Goal: Information Seeking & Learning: Check status

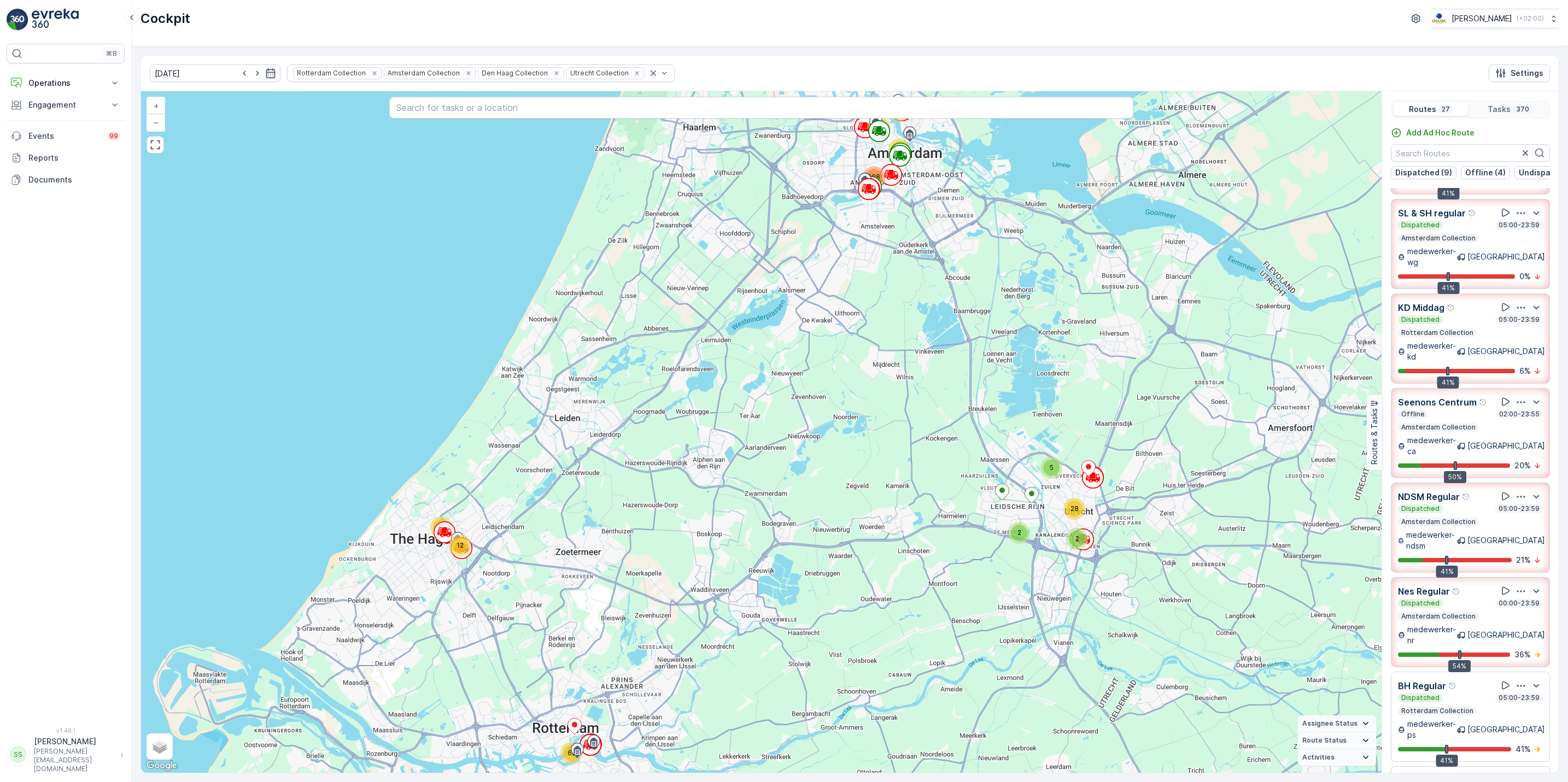
scroll to position [84, 0]
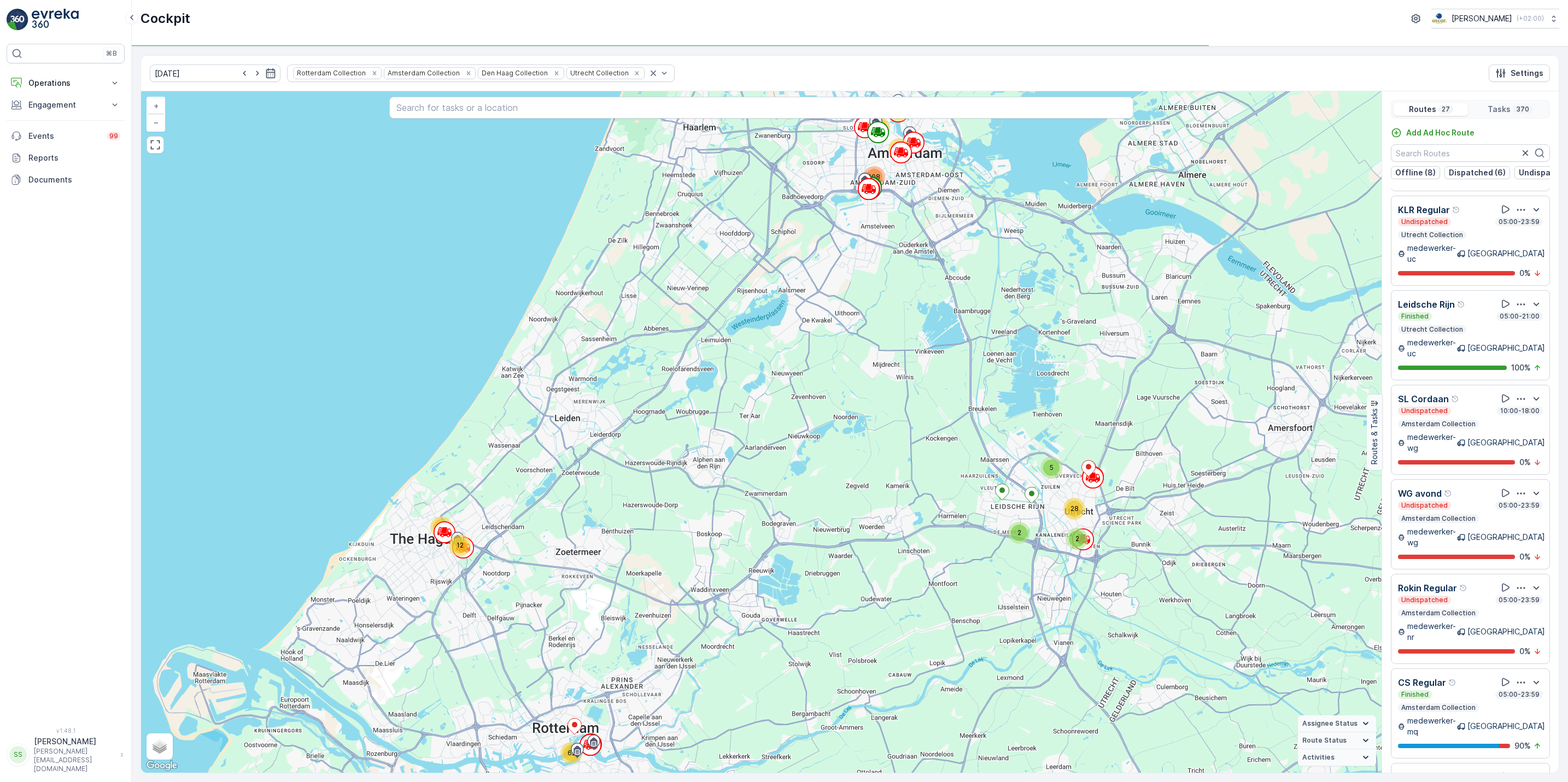
scroll to position [173, 0]
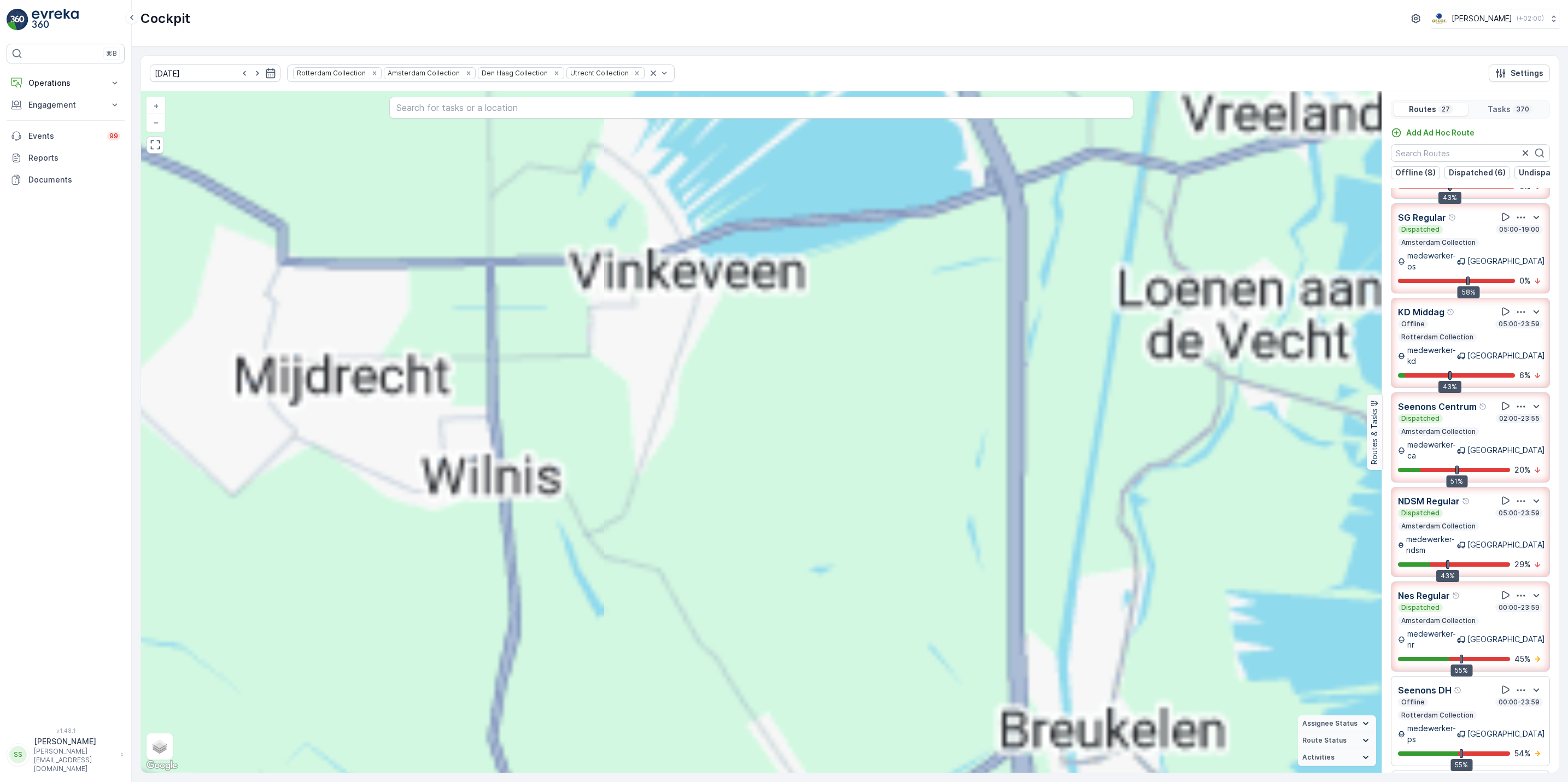
drag, startPoint x: 925, startPoint y: 324, endPoint x: 958, endPoint y: 526, distance: 204.7
click at [958, 526] on div "2 4 6 14 3 12 5 25 5 4 4 4 20 35 7 21 14 15 43 12 2 10 3 8 12 6 24 2 2 3 2 3 5 …" at bounding box center [761, 432] width 1241 height 682
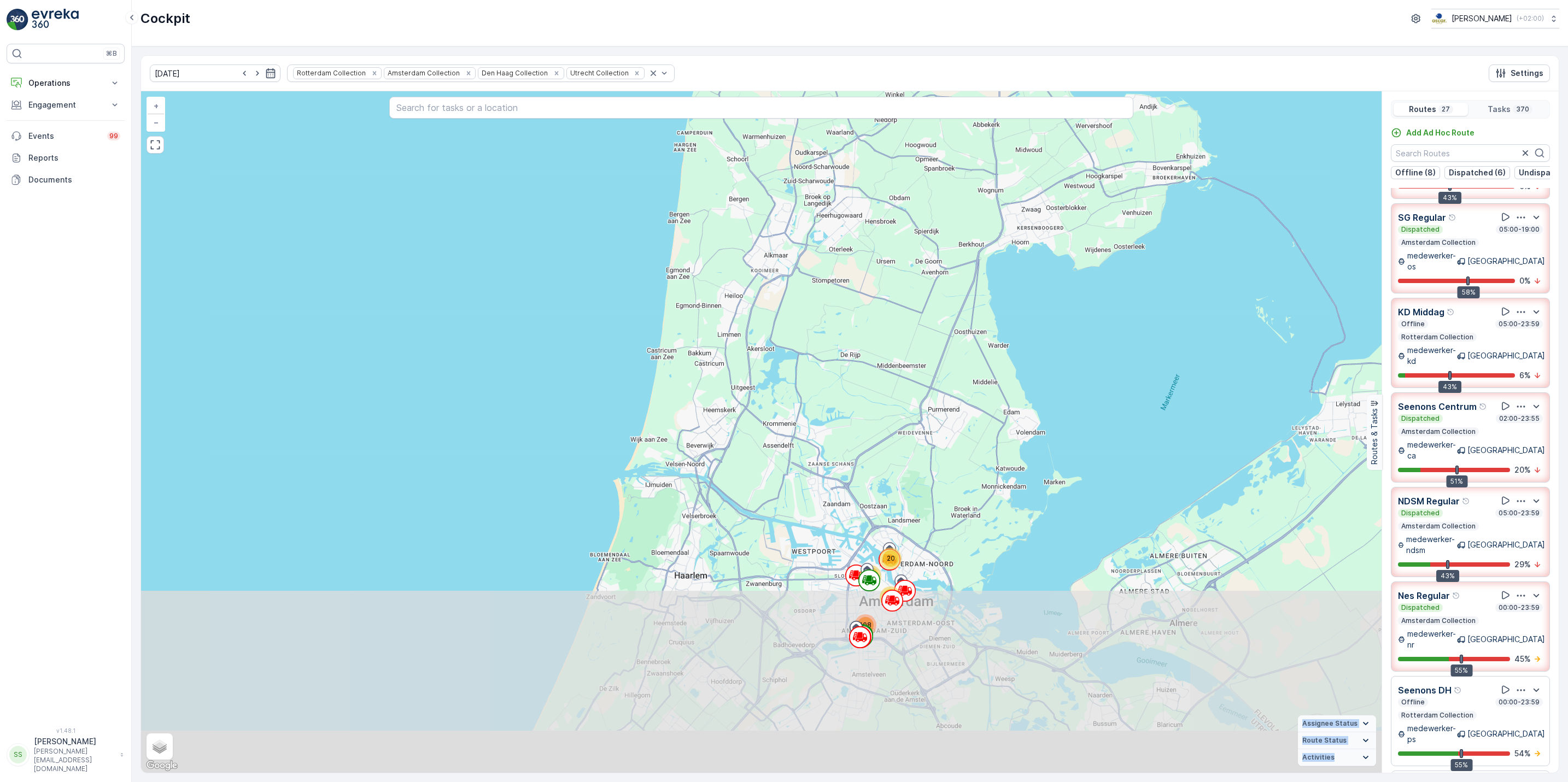
drag, startPoint x: 894, startPoint y: 720, endPoint x: 881, endPoint y: 377, distance: 343.2
click at [881, 377] on div "2 2 5 28 20 40 69 108 12 18 62 + − Satellite Roadmap Terrain Hybrid Leaflet Key…" at bounding box center [761, 432] width 1241 height 682
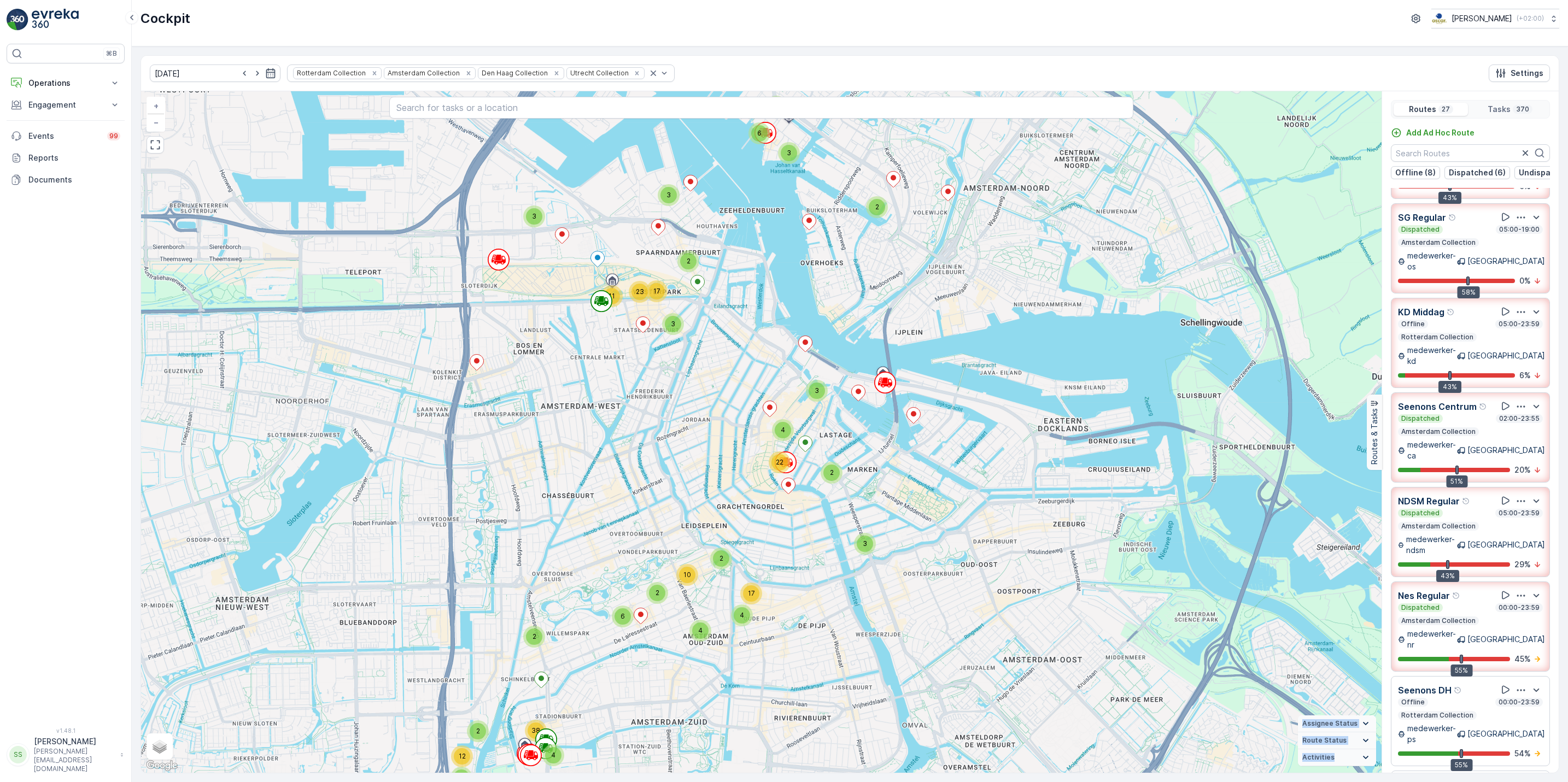
scroll to position [0, 0]
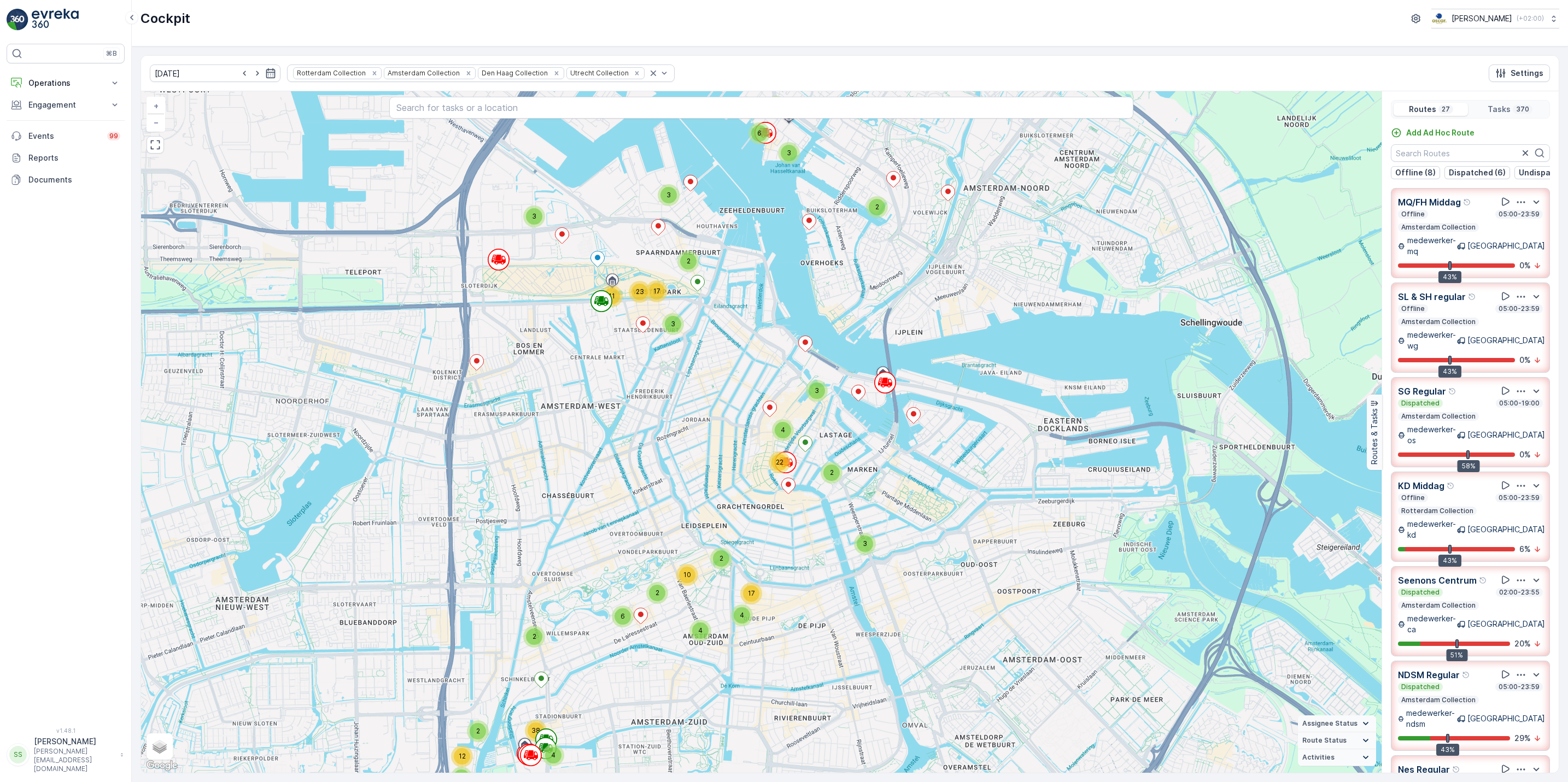
click at [1554, 336] on div "Routes 27 Tasks 370 Add Ad Hoc Route Offline (8) Dispatched (6) Undispatched (9…" at bounding box center [1469, 432] width 177 height 682
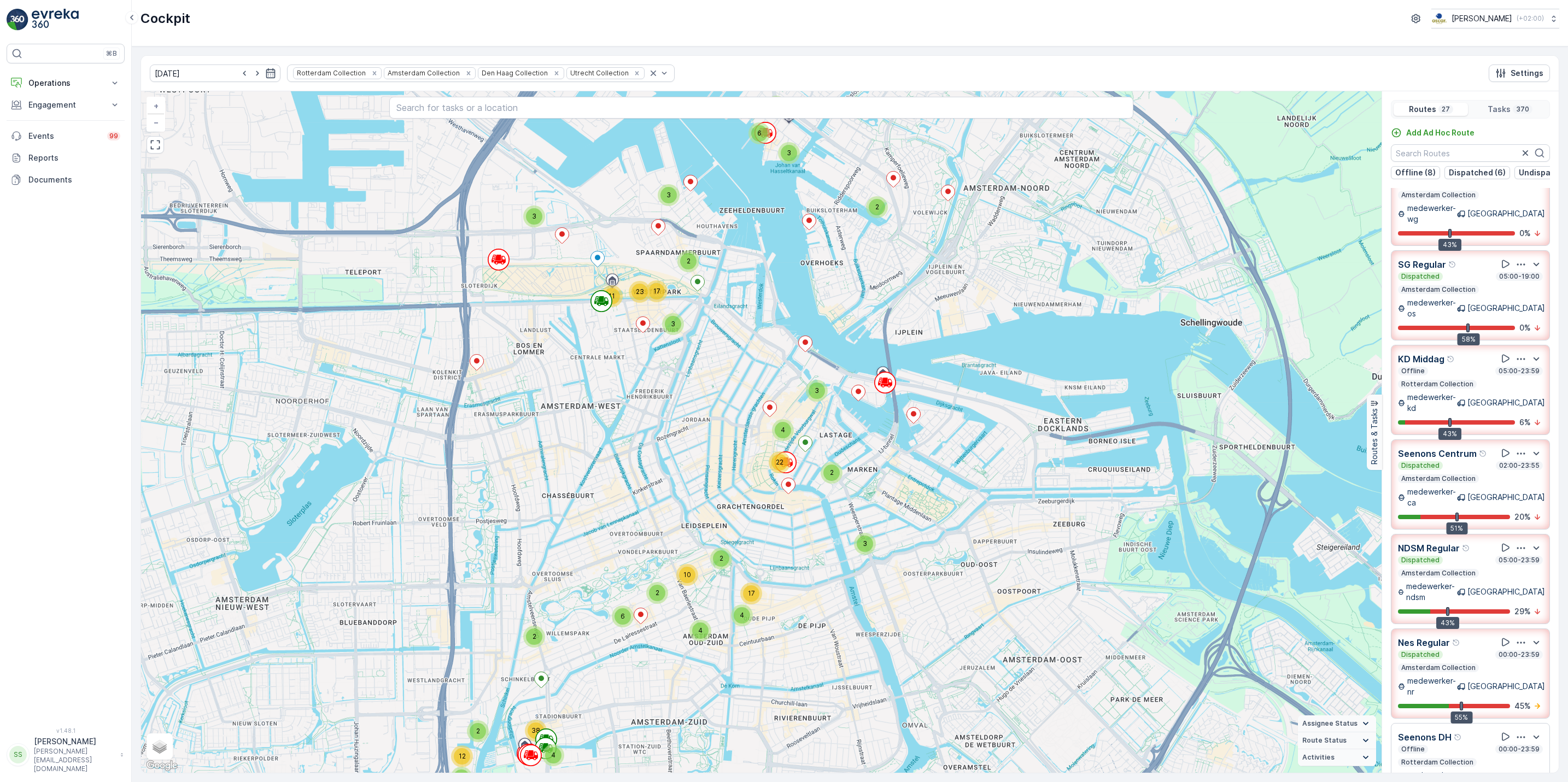
scroll to position [60, 0]
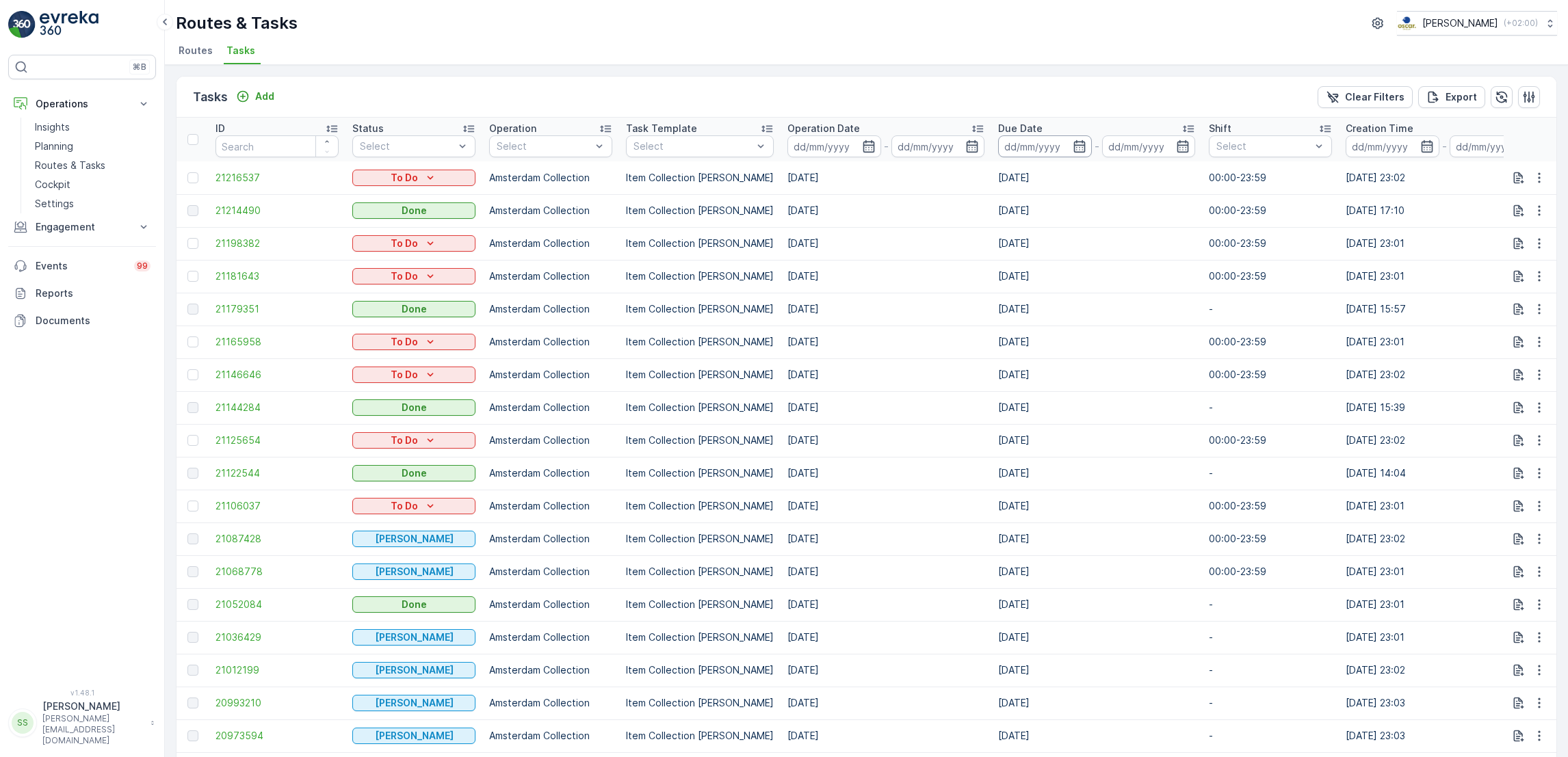
scroll to position [0, 619]
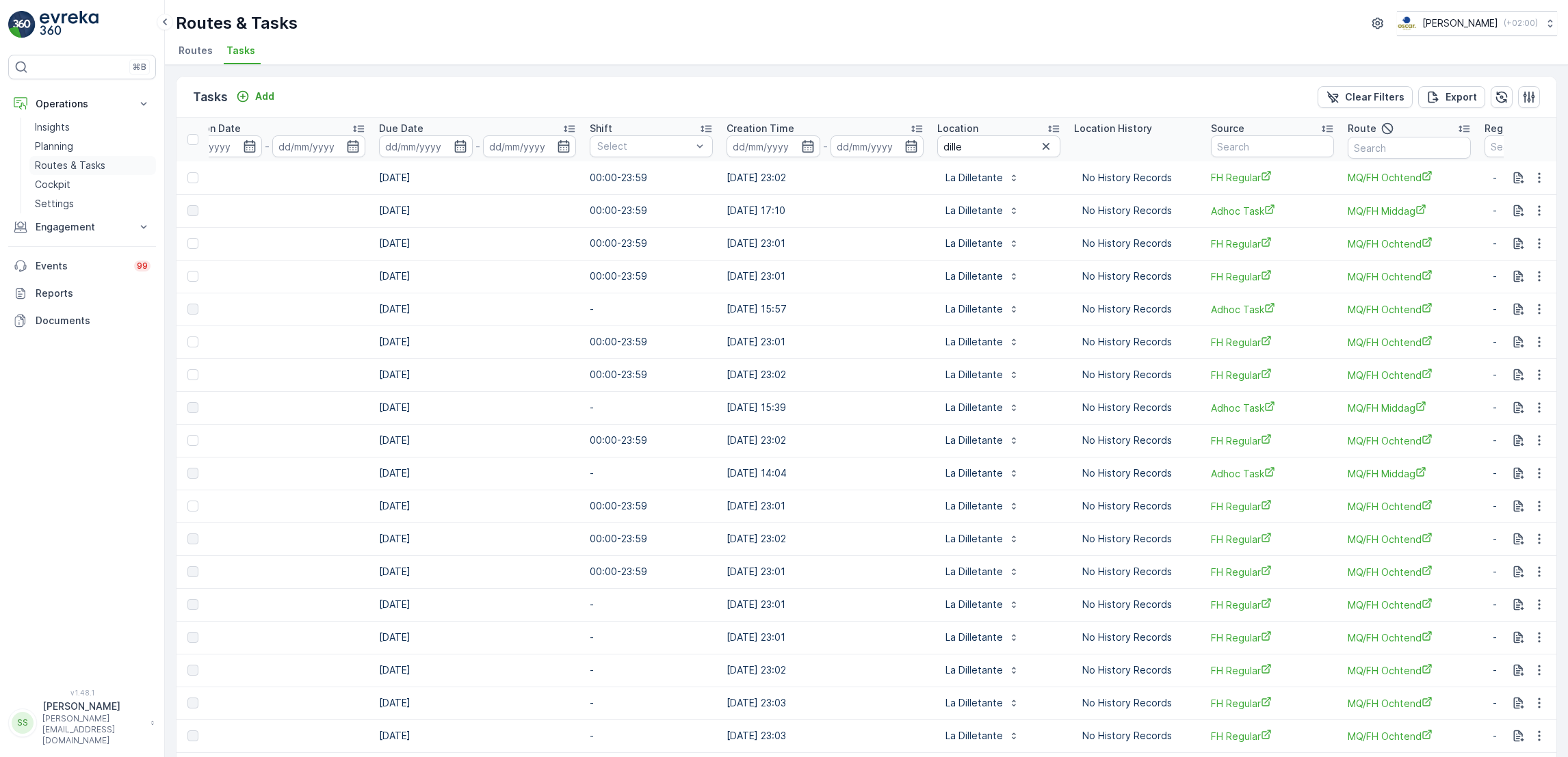
click at [66, 173] on link "Routes & Tasks" at bounding box center [93, 165] width 126 height 19
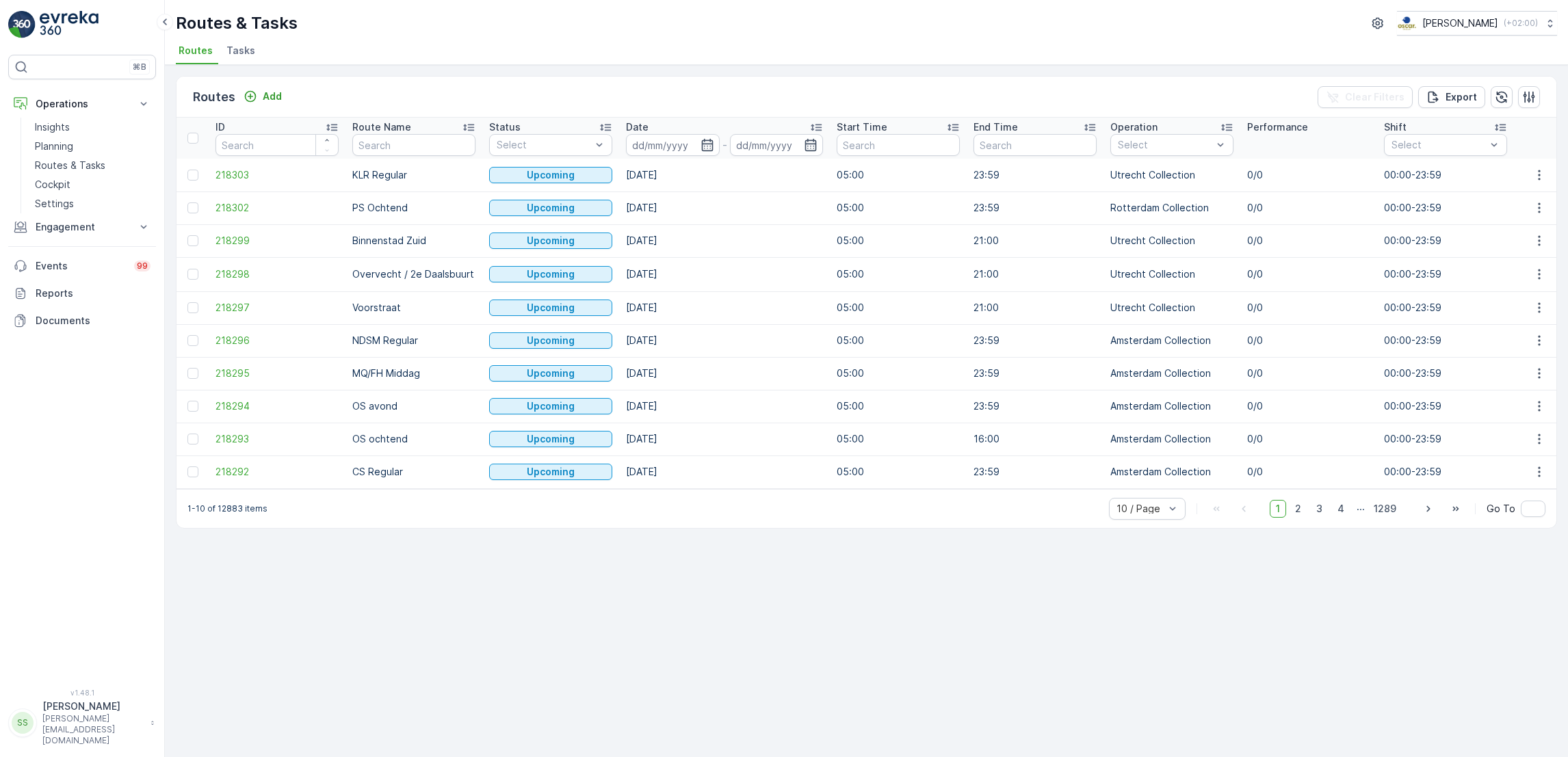
click at [235, 58] on li "Tasks" at bounding box center [242, 52] width 37 height 24
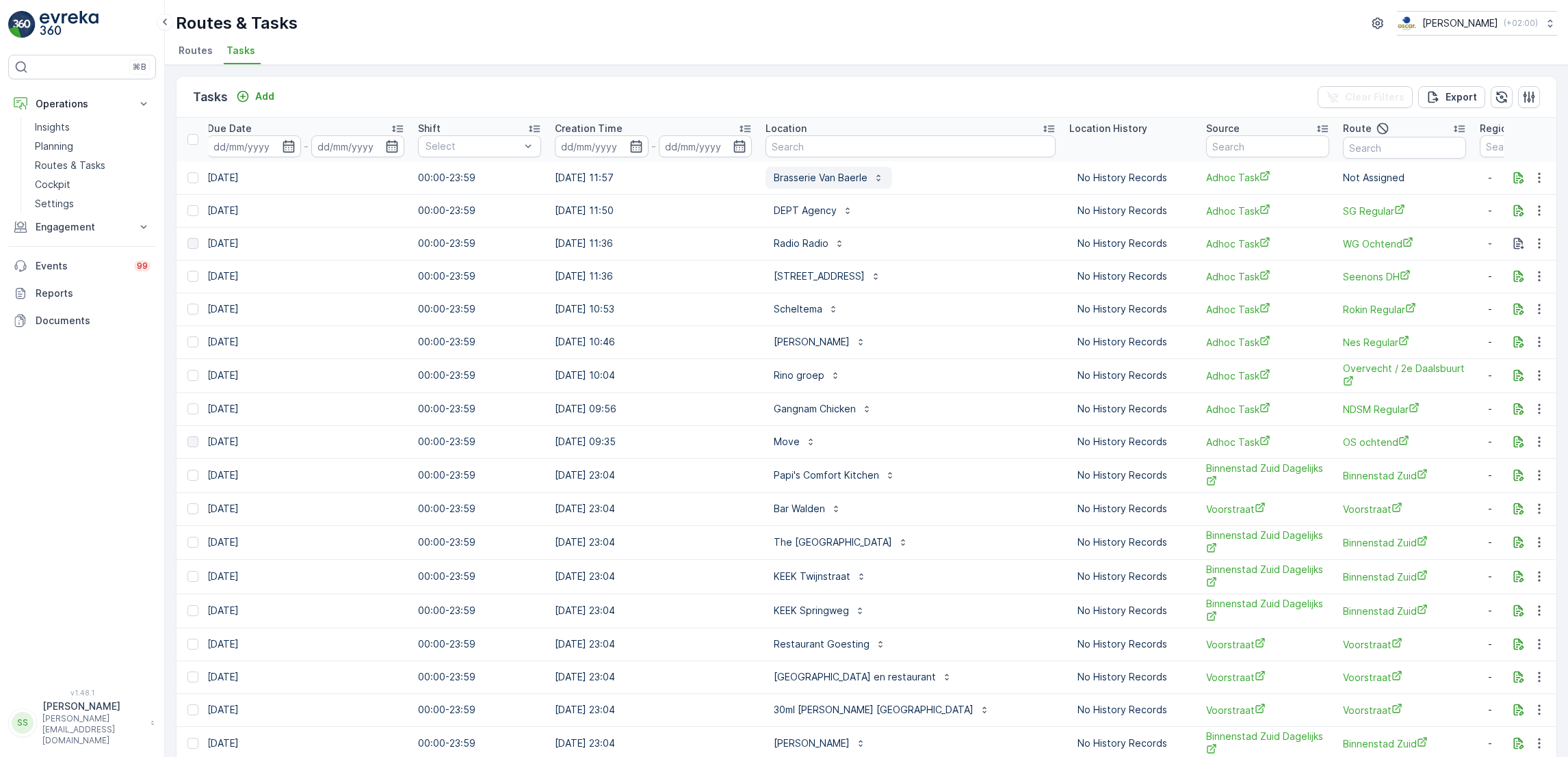
scroll to position [0, 795]
click at [854, 145] on input "text" at bounding box center [906, 146] width 290 height 22
type input "statiegeld"
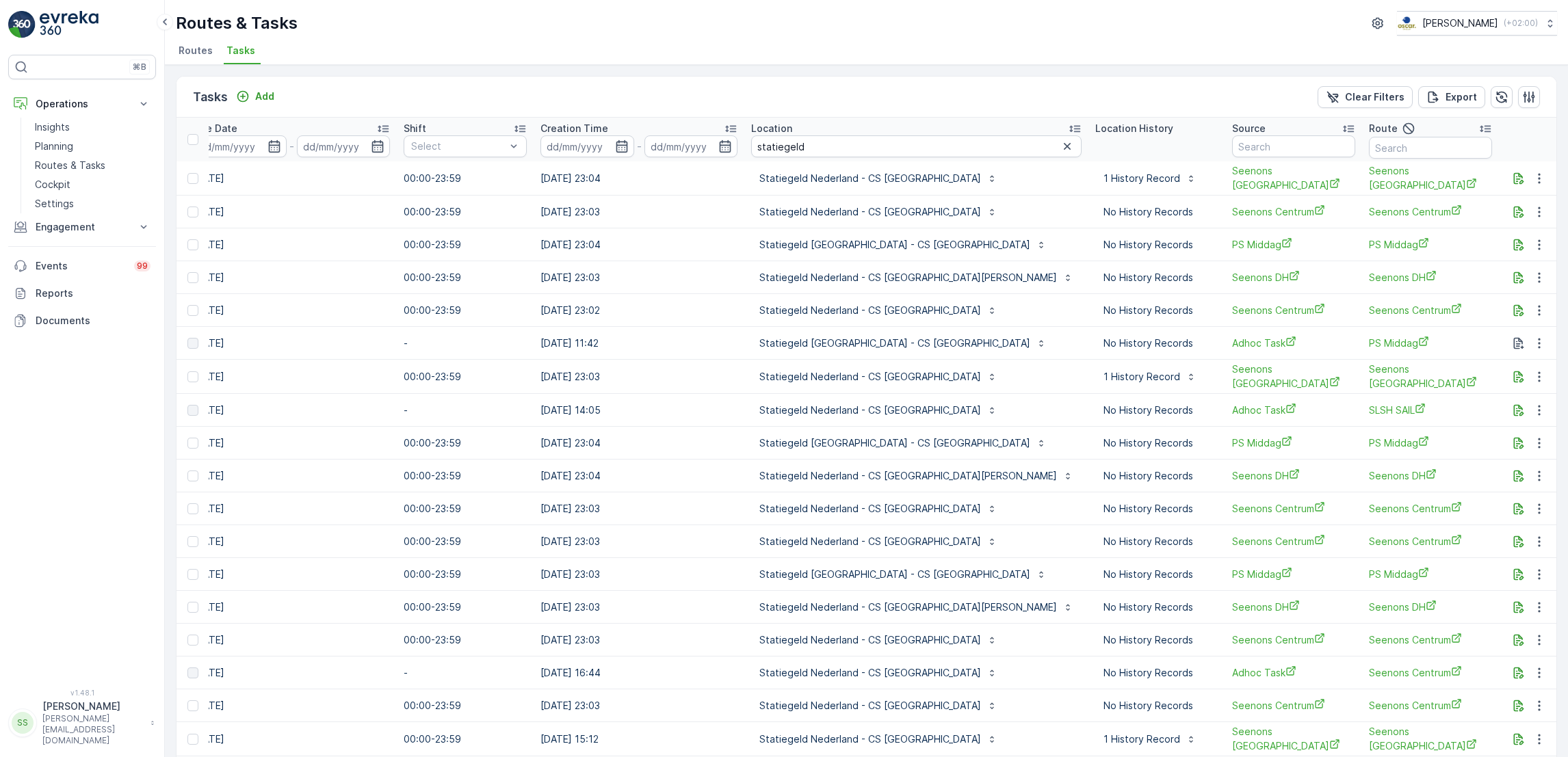
click at [188, 52] on span "Routes" at bounding box center [195, 50] width 34 height 13
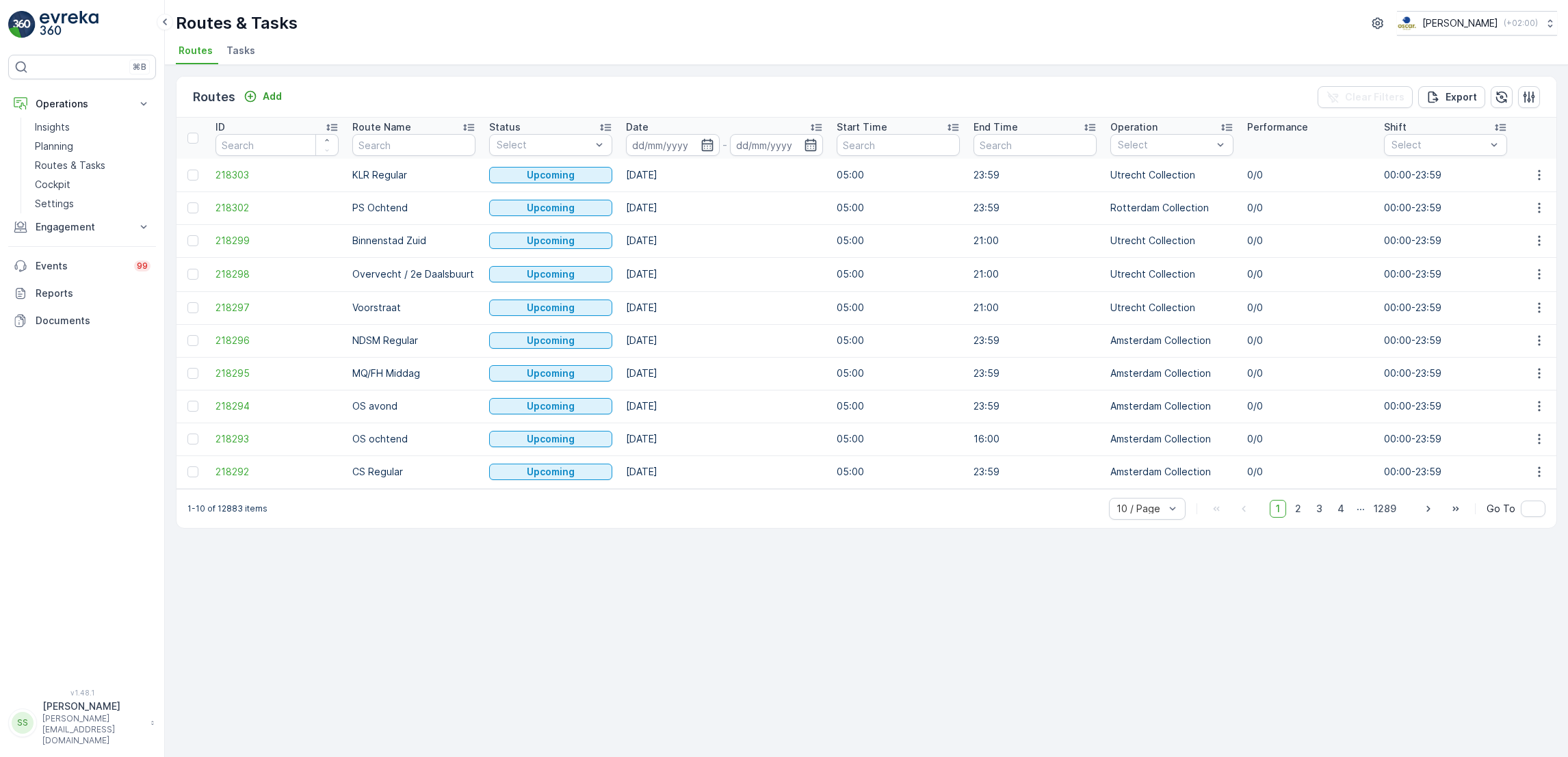
click at [247, 61] on li "Tasks" at bounding box center [242, 52] width 37 height 24
click at [177, 56] on li "Routes" at bounding box center [196, 52] width 42 height 24
click at [391, 141] on input "text" at bounding box center [413, 144] width 123 height 22
type input "seenons"
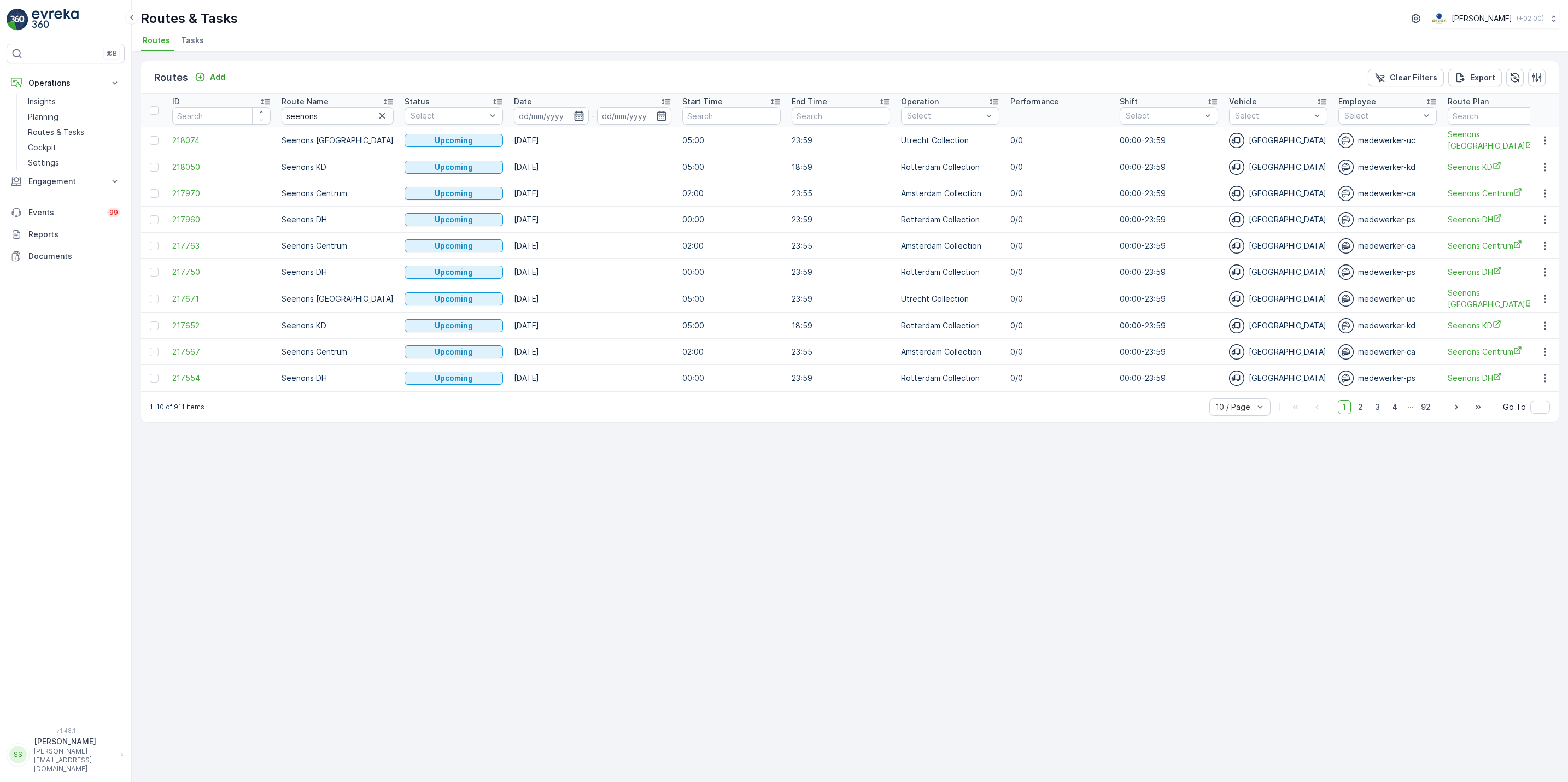
click at [198, 48] on li "Tasks" at bounding box center [193, 41] width 29 height 19
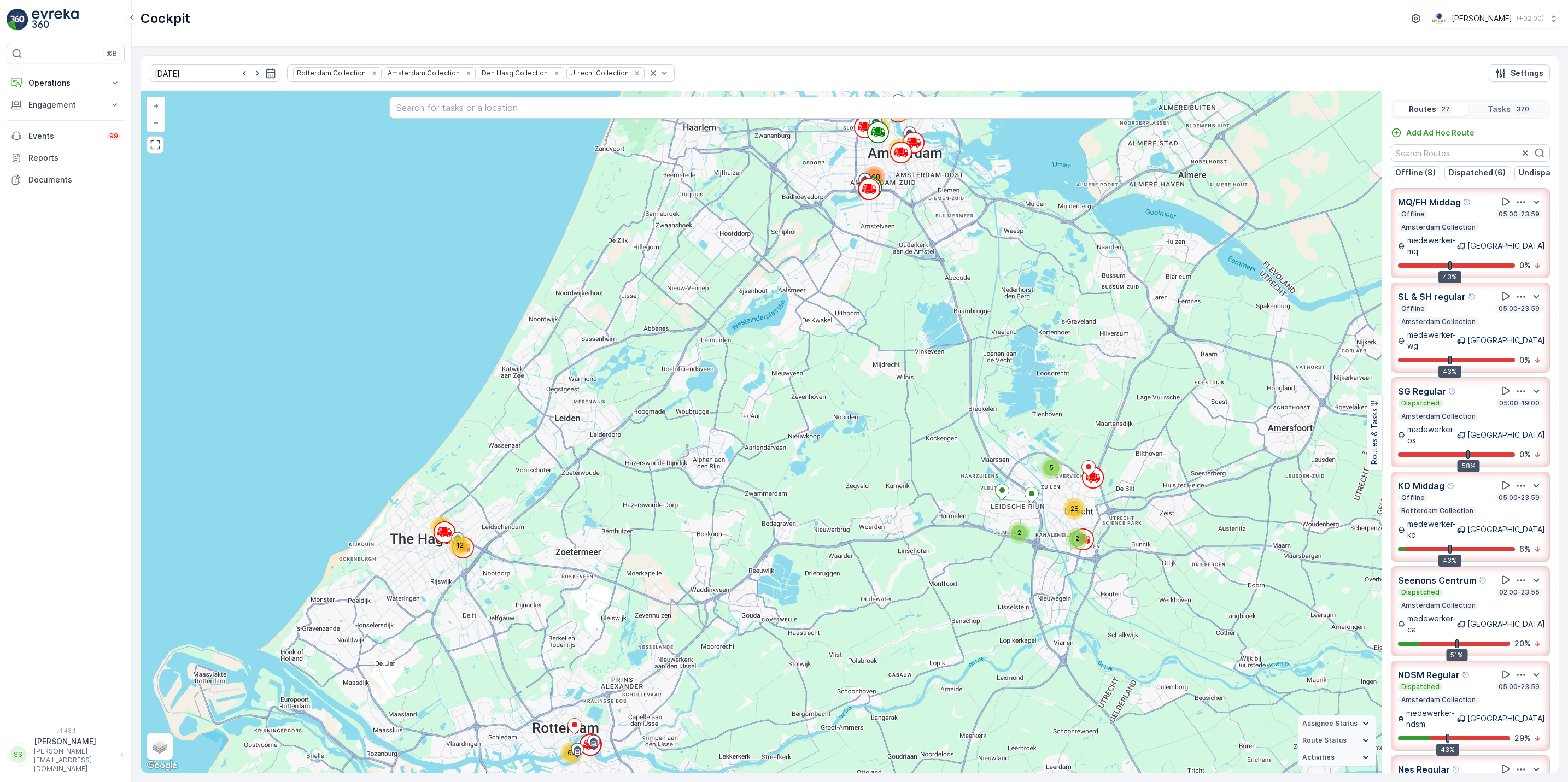
click at [1517, 575] on icon "button" at bounding box center [1520, 580] width 11 height 11
click at [1522, 600] on span "See More Details" at bounding box center [1520, 606] width 63 height 11
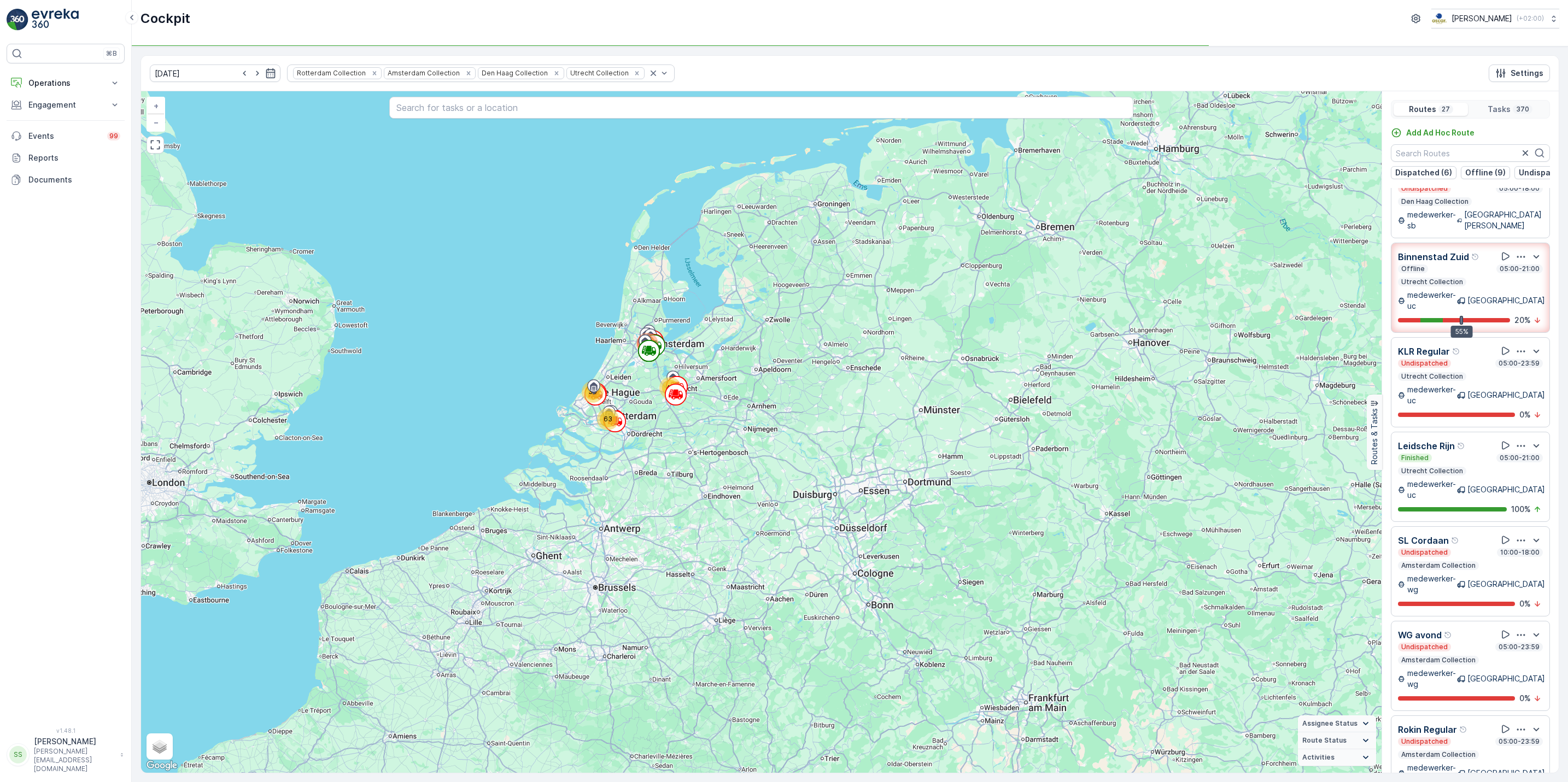
scroll to position [436, 0]
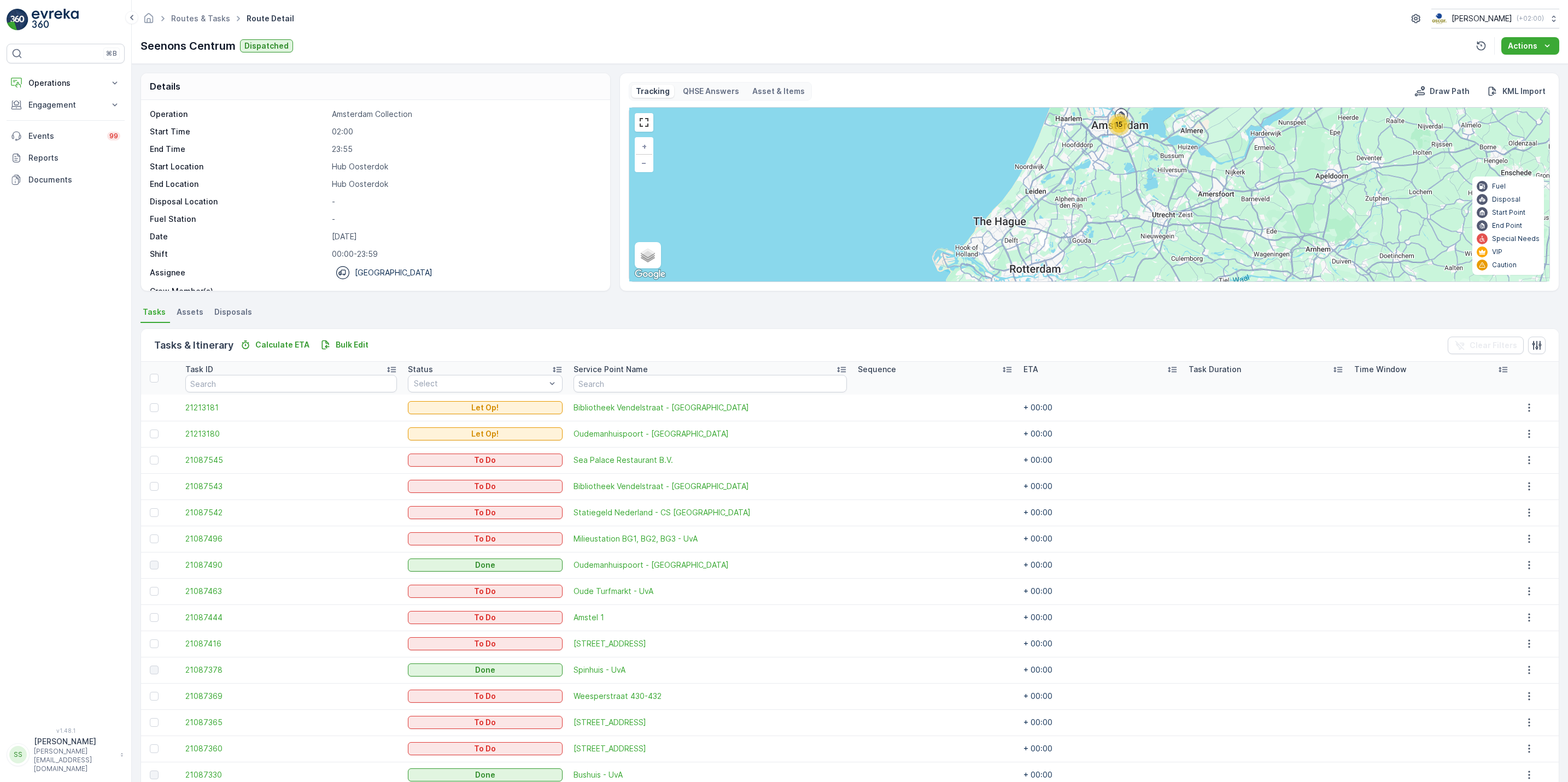
scroll to position [53, 0]
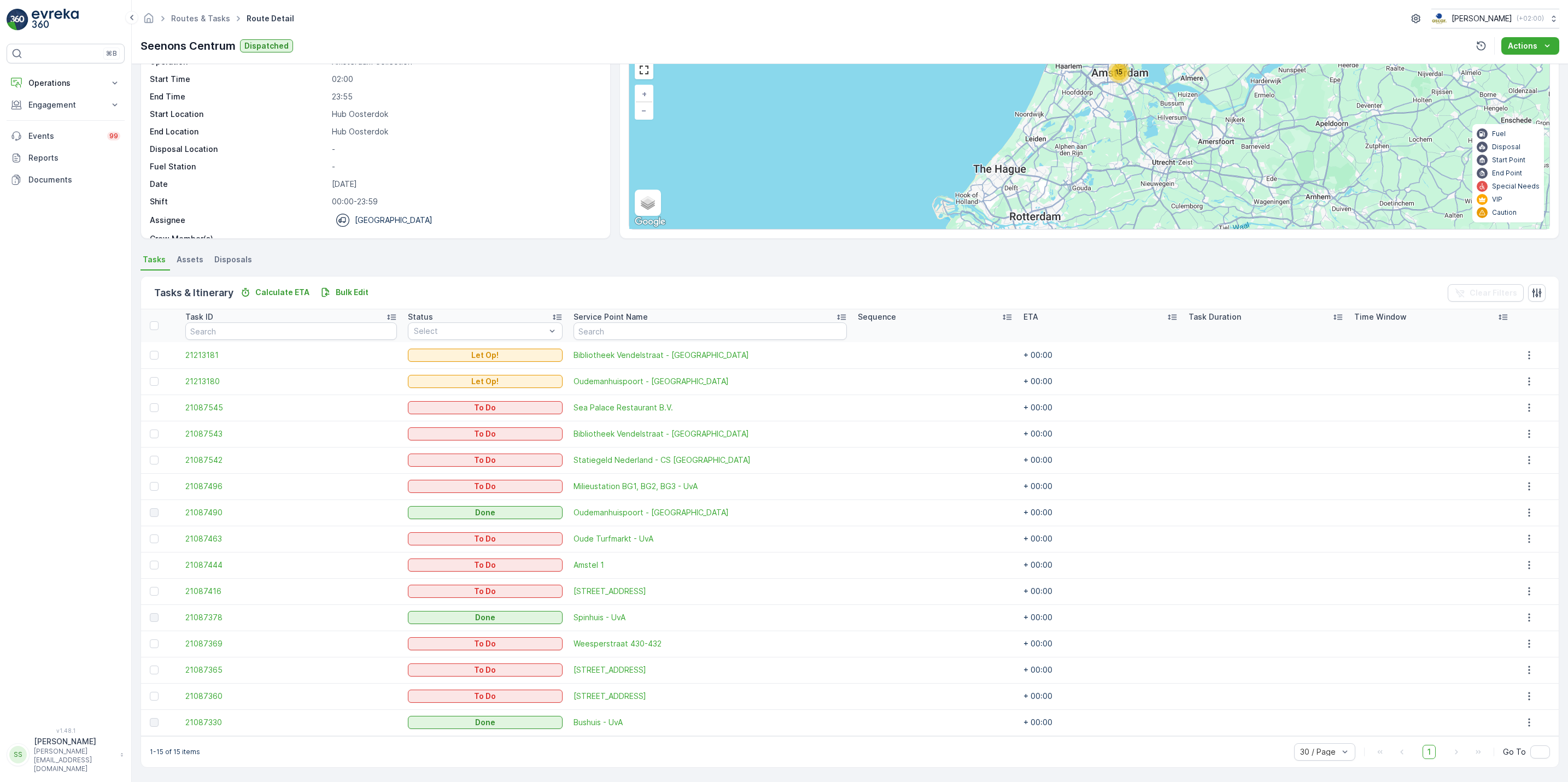
click at [1438, 758] on div "30 / Page 1 Go To" at bounding box center [1422, 752] width 256 height 17
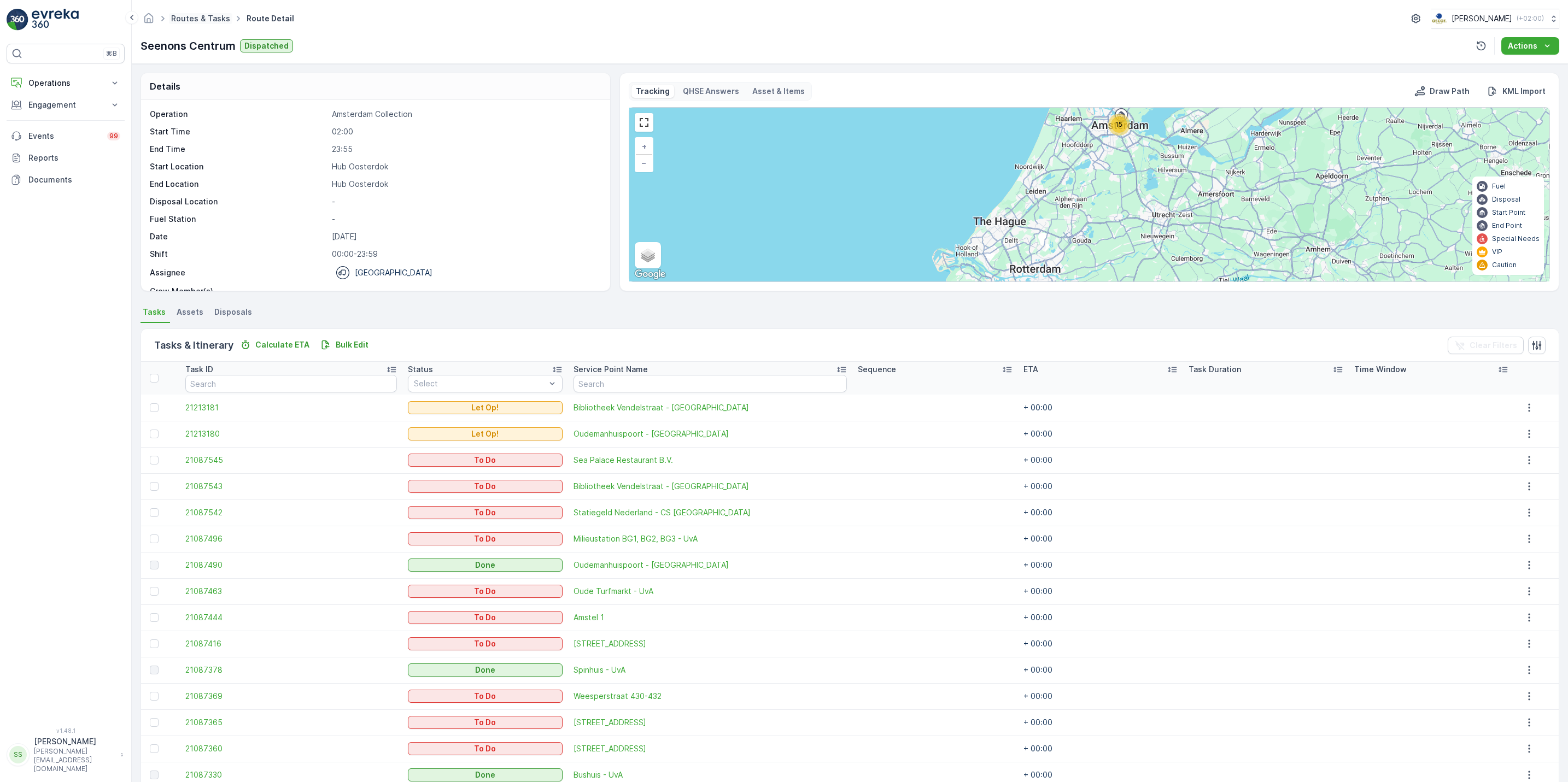
click at [194, 17] on link "Routes & Tasks" at bounding box center [201, 18] width 59 height 9
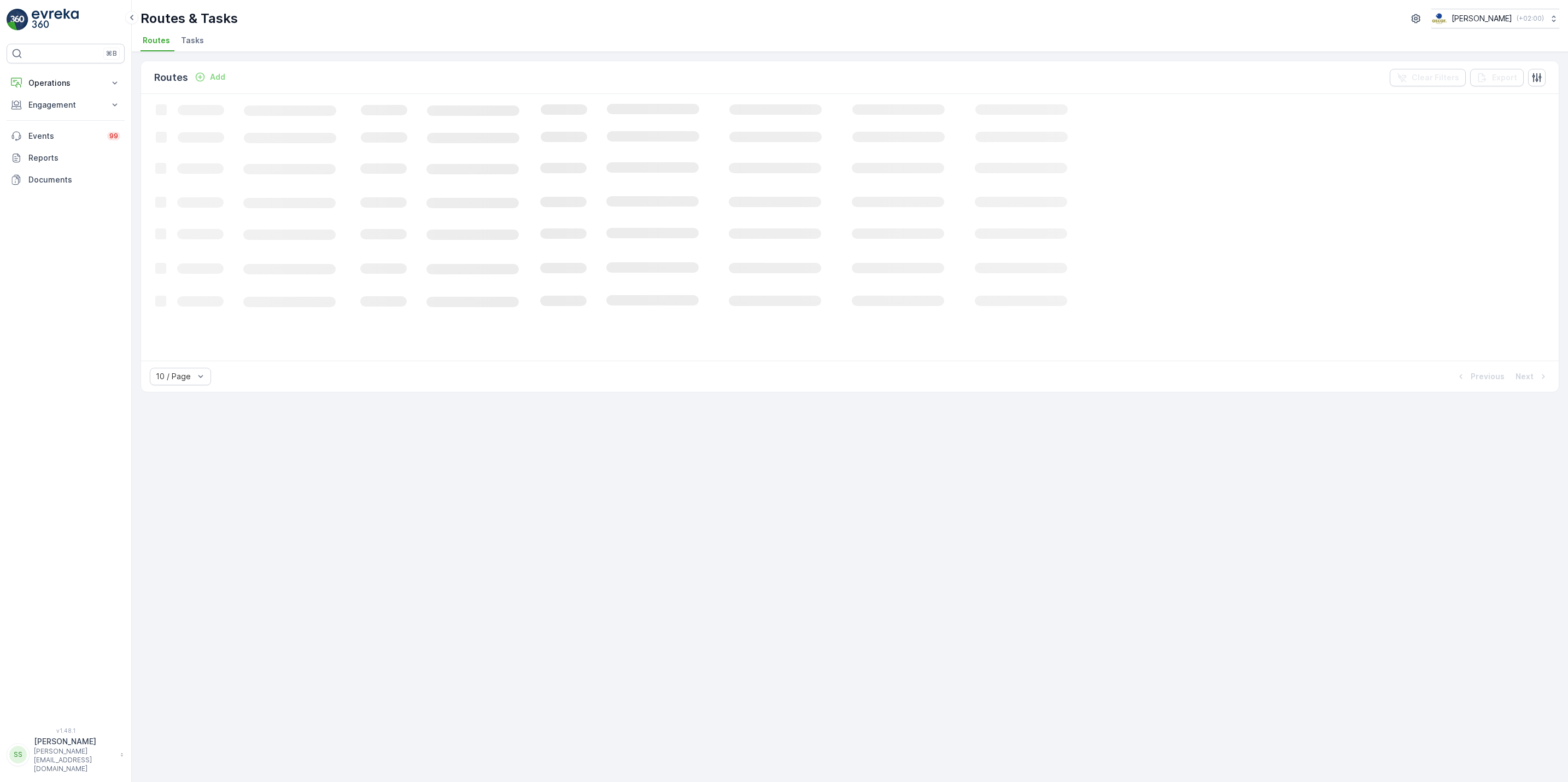
click at [198, 43] on span "Tasks" at bounding box center [192, 40] width 23 height 11
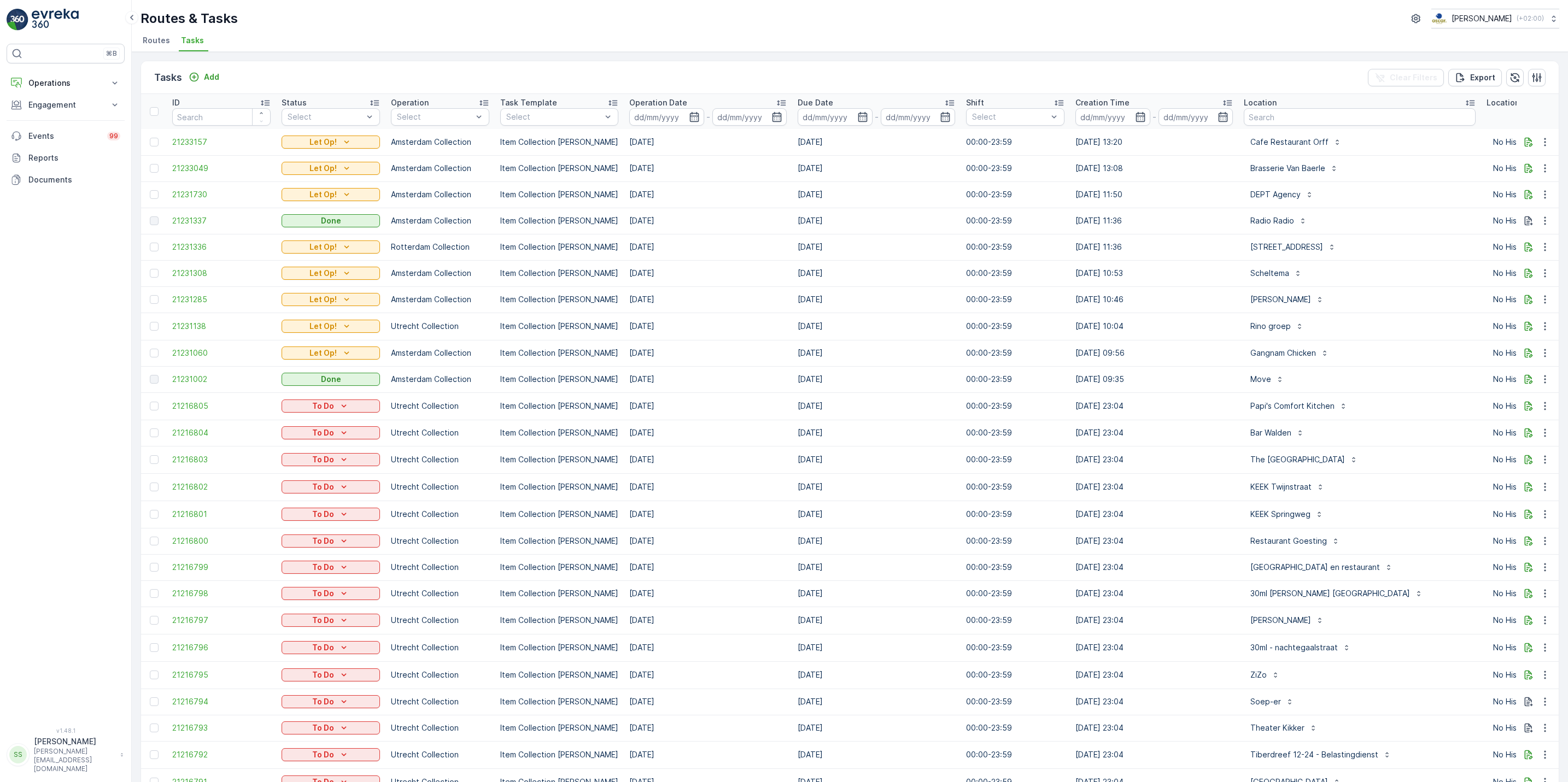
scroll to position [0, 333]
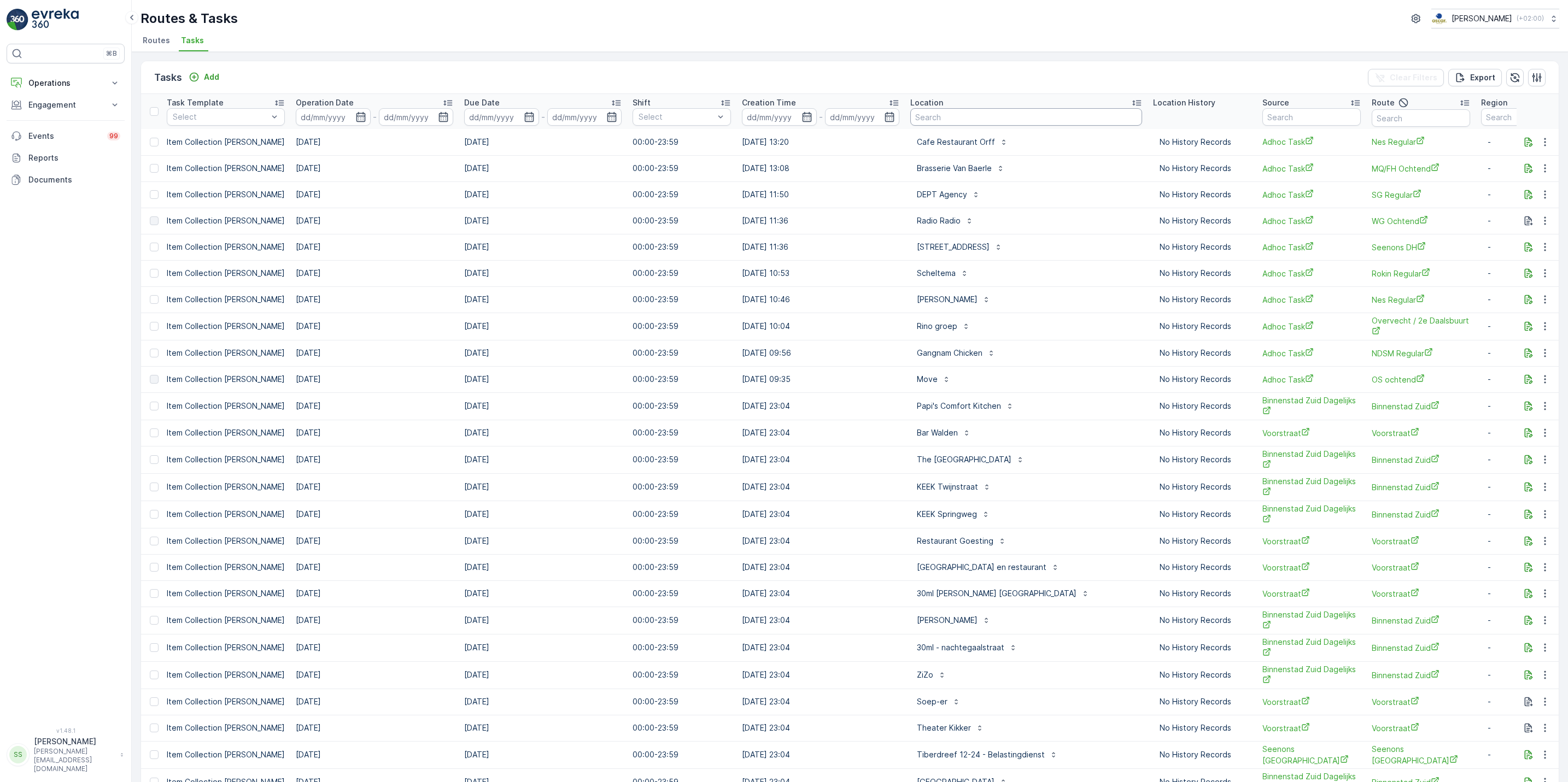
click at [935, 115] on input "text" at bounding box center [1026, 117] width 232 height 17
type input "peit"
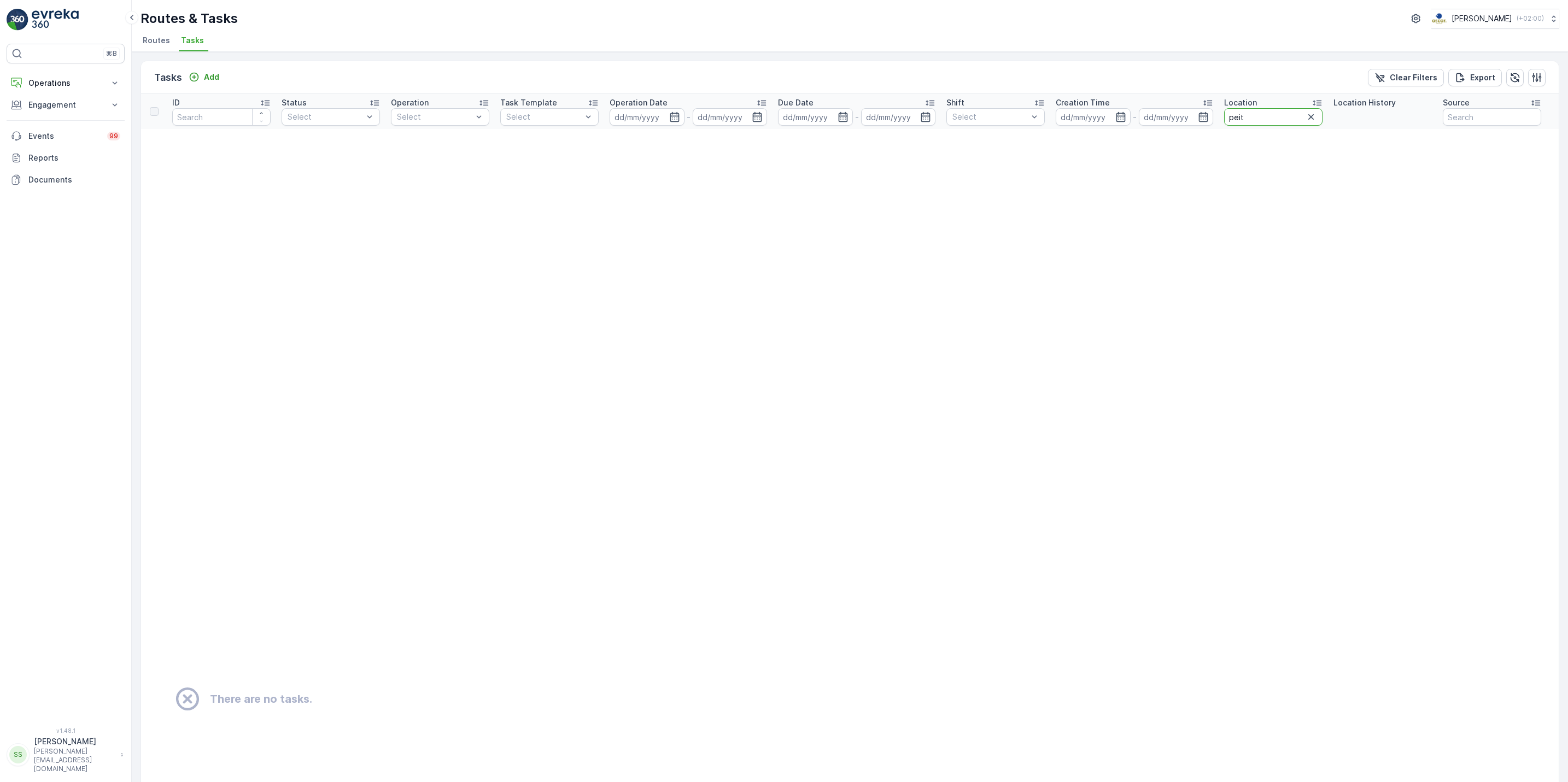
click at [1281, 117] on input "peit" at bounding box center [1273, 117] width 98 height 17
type input "petite"
click at [1270, 115] on input "petite" at bounding box center [1273, 117] width 98 height 17
type input "petit"
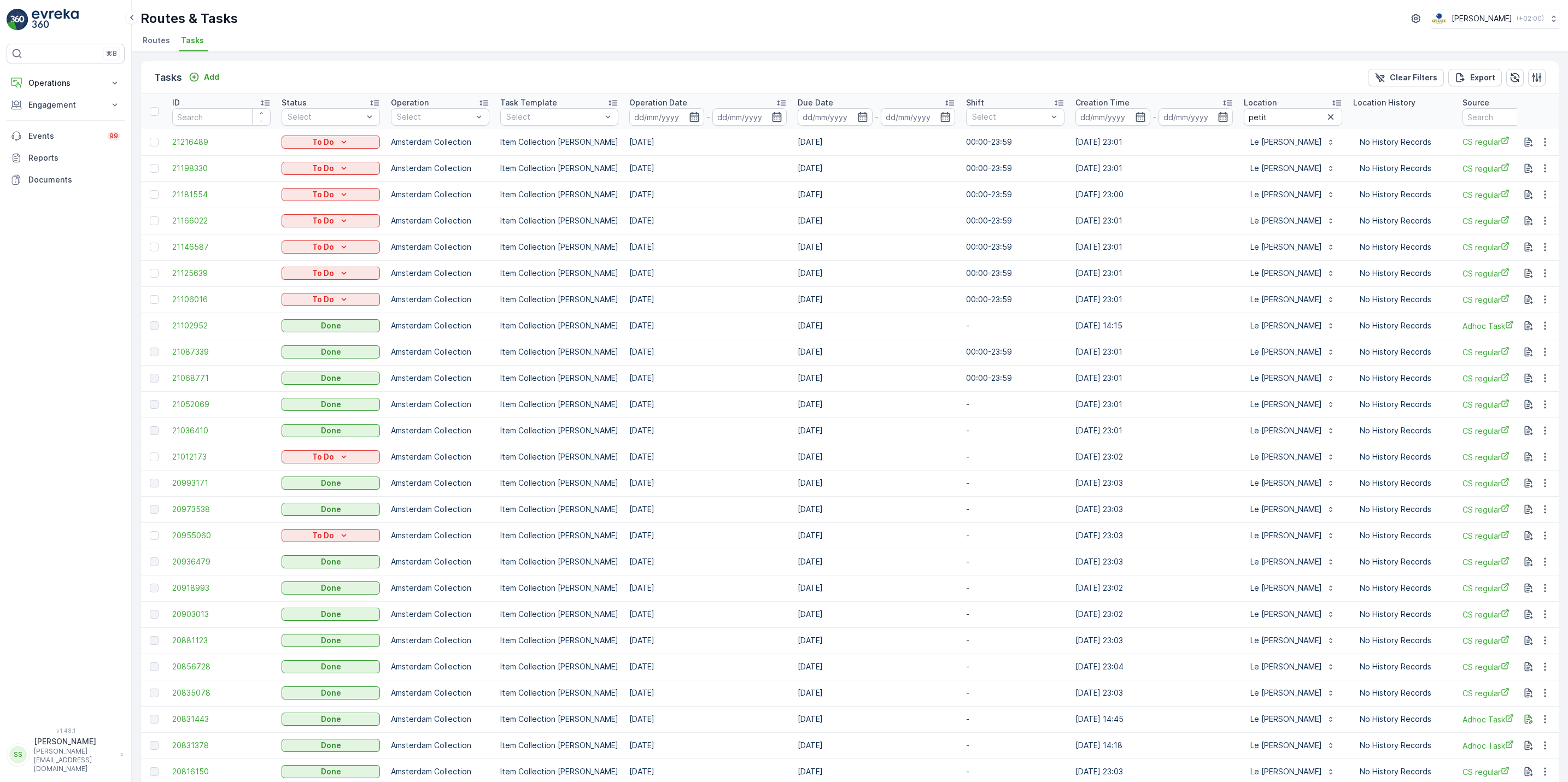
click at [689, 117] on icon "button" at bounding box center [694, 117] width 9 height 10
click at [763, 272] on div "26" at bounding box center [756, 272] width 17 height 17
type input "[DATE]"
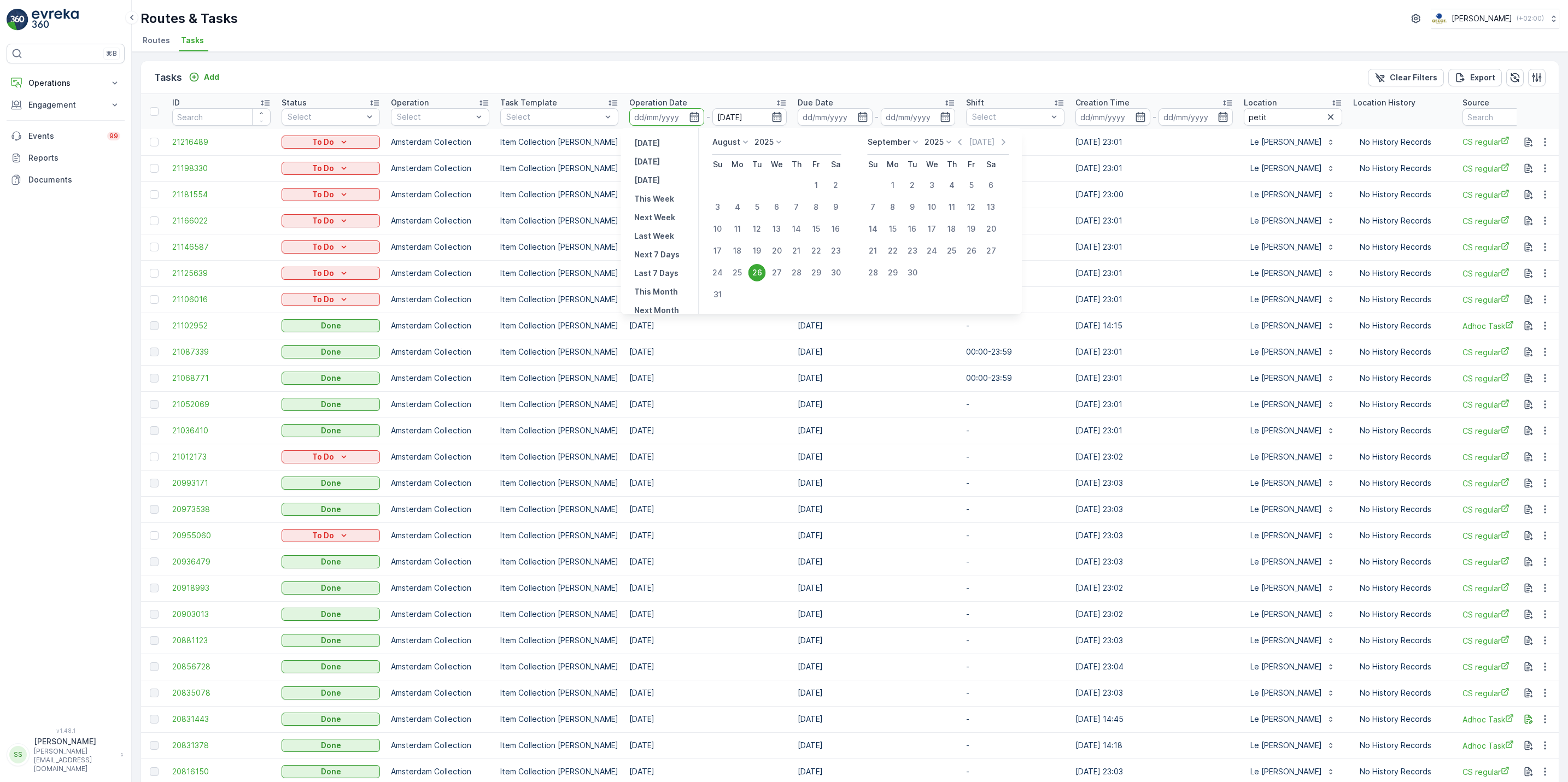
click at [763, 272] on div "26" at bounding box center [756, 272] width 17 height 17
type input "[DATE]"
click at [763, 272] on div "26" at bounding box center [756, 272] width 17 height 17
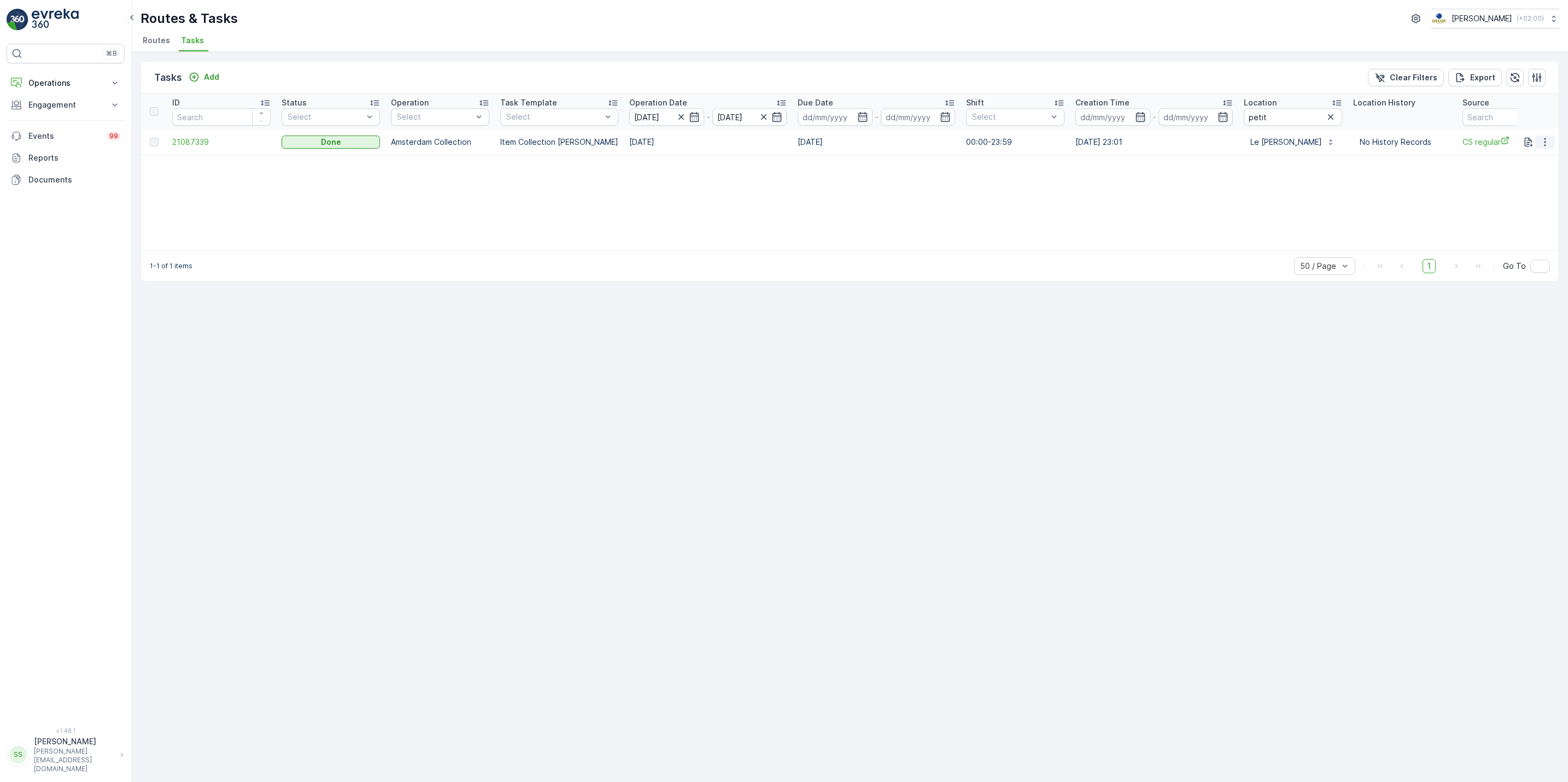
click at [1550, 143] on icon "button" at bounding box center [1545, 142] width 11 height 11
click at [1542, 158] on span "See More Details" at bounding box center [1532, 159] width 63 height 11
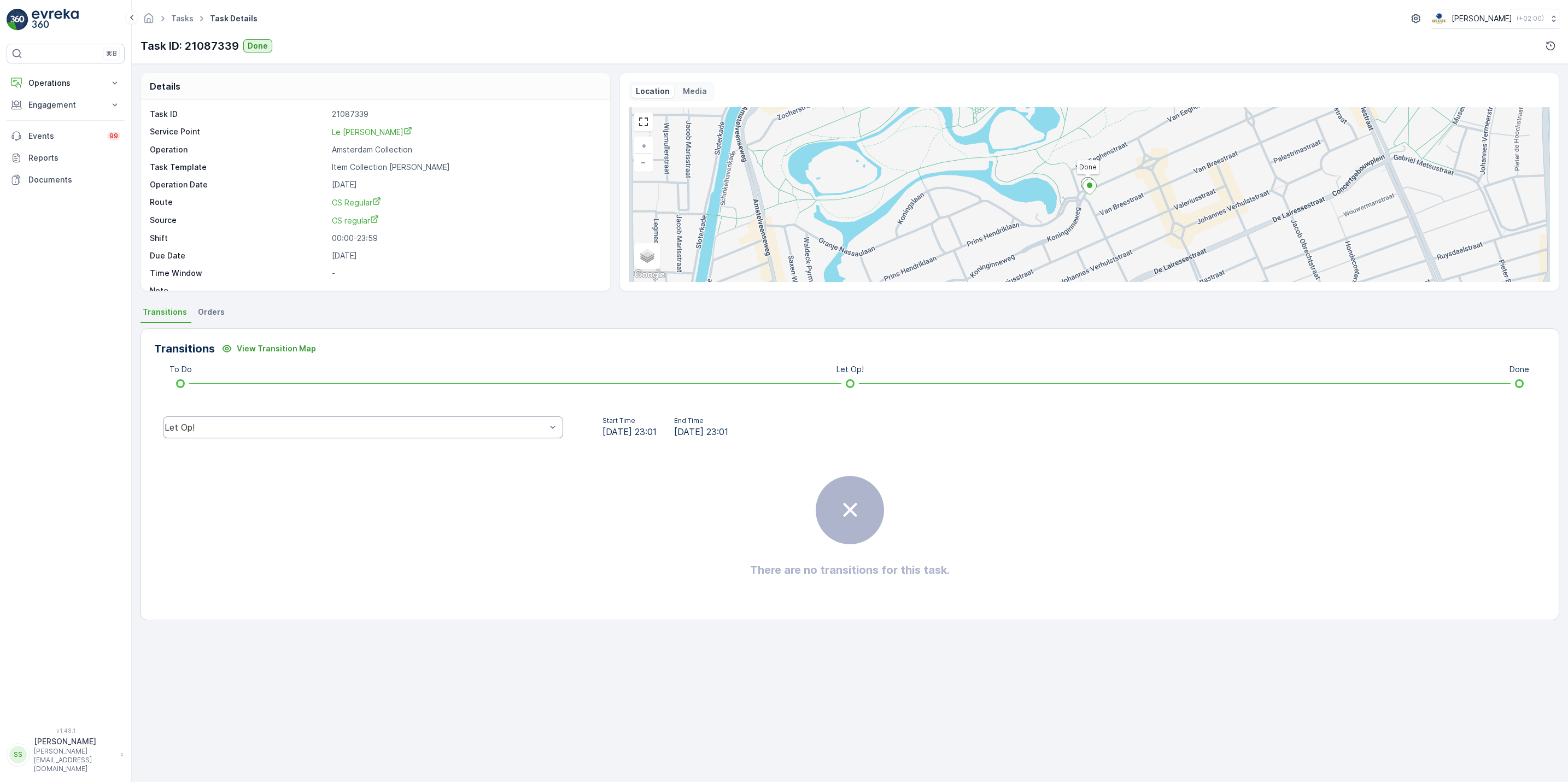
click at [340, 434] on div "Let Op!" at bounding box center [363, 427] width 400 height 22
click at [305, 346] on div "Done" at bounding box center [363, 345] width 387 height 10
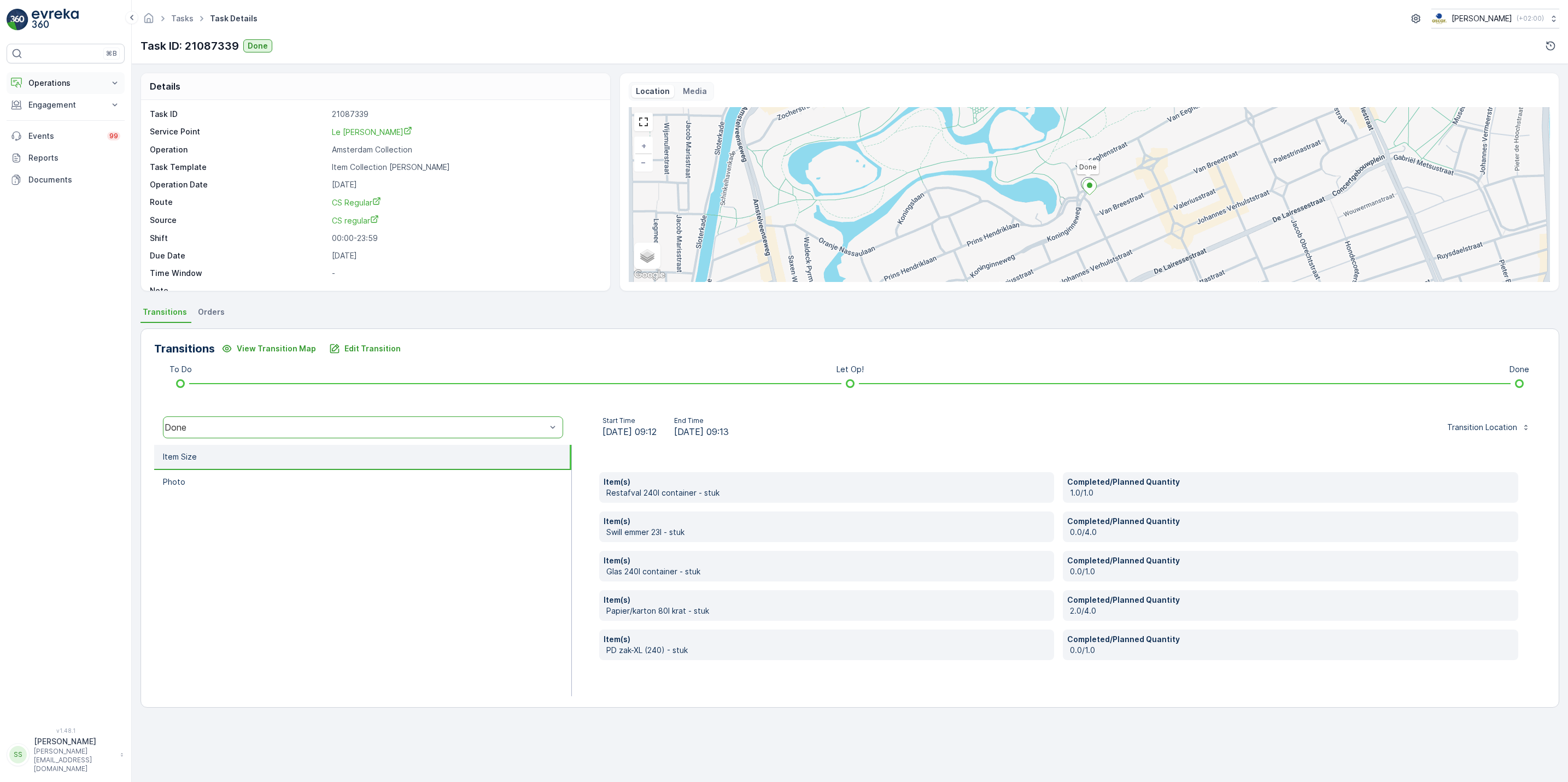
click at [92, 87] on p "Operations" at bounding box center [66, 83] width 75 height 11
click at [82, 132] on p "Routes & Tasks" at bounding box center [56, 132] width 57 height 11
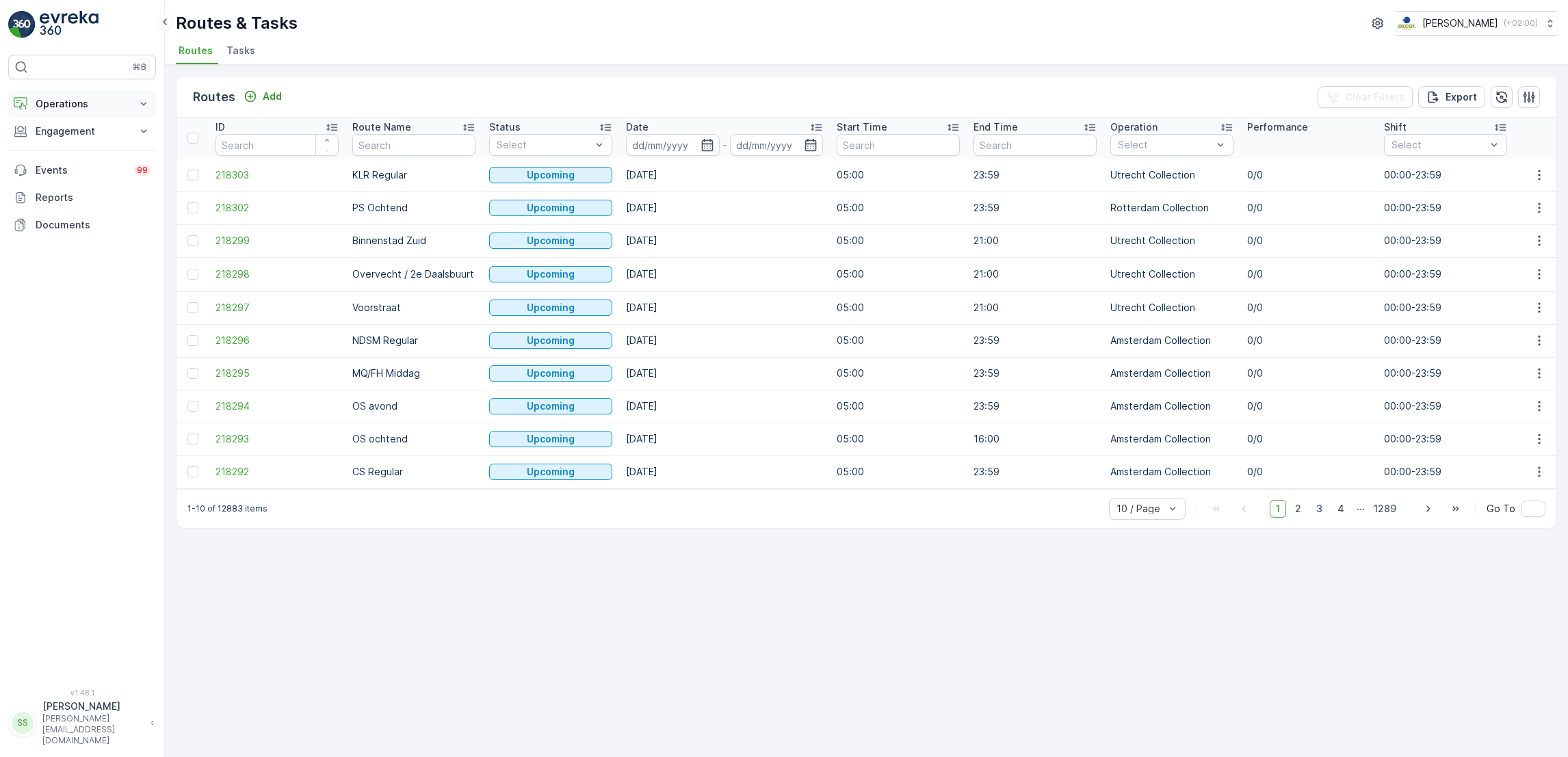
click at [88, 98] on p "Operations" at bounding box center [82, 104] width 93 height 13
click at [109, 167] on link "Routes & Tasks" at bounding box center [93, 165] width 126 height 19
click at [707, 148] on icon "button" at bounding box center [707, 144] width 11 height 12
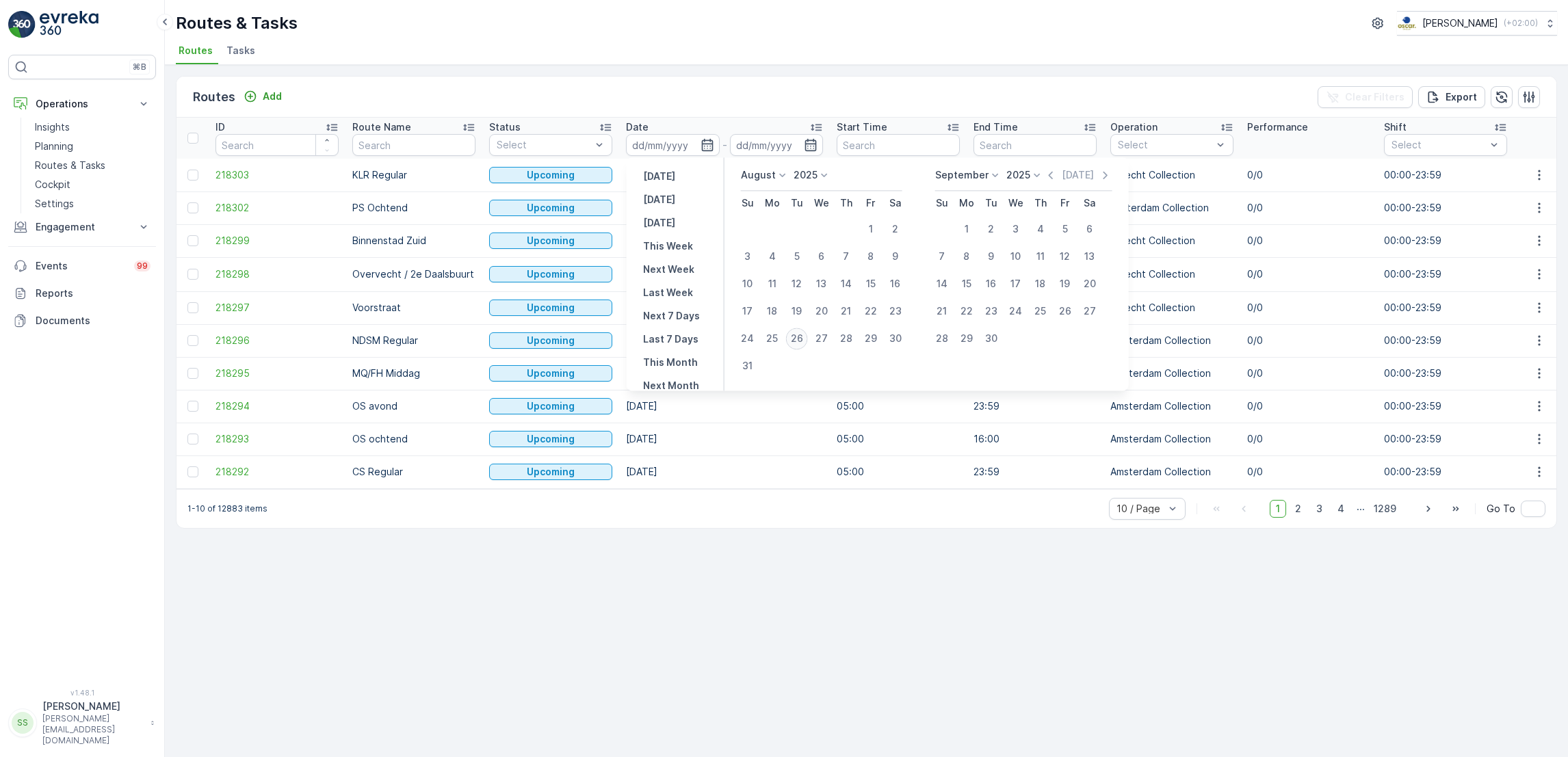
click at [797, 344] on div "26" at bounding box center [797, 338] width 22 height 22
type input "[DATE]"
click at [797, 344] on div "26" at bounding box center [797, 338] width 22 height 22
type input "[DATE]"
click at [797, 344] on div "26" at bounding box center [797, 338] width 22 height 22
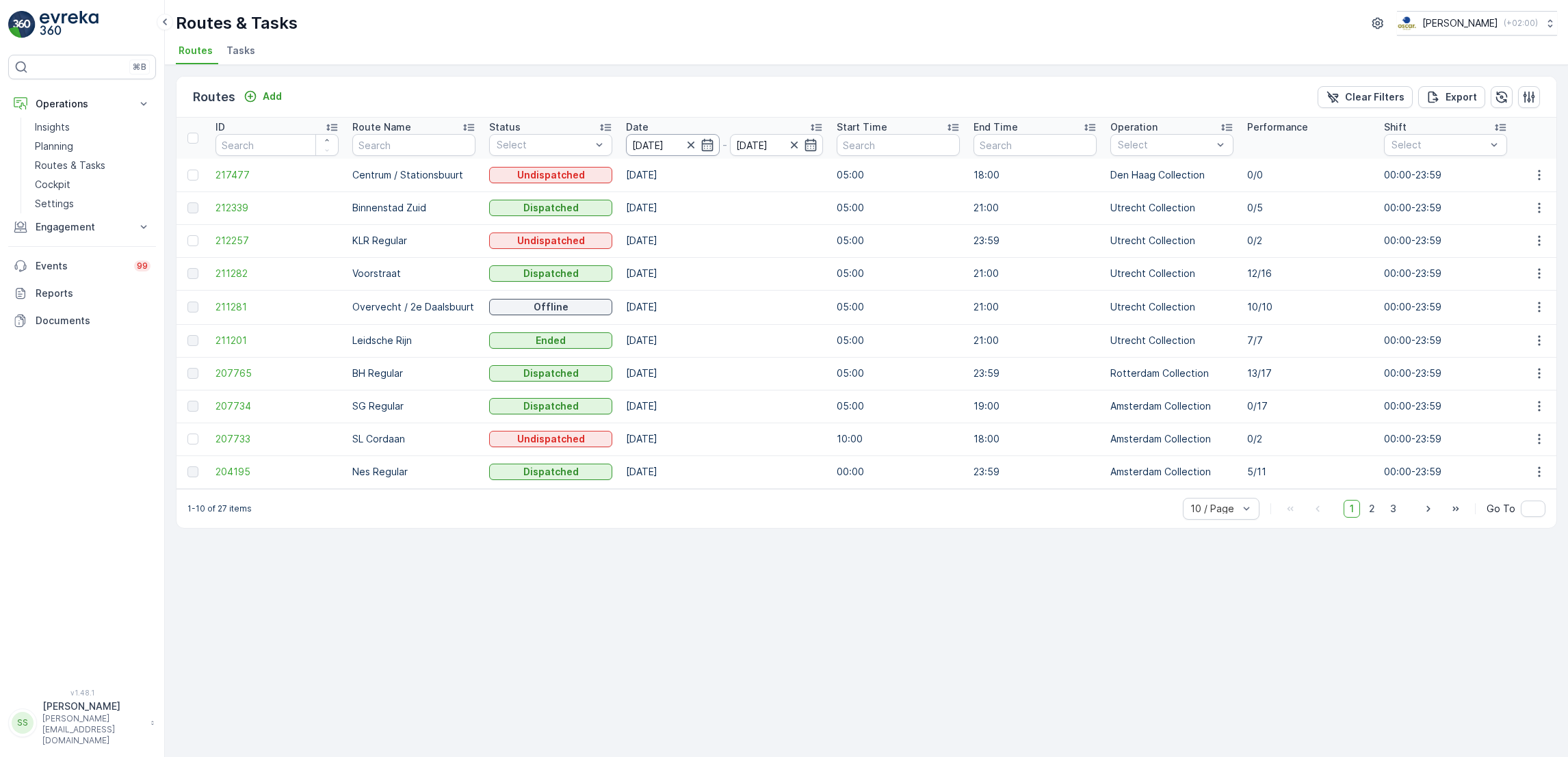
click at [715, 139] on input "[DATE]" at bounding box center [672, 144] width 93 height 22
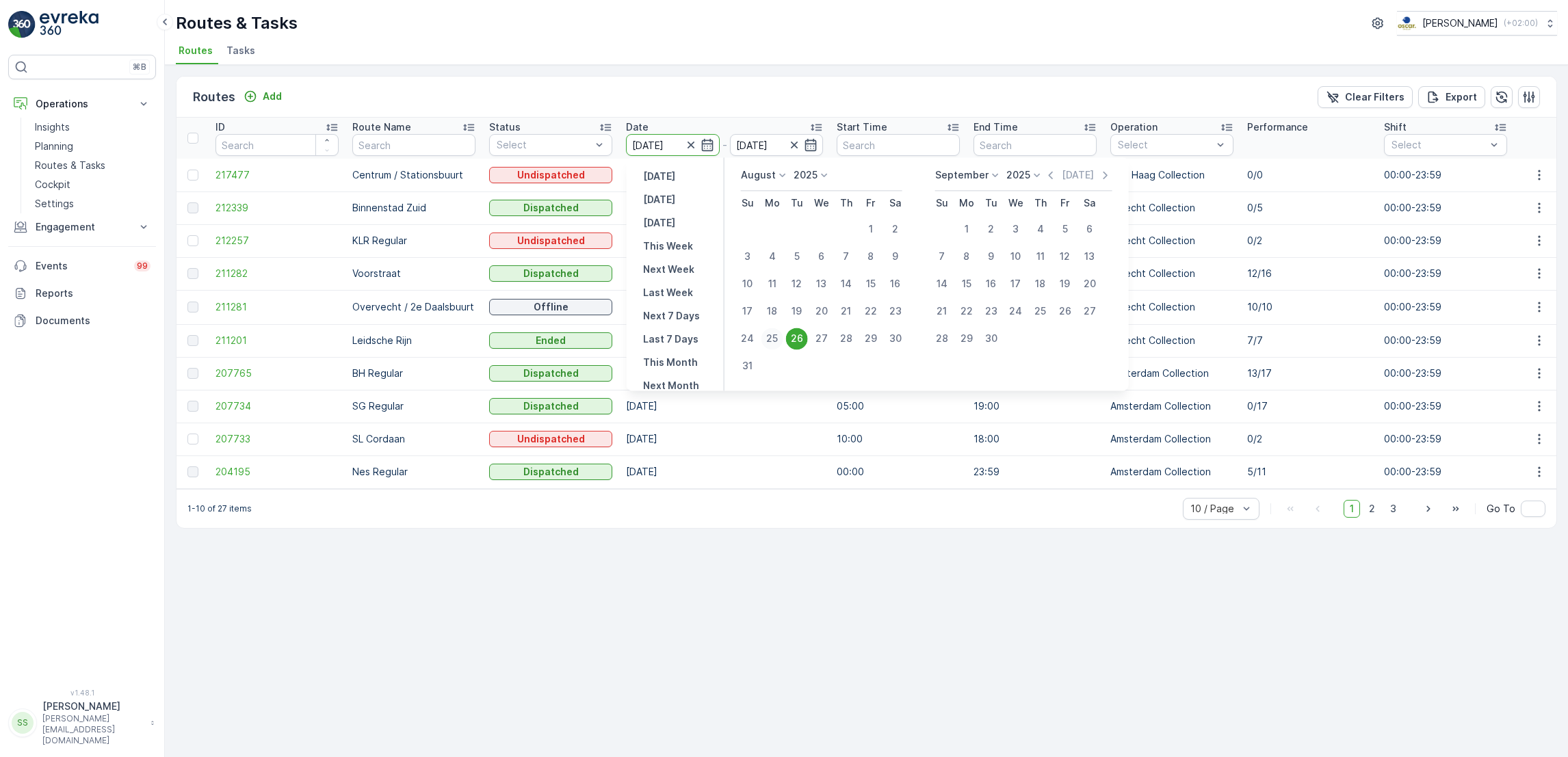
click at [774, 334] on div "25" at bounding box center [772, 338] width 22 height 22
type input "25.08.2025"
click at [774, 334] on div "25" at bounding box center [772, 338] width 22 height 22
type input "25.08.2025"
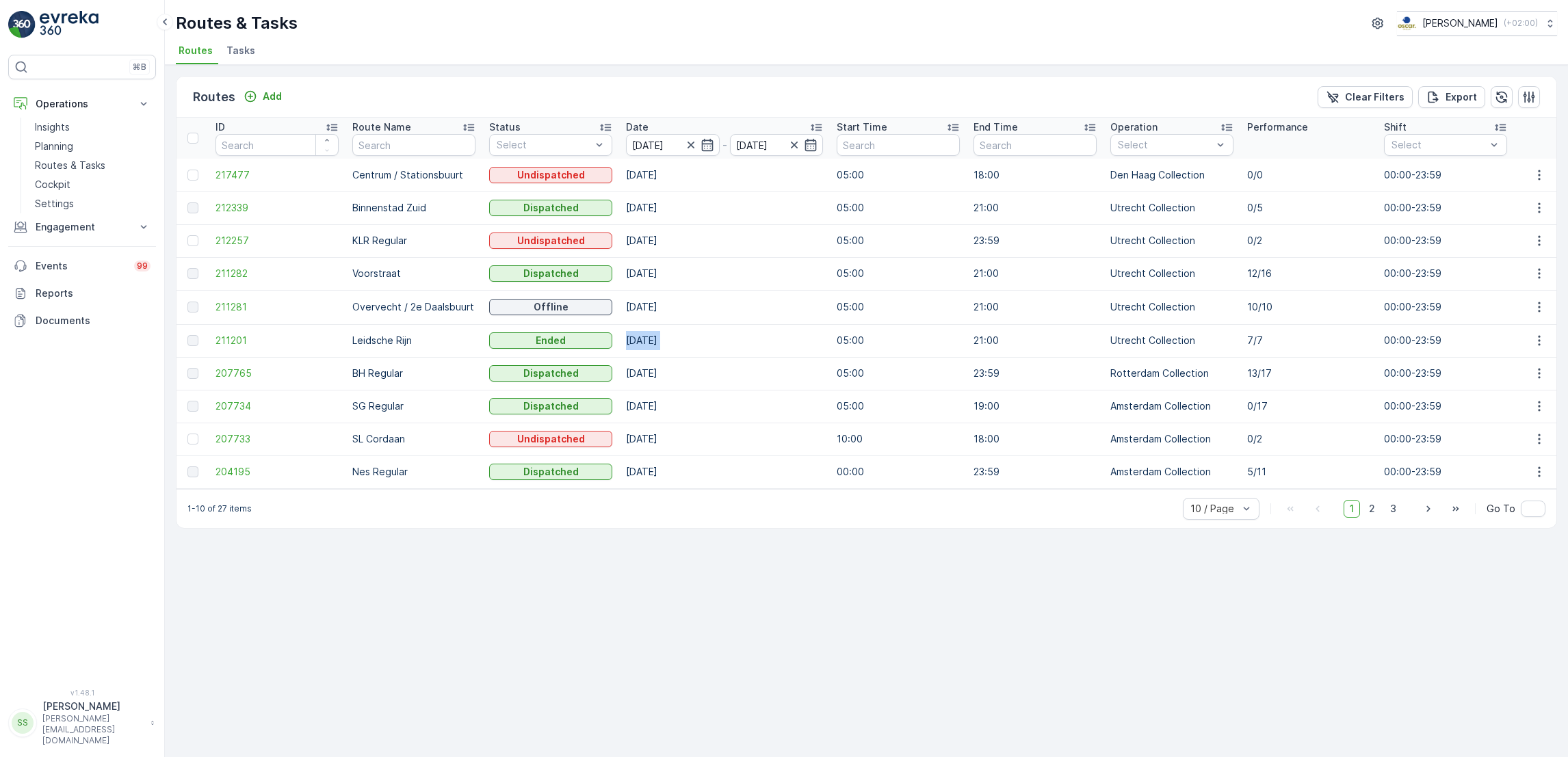
click at [774, 334] on td "[DATE]" at bounding box center [724, 341] width 211 height 33
click at [733, 564] on div "Routes Add Clear Filters Export ID Route Name Status Select Date 25.08.2025 - 2…" at bounding box center [867, 411] width 1404 height 692
click at [1376, 518] on span "2" at bounding box center [1373, 509] width 19 height 18
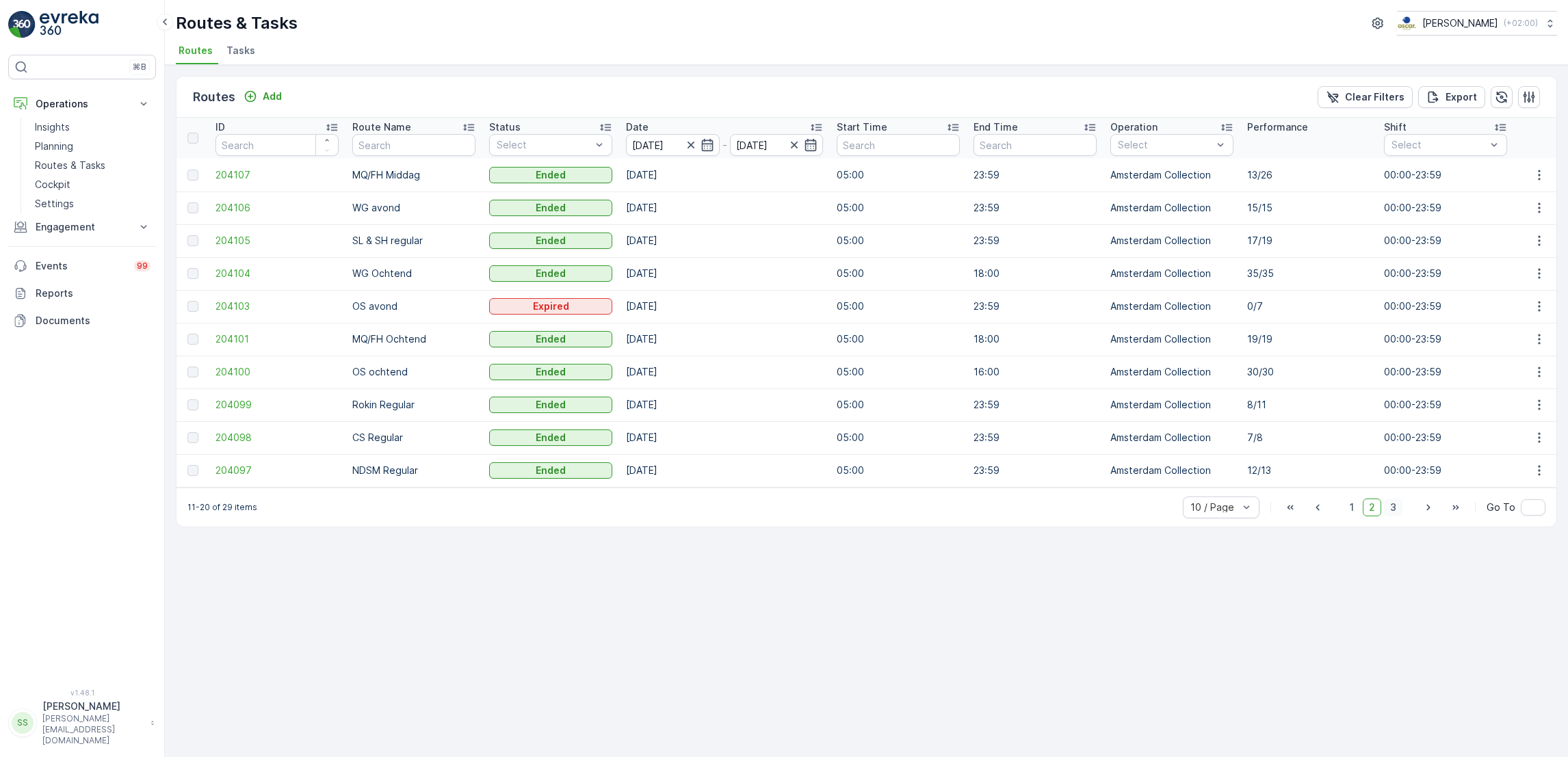
click at [1399, 516] on span "3" at bounding box center [1393, 507] width 19 height 18
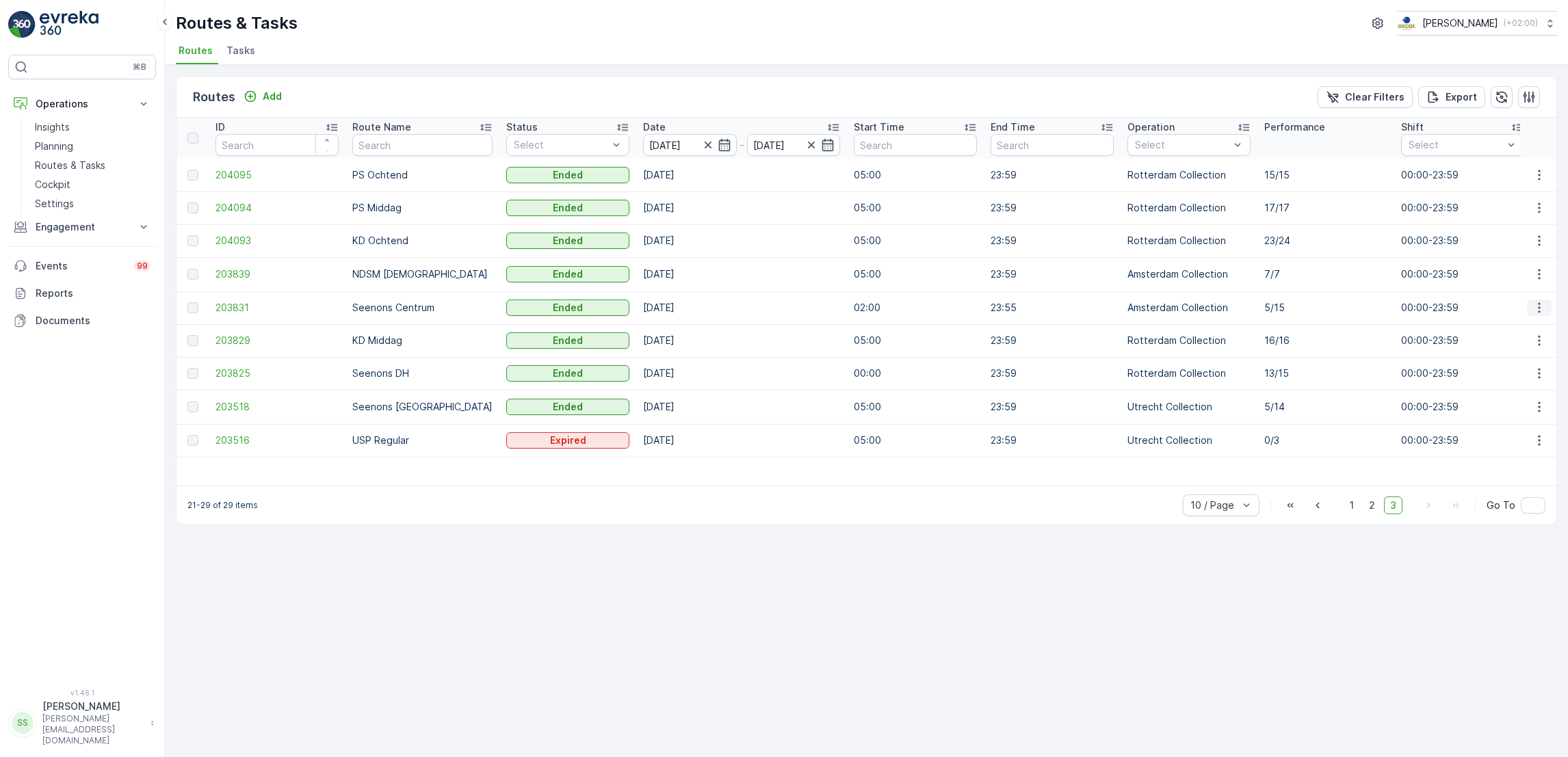
click at [1532, 305] on icon "button" at bounding box center [1539, 308] width 13 height 13
click at [1527, 326] on span "See More Details" at bounding box center [1508, 326] width 79 height 13
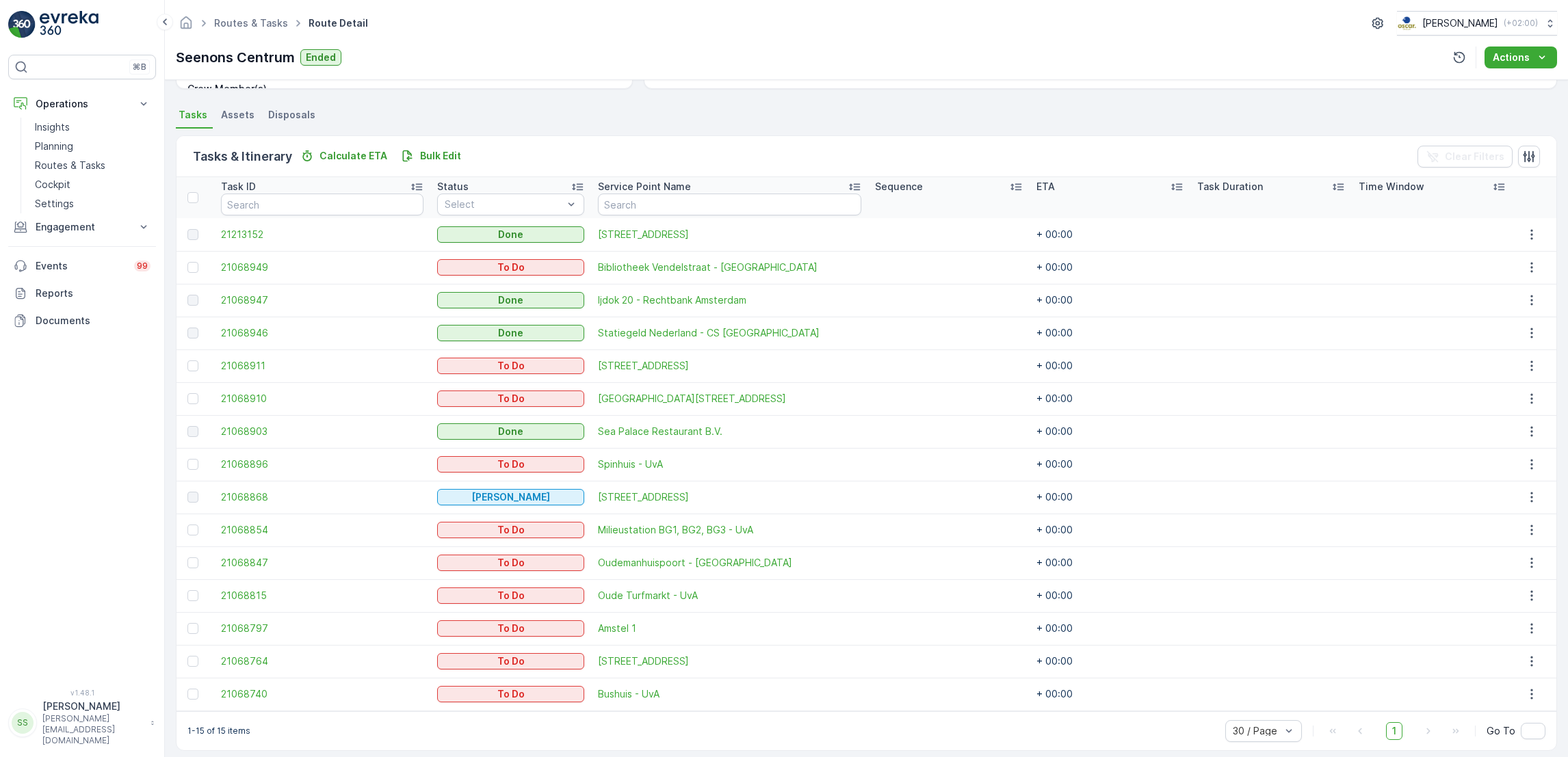
scroll to position [286, 0]
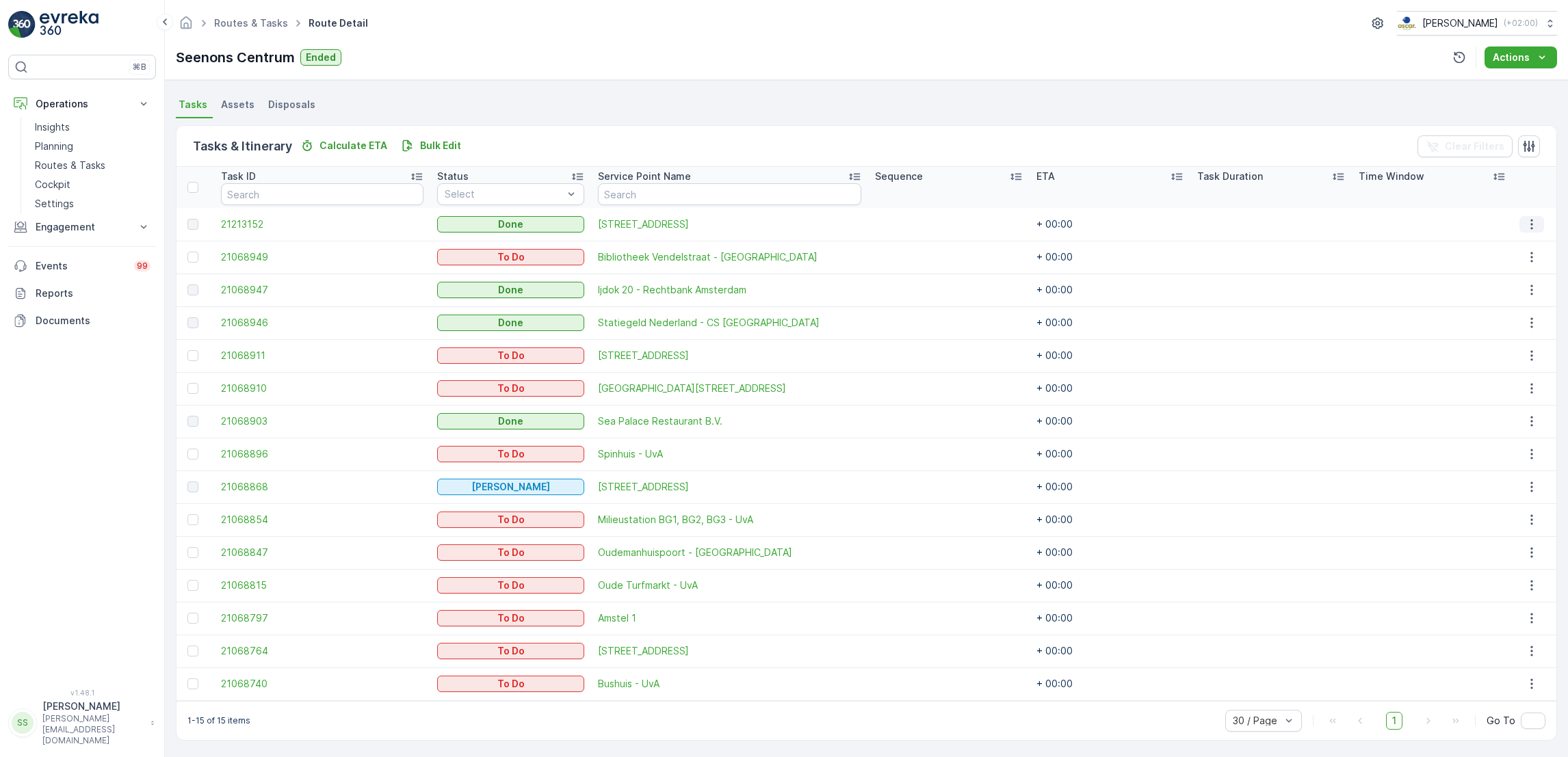
click at [1526, 226] on icon "button" at bounding box center [1532, 224] width 13 height 13
click at [1522, 241] on span "See More Details" at bounding box center [1523, 244] width 79 height 13
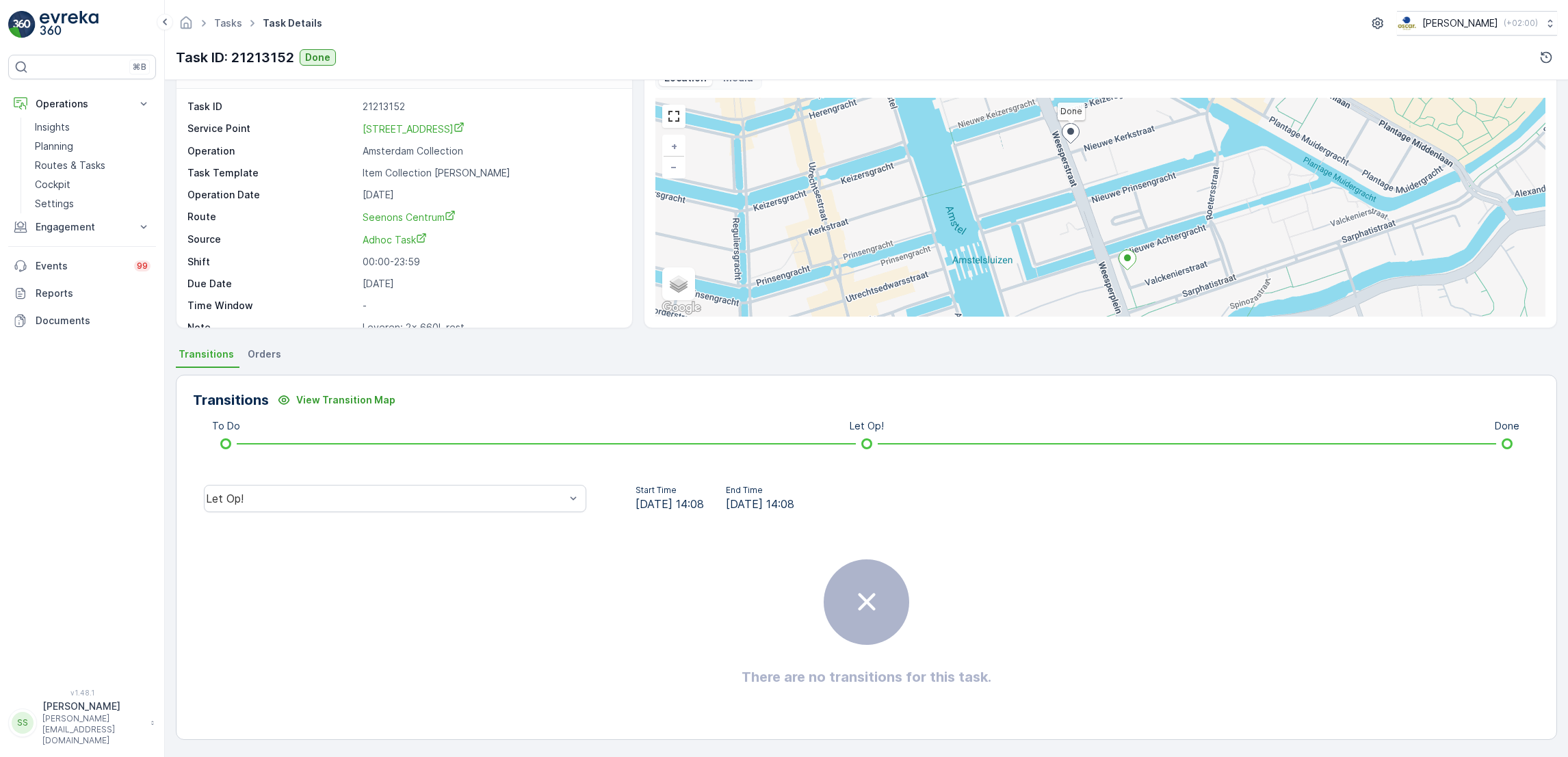
scroll to position [19, 0]
click at [429, 506] on div "Let Op!" at bounding box center [395, 498] width 382 height 27
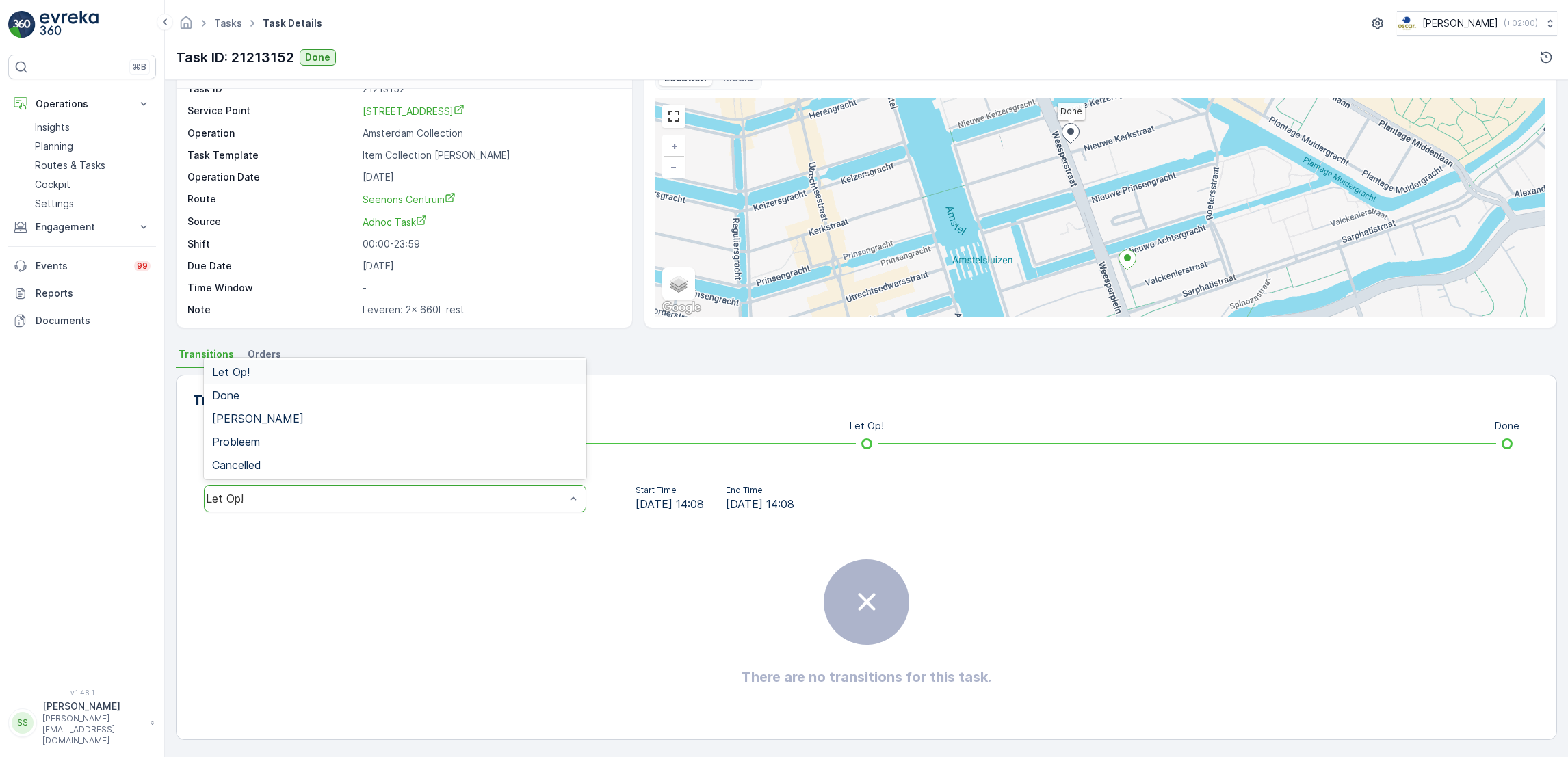
click at [533, 254] on div "Task ID 21213152 Service Point Weesperplein 11 Operation Amsterdam Collection T…" at bounding box center [403, 199] width 430 height 235
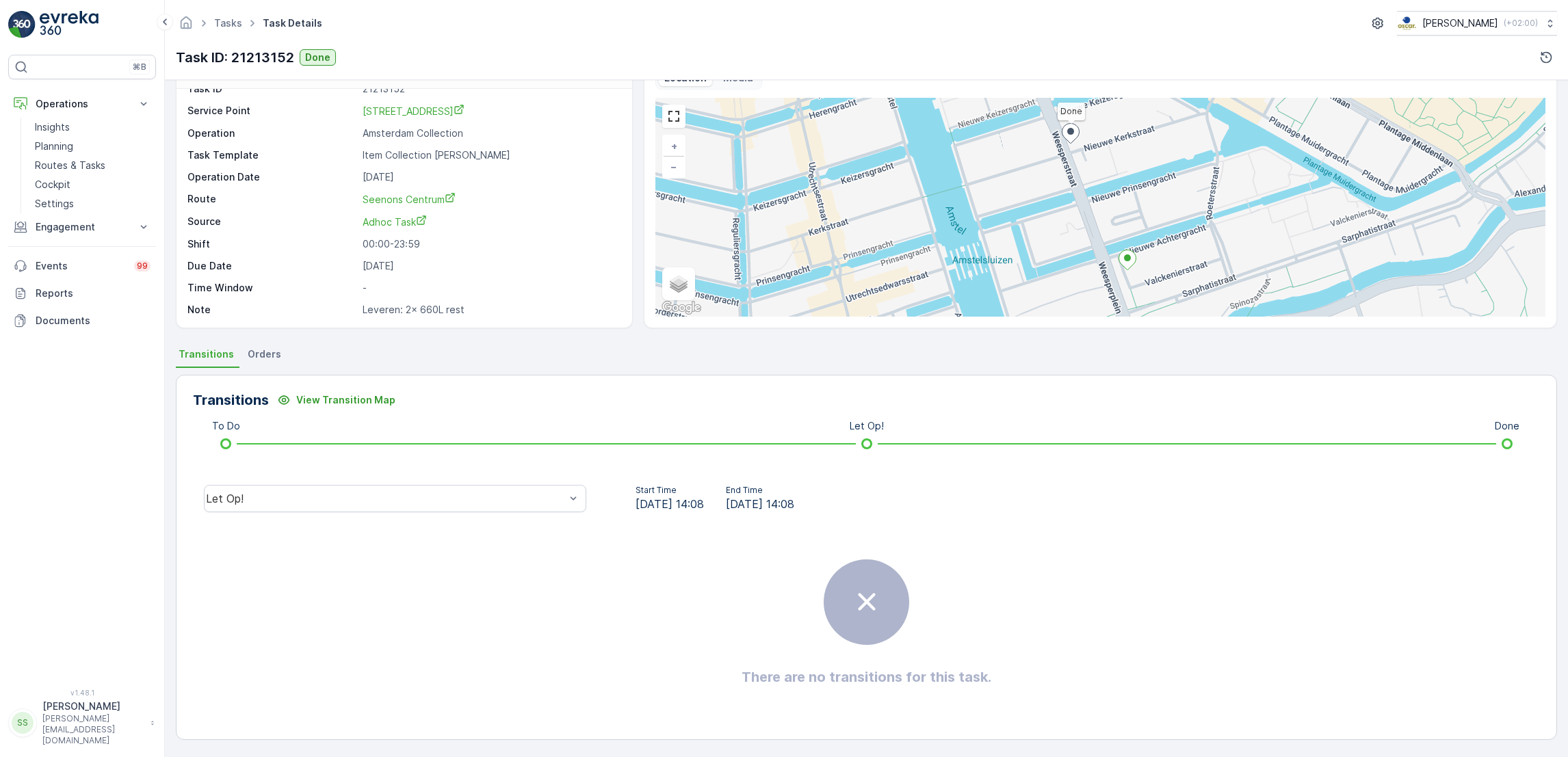
scroll to position [0, 0]
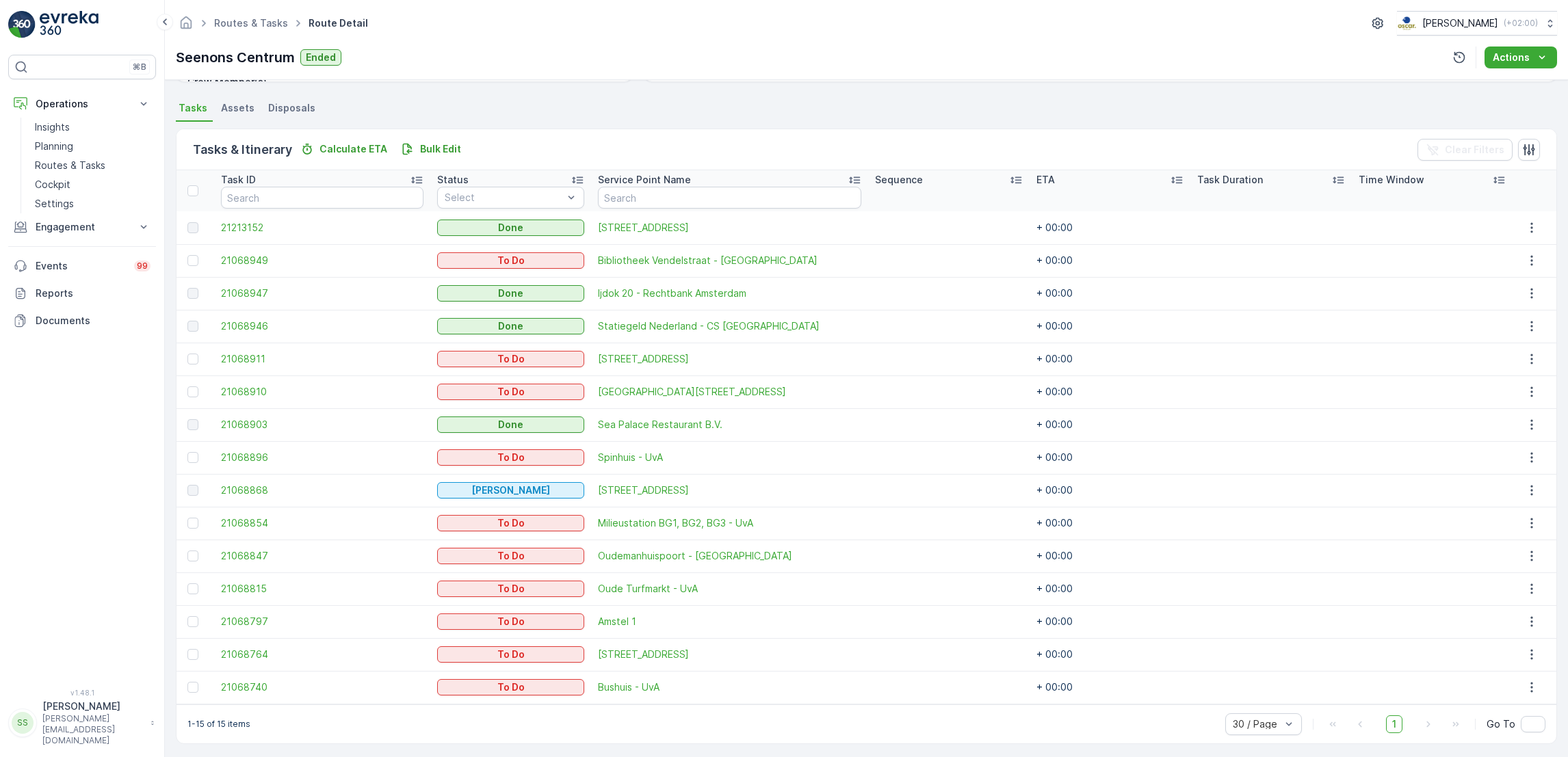
scroll to position [284, 0]
click at [1528, 492] on icon "button" at bounding box center [1532, 489] width 13 height 13
click at [1492, 513] on span "See More Details" at bounding box center [1523, 509] width 79 height 13
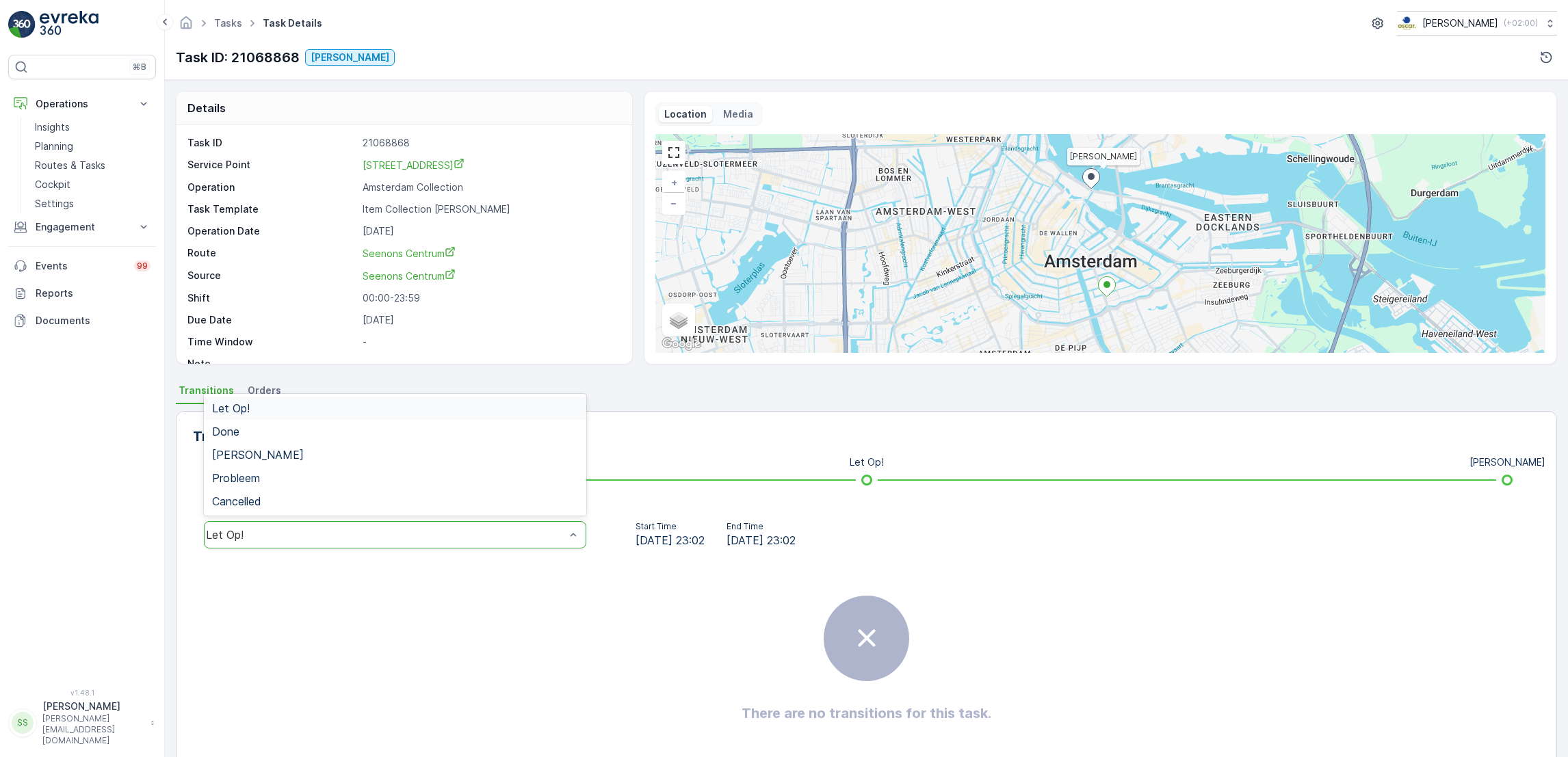
click at [267, 541] on div "Let Op!" at bounding box center [385, 534] width 360 height 12
click at [245, 431] on div "Done" at bounding box center [396, 431] width 366 height 12
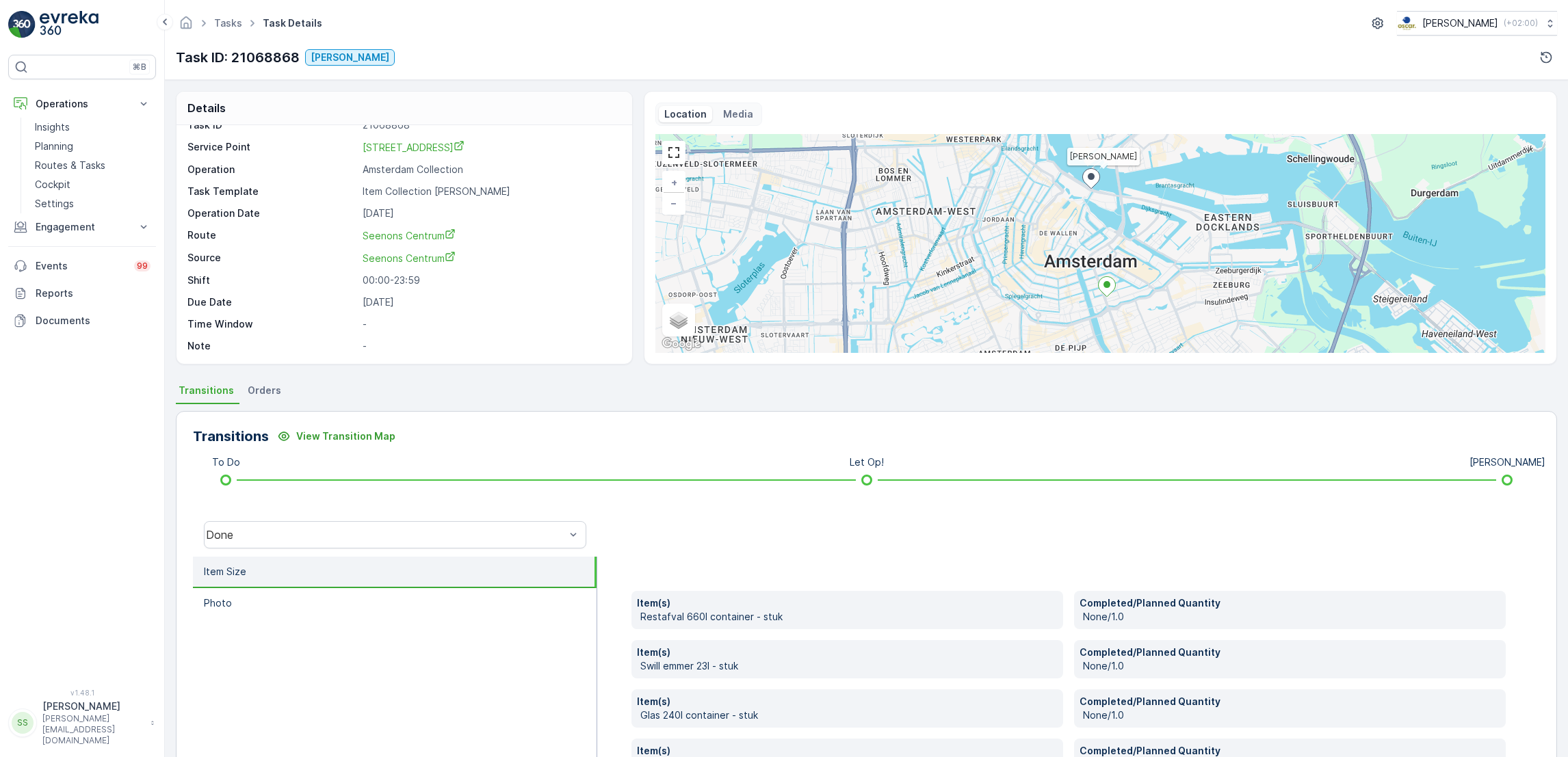
scroll to position [145, 0]
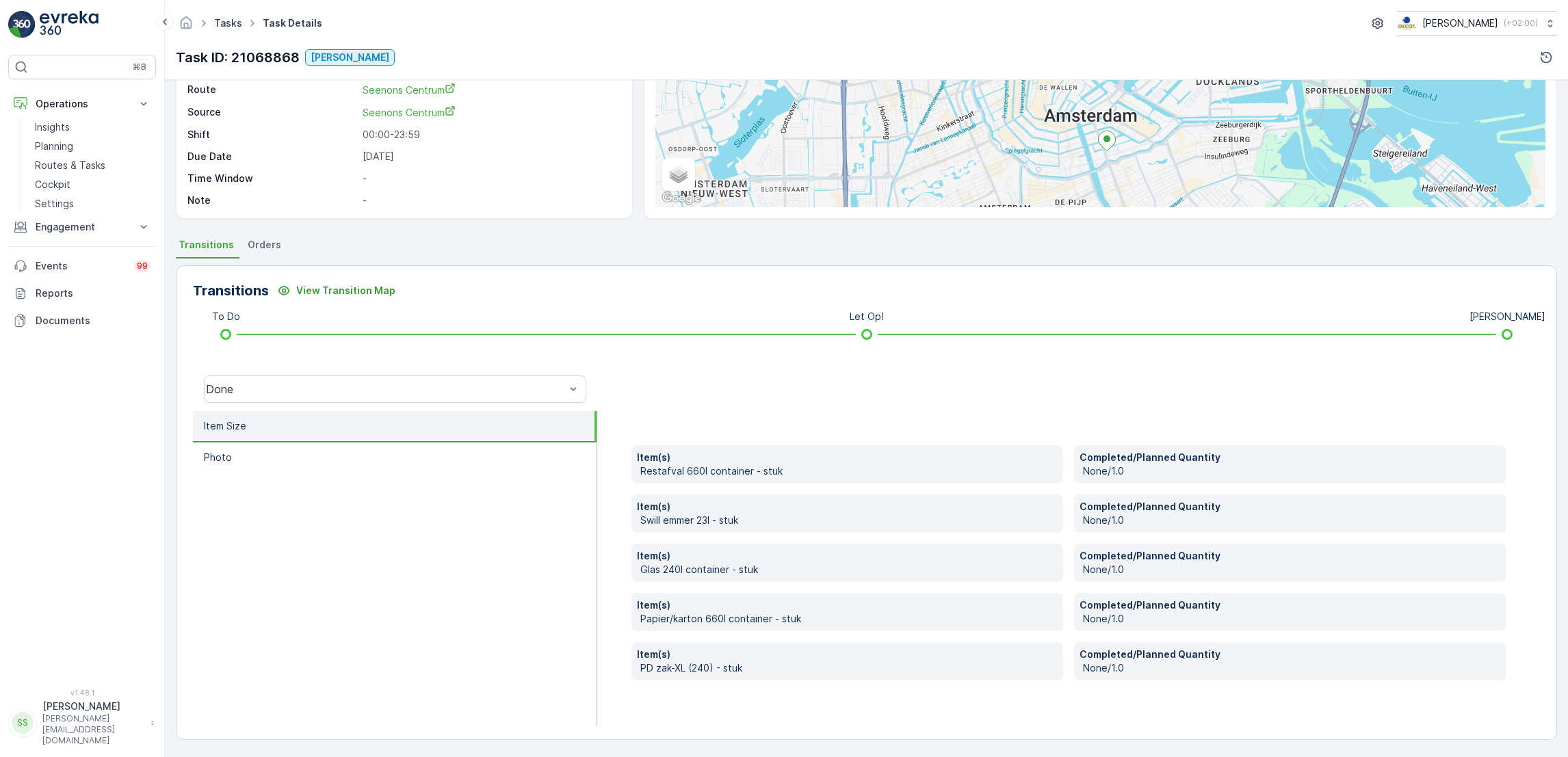
click at [235, 25] on link "Tasks" at bounding box center [228, 23] width 28 height 11
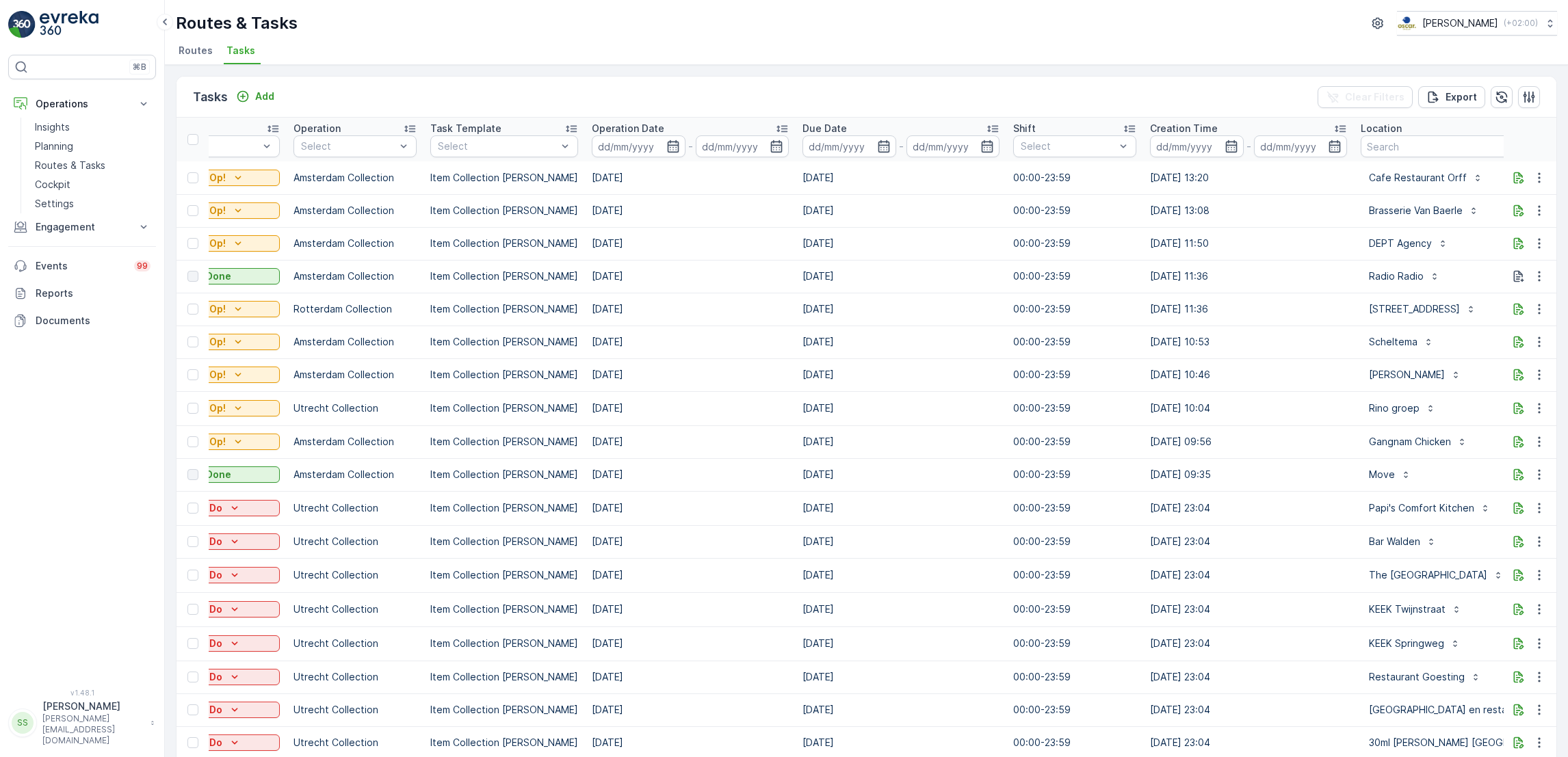
scroll to position [0, 197]
click at [187, 54] on span "Routes" at bounding box center [195, 50] width 34 height 13
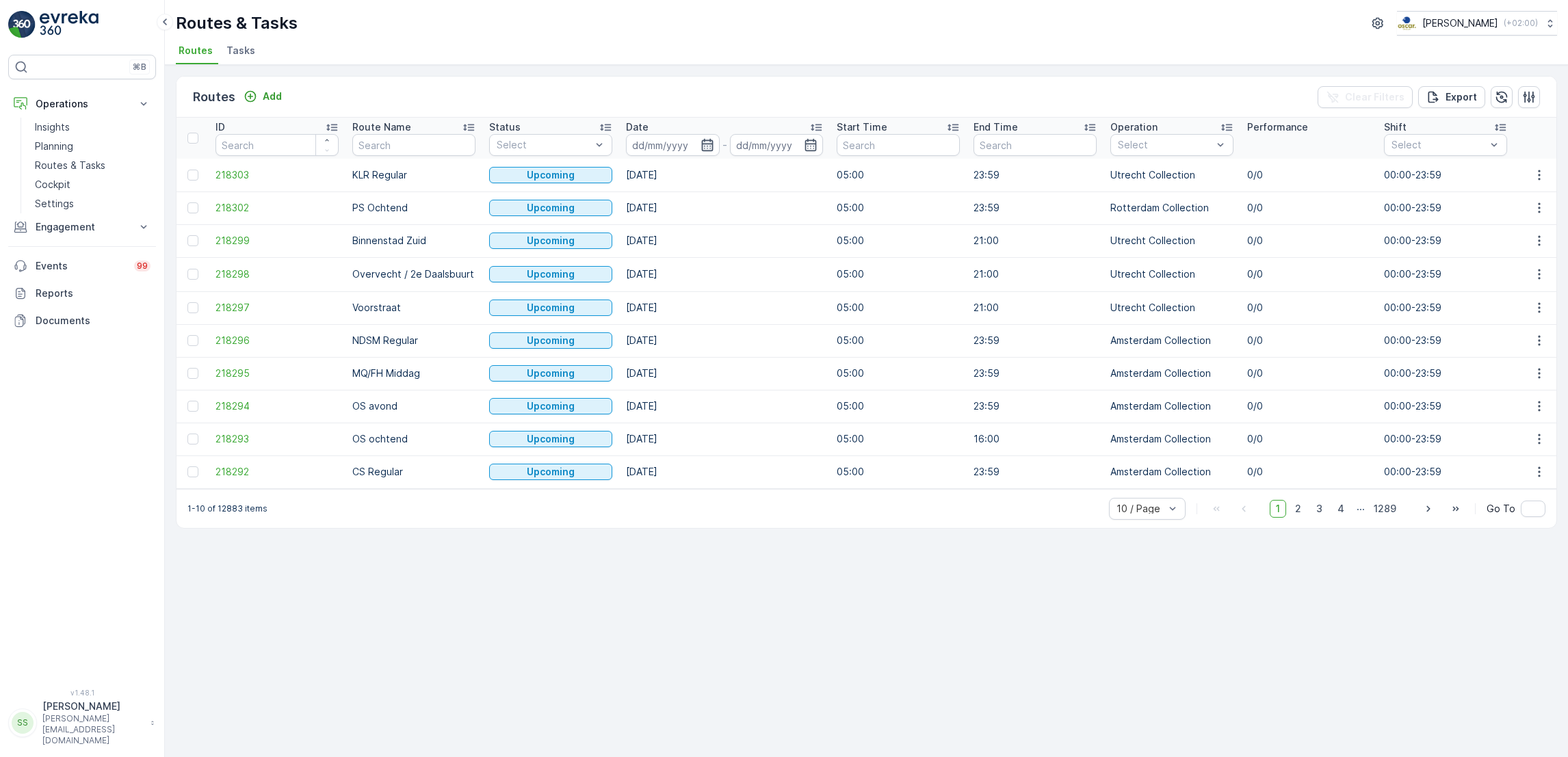
click at [708, 138] on icon "button" at bounding box center [707, 144] width 13 height 13
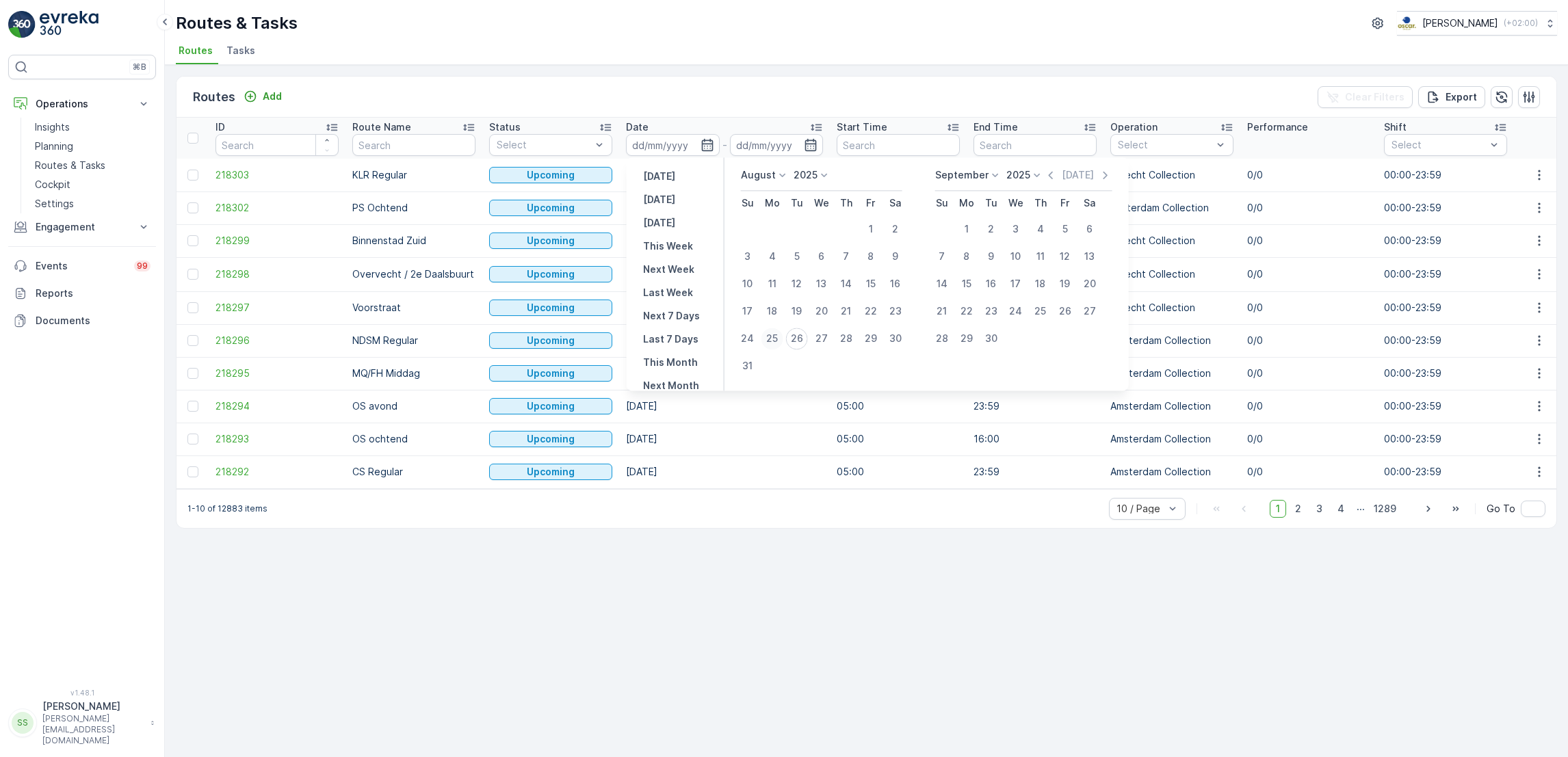
click at [765, 334] on div "25" at bounding box center [772, 338] width 22 height 22
type input "25.08.2025"
click at [765, 334] on div "25" at bounding box center [772, 338] width 22 height 22
type input "25.08.2025"
click at [765, 334] on div "25" at bounding box center [772, 338] width 22 height 22
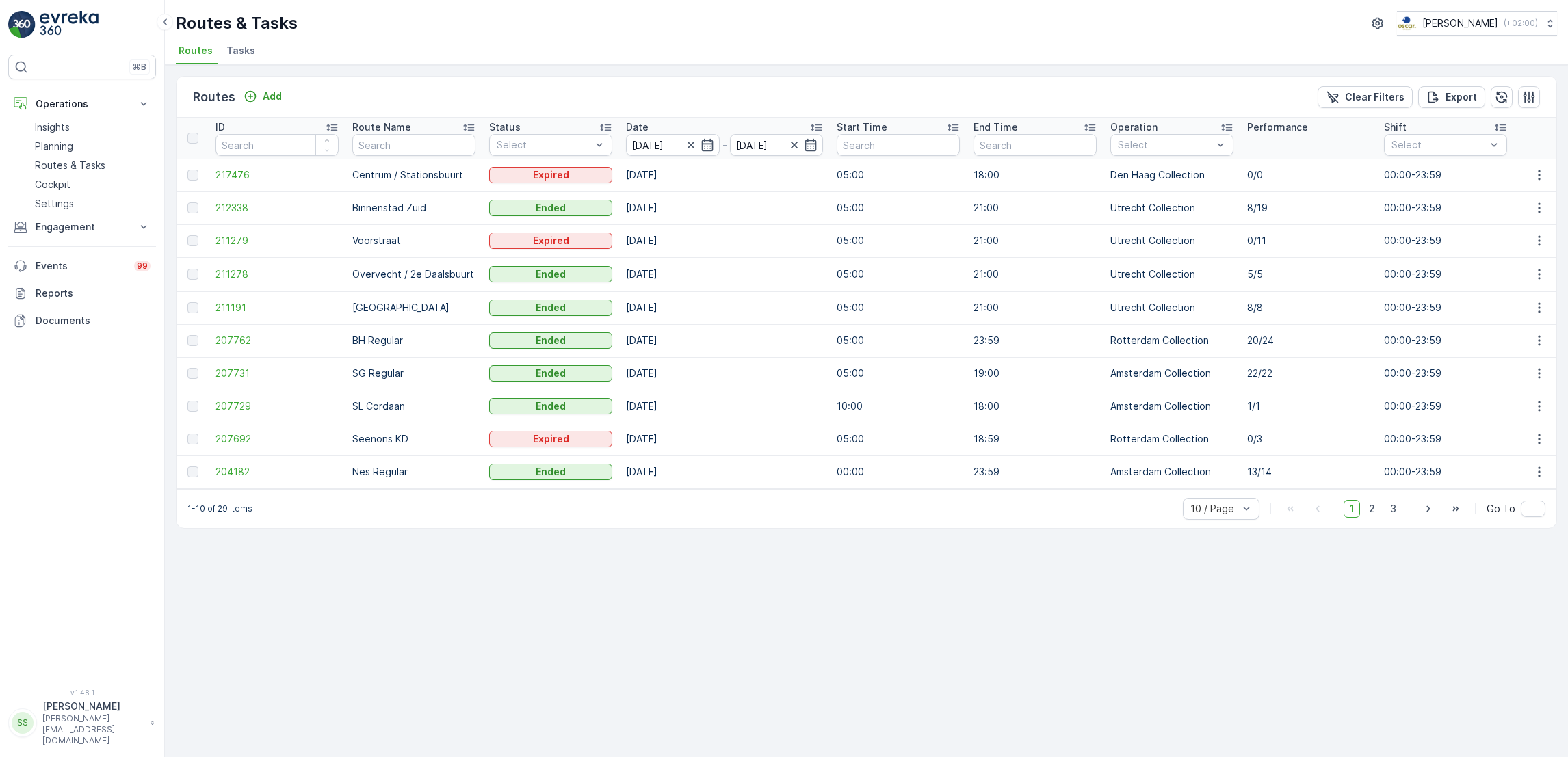
click at [253, 42] on li "Tasks" at bounding box center [242, 52] width 37 height 24
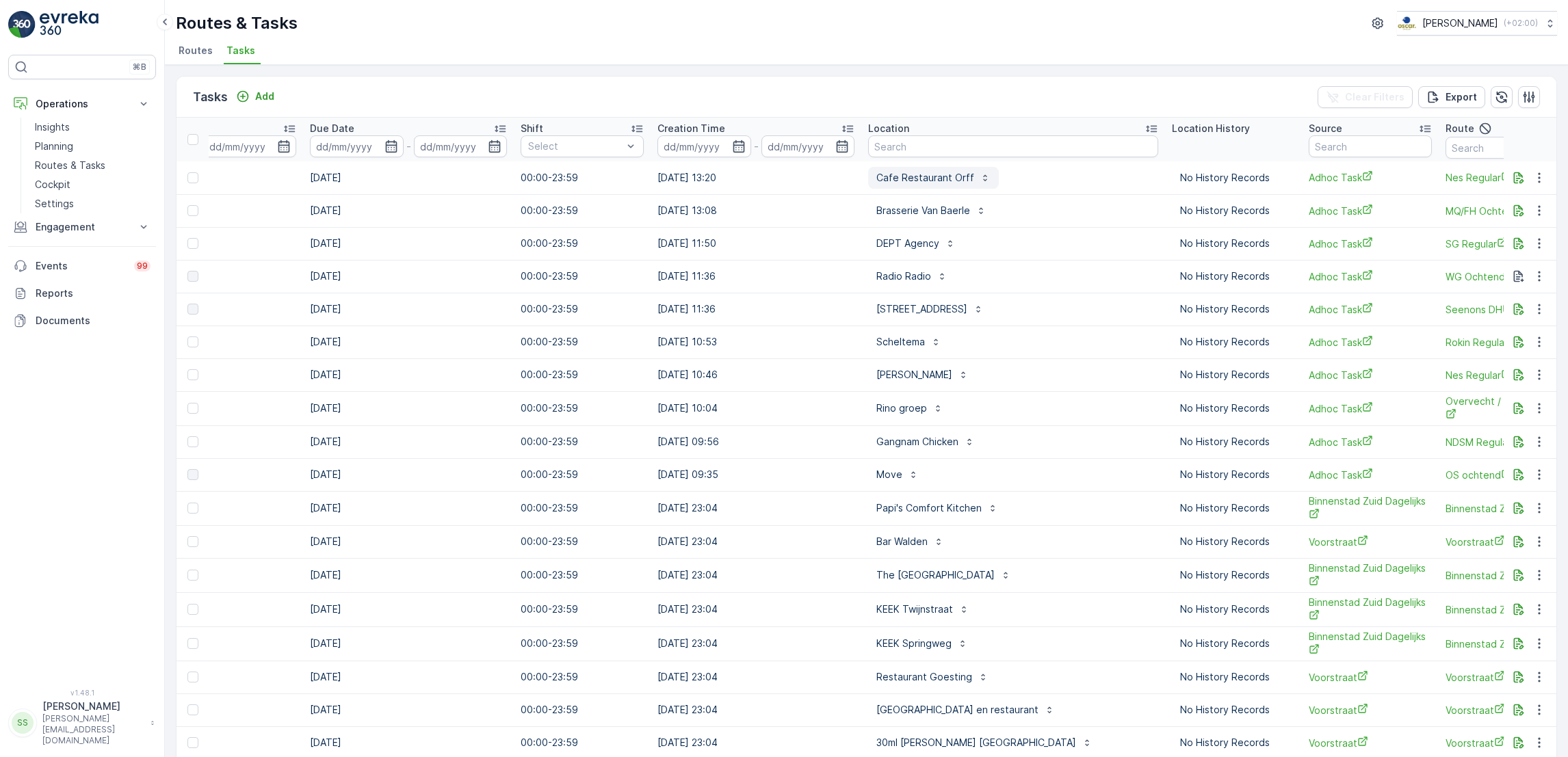
scroll to position [0, 689]
click at [962, 140] on input "text" at bounding box center [1012, 146] width 290 height 22
type input "weesper 11"
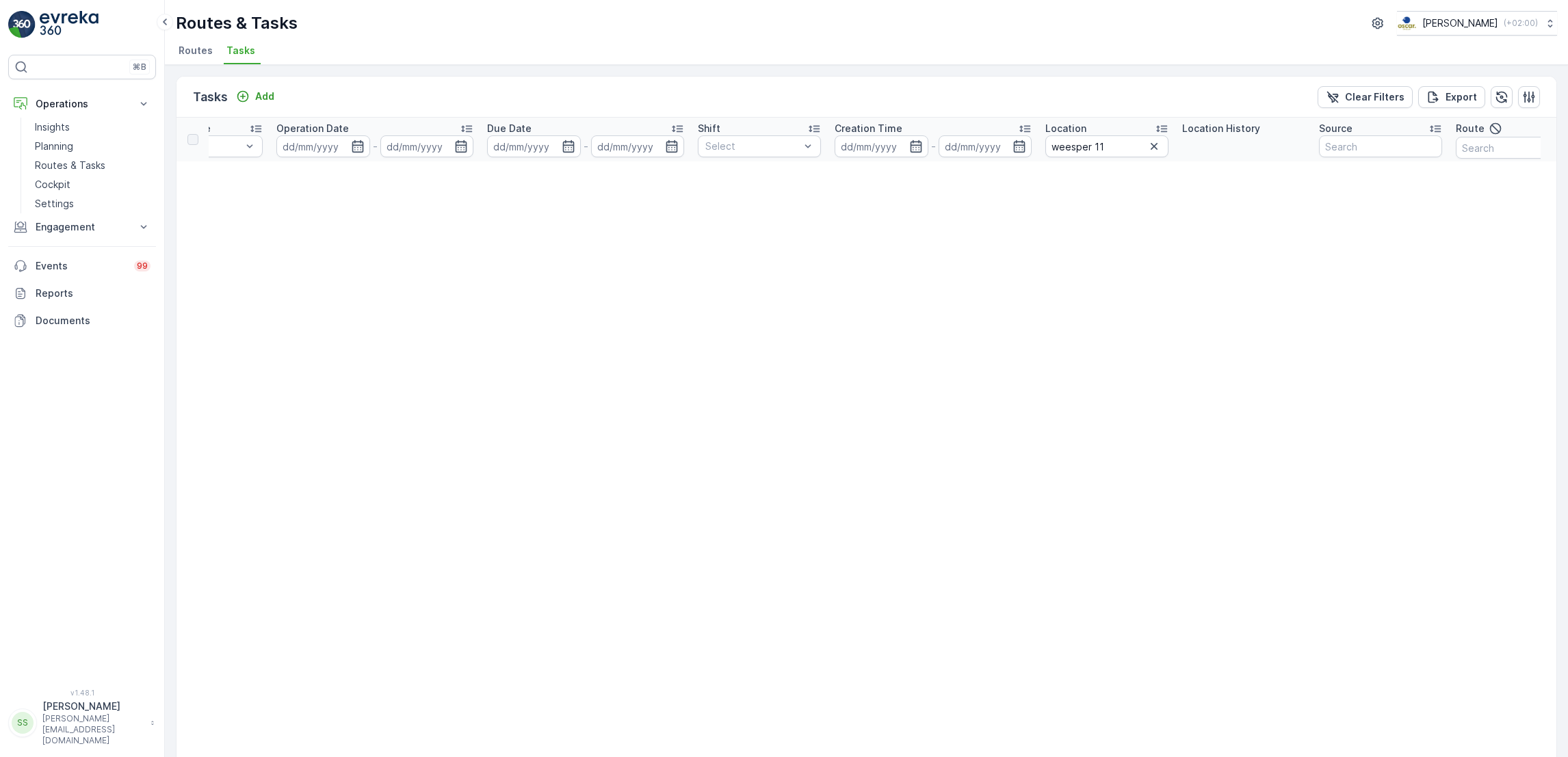
scroll to position [0, 487]
click at [1122, 151] on input "weesper 11" at bounding box center [1106, 146] width 123 height 22
type input "weesper"
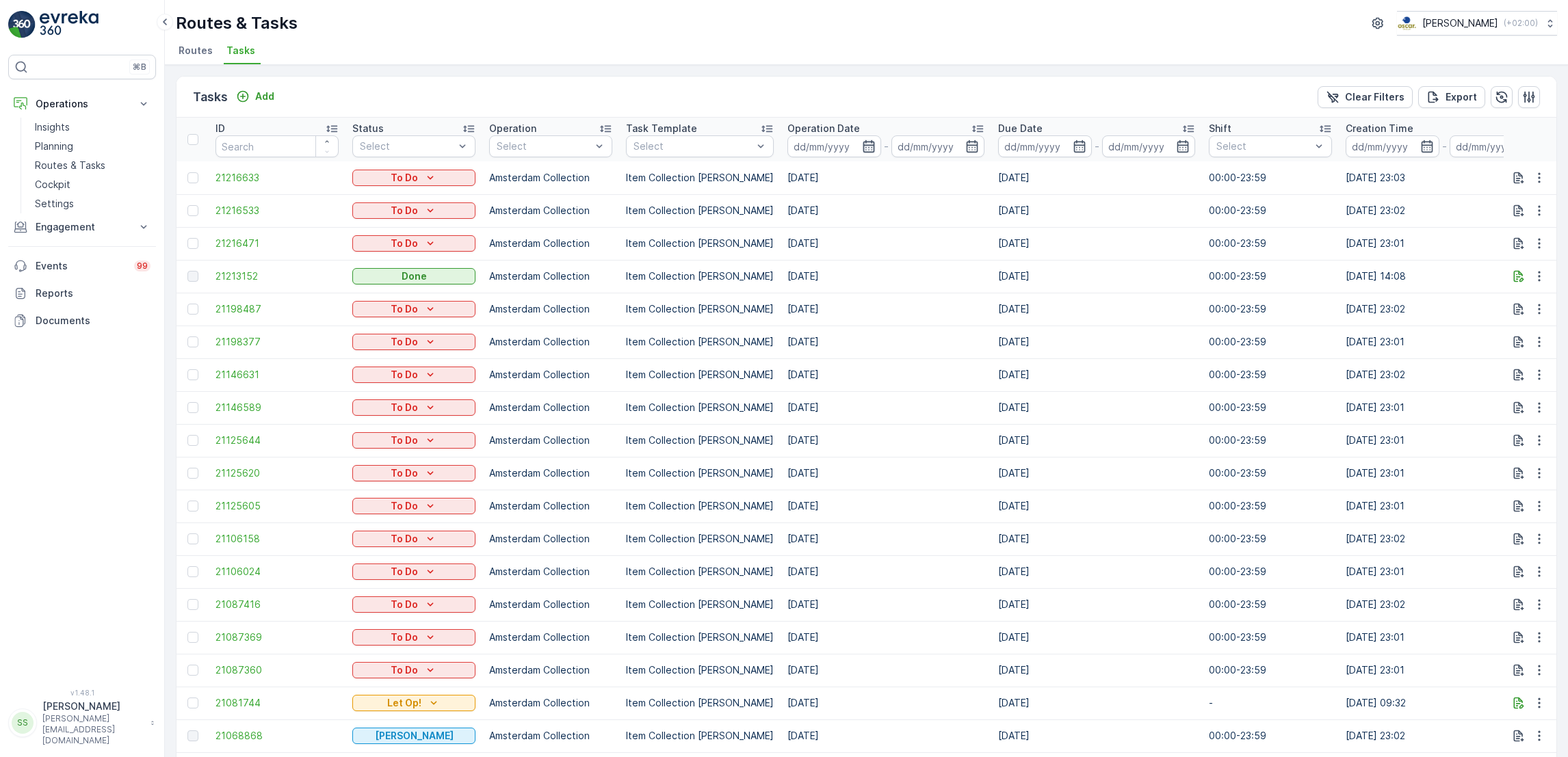
click at [862, 146] on icon "button" at bounding box center [868, 146] width 13 height 13
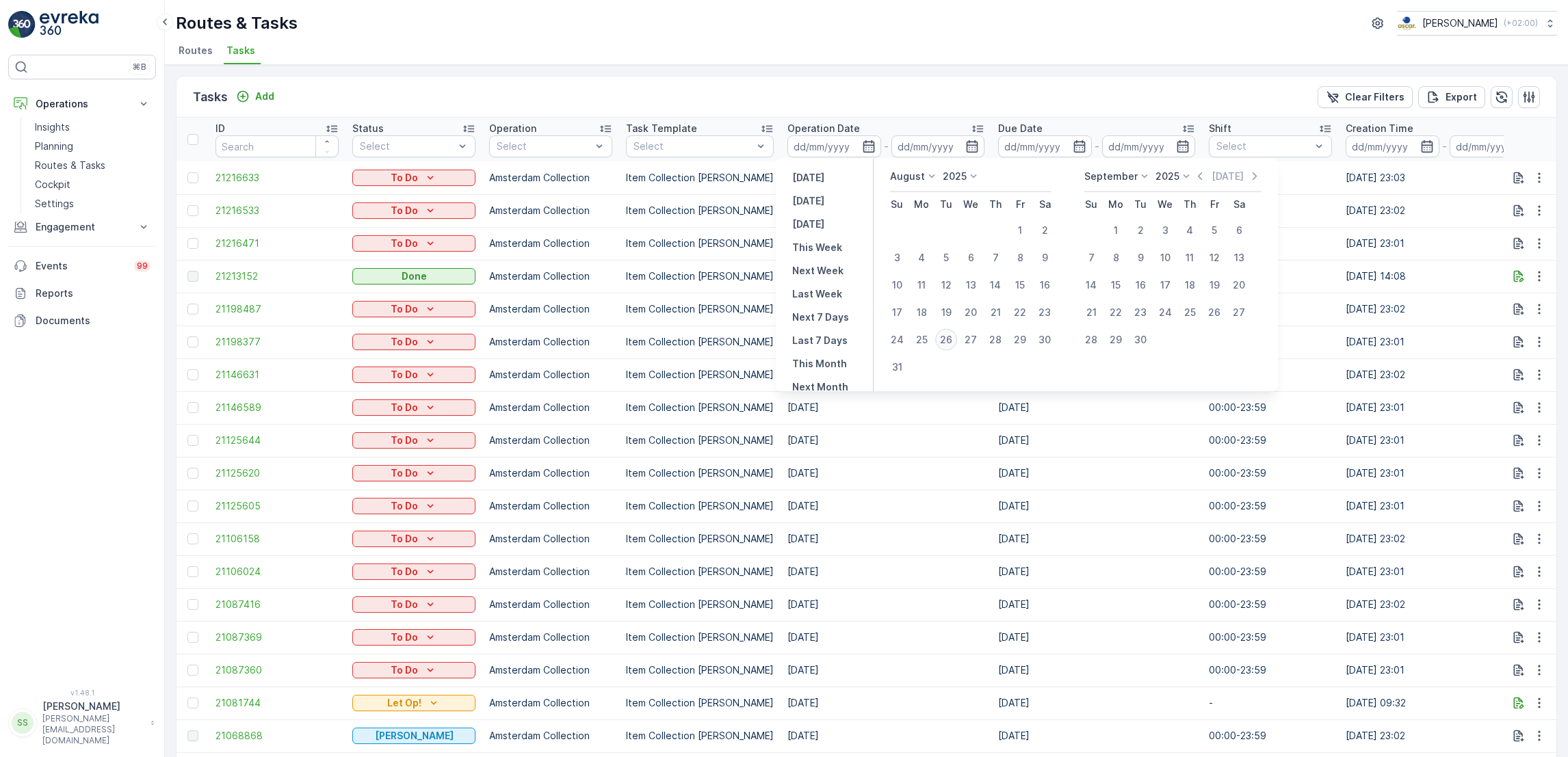
click at [947, 342] on div "26" at bounding box center [946, 340] width 22 height 22
type input "[DATE]"
click at [947, 342] on div "26" at bounding box center [946, 340] width 22 height 22
type input "[DATE]"
click at [947, 342] on div "26" at bounding box center [946, 340] width 22 height 22
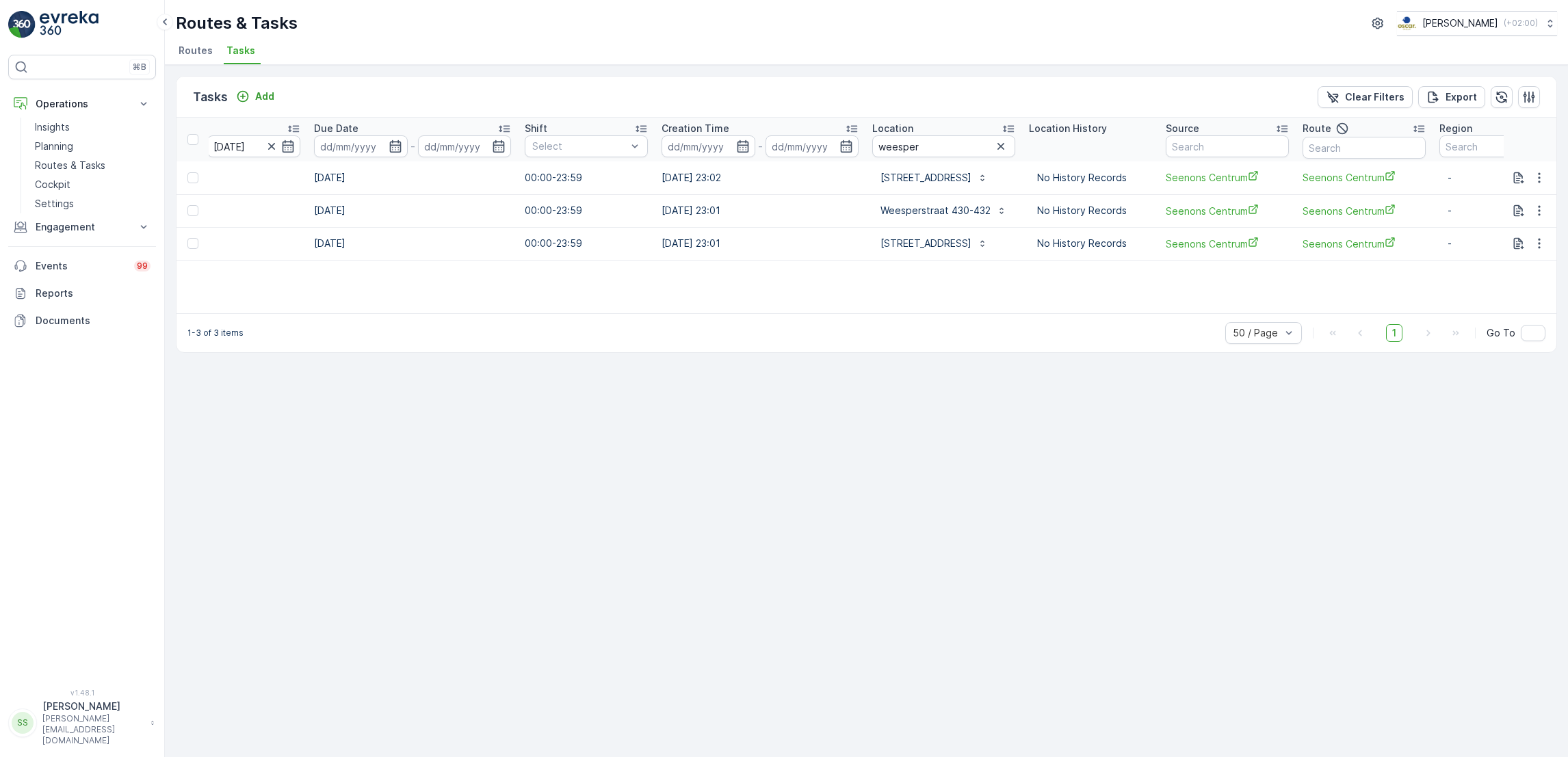
scroll to position [0, 737]
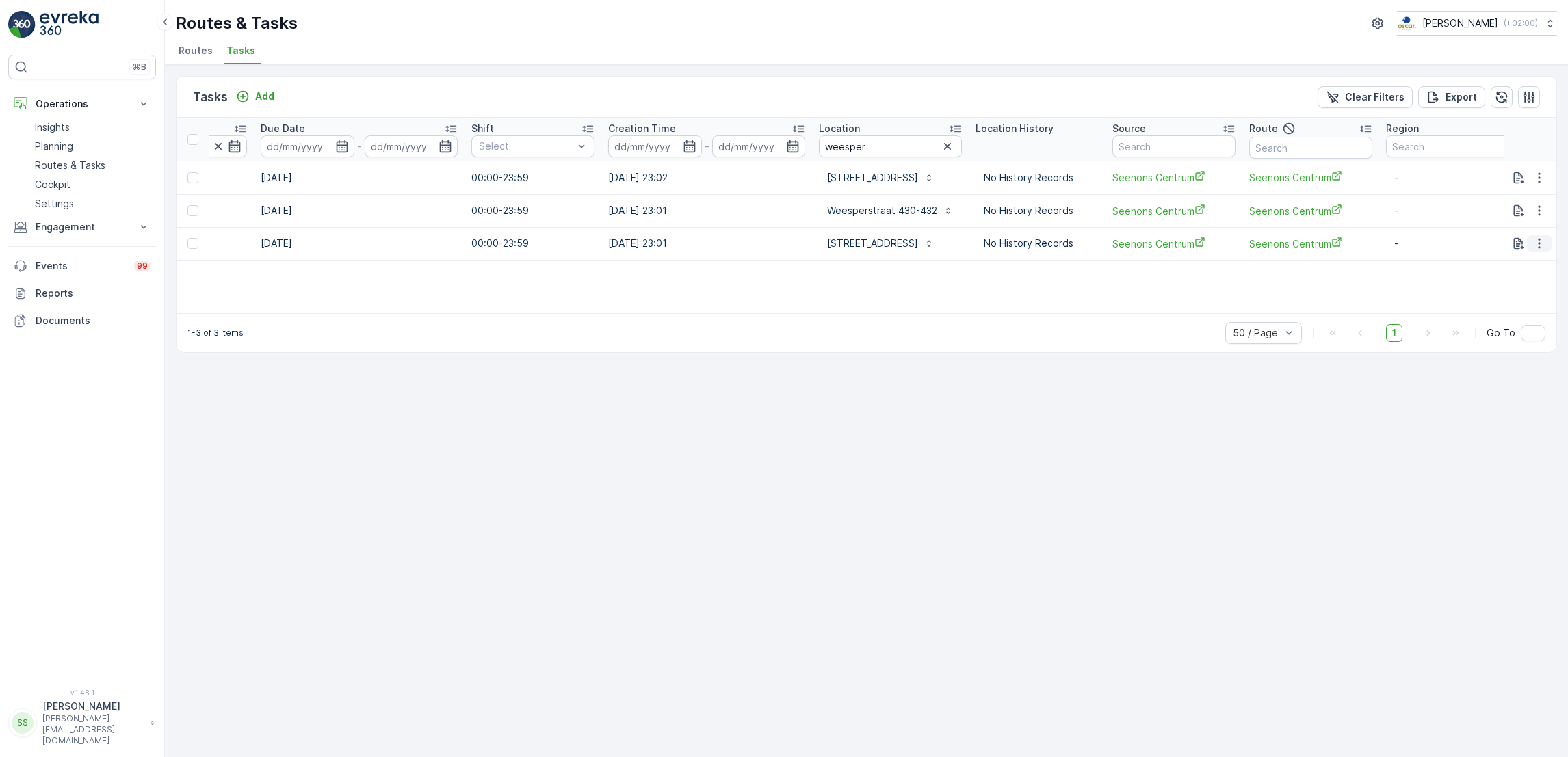
click at [1537, 242] on icon "button" at bounding box center [1539, 244] width 13 height 13
click at [1530, 260] on span "See More Details" at bounding box center [1510, 263] width 79 height 13
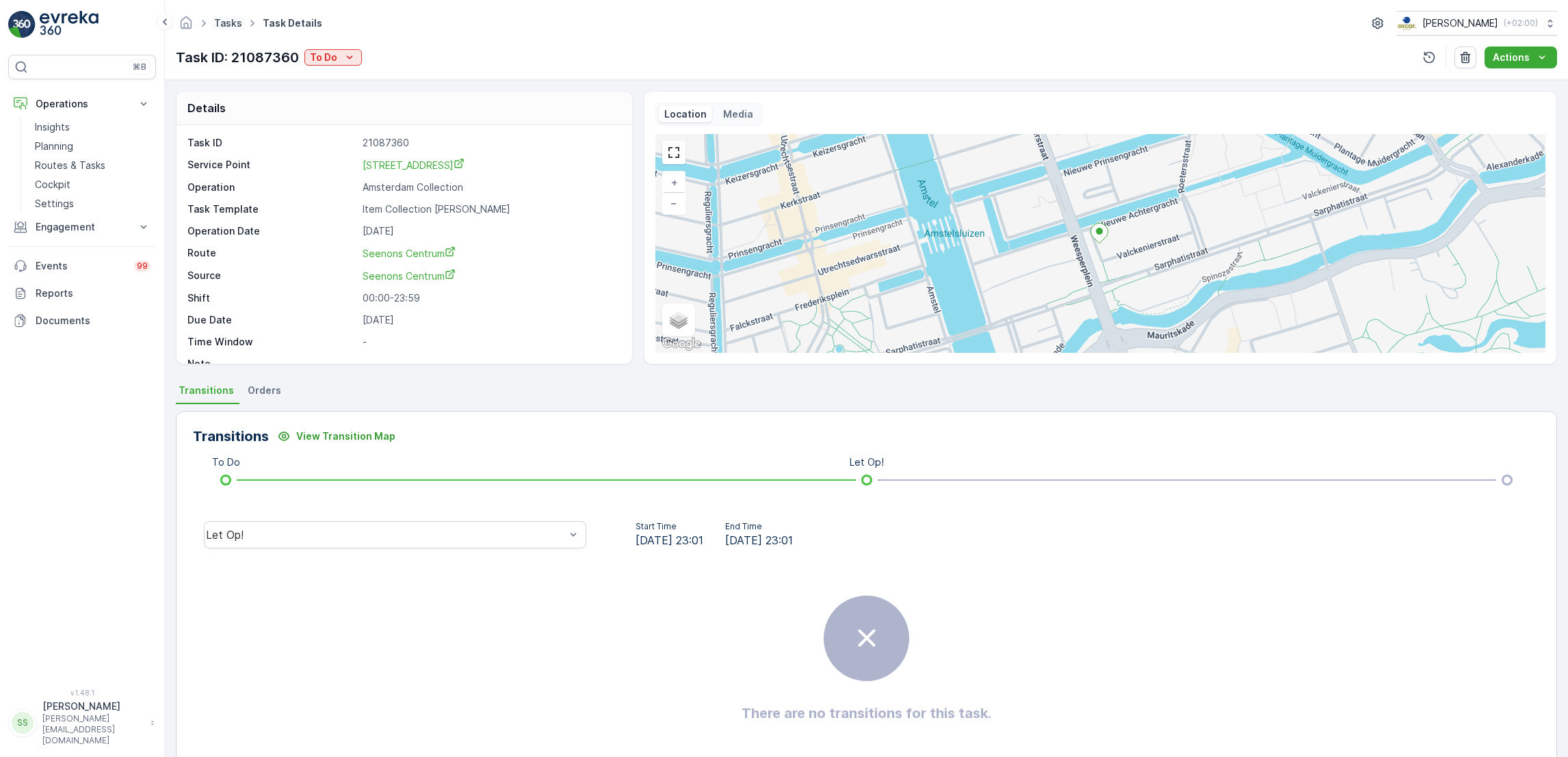
click at [228, 24] on link "Tasks" at bounding box center [228, 23] width 28 height 11
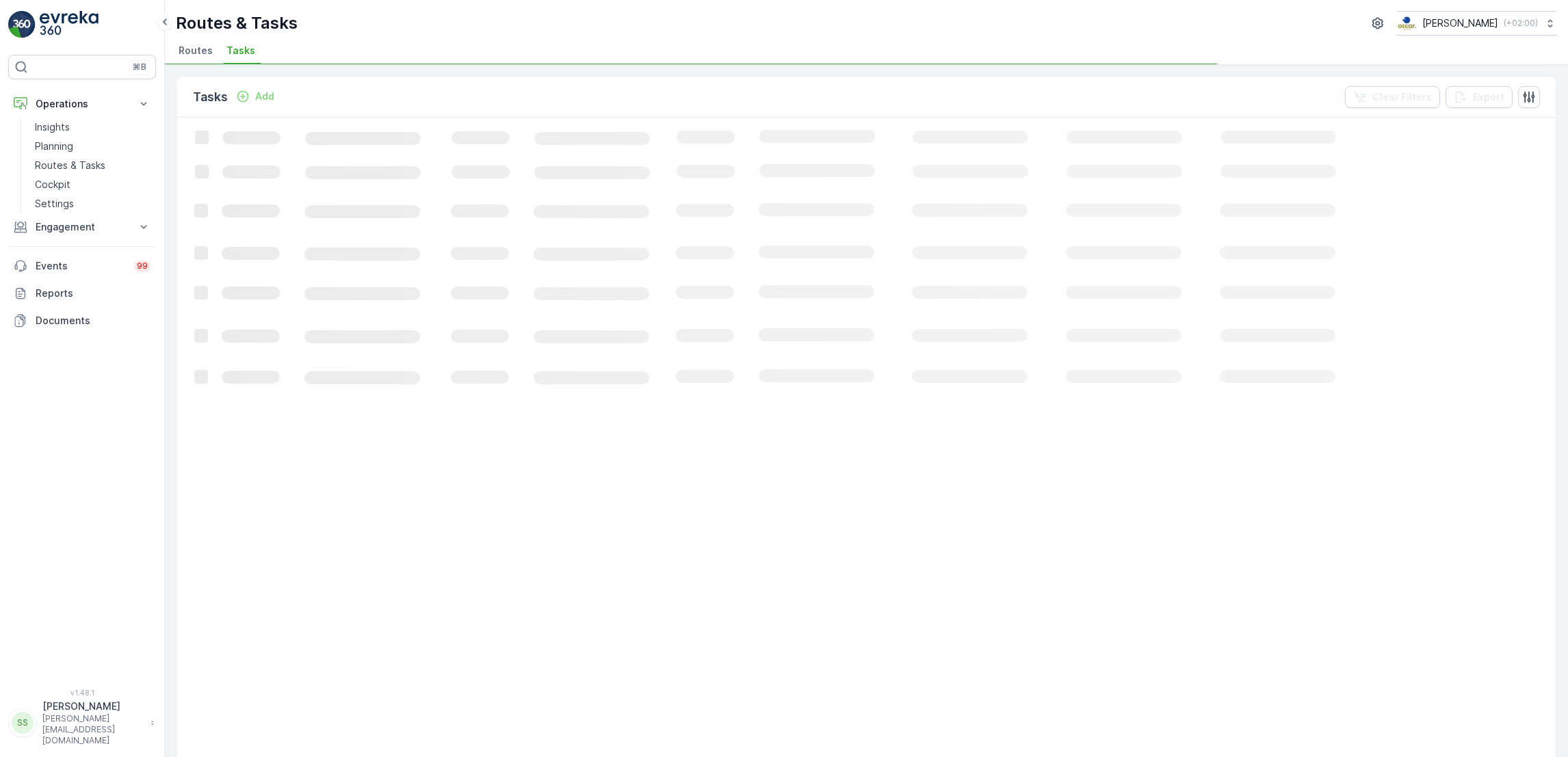
click at [191, 44] on span "Routes" at bounding box center [195, 50] width 34 height 13
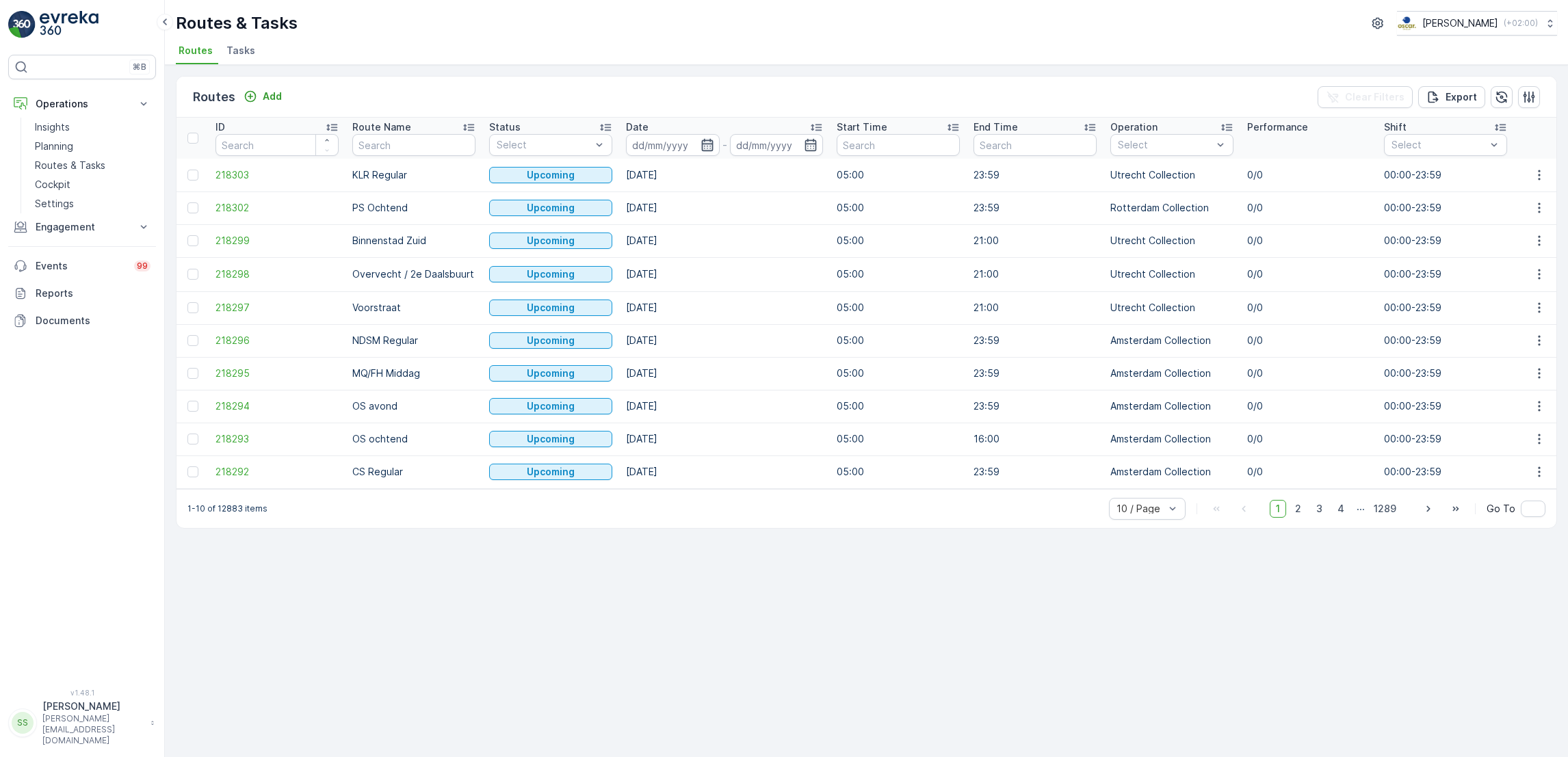
click at [707, 150] on icon "button" at bounding box center [707, 144] width 11 height 12
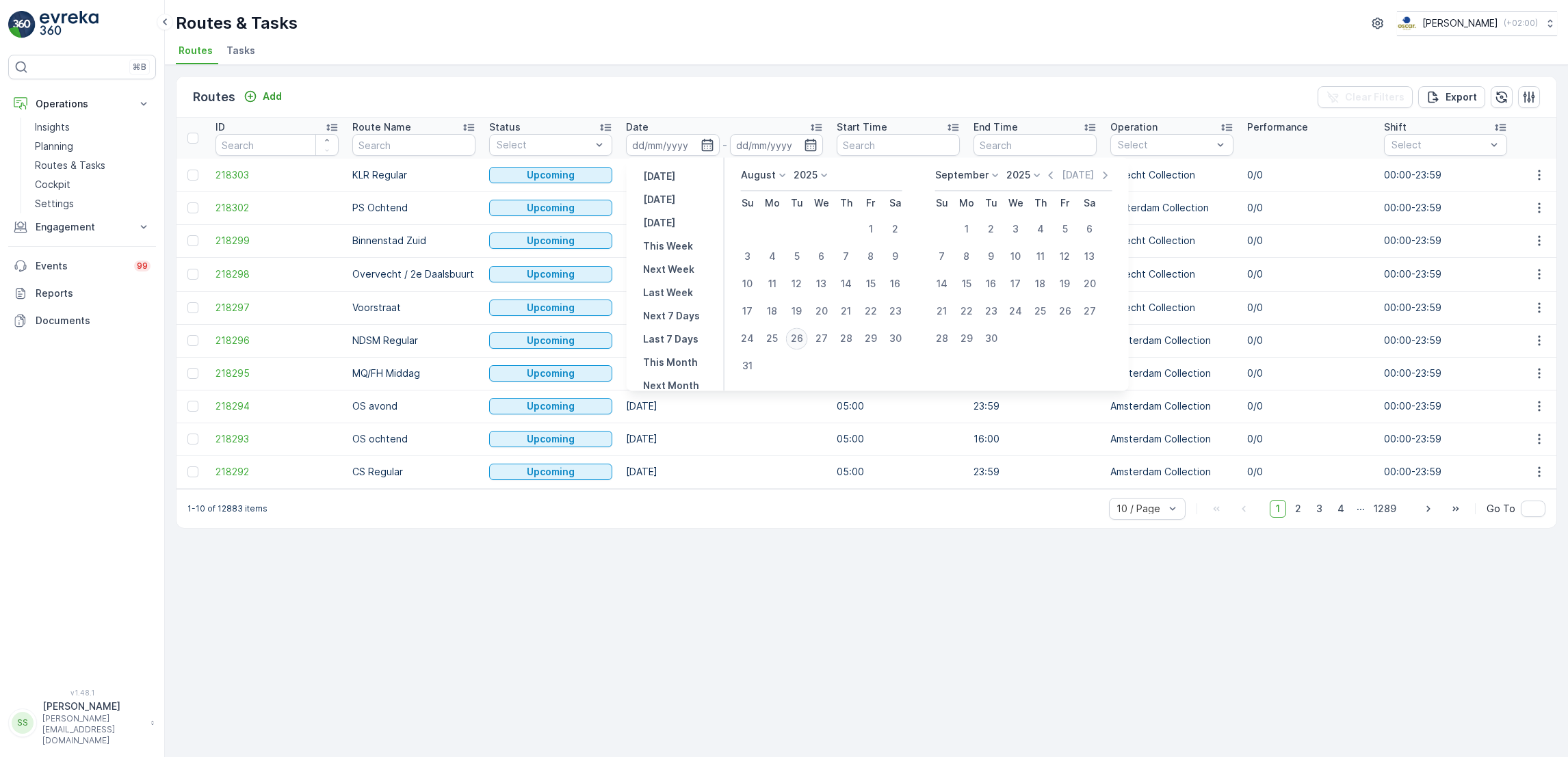
click at [794, 339] on div "26" at bounding box center [797, 338] width 22 height 22
type input "[DATE]"
click at [794, 339] on div "26" at bounding box center [797, 338] width 22 height 22
type input "[DATE]"
click at [794, 339] on div "26" at bounding box center [797, 338] width 22 height 22
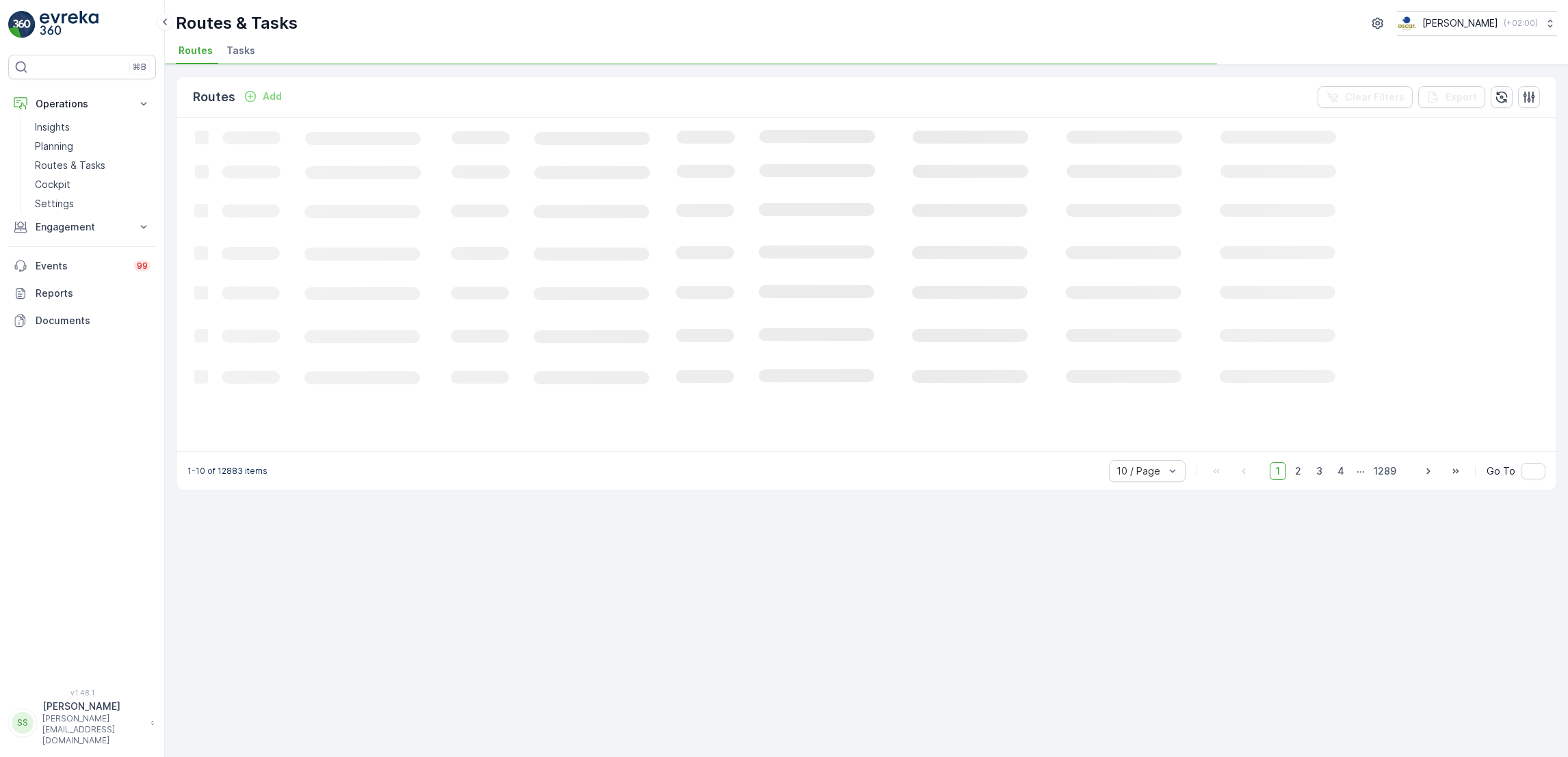
click at [708, 148] on icon "Loading..." at bounding box center [834, 284] width 1314 height 332
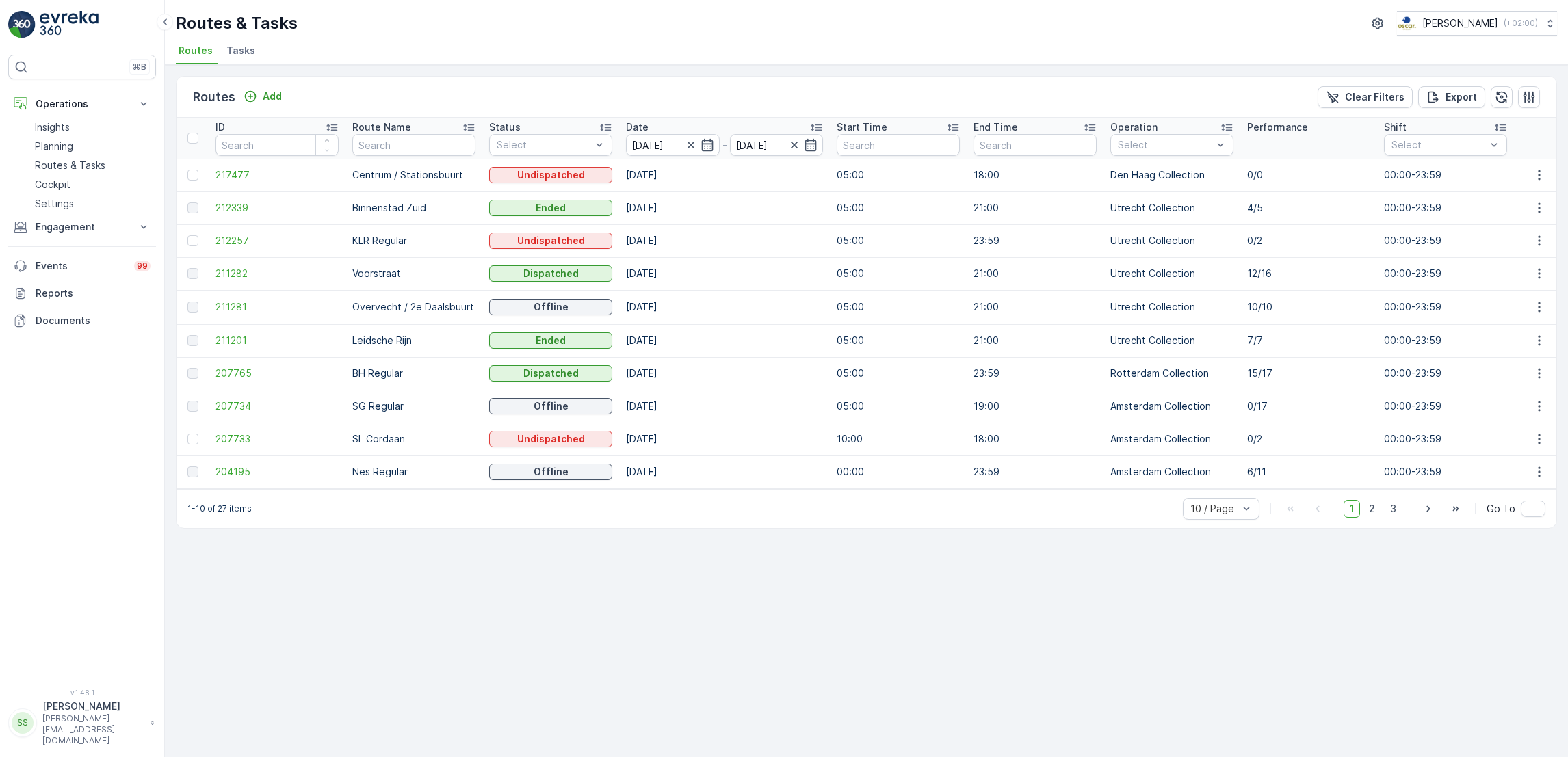
click at [708, 148] on icon "button" at bounding box center [707, 144] width 13 height 13
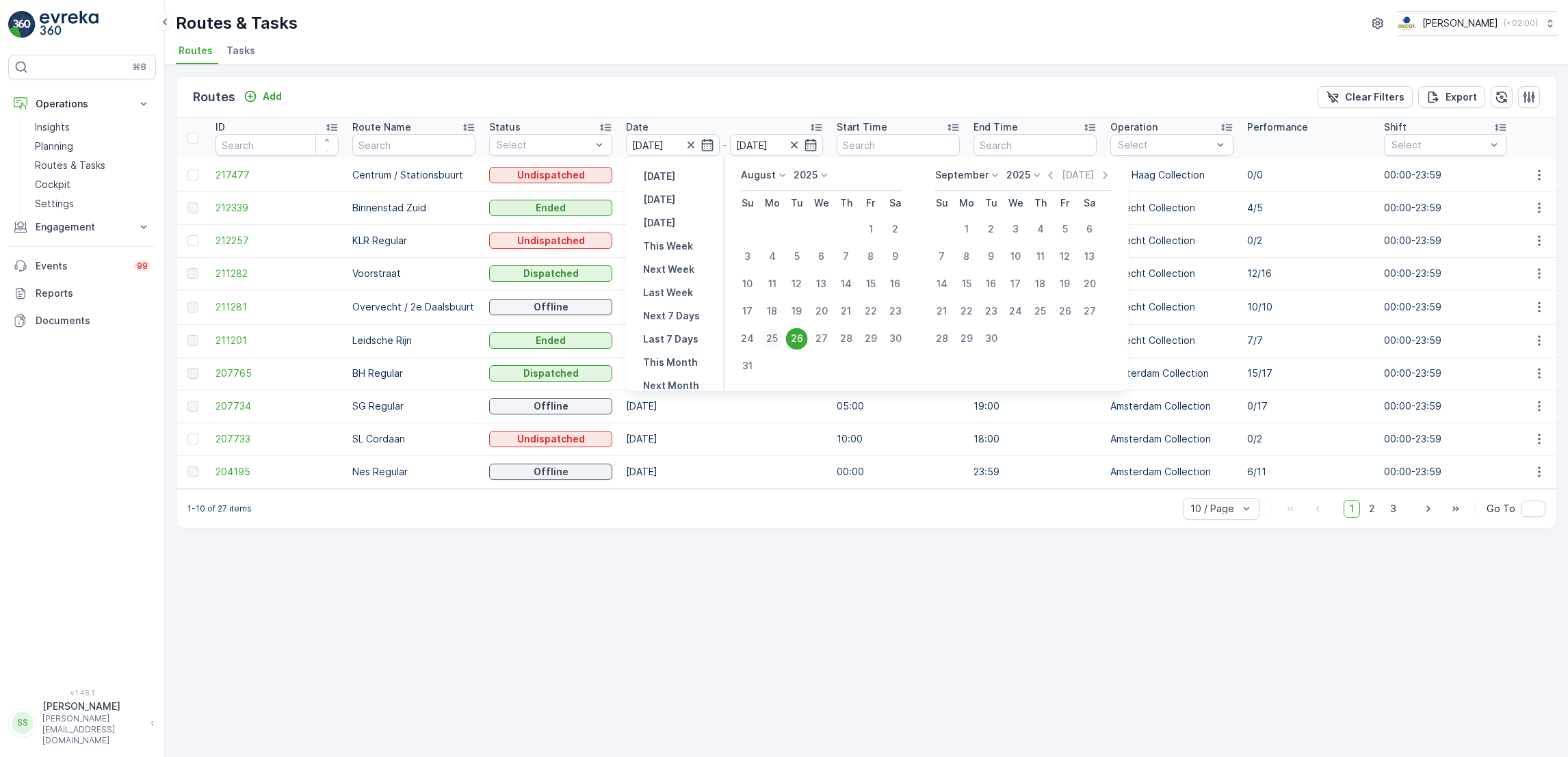
click at [769, 334] on div "25" at bounding box center [772, 338] width 22 height 22
type input "25.08.2025"
click at [769, 334] on div "25" at bounding box center [772, 338] width 22 height 22
type input "25.08.2025"
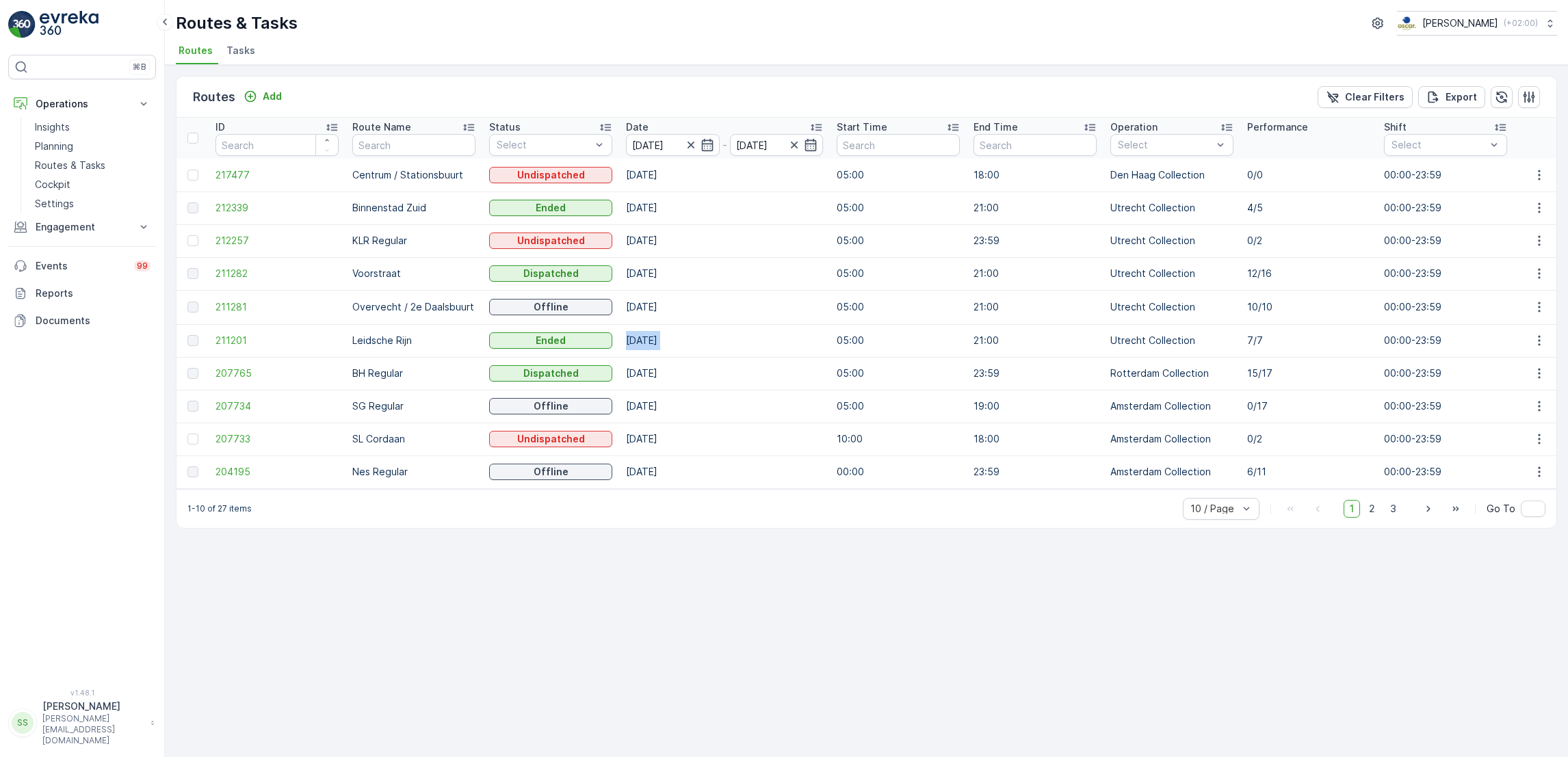
click at [769, 334] on td "[DATE]" at bounding box center [724, 341] width 211 height 33
click at [1368, 518] on span "2" at bounding box center [1373, 509] width 19 height 18
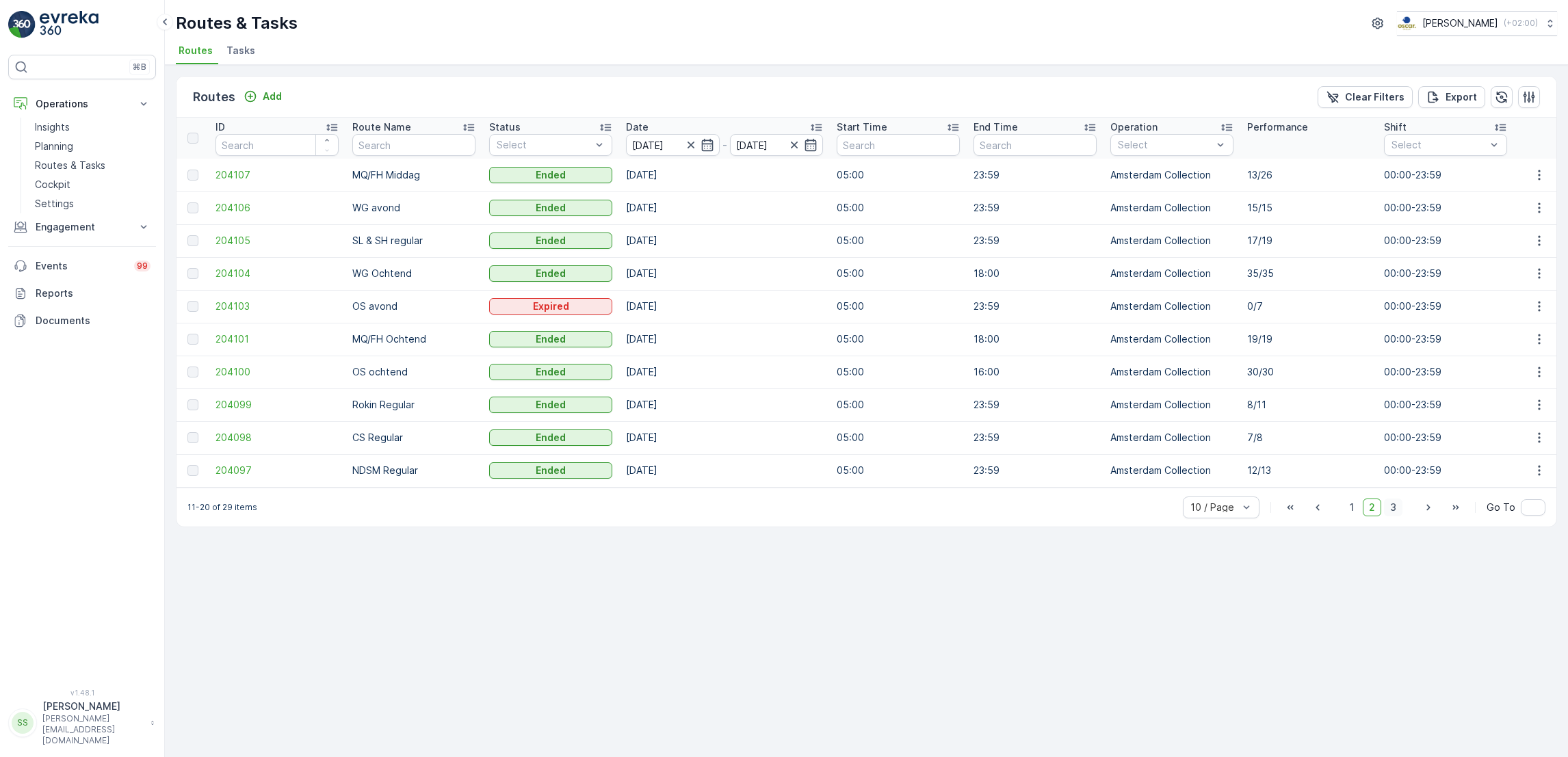
click at [1402, 512] on span "3" at bounding box center [1393, 507] width 19 height 18
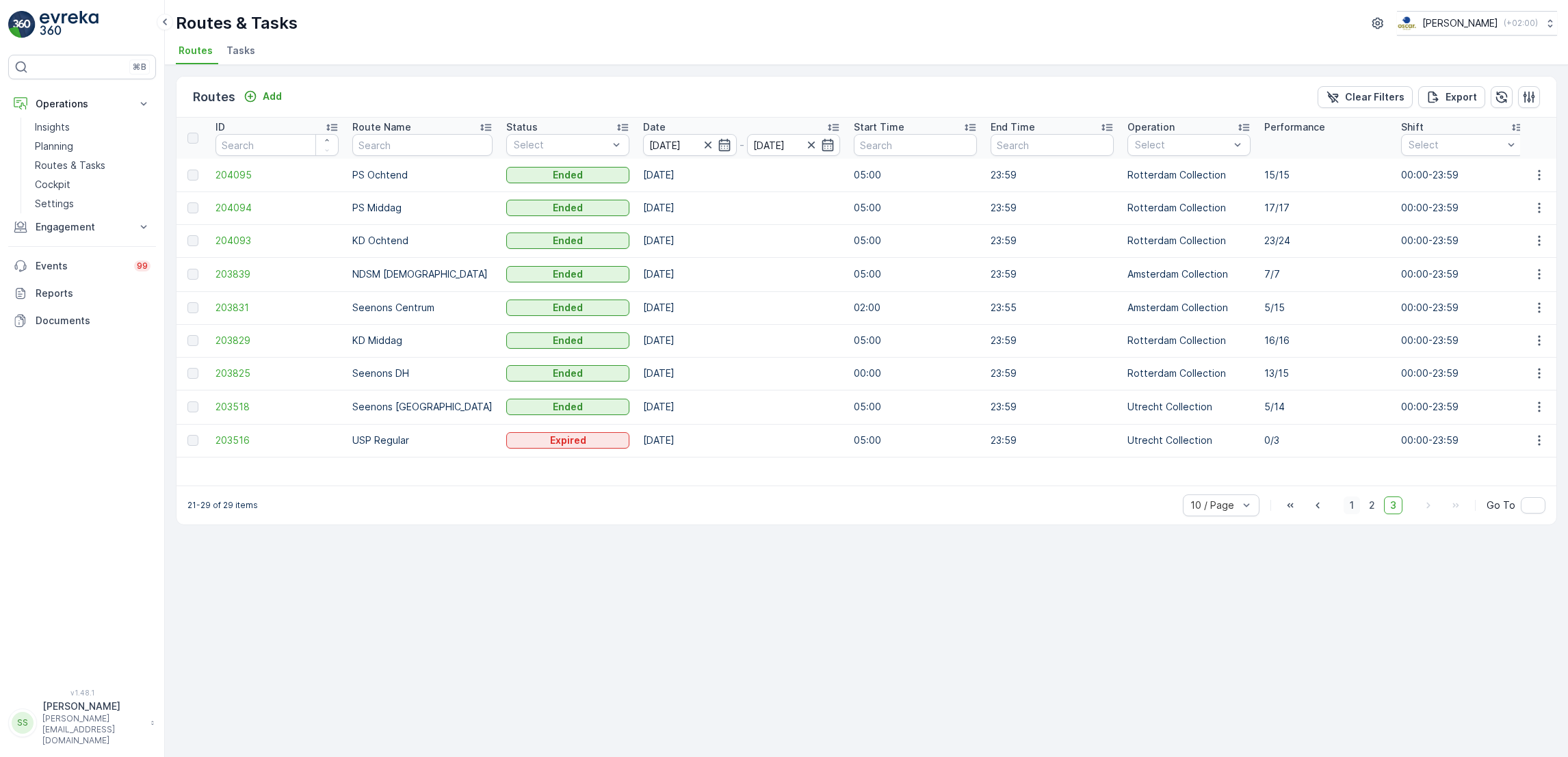
click at [1348, 510] on span "1" at bounding box center [1351, 505] width 16 height 18
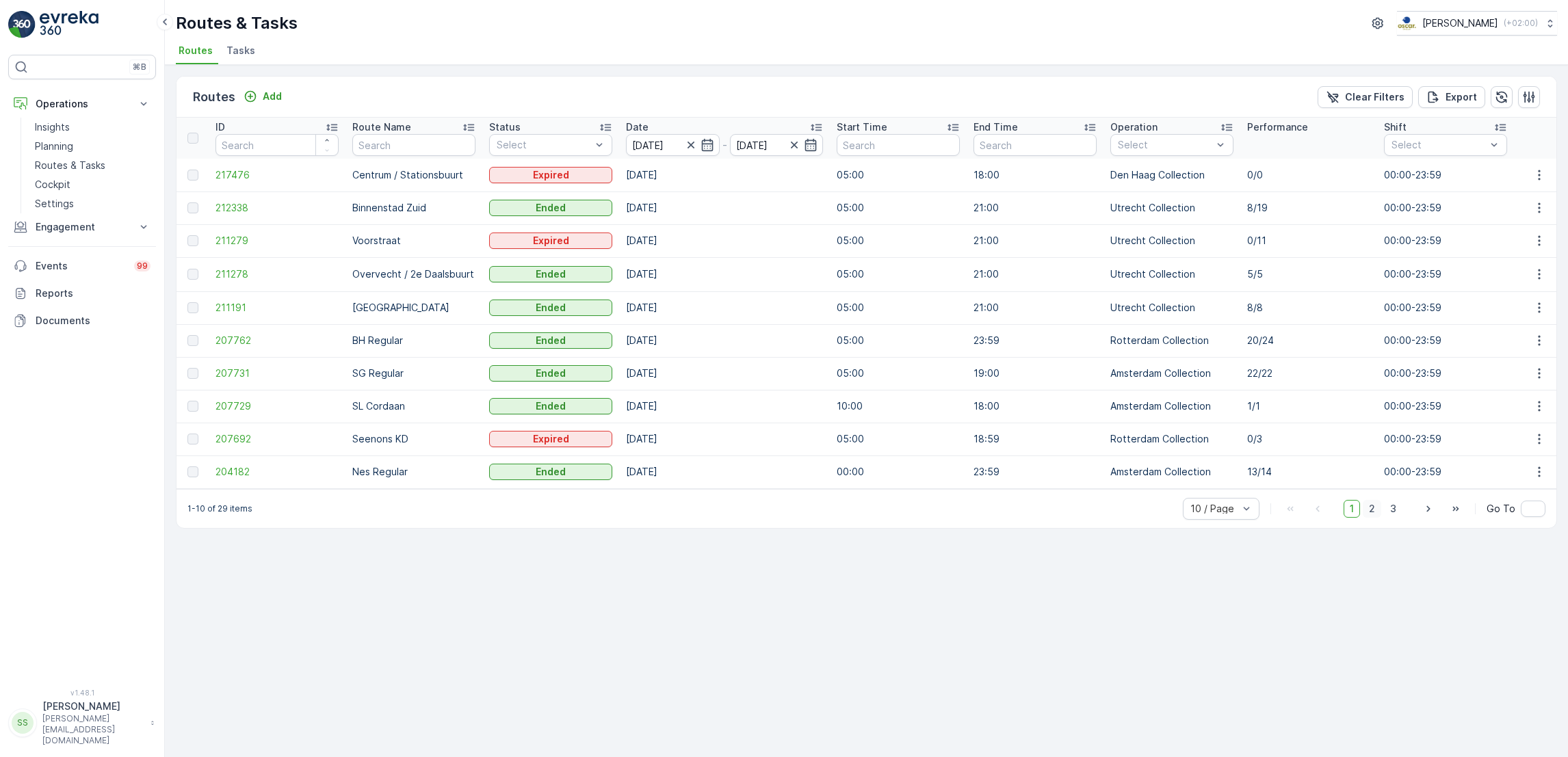
click at [1376, 518] on span "2" at bounding box center [1373, 509] width 19 height 18
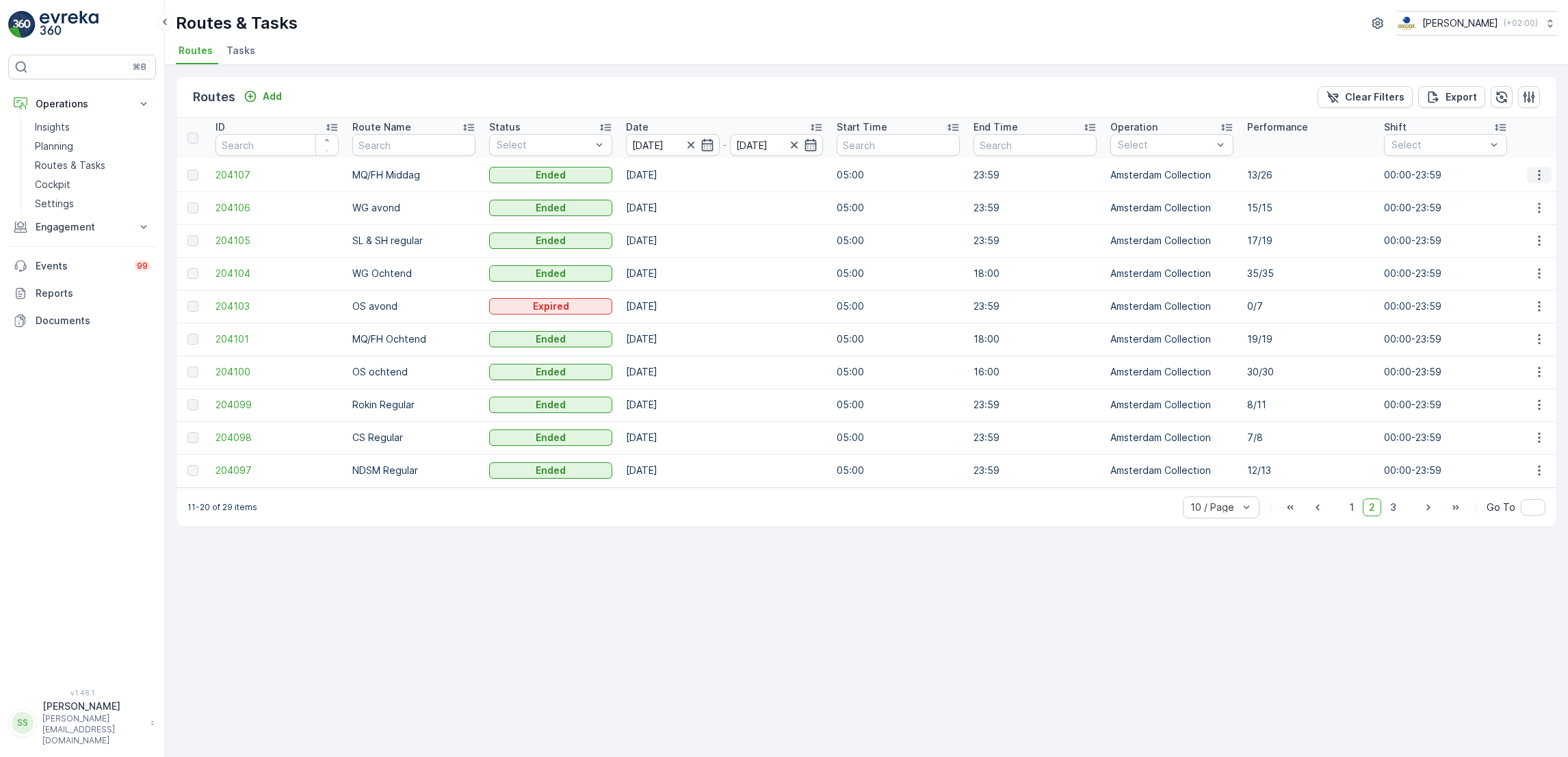
click at [1546, 180] on button "button" at bounding box center [1540, 175] width 25 height 16
click at [1389, 514] on span "3" at bounding box center [1393, 507] width 19 height 18
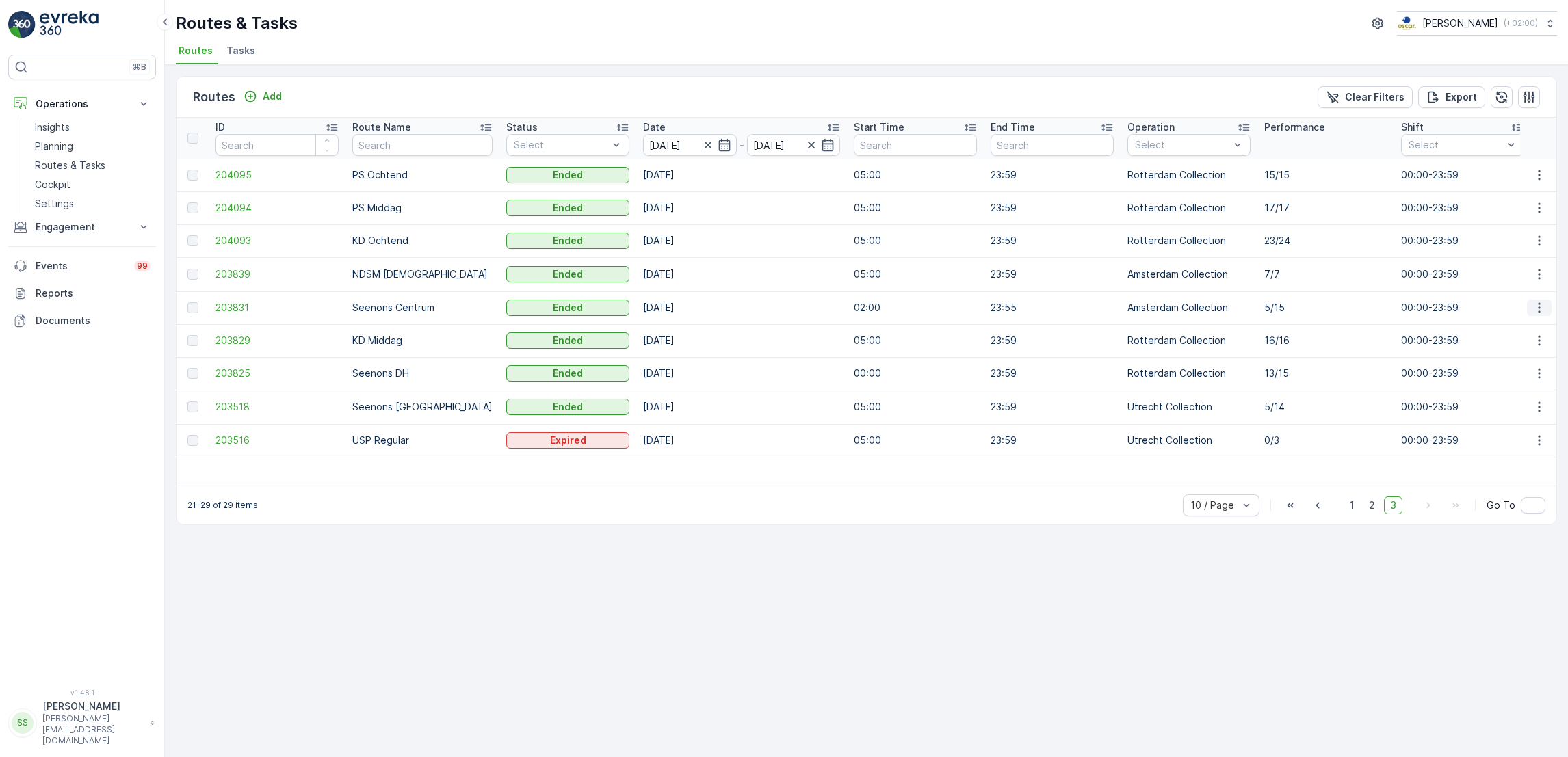
click at [1536, 301] on icon "button" at bounding box center [1539, 308] width 13 height 13
click at [1505, 319] on div "See More Details" at bounding box center [1515, 327] width 106 height 19
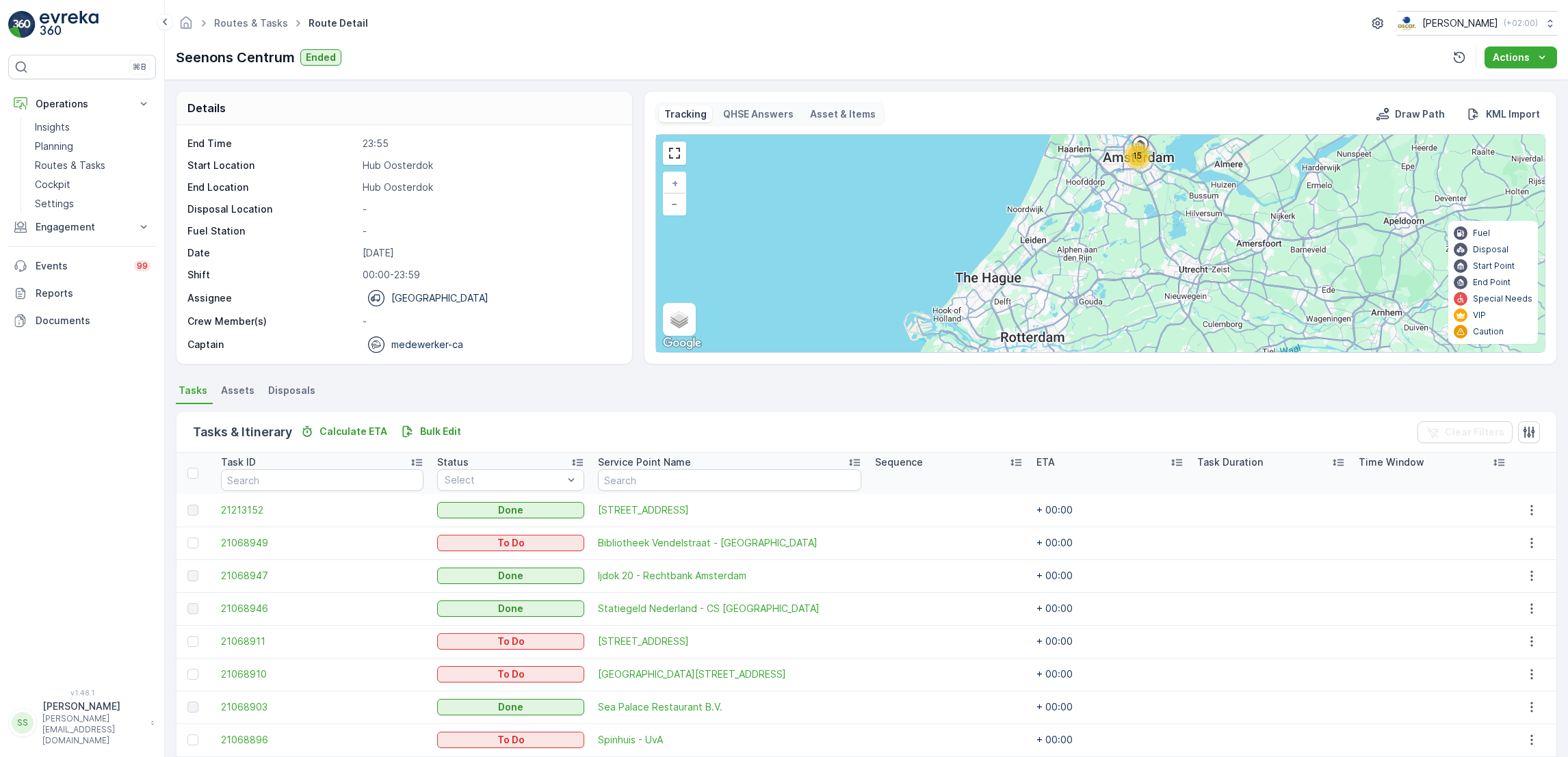
scroll to position [225, 0]
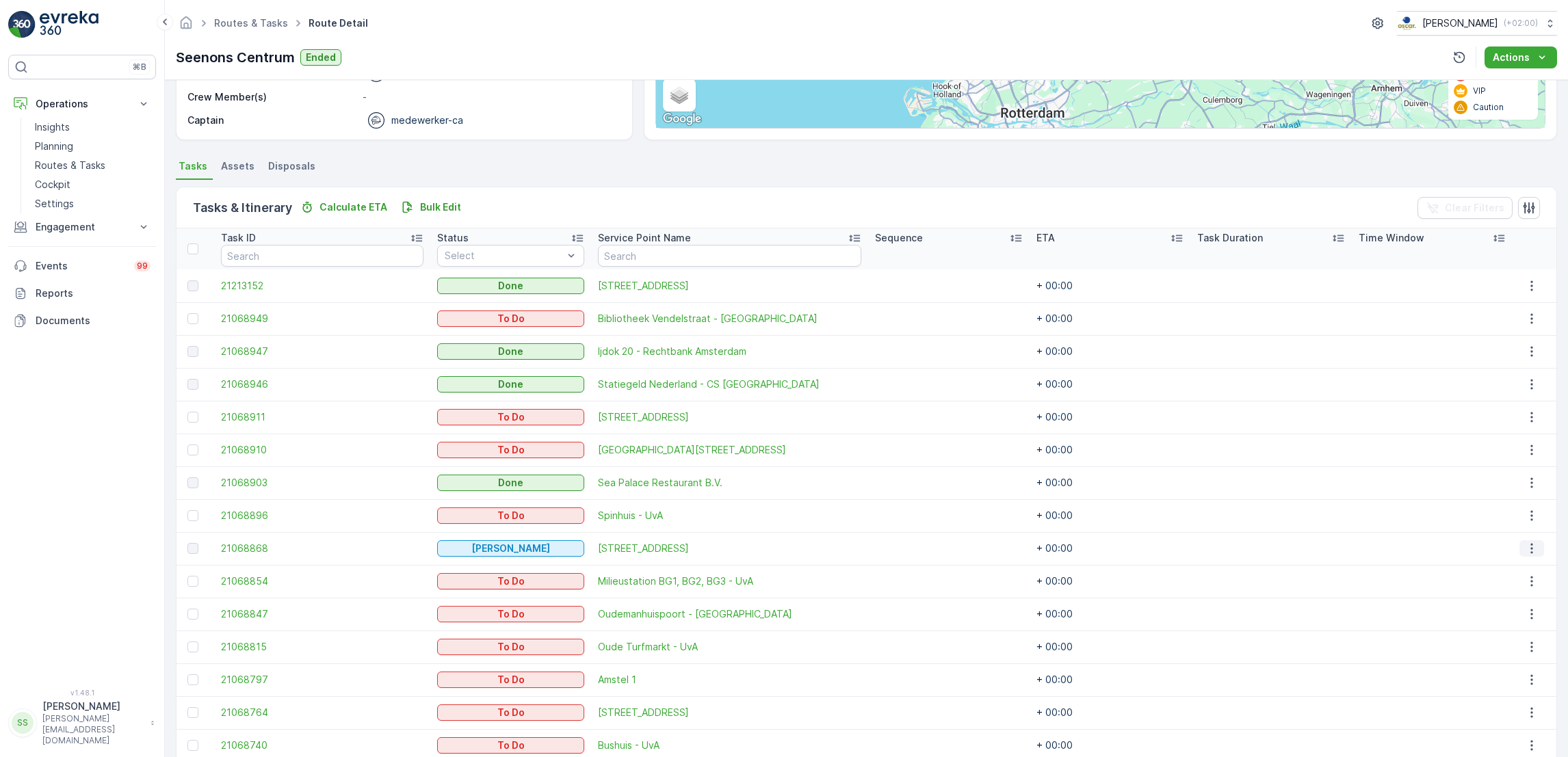
click at [1531, 544] on icon "button" at bounding box center [1532, 548] width 2 height 10
click at [1516, 566] on span "See More Details" at bounding box center [1523, 568] width 79 height 13
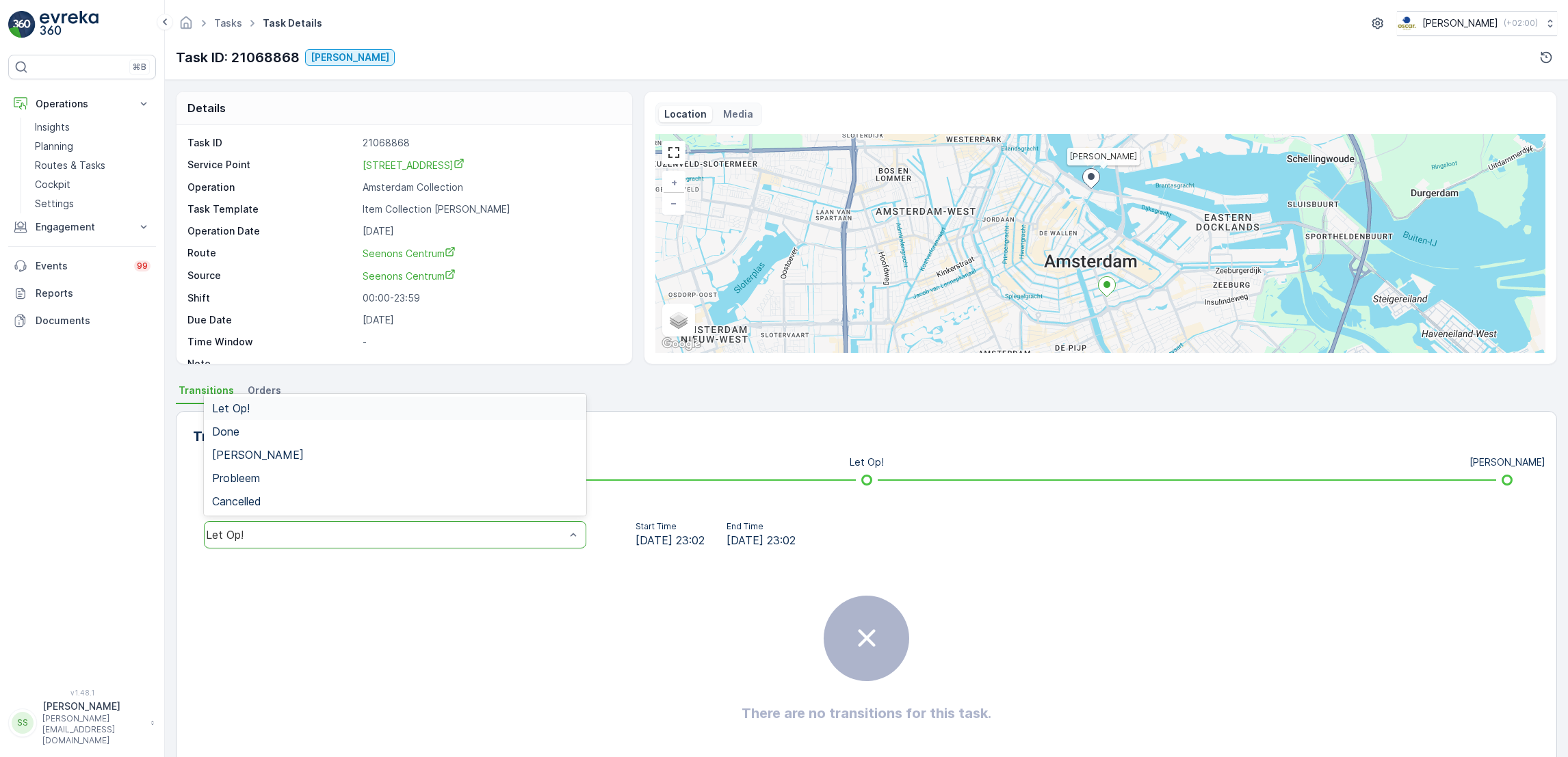
click at [397, 530] on div "Let Op!" at bounding box center [385, 534] width 360 height 12
click at [449, 427] on div "Done" at bounding box center [396, 431] width 366 height 12
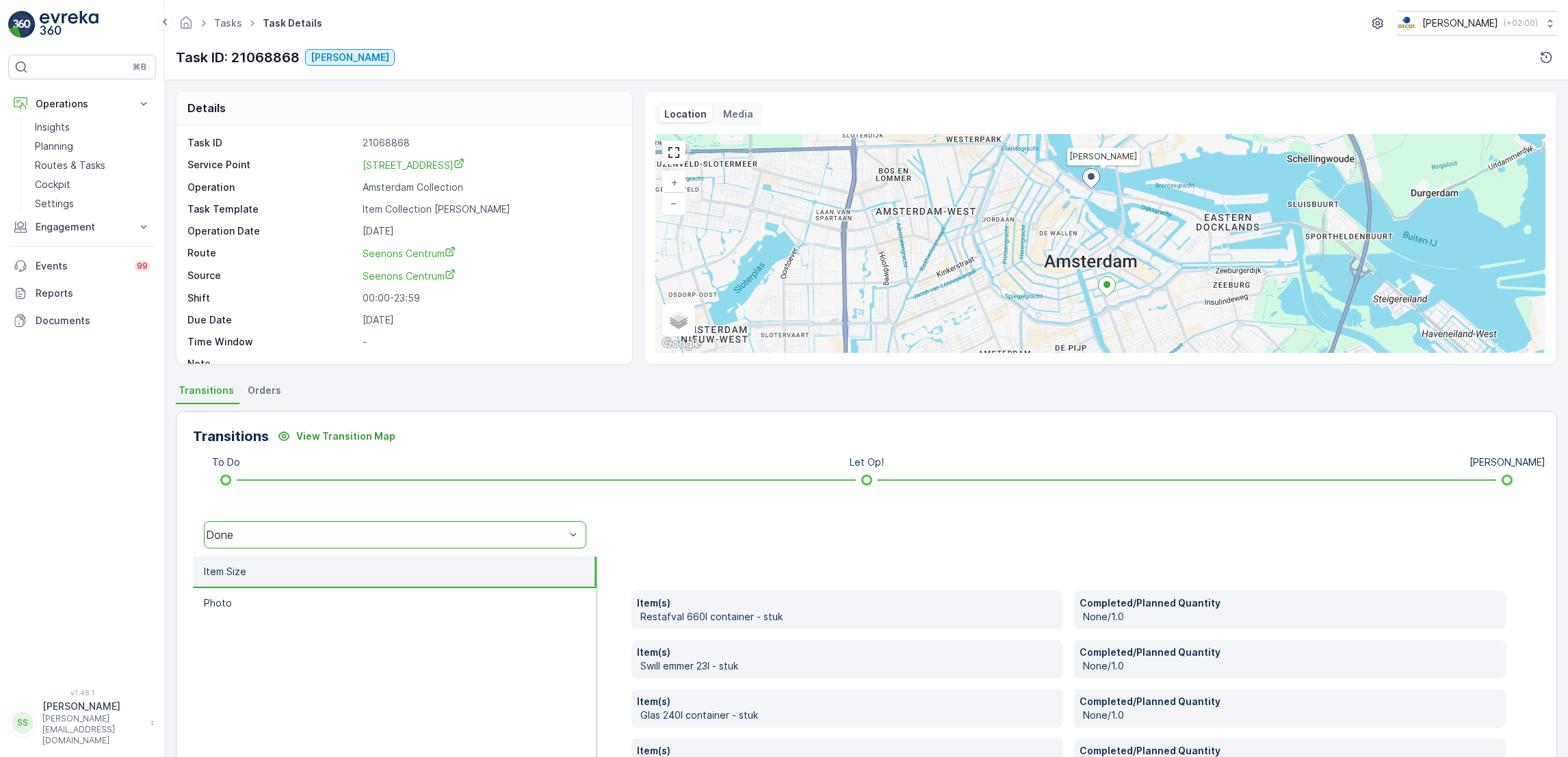
click at [345, 539] on div "Done" at bounding box center [385, 534] width 360 height 12
click at [315, 454] on div "Geen Afval" at bounding box center [396, 454] width 366 height 12
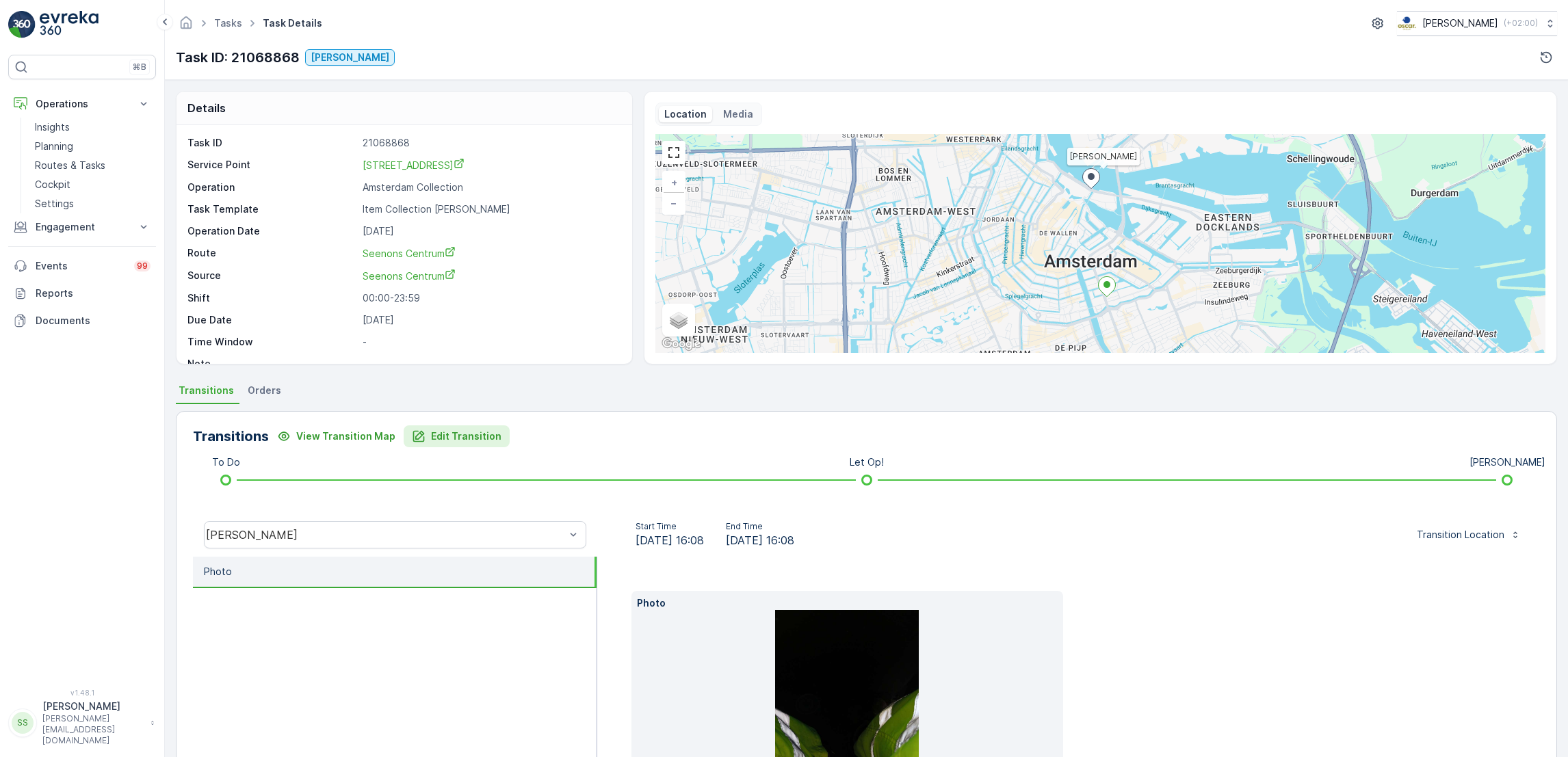
click at [433, 434] on p "Edit Transition" at bounding box center [466, 436] width 71 height 13
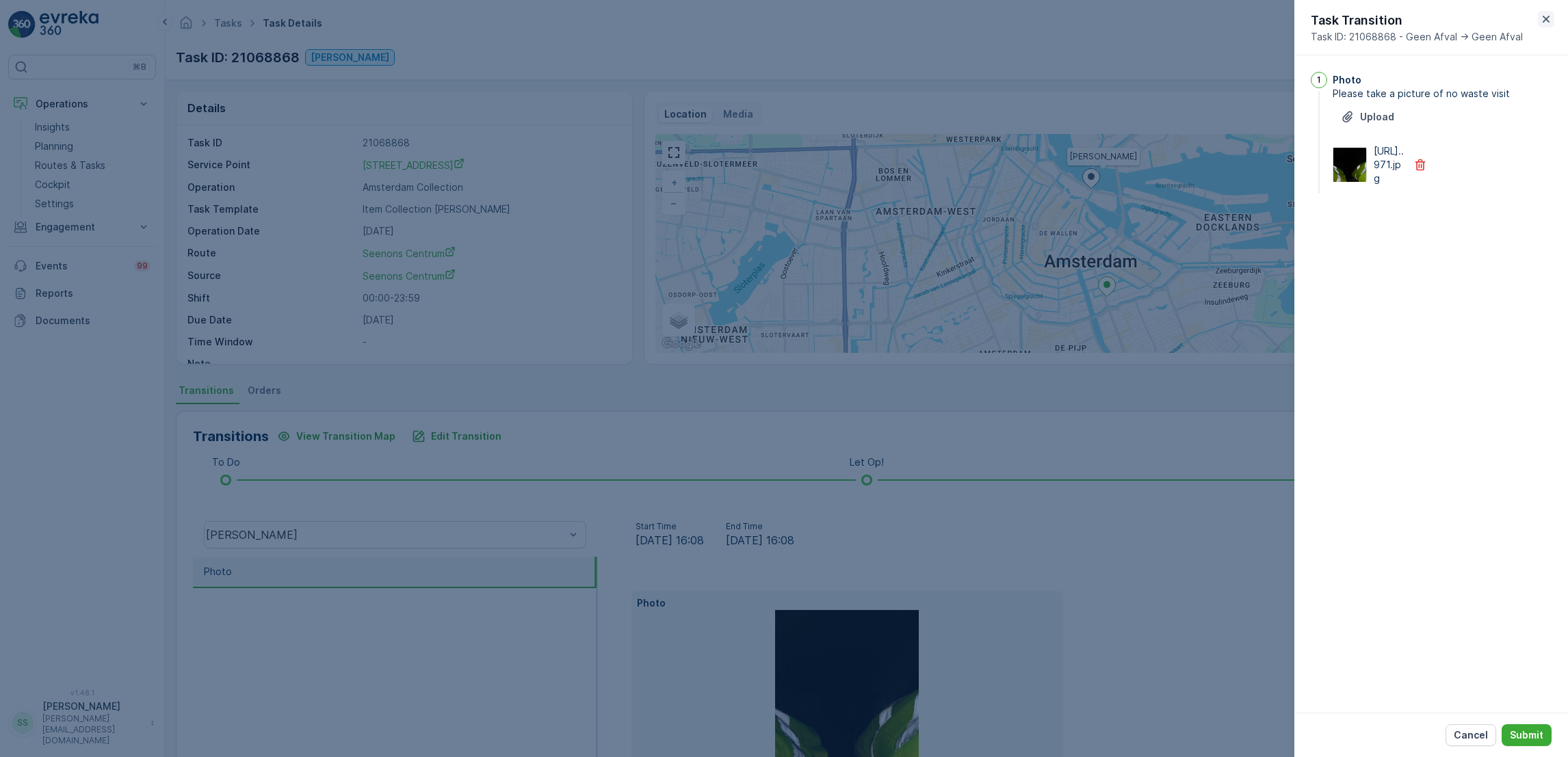
click at [1543, 21] on icon "button" at bounding box center [1546, 19] width 13 height 13
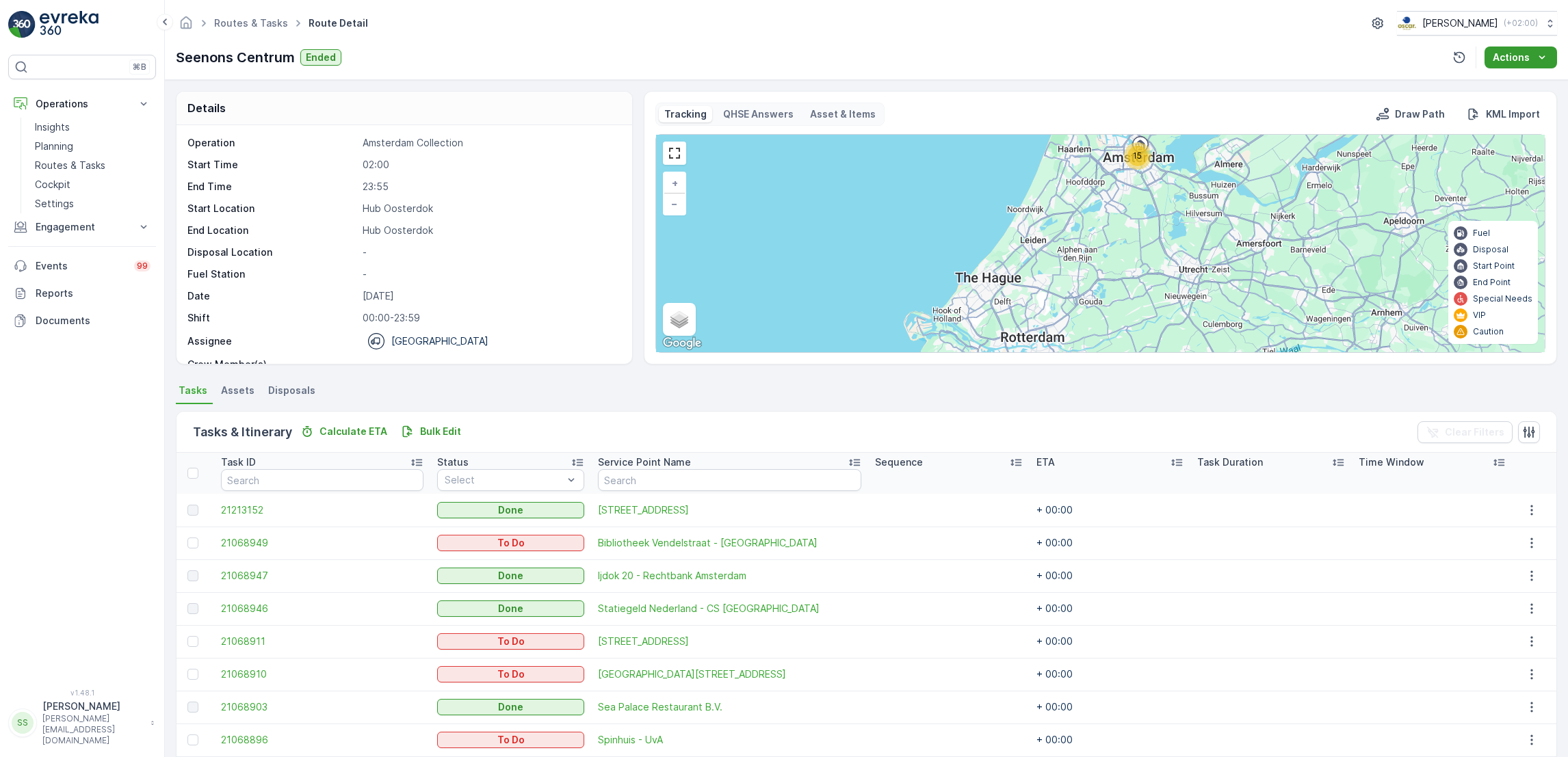
click at [1527, 68] on button "Actions" at bounding box center [1521, 57] width 73 height 22
click at [1526, 509] on icon "button" at bounding box center [1532, 510] width 13 height 13
click at [1324, 419] on div "Tasks & Itinerary Calculate ETA Bulk Edit Clear Filters" at bounding box center [867, 431] width 1380 height 41
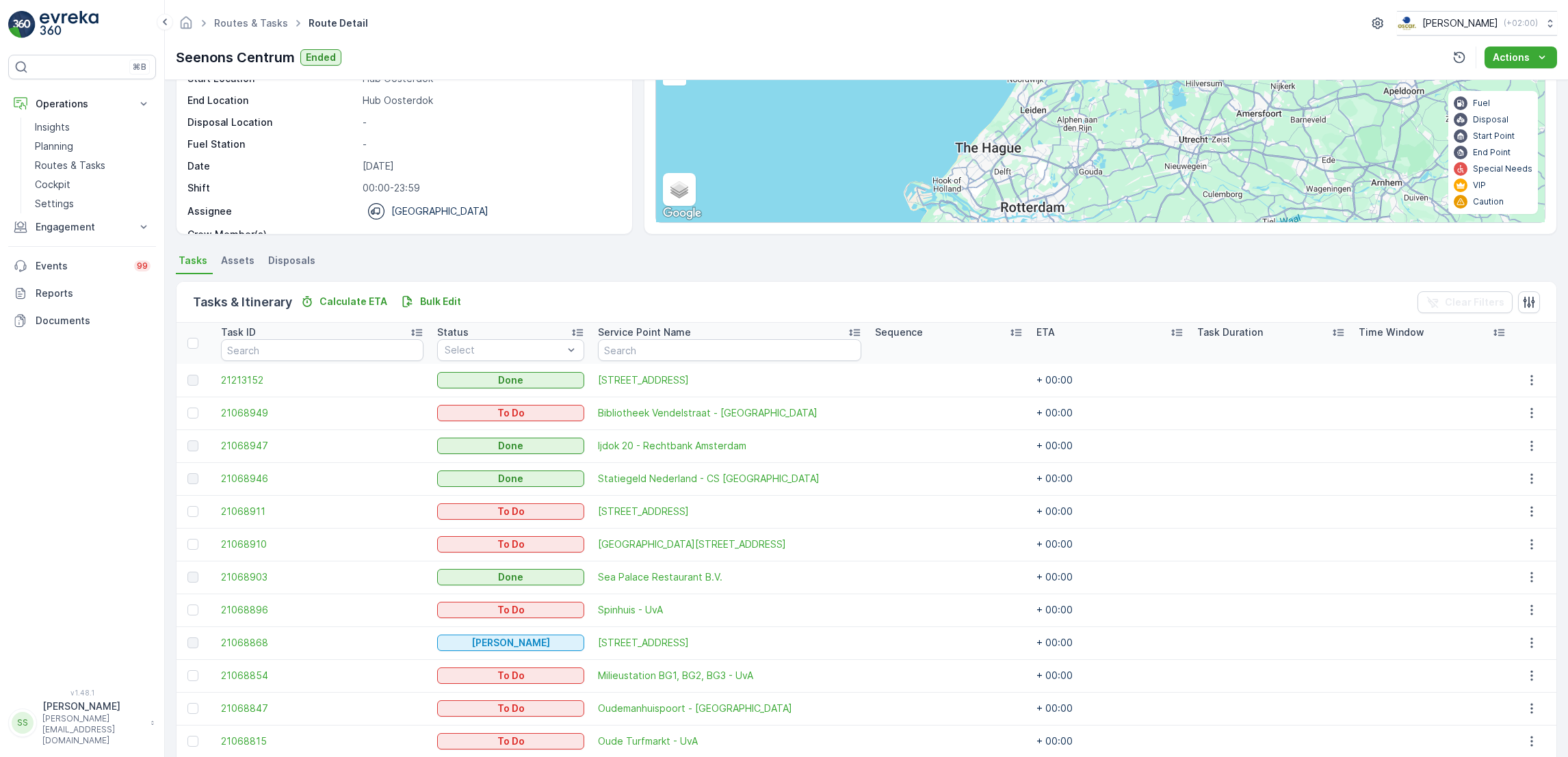
scroll to position [212, 0]
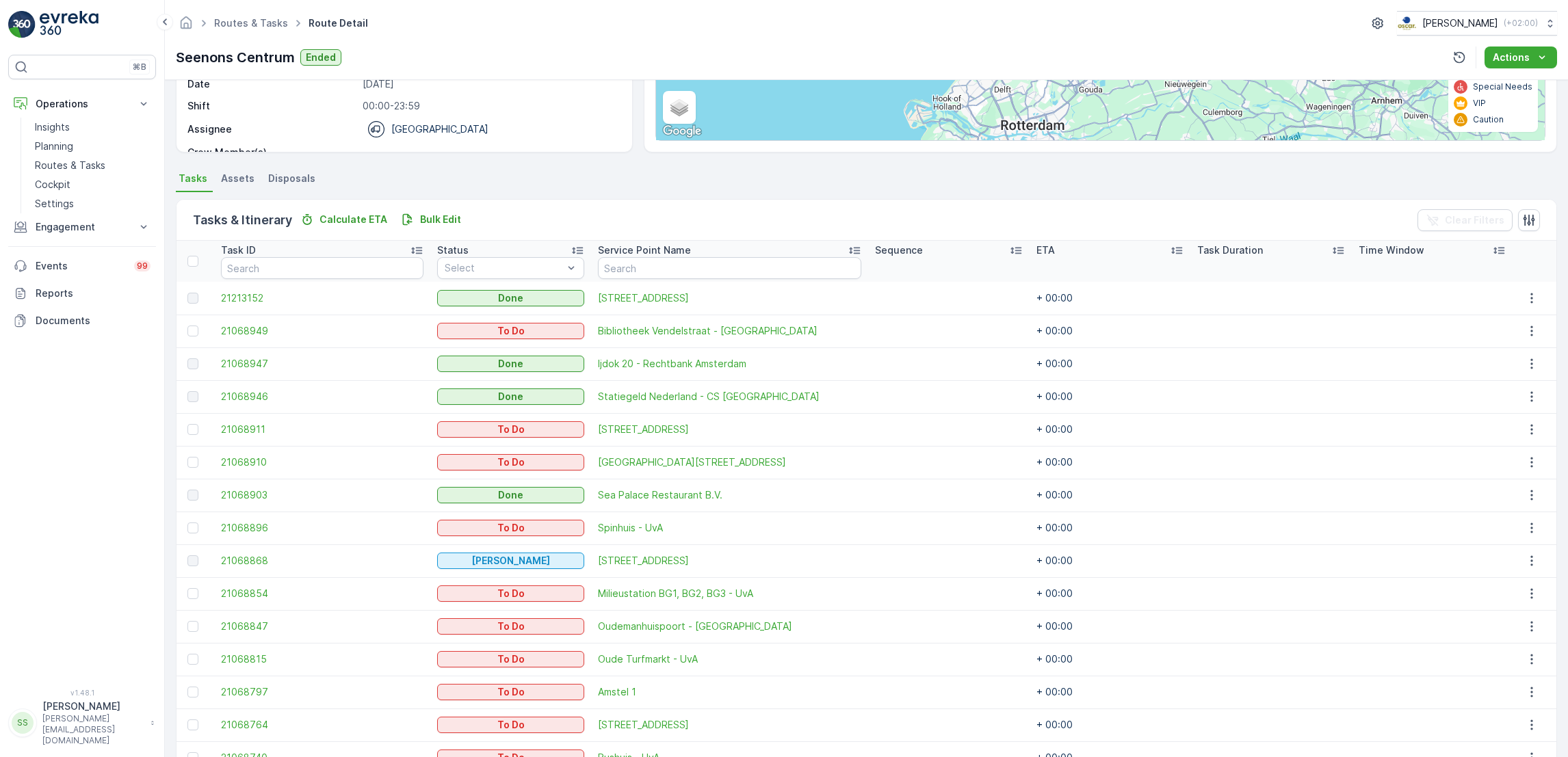
click at [1516, 548] on td at bounding box center [1534, 561] width 43 height 33
click at [1518, 550] on td at bounding box center [1534, 561] width 43 height 33
click at [1526, 562] on icon "button" at bounding box center [1532, 561] width 13 height 13
click at [1527, 292] on icon "button" at bounding box center [1532, 298] width 13 height 13
click at [1525, 317] on span "See More Details" at bounding box center [1523, 317] width 79 height 13
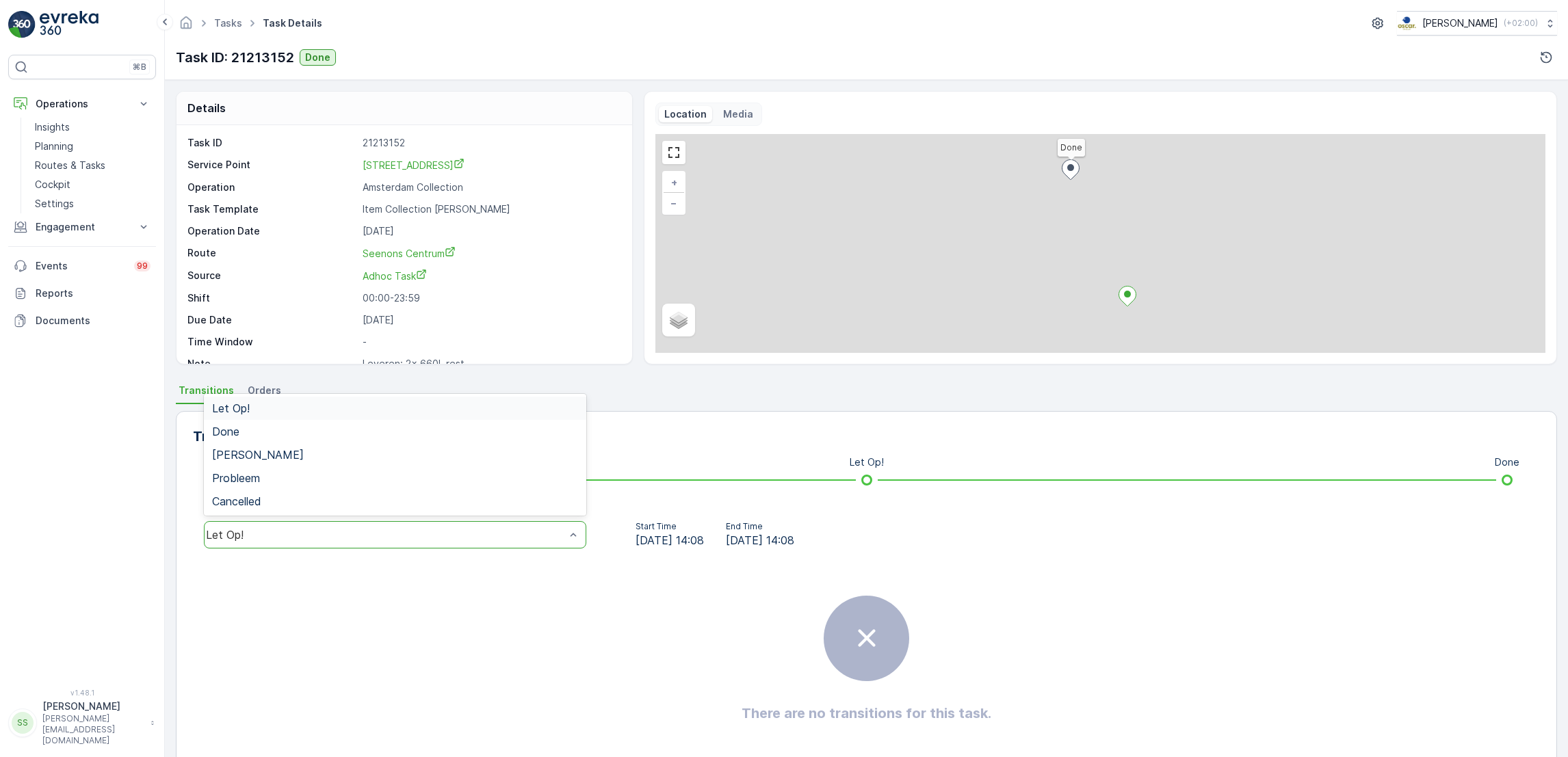
click at [419, 535] on div "Let Op!" at bounding box center [385, 534] width 360 height 12
click at [335, 428] on div "Done" at bounding box center [396, 431] width 366 height 12
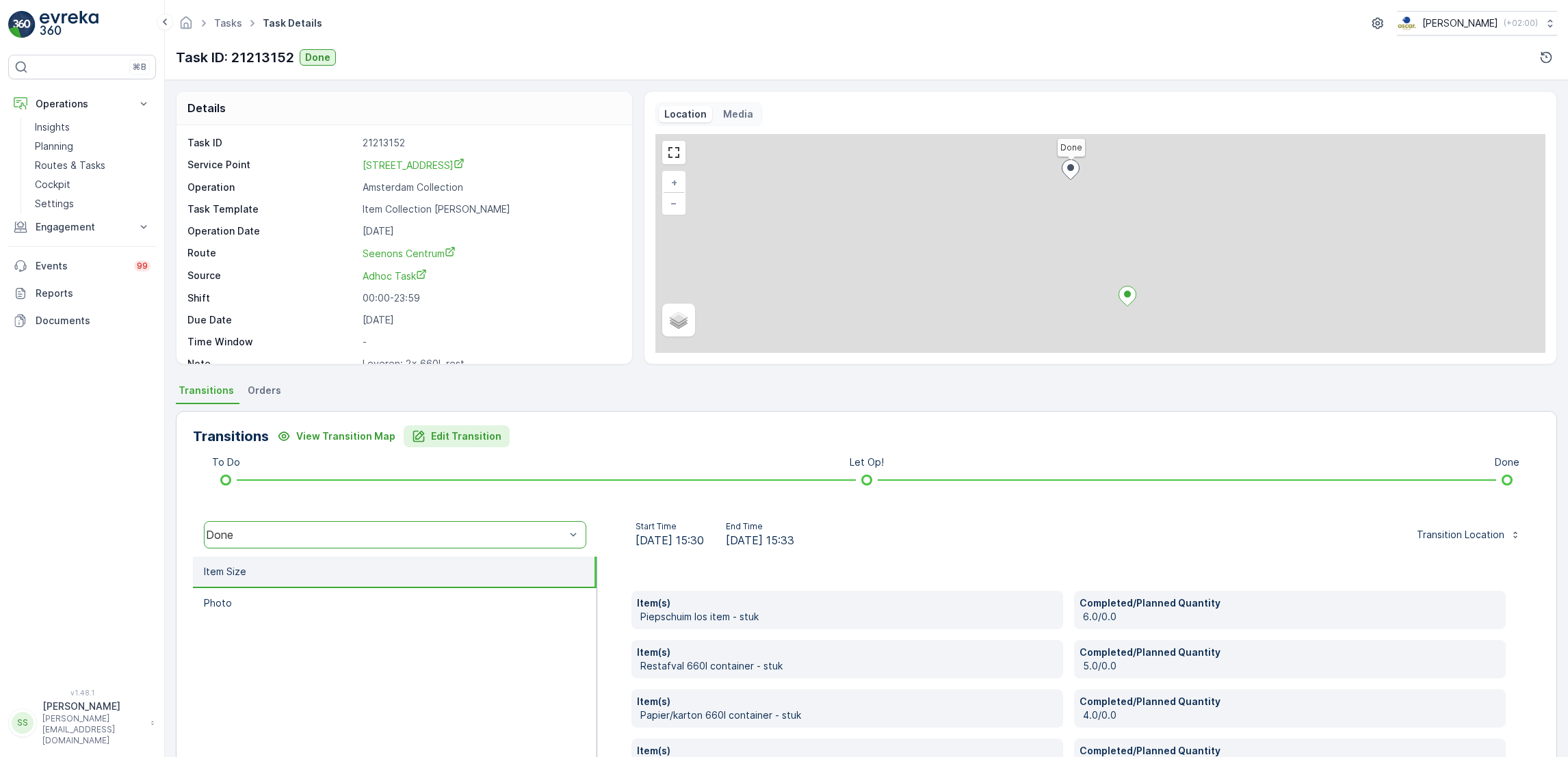
click at [458, 444] on button "Edit Transition" at bounding box center [457, 436] width 106 height 22
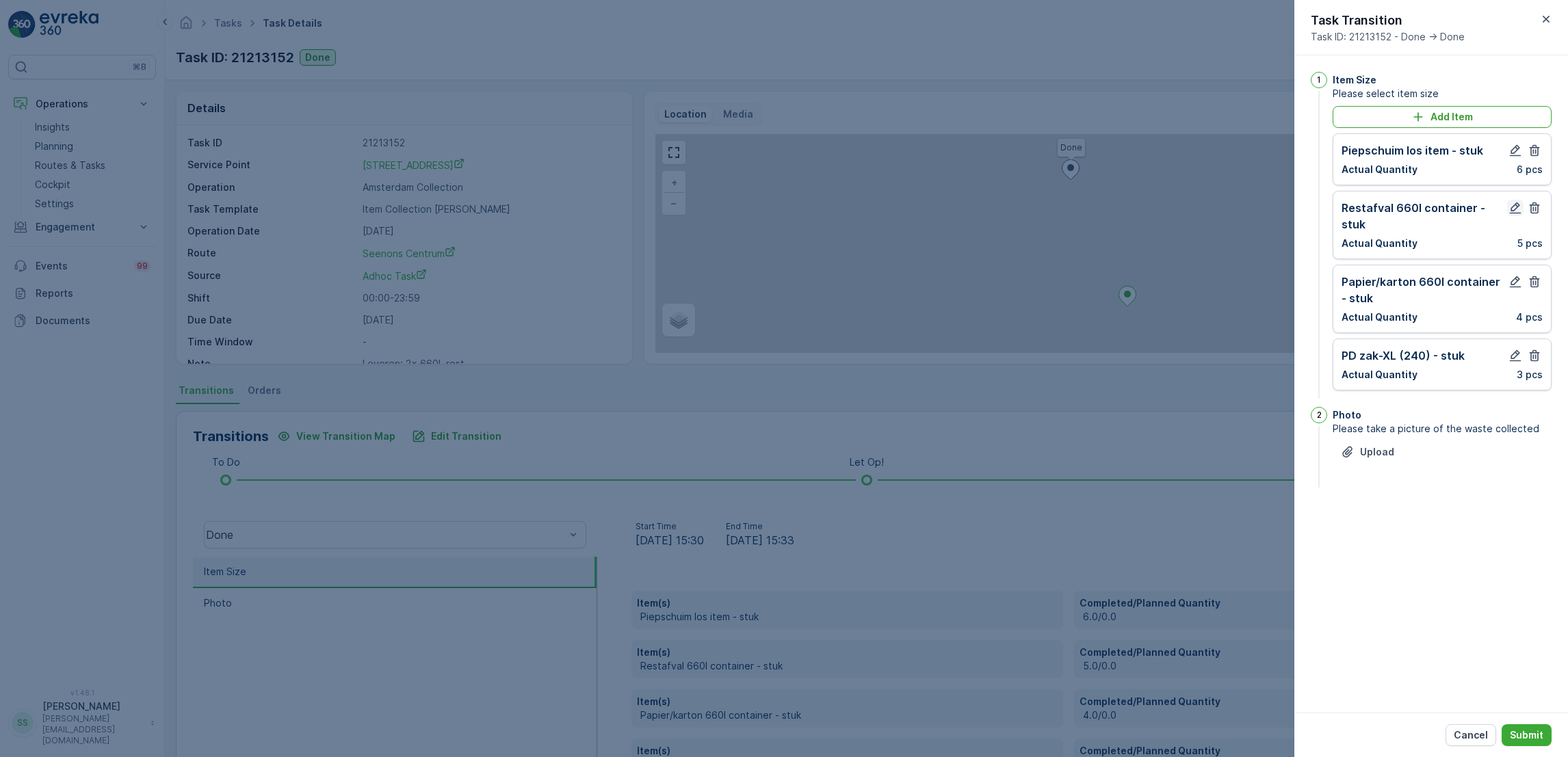
click at [1512, 205] on icon "button" at bounding box center [1515, 208] width 13 height 13
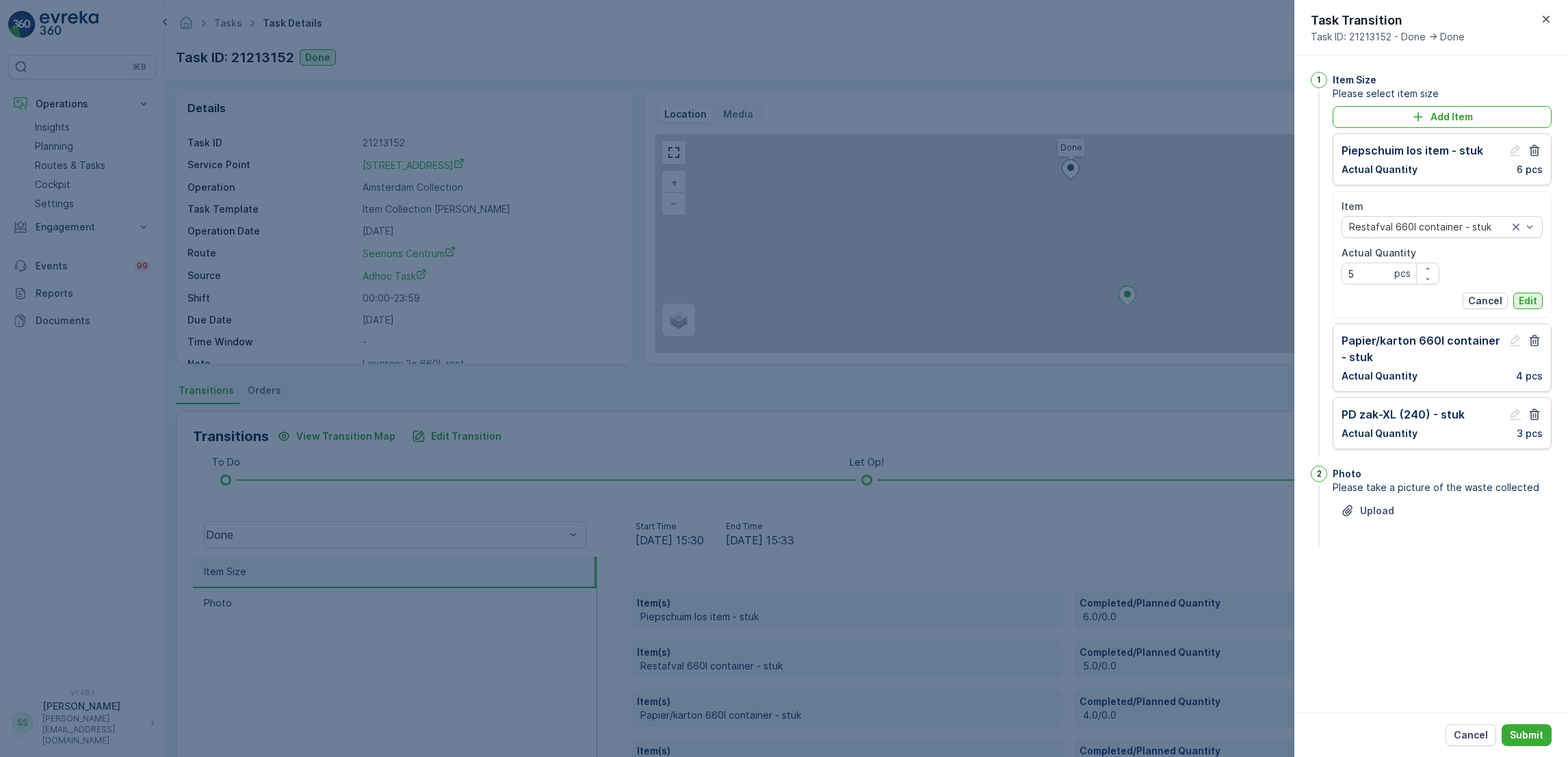
click at [1532, 299] on p "Edit" at bounding box center [1528, 301] width 19 height 13
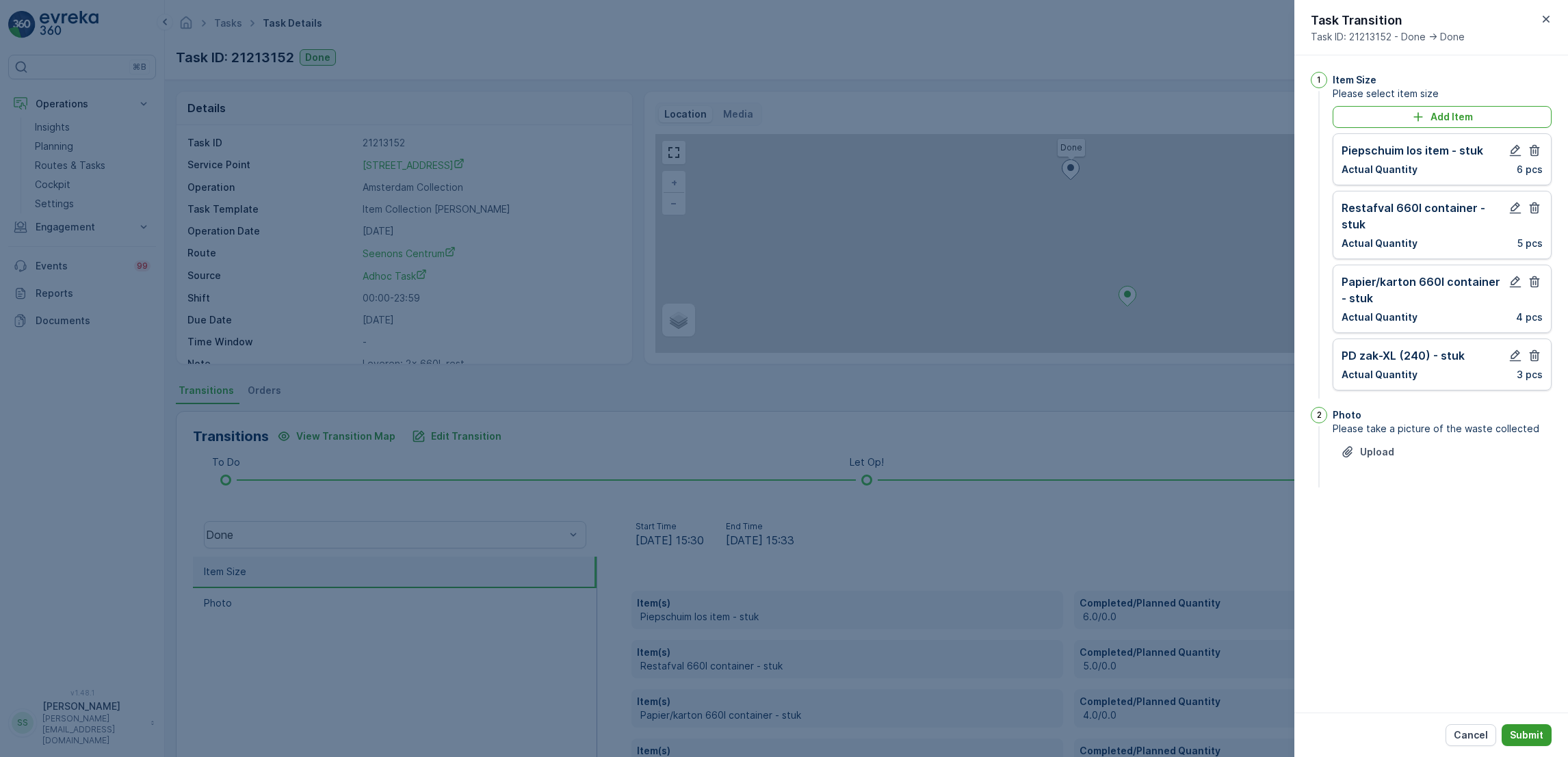
click at [1523, 735] on p "Submit" at bounding box center [1527, 735] width 34 height 13
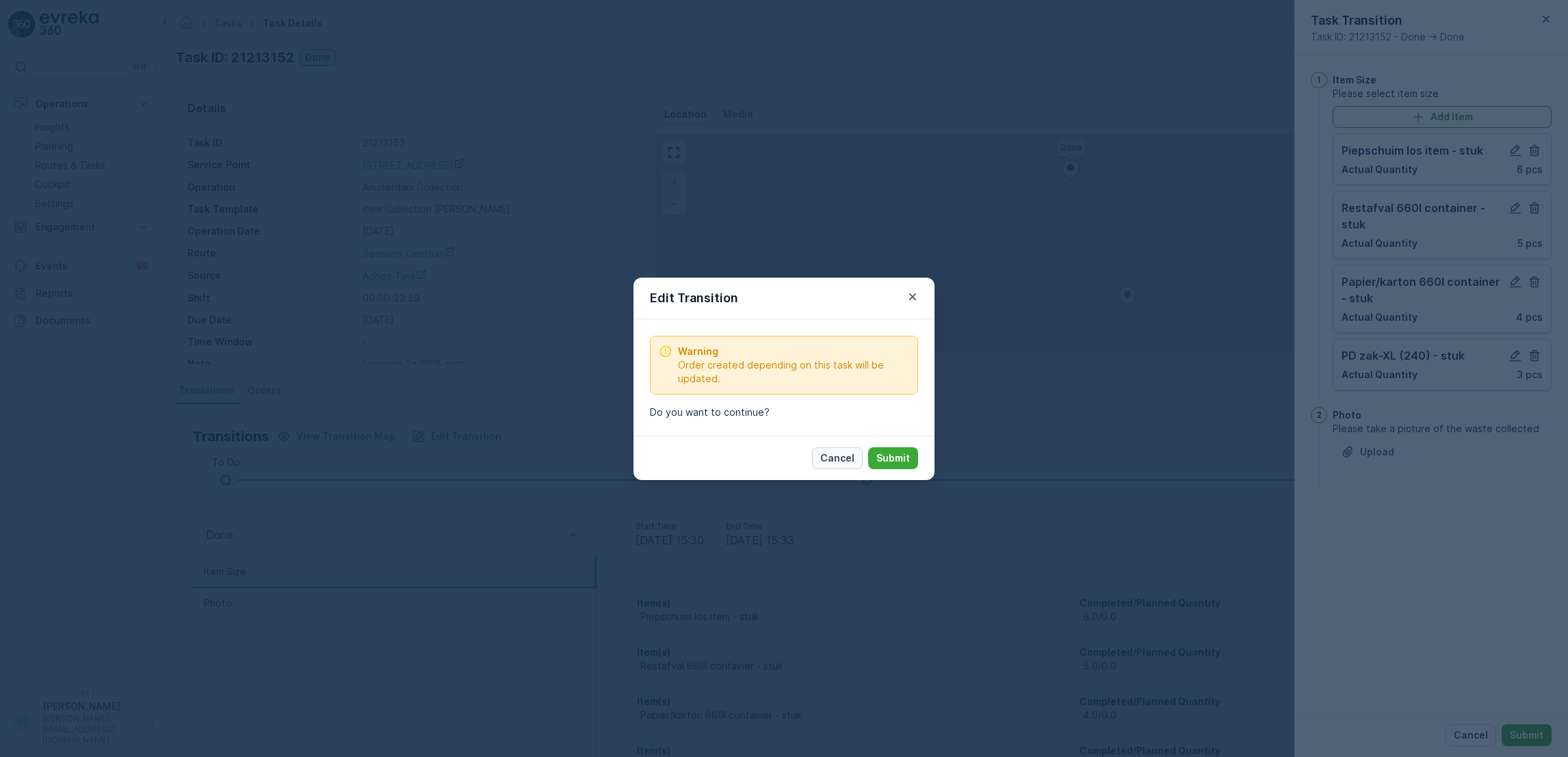
click at [844, 459] on p "Cancel" at bounding box center [837, 458] width 34 height 13
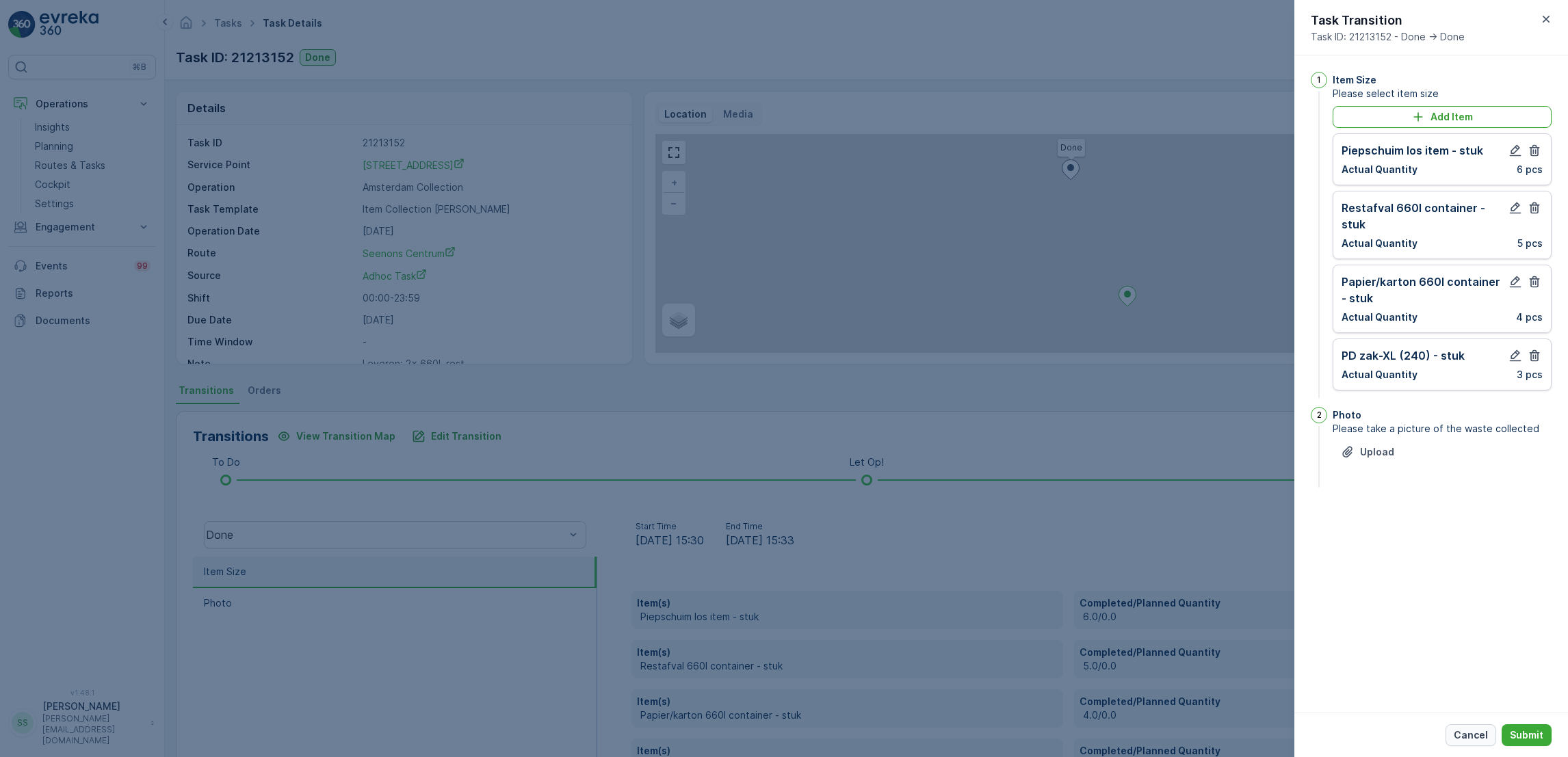
click at [1473, 738] on p "Cancel" at bounding box center [1471, 735] width 34 height 13
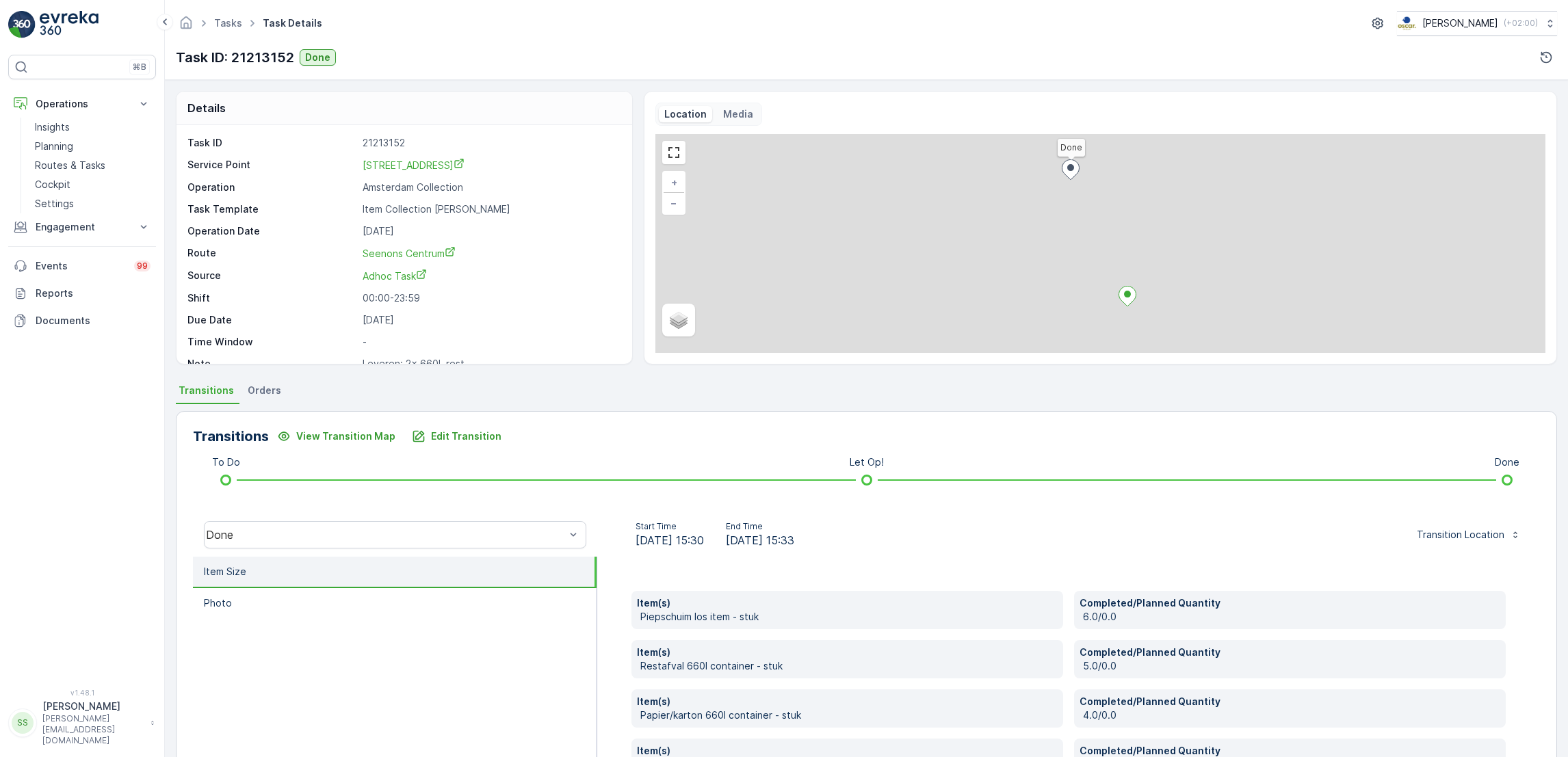
scroll to position [105, 0]
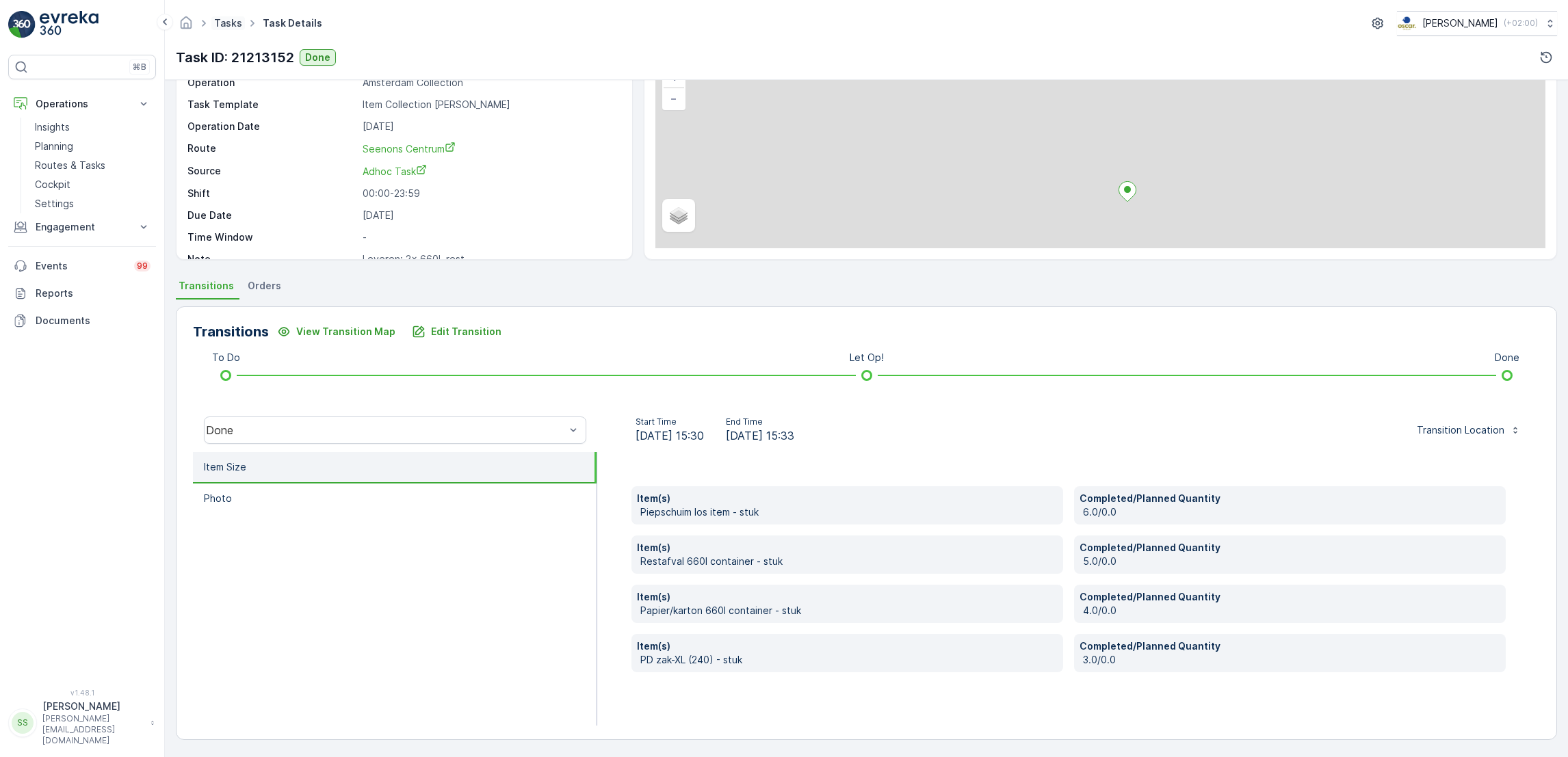
click at [223, 24] on link "Tasks" at bounding box center [228, 23] width 28 height 11
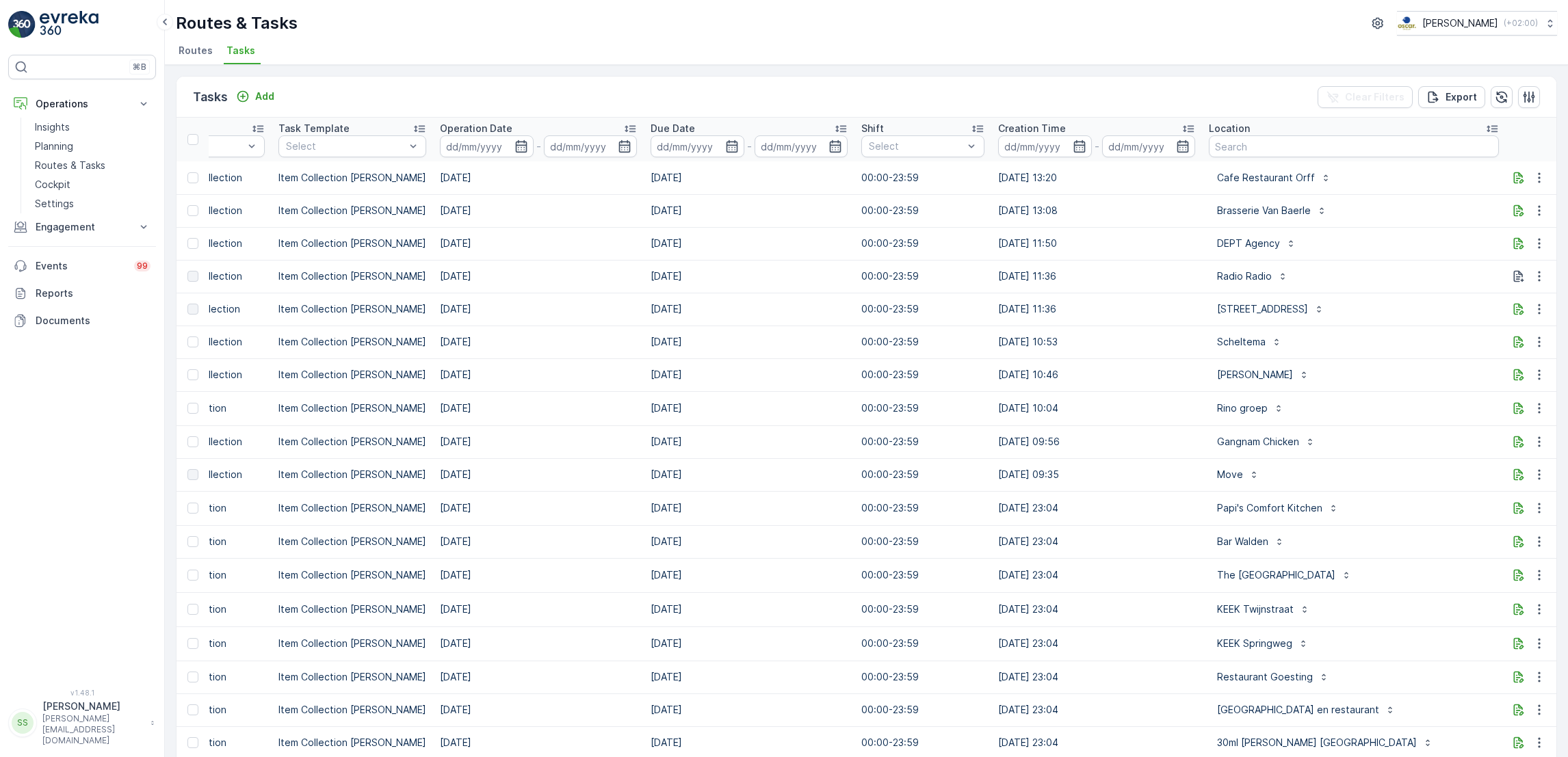
scroll to position [0, 348]
type input "chtba"
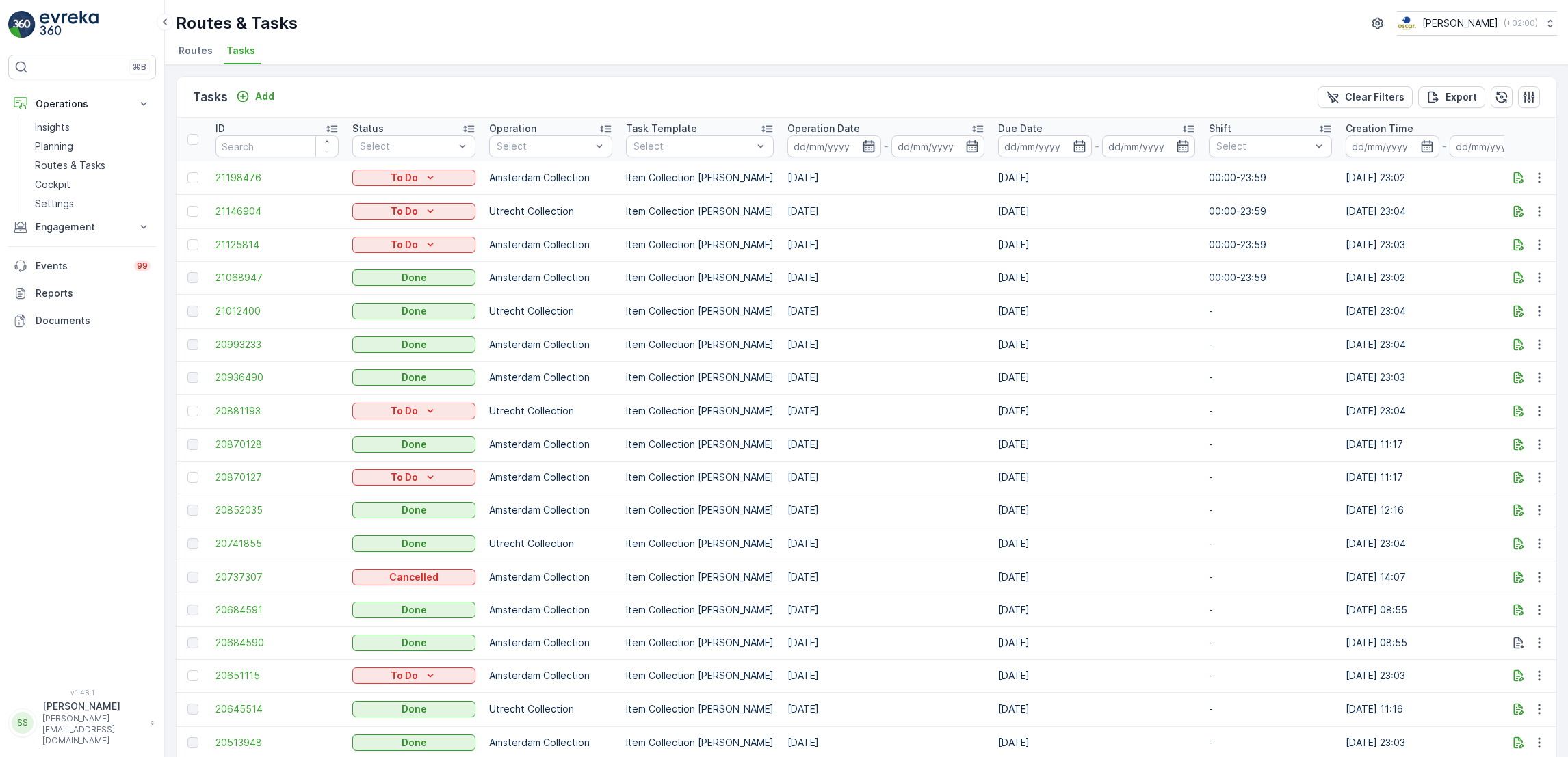
click at [863, 149] on icon "button" at bounding box center [868, 146] width 11 height 12
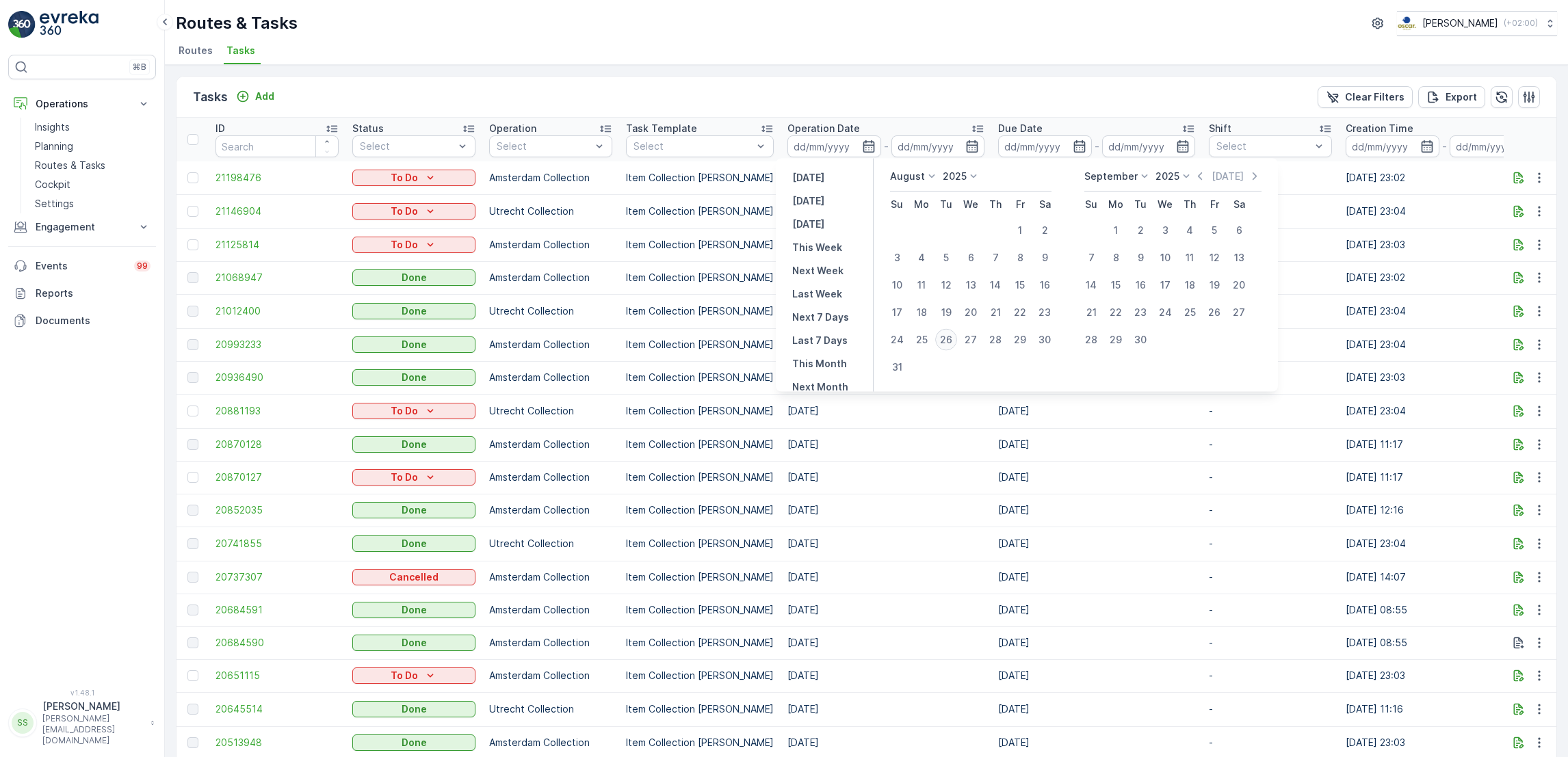
click at [947, 345] on div "26" at bounding box center [946, 340] width 22 height 22
type input "[DATE]"
click at [947, 345] on div "26" at bounding box center [946, 340] width 22 height 22
type input "[DATE]"
click at [947, 345] on div "26" at bounding box center [946, 340] width 22 height 22
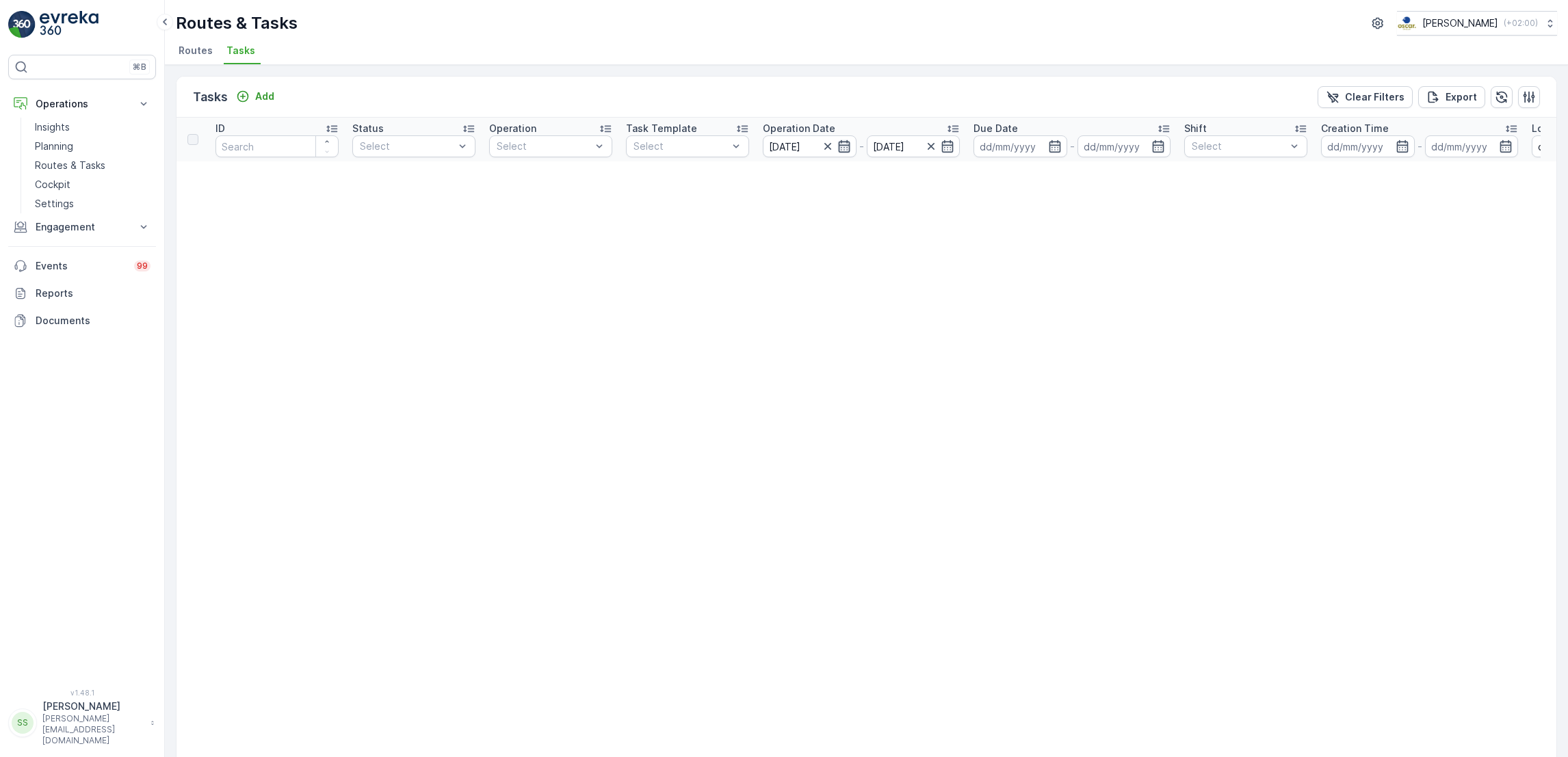
click at [845, 146] on icon "button" at bounding box center [844, 146] width 13 height 13
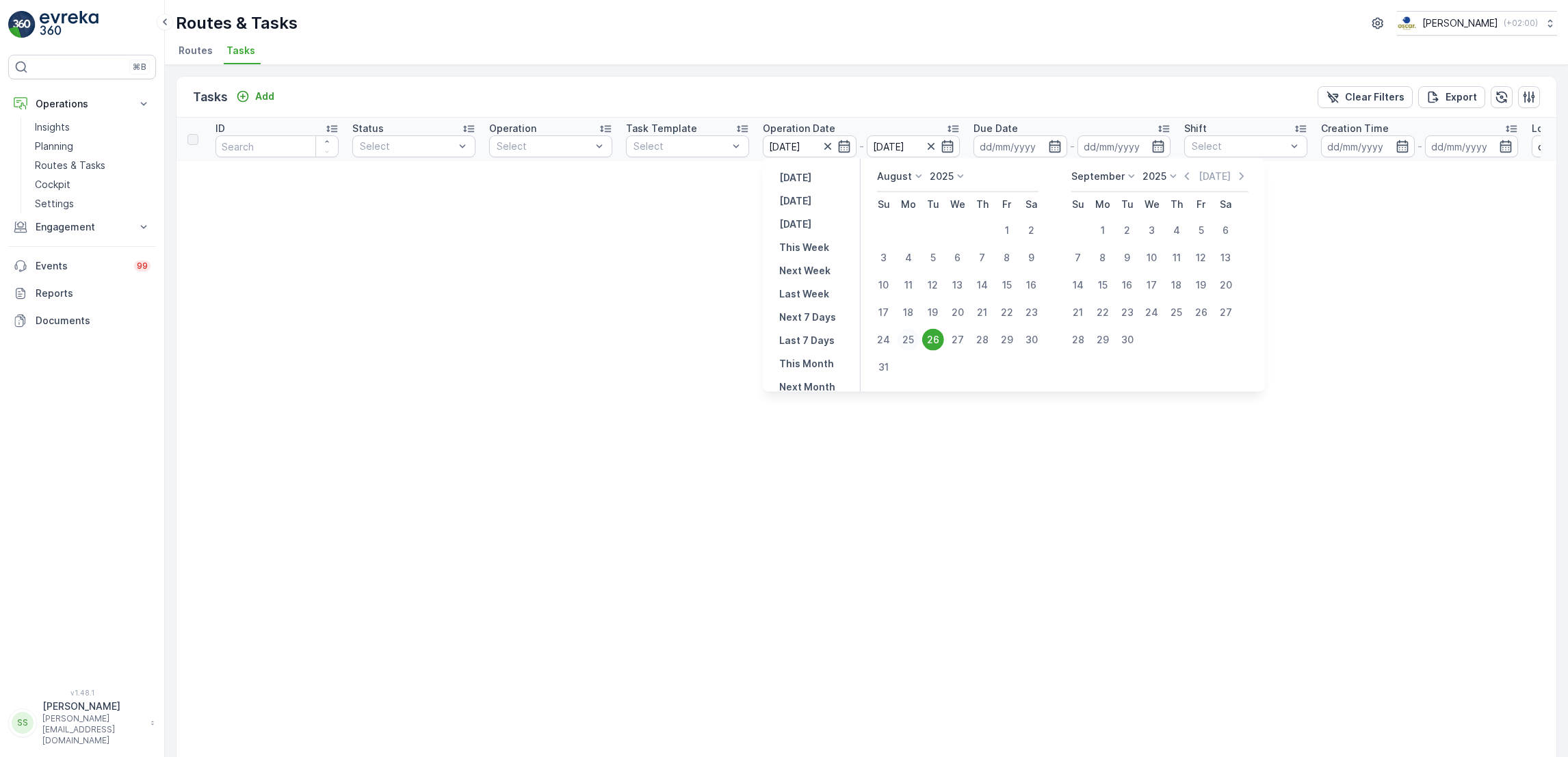
click at [908, 342] on div "25" at bounding box center [908, 340] width 22 height 22
type input "25.08.2025"
click at [908, 342] on div "25" at bounding box center [908, 340] width 22 height 22
type input "25.08.2025"
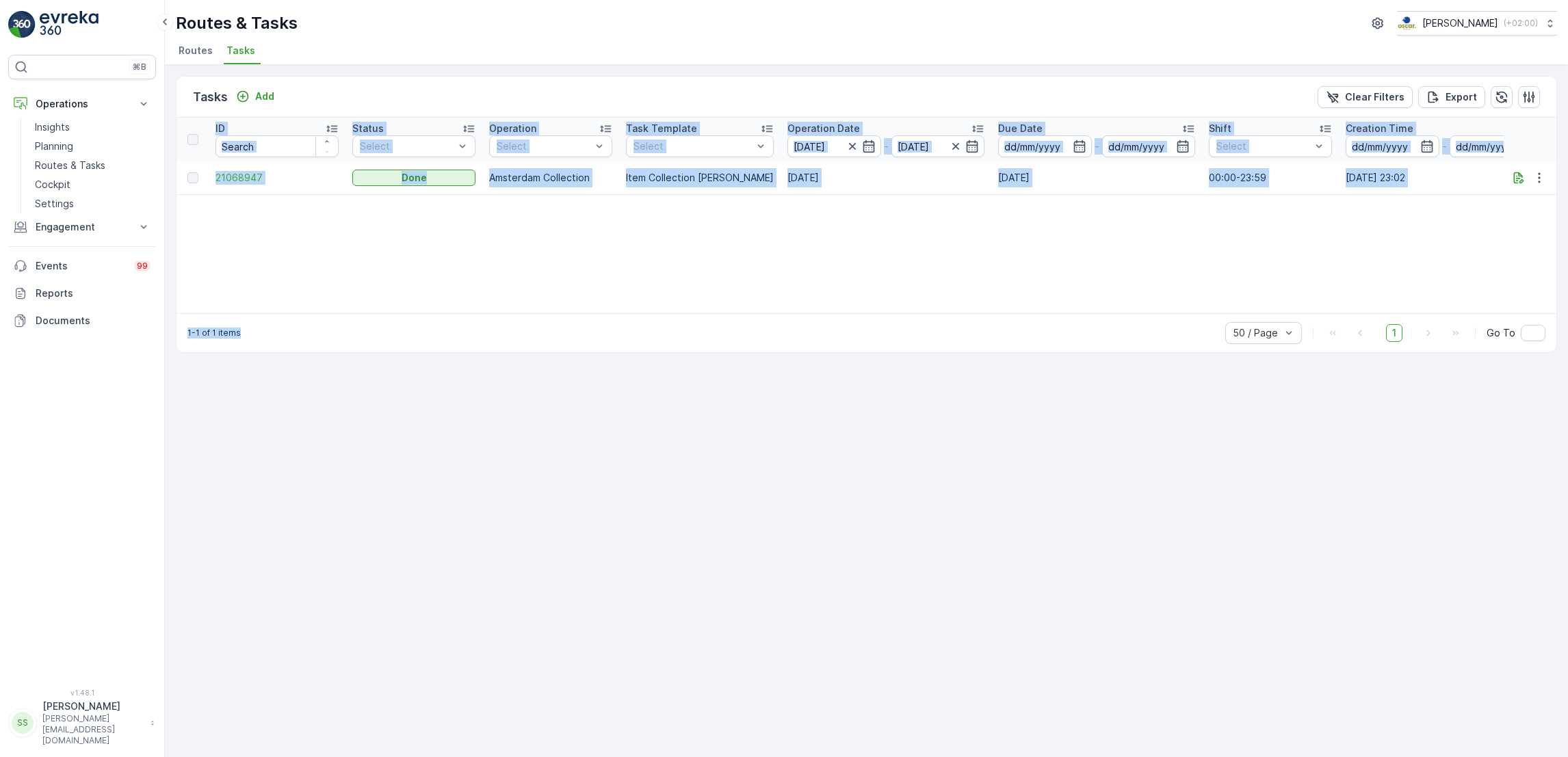
drag, startPoint x: 908, startPoint y: 342, endPoint x: 821, endPoint y: 233, distance: 139.5
click at [821, 233] on div "ID Status Select Operation Select Task Template Select Operation Date 25.08.202…" at bounding box center [867, 215] width 1380 height 195
click at [1284, 227] on div "ID Status Select Operation Select Task Template Select Operation Date 25.08.202…" at bounding box center [867, 215] width 1380 height 195
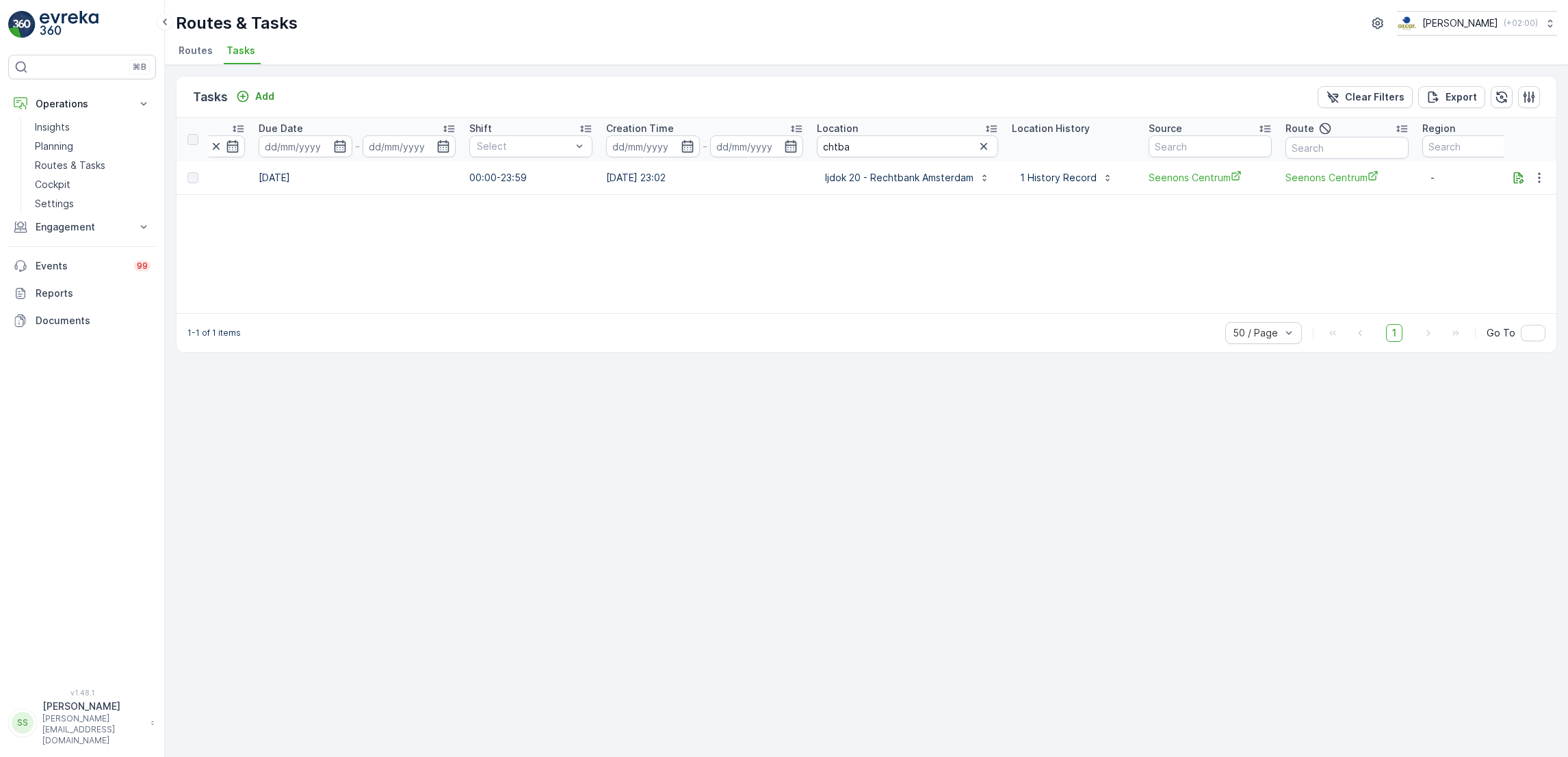
scroll to position [0, 743]
click at [1541, 171] on icon "button" at bounding box center [1539, 177] width 13 height 13
click at [1537, 193] on span "See More Details" at bounding box center [1523, 197] width 79 height 13
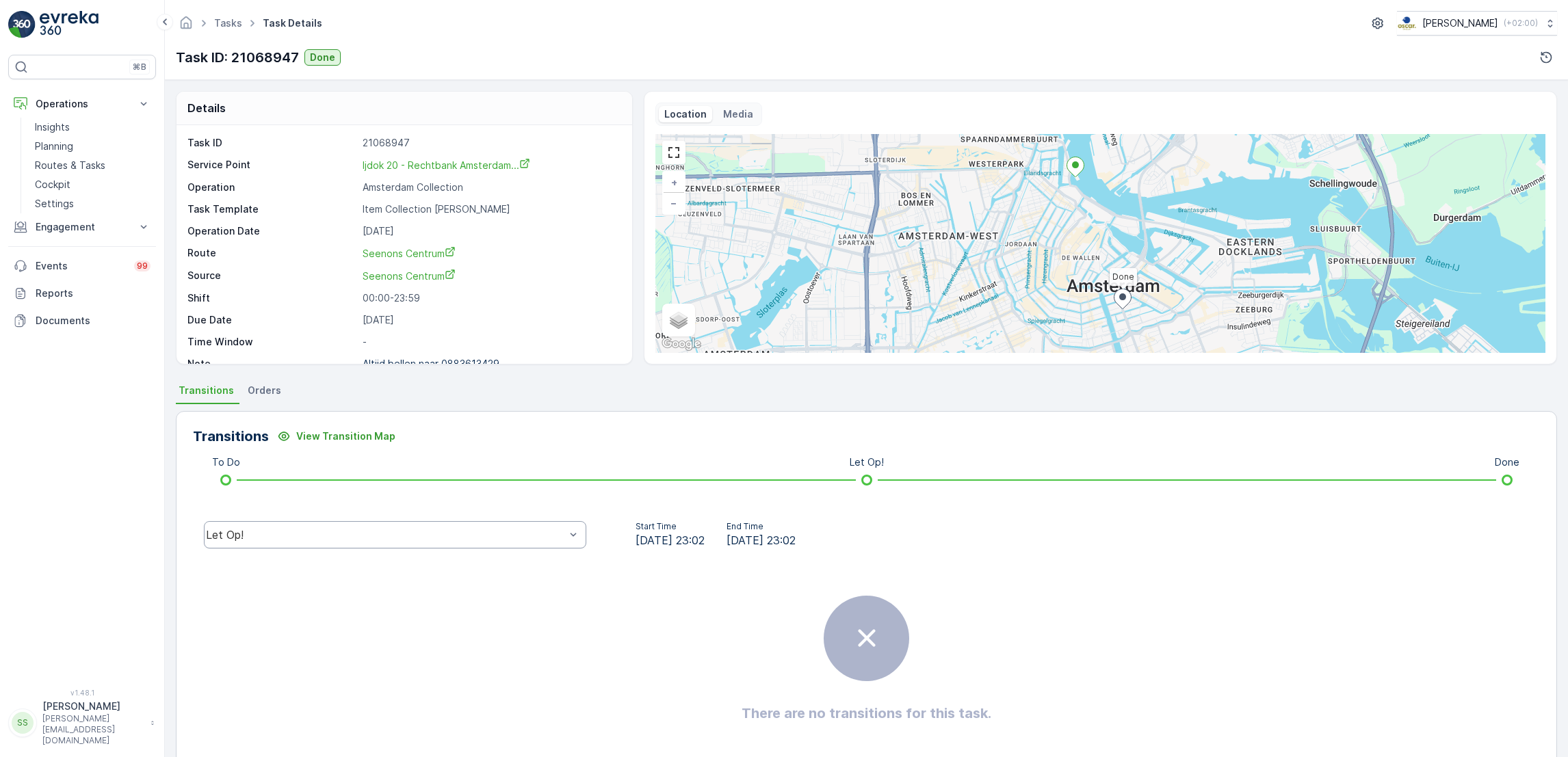
click at [459, 539] on div "Let Op!" at bounding box center [385, 534] width 360 height 12
click at [346, 435] on div "Done" at bounding box center [396, 431] width 366 height 12
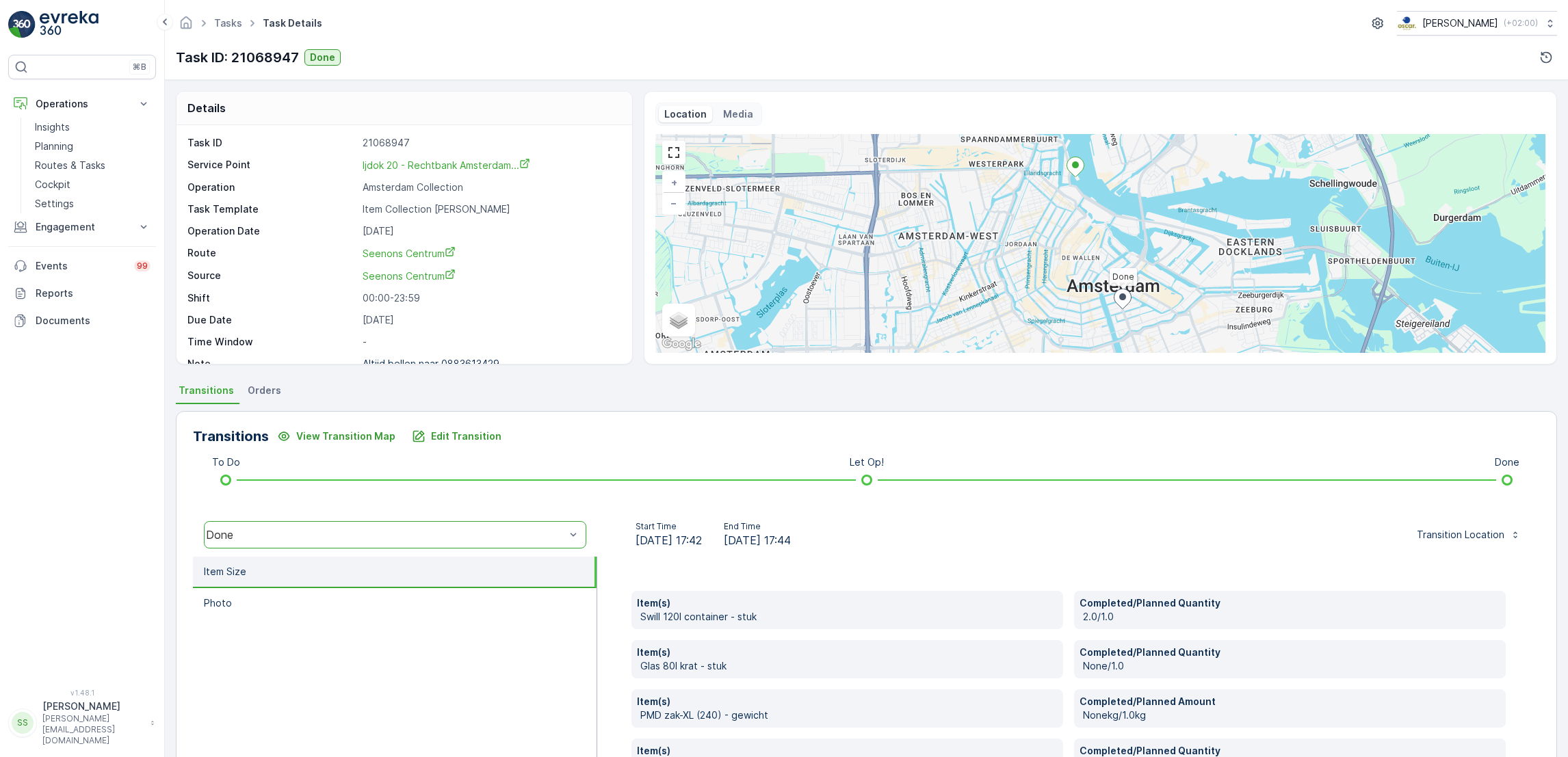
scroll to position [105, 0]
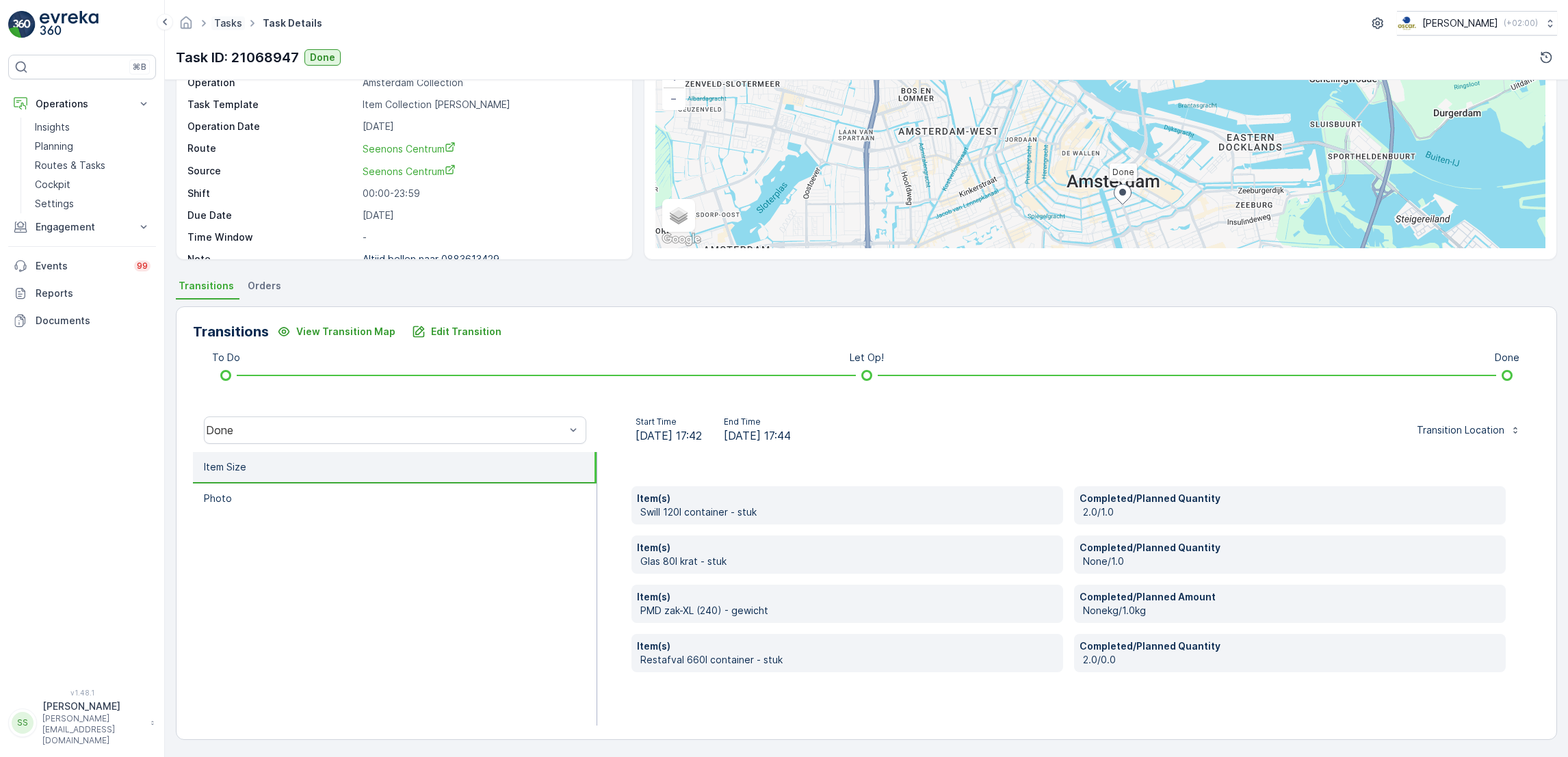
click at [231, 25] on link "Tasks" at bounding box center [228, 23] width 28 height 11
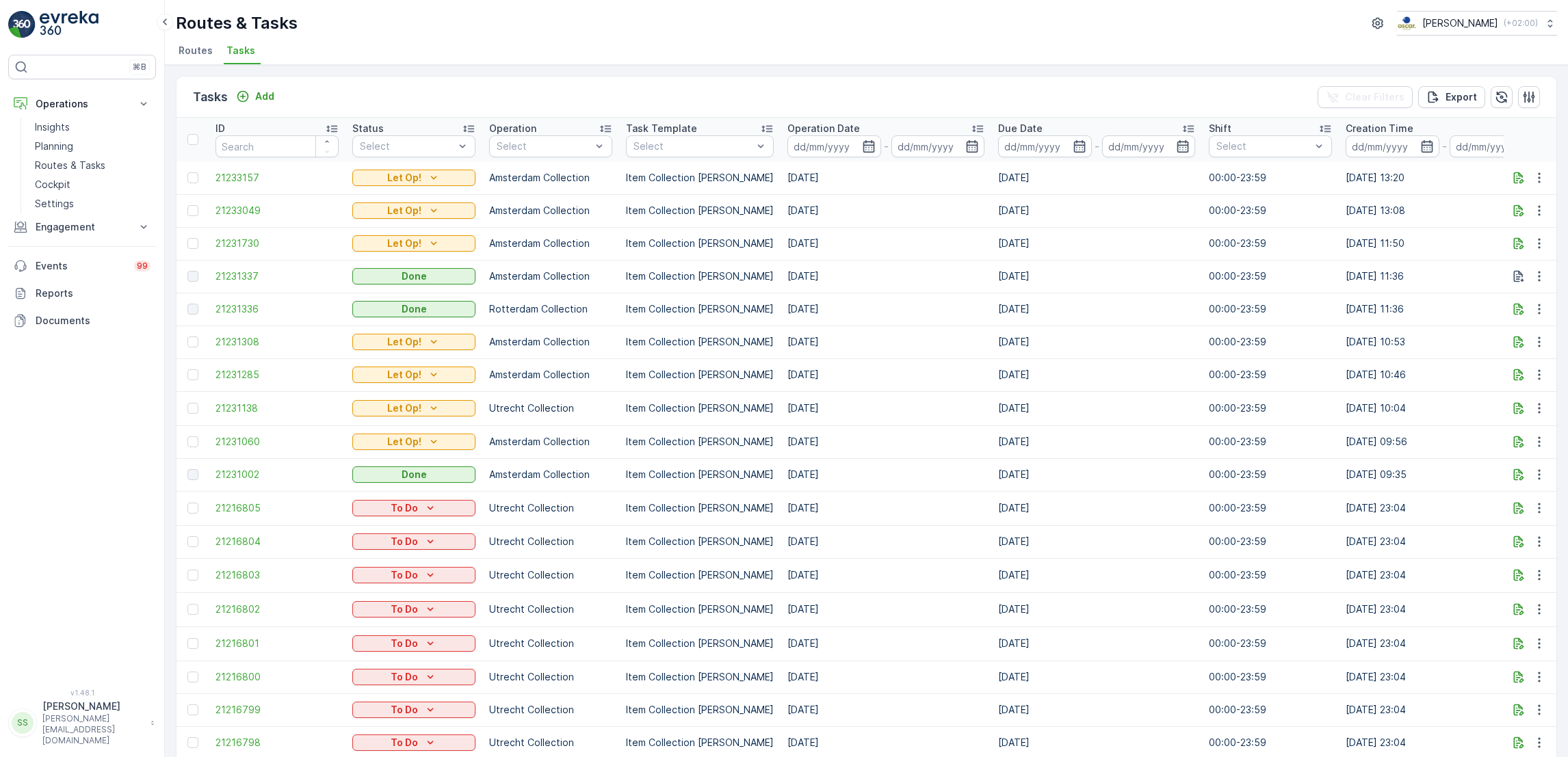
click at [200, 50] on span "Routes" at bounding box center [195, 50] width 34 height 13
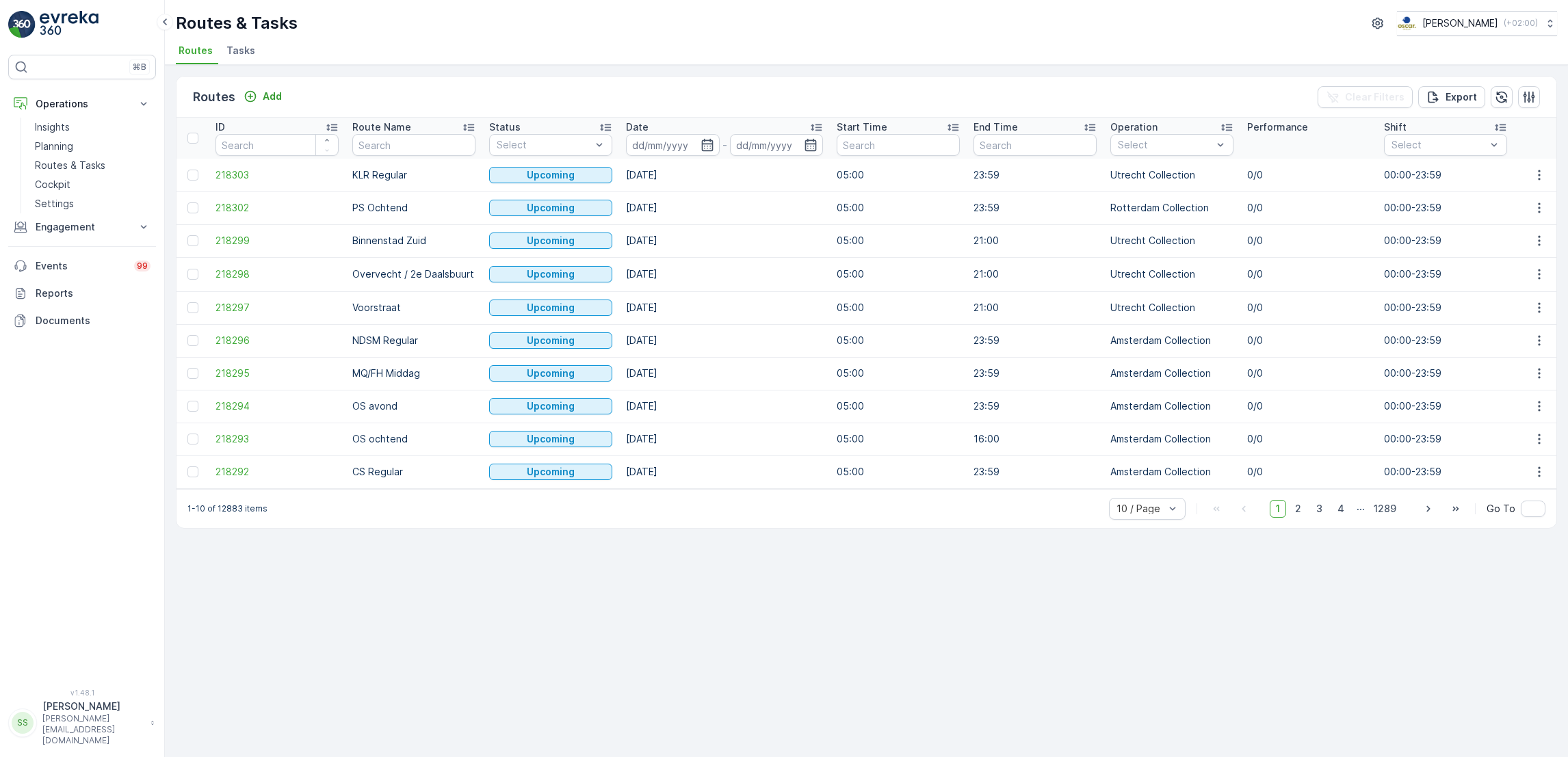
click at [232, 52] on span "Tasks" at bounding box center [241, 50] width 28 height 13
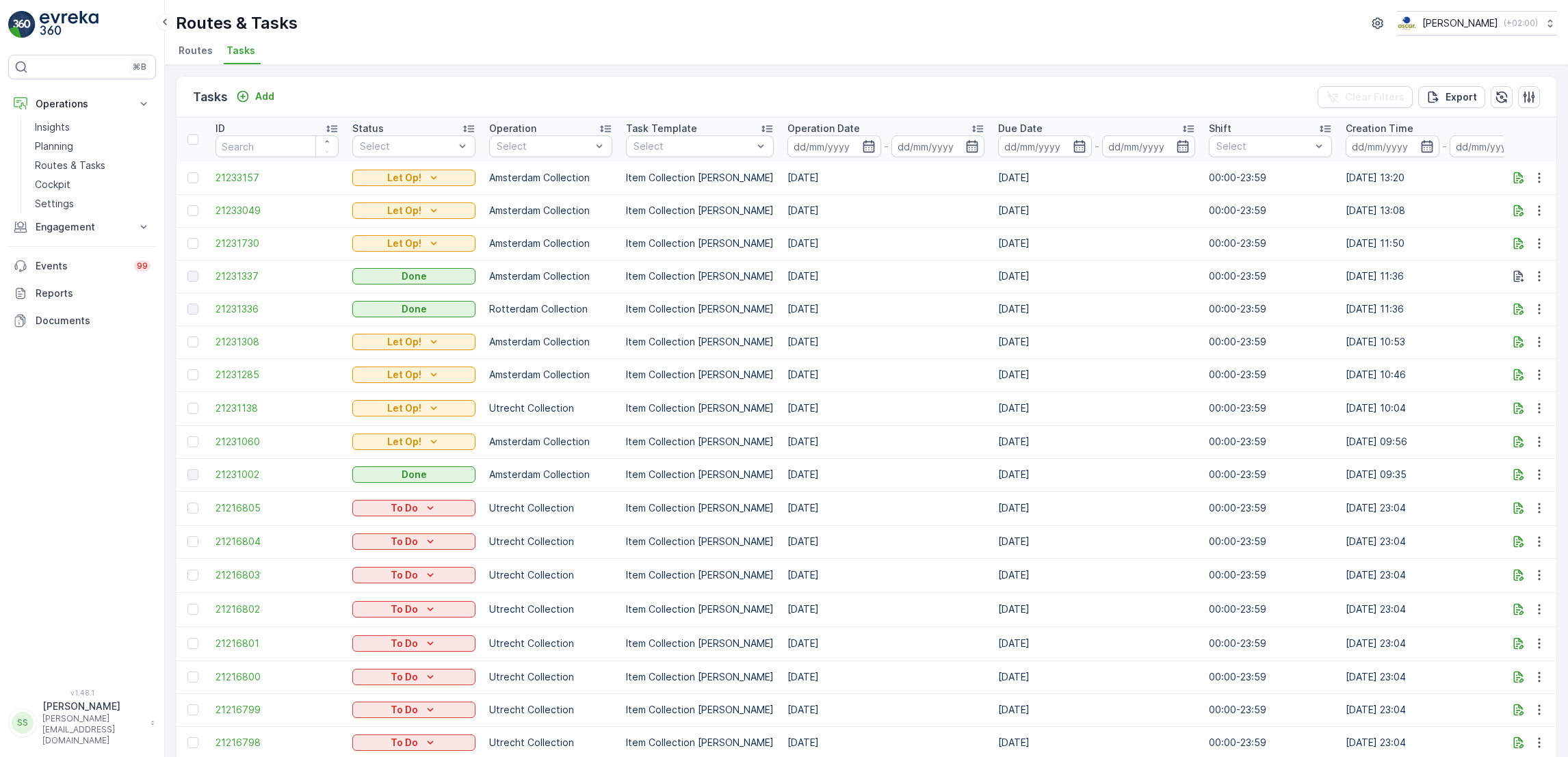
scroll to position [0, 811]
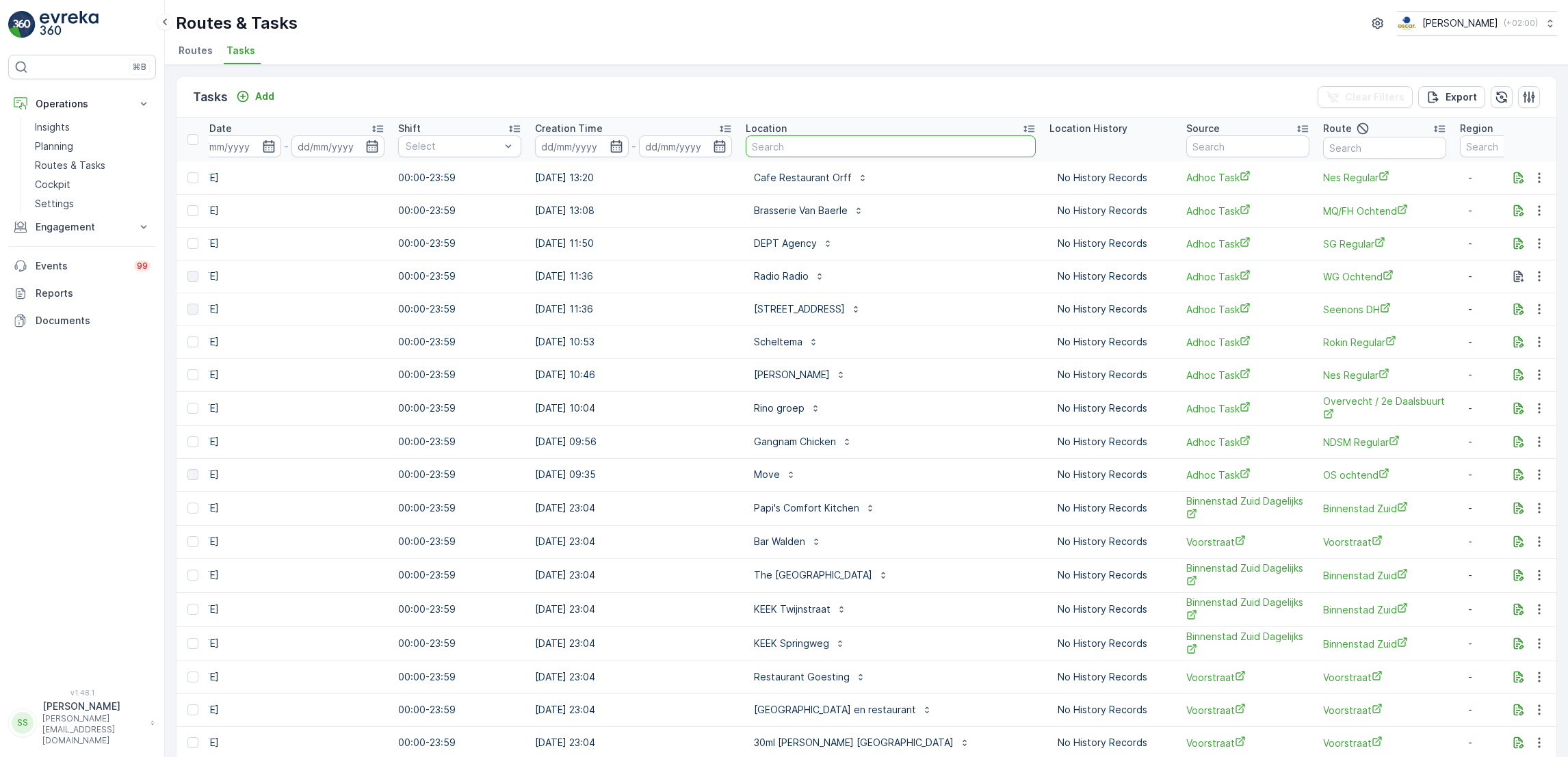
click at [820, 141] on input "text" at bounding box center [890, 146] width 290 height 22
type input "seenons"
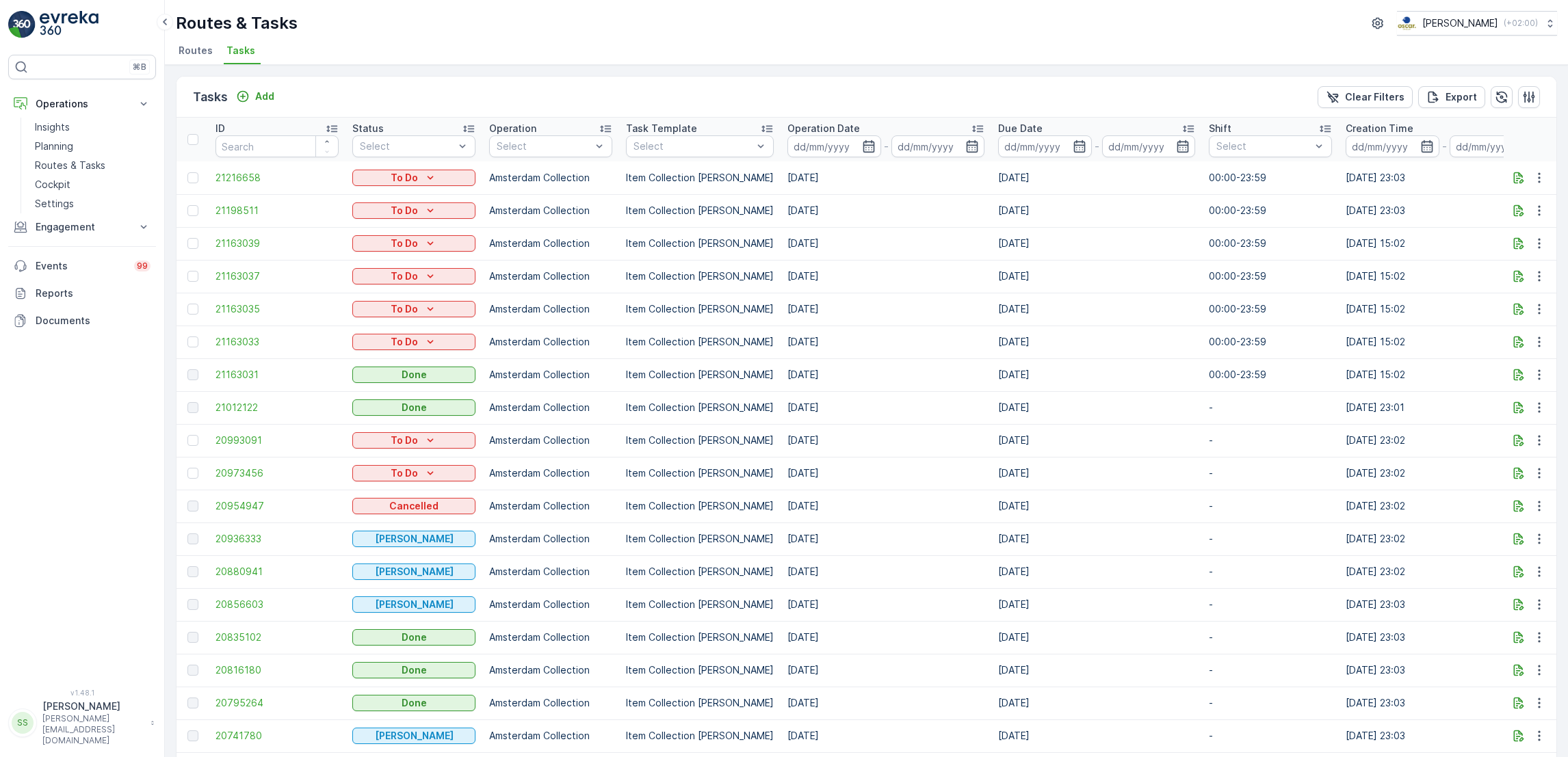
click at [191, 48] on span "Routes" at bounding box center [195, 50] width 34 height 13
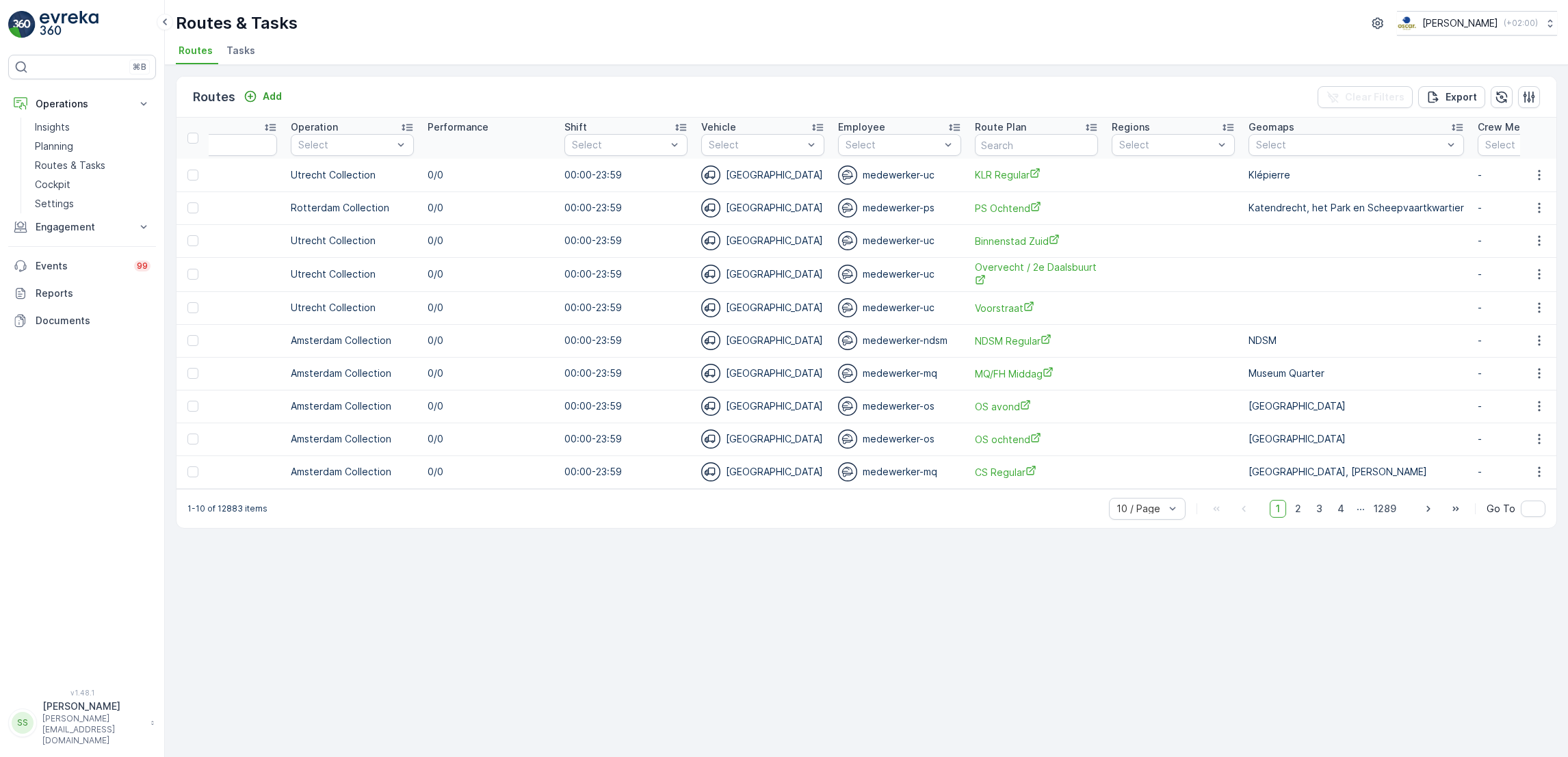
scroll to position [0, 914]
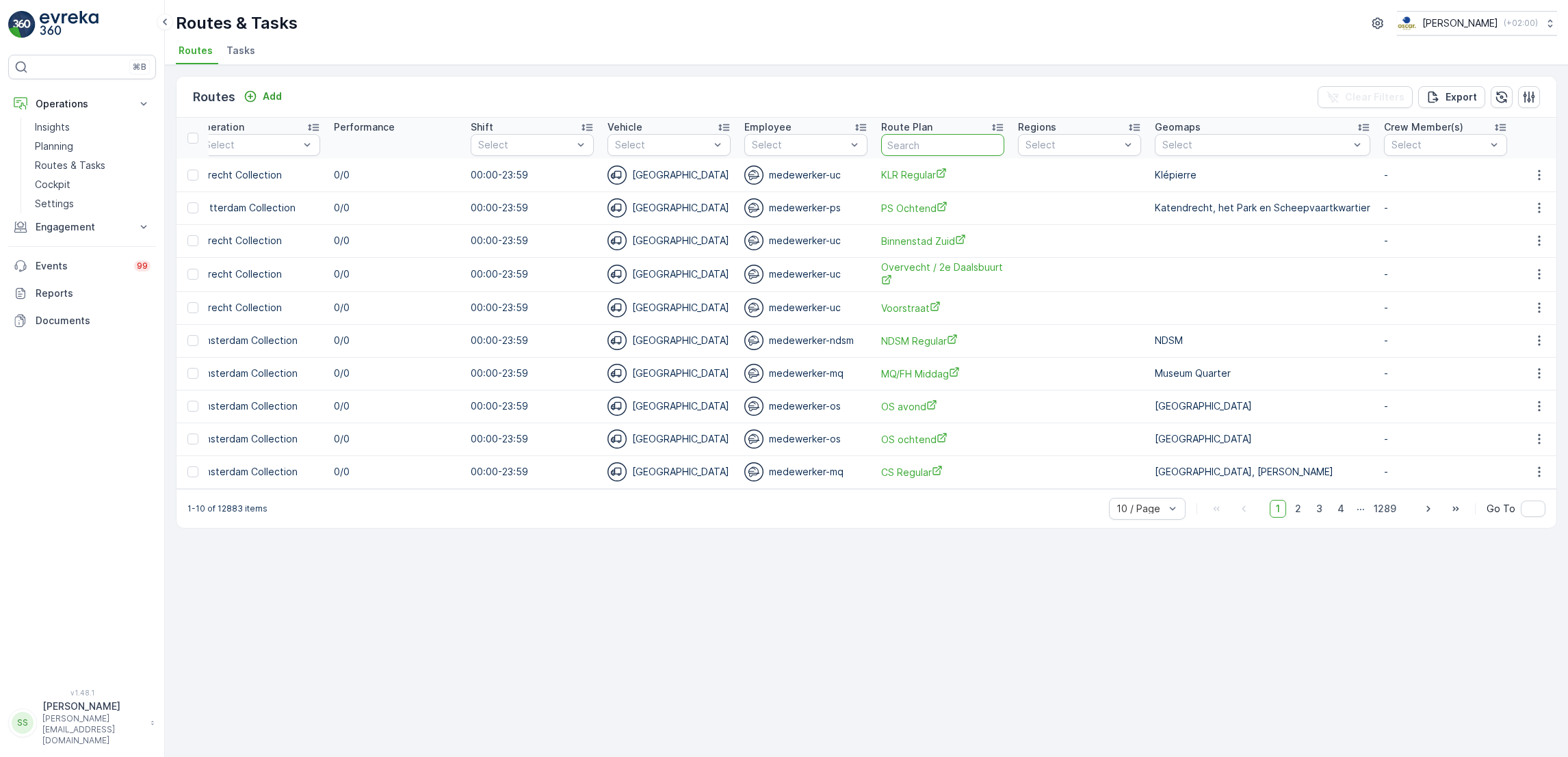
click at [941, 150] on input "text" at bounding box center [943, 144] width 123 height 22
type input "s"
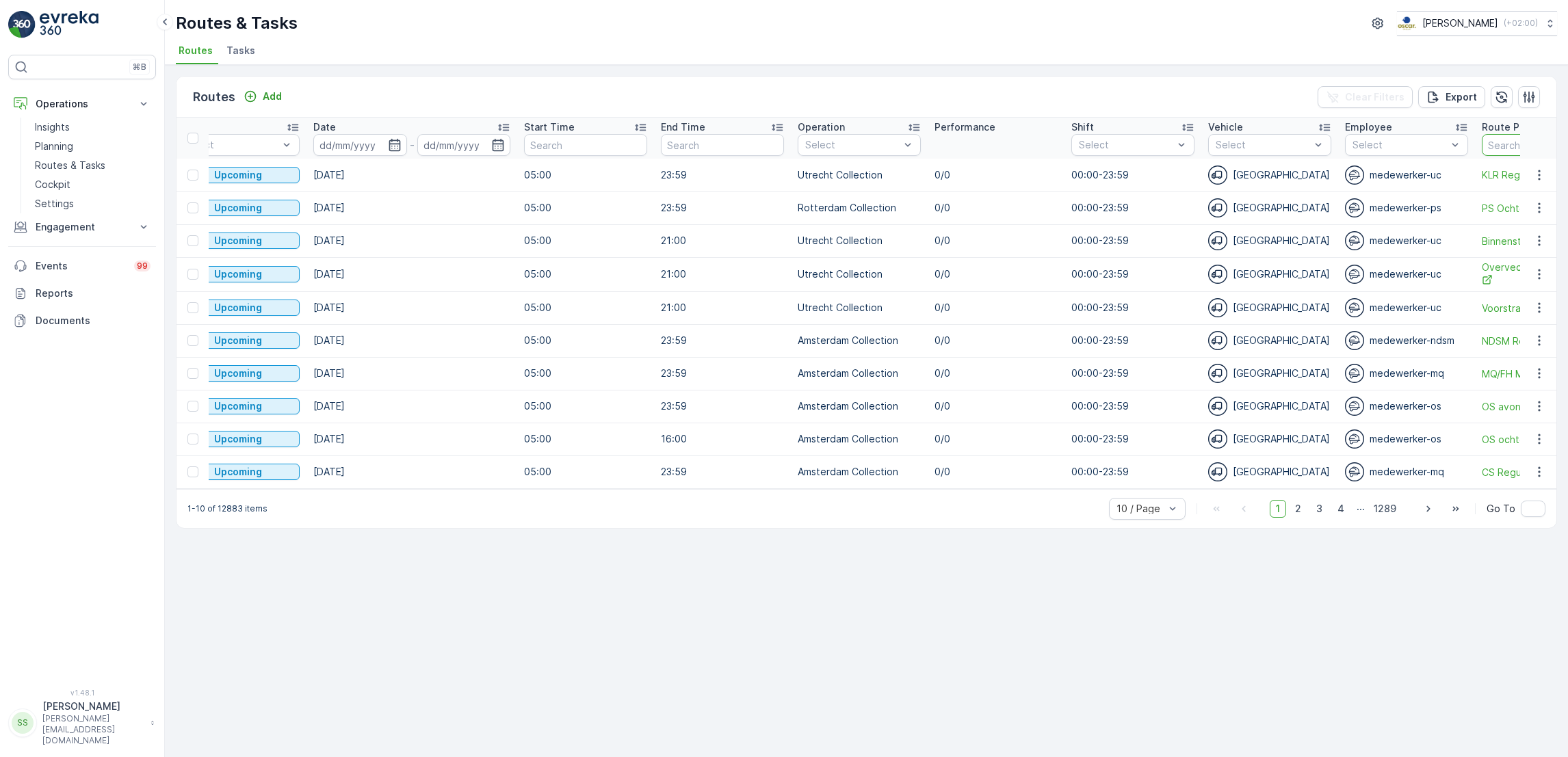
scroll to position [0, 0]
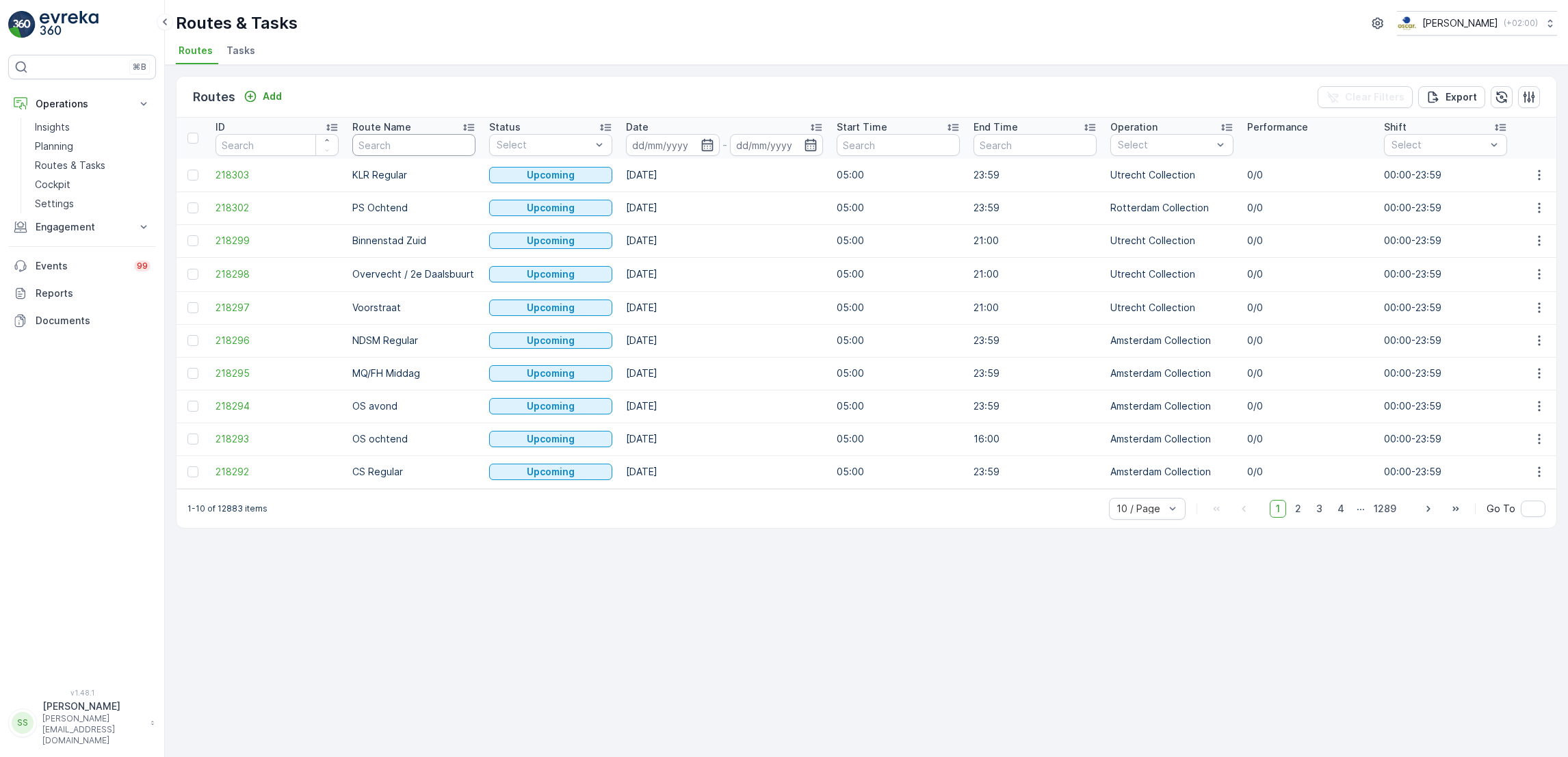
click at [400, 151] on input "text" at bounding box center [413, 144] width 123 height 22
type input "seenons"
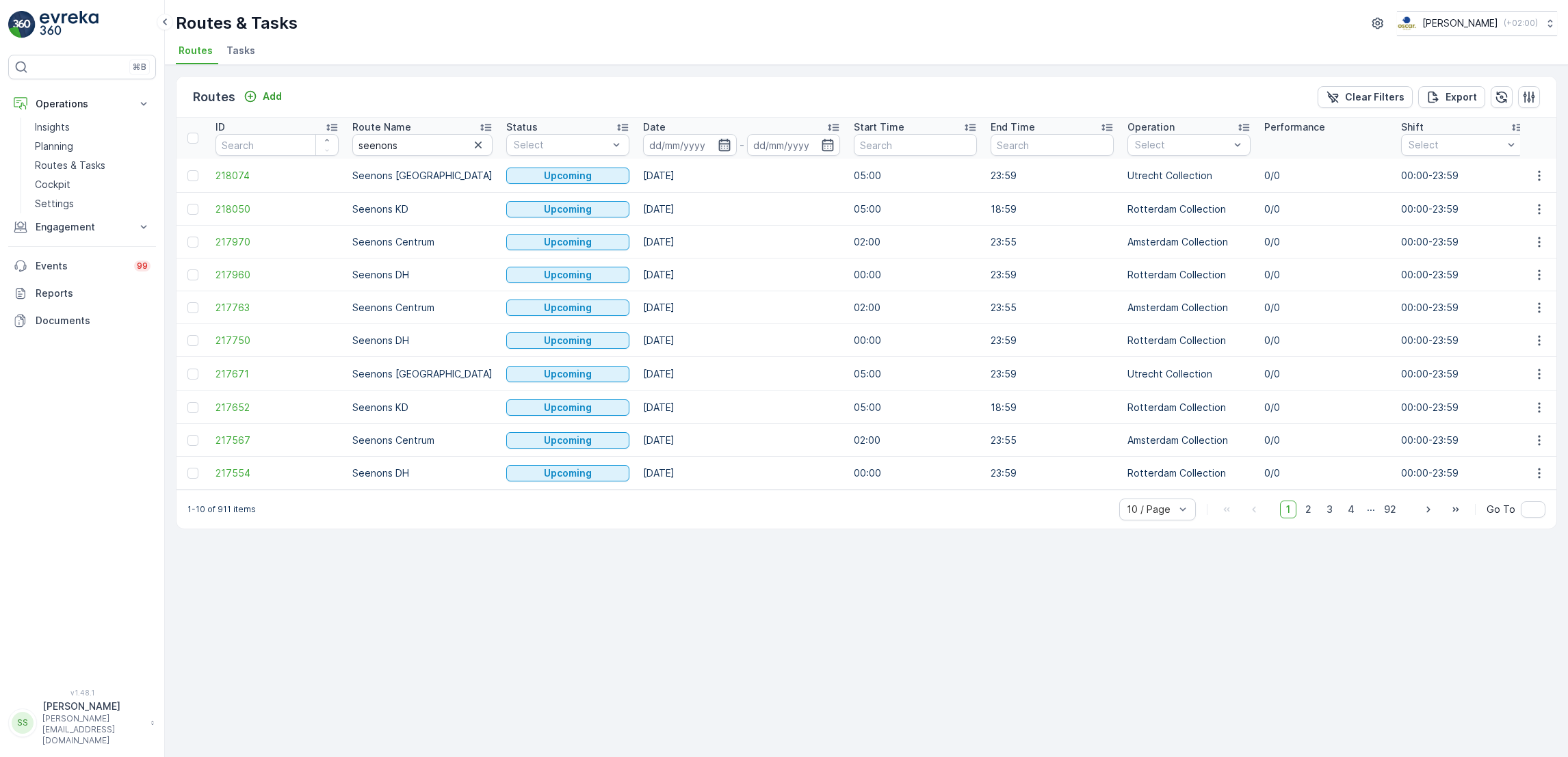
click at [718, 148] on icon "button" at bounding box center [724, 144] width 11 height 12
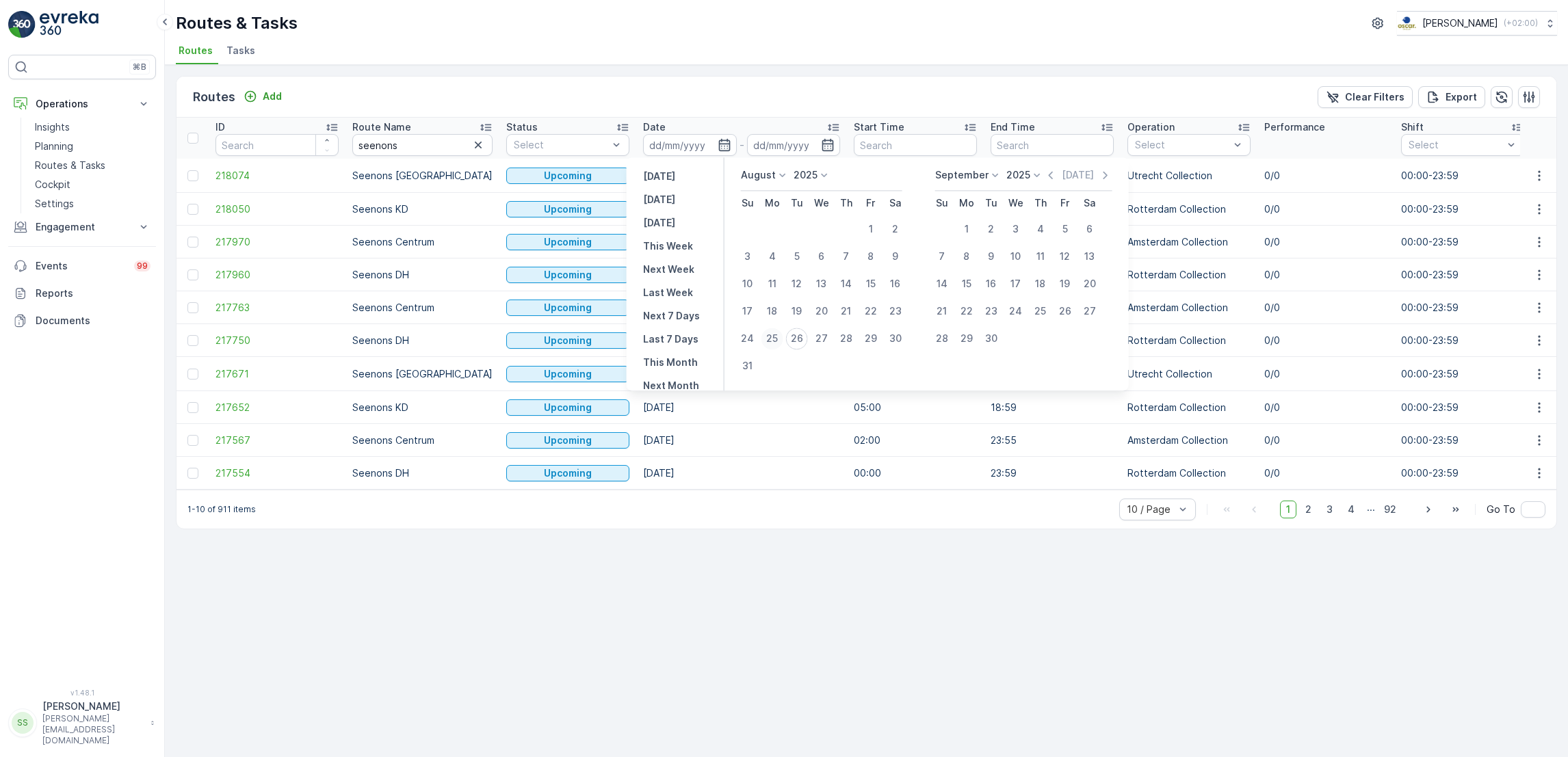
click at [772, 339] on div "25" at bounding box center [772, 338] width 22 height 22
type input "25.08.2025"
click at [772, 339] on div "25" at bounding box center [772, 338] width 22 height 22
type input "25.08.2025"
click at [772, 339] on div "25" at bounding box center [772, 338] width 22 height 22
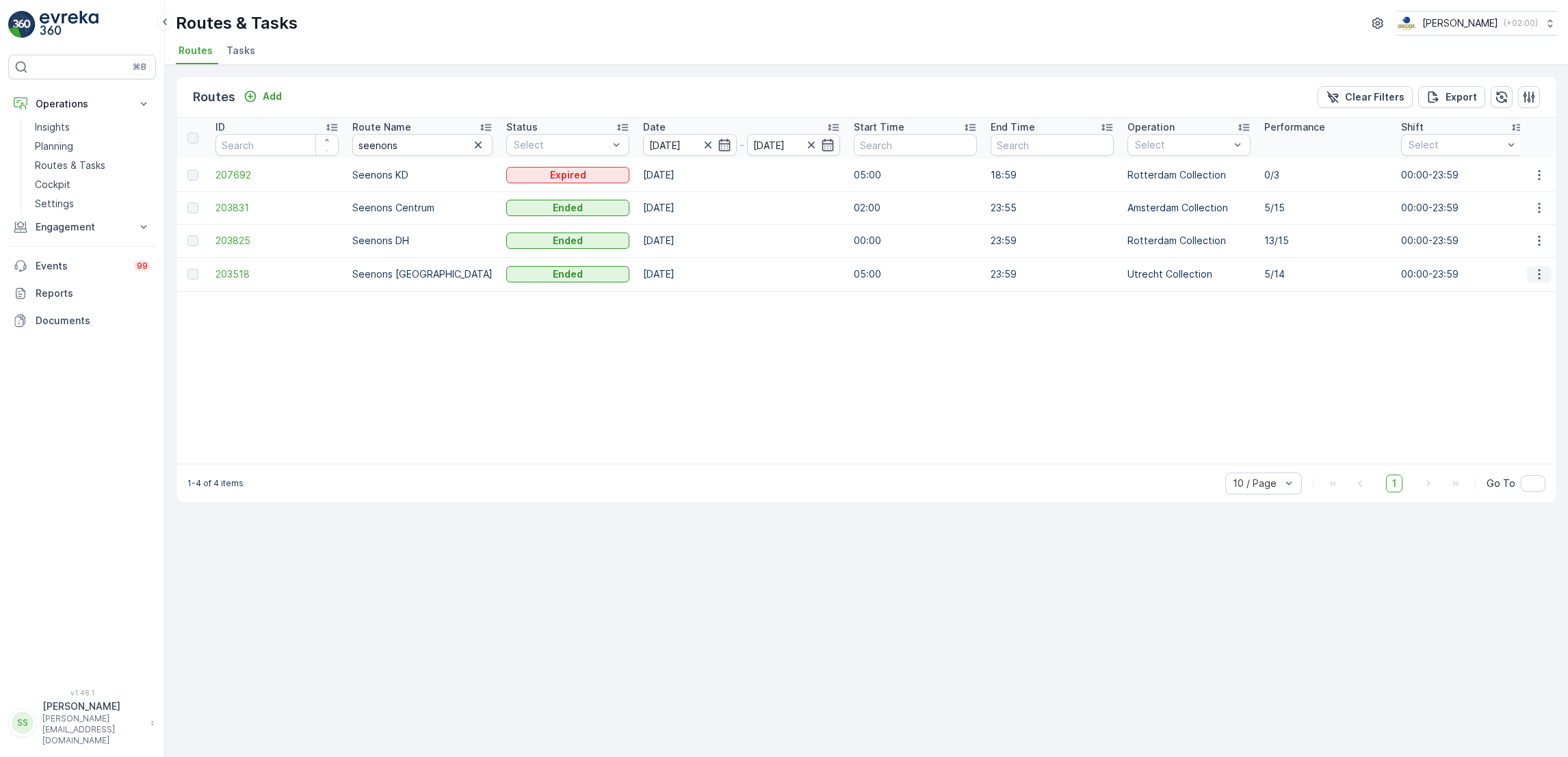
click at [1543, 279] on icon "button" at bounding box center [1539, 274] width 13 height 13
click at [1526, 292] on span "See More Details" at bounding box center [1508, 294] width 79 height 13
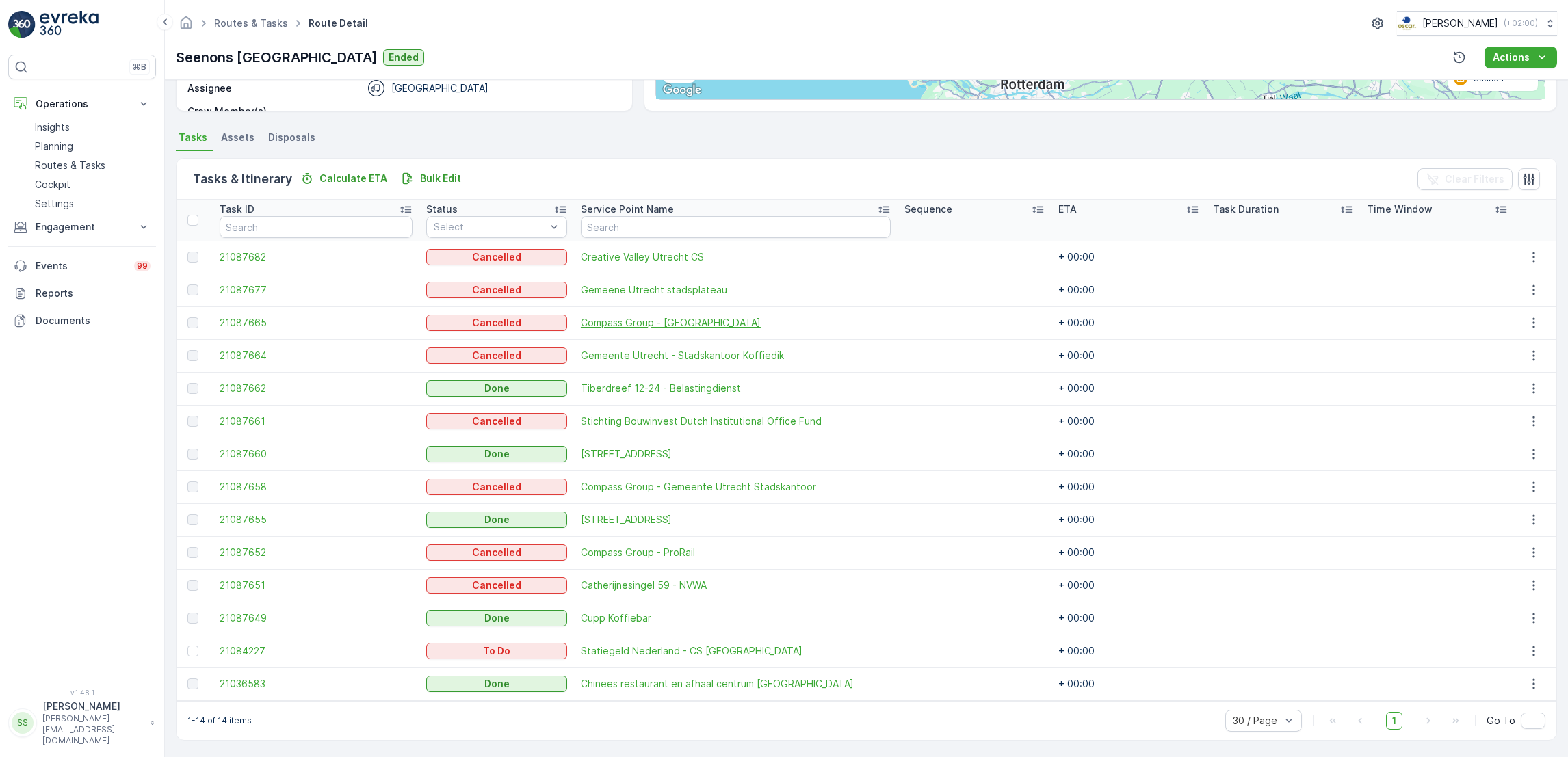
scroll to position [253, 0]
click at [1532, 386] on icon "button" at bounding box center [1534, 388] width 13 height 13
click at [1524, 401] on span "See More Details" at bounding box center [1523, 408] width 79 height 13
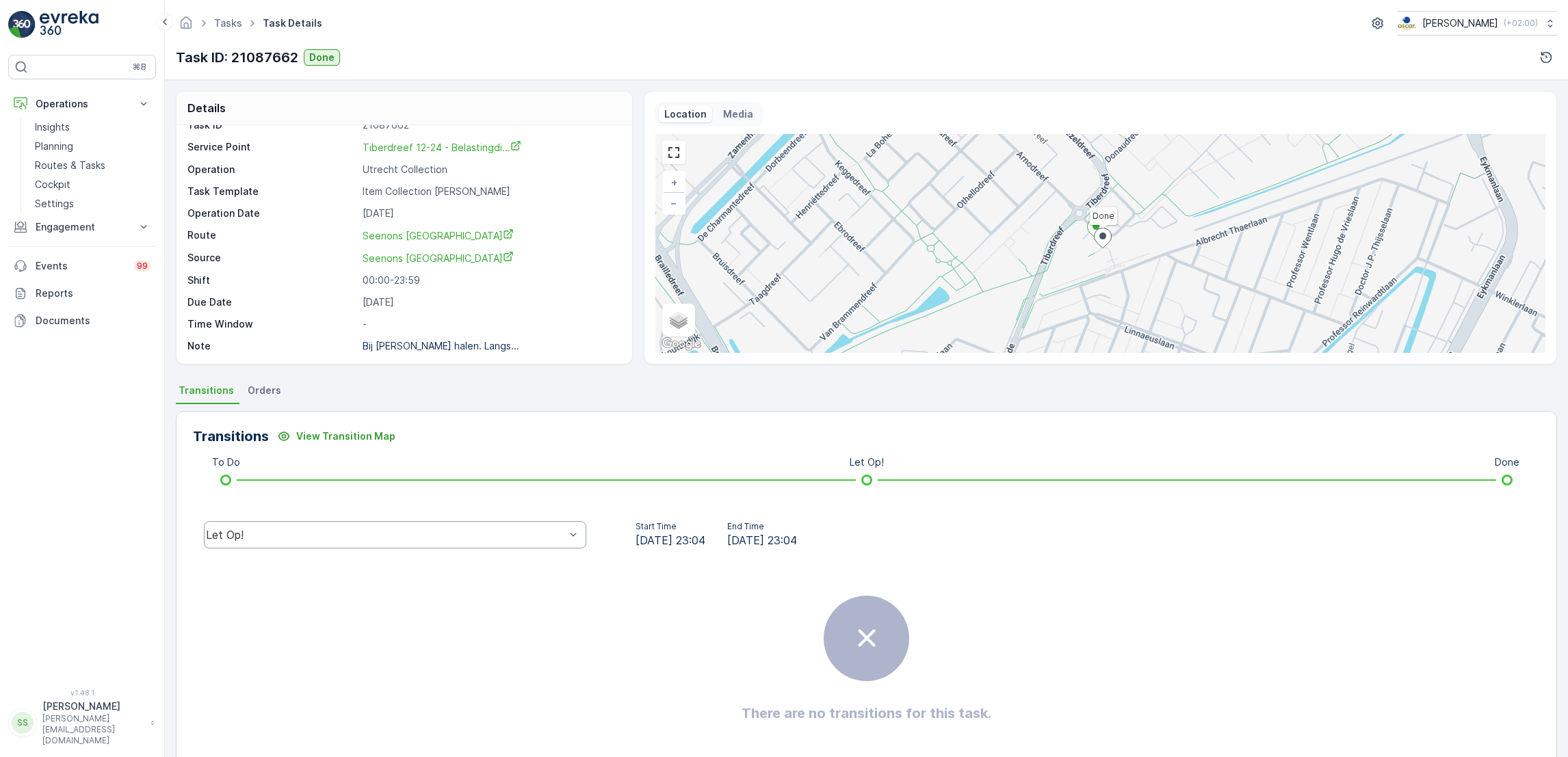
click at [399, 546] on div "Let Op!" at bounding box center [395, 534] width 382 height 27
click at [396, 436] on div "Done" at bounding box center [396, 431] width 366 height 12
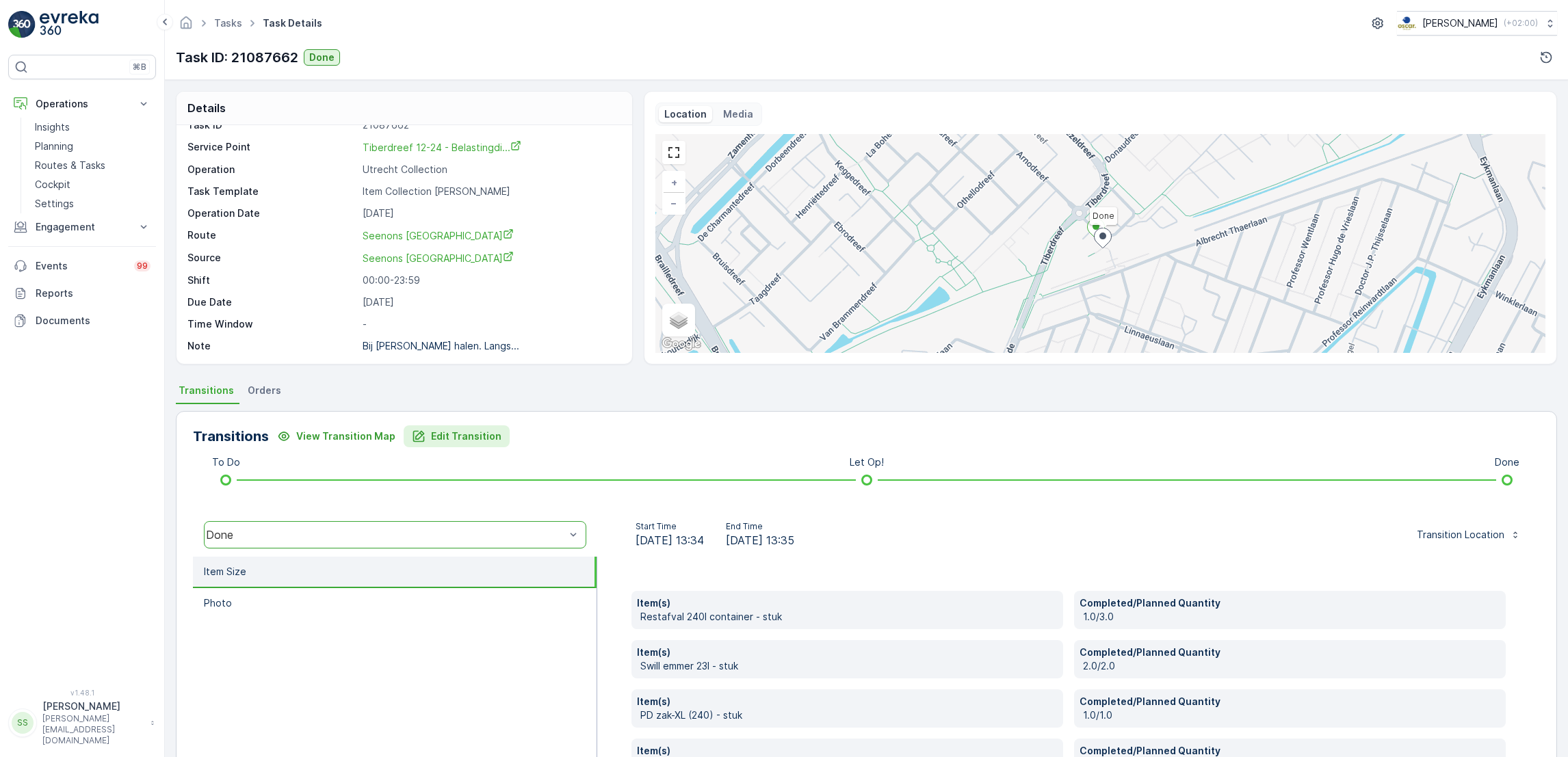
click at [471, 436] on p "Edit Transition" at bounding box center [466, 436] width 71 height 13
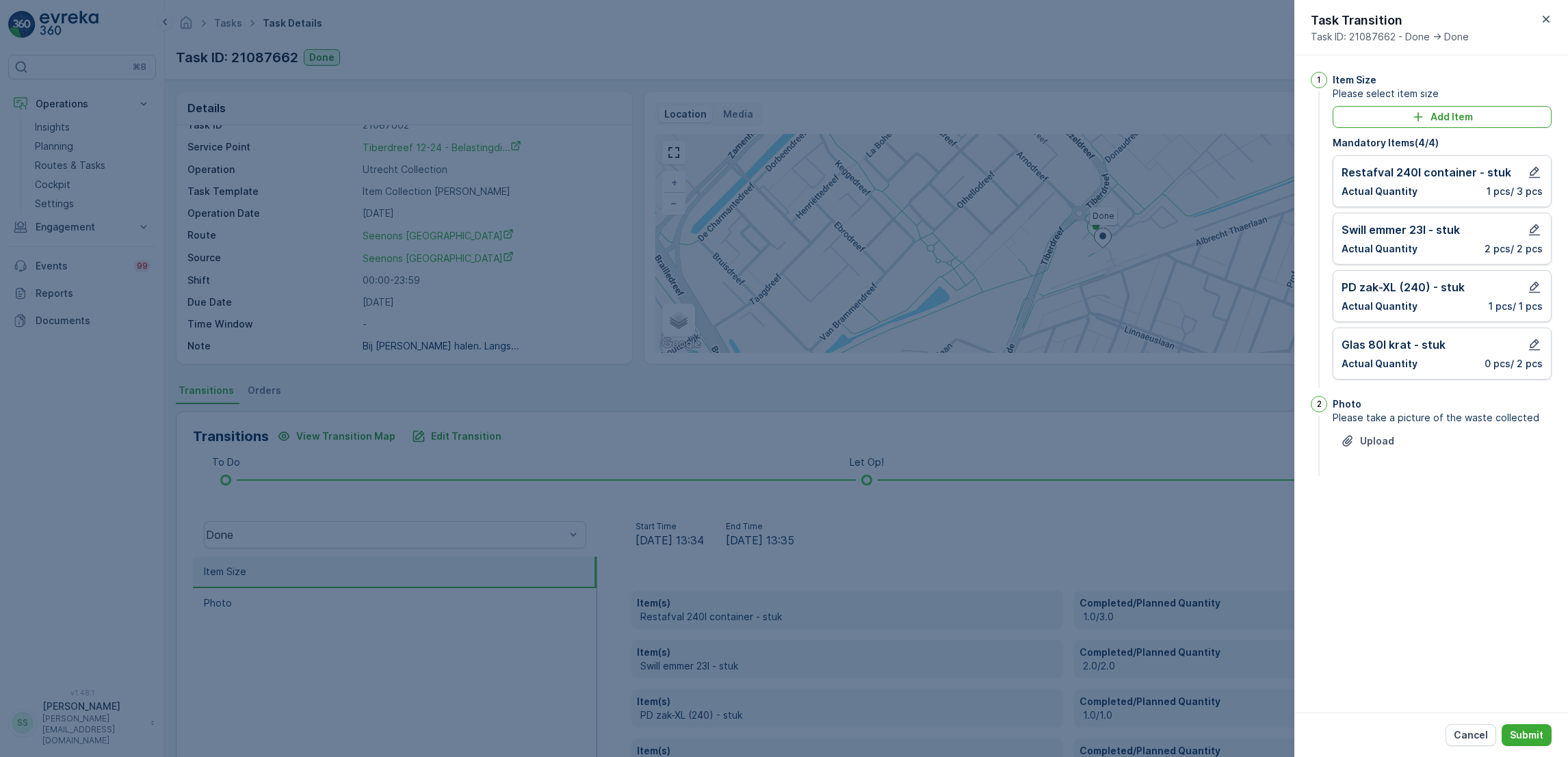
click at [1033, 427] on div at bounding box center [784, 378] width 1568 height 757
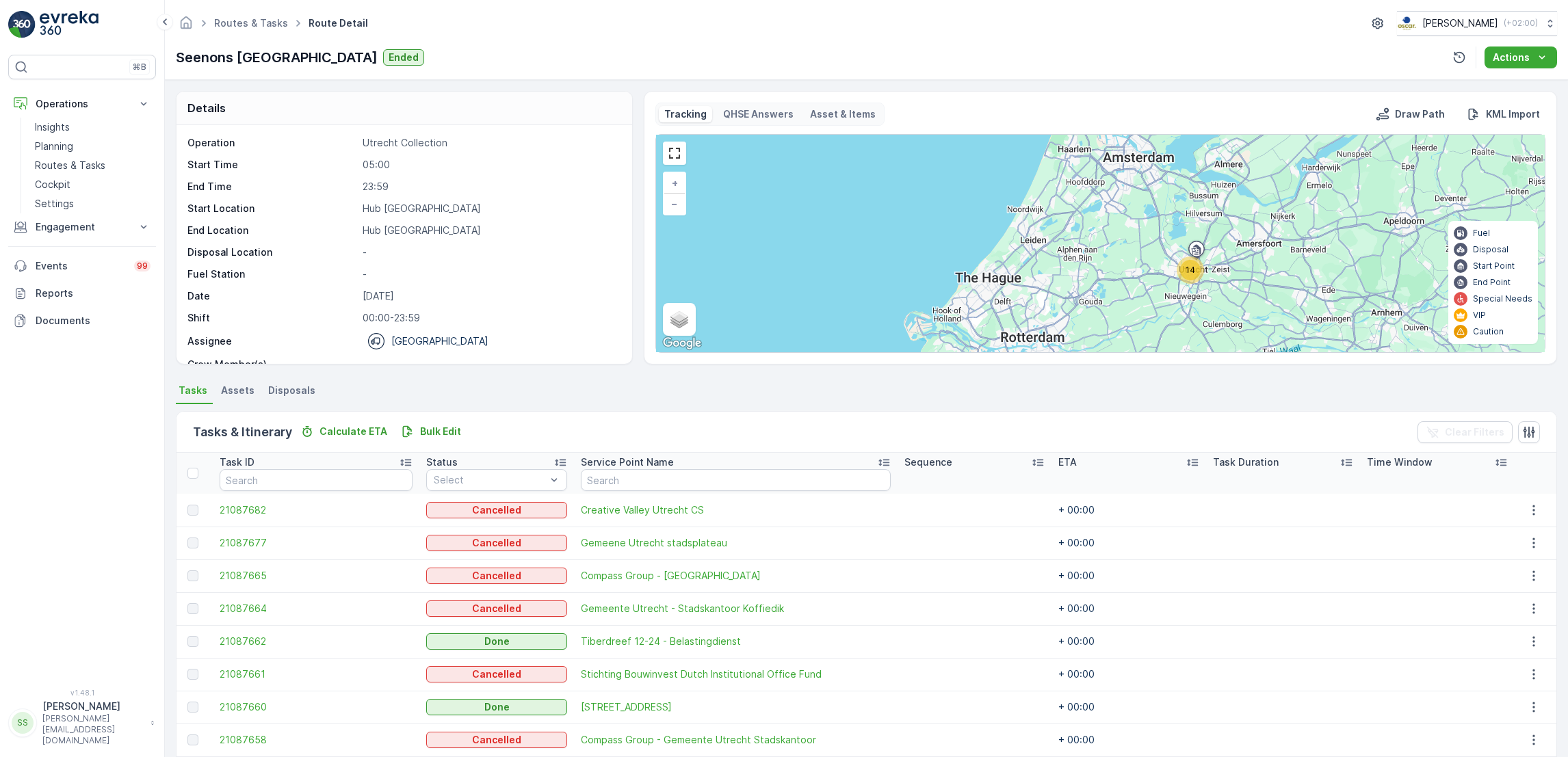
click at [244, 15] on ul "Routes & Tasks" at bounding box center [259, 23] width 94 height 20
click at [244, 16] on span "Routes & Tasks" at bounding box center [251, 23] width 79 height 13
click at [248, 25] on link "Routes & Tasks" at bounding box center [251, 23] width 74 height 11
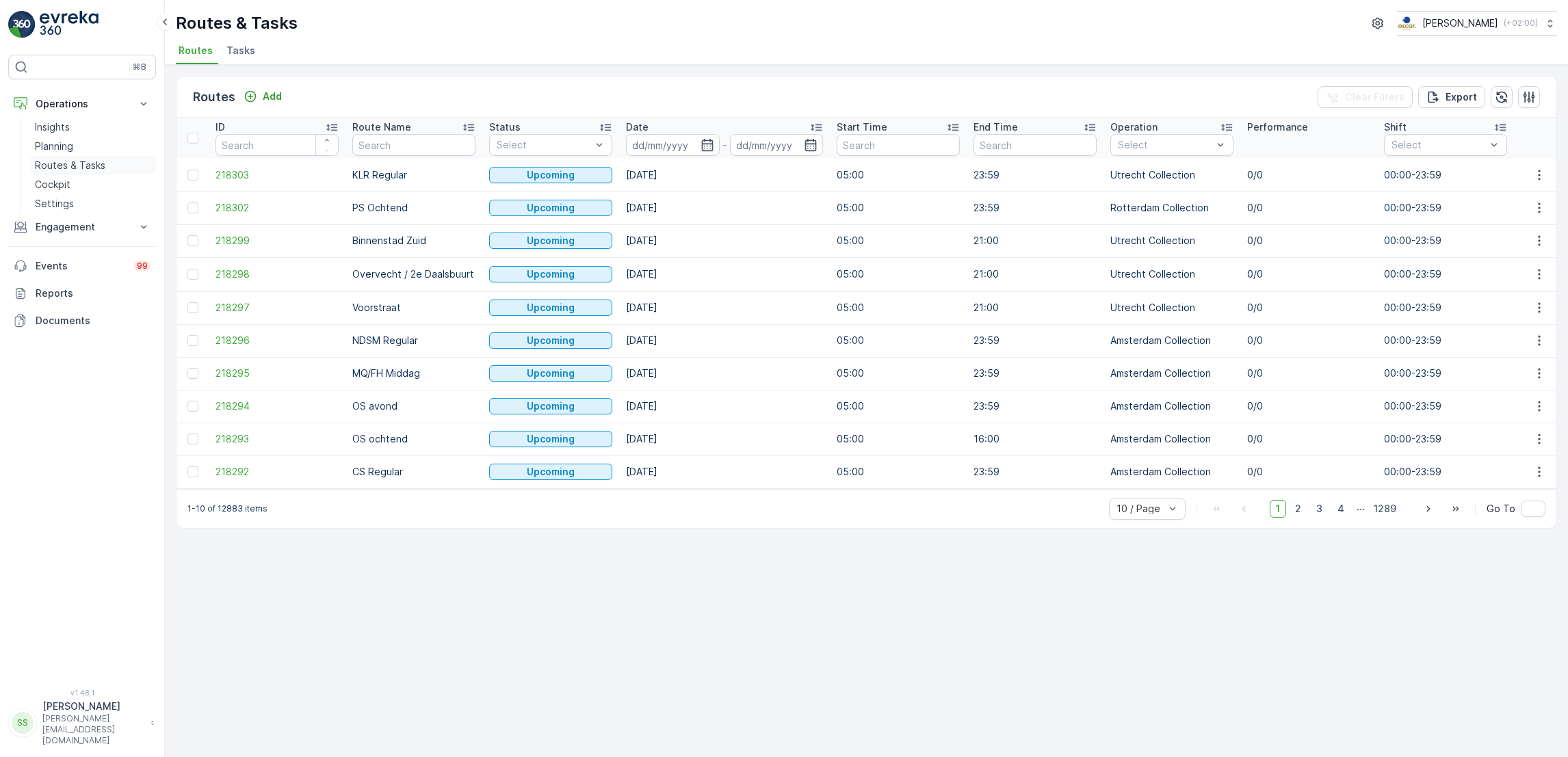
click at [83, 163] on p "Routes & Tasks" at bounding box center [70, 165] width 71 height 13
click at [242, 54] on span "Tasks" at bounding box center [241, 50] width 28 height 13
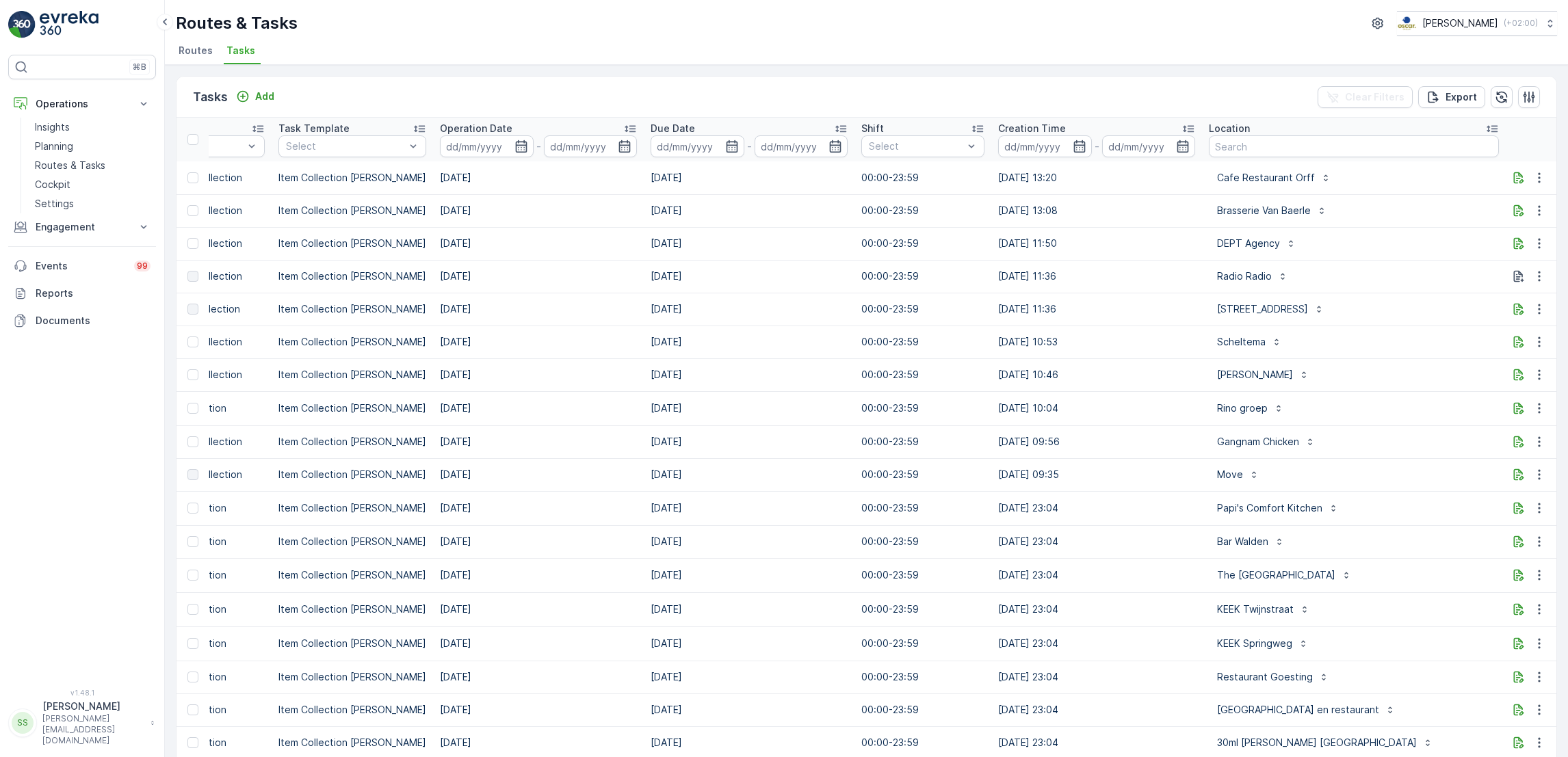
scroll to position [0, 416]
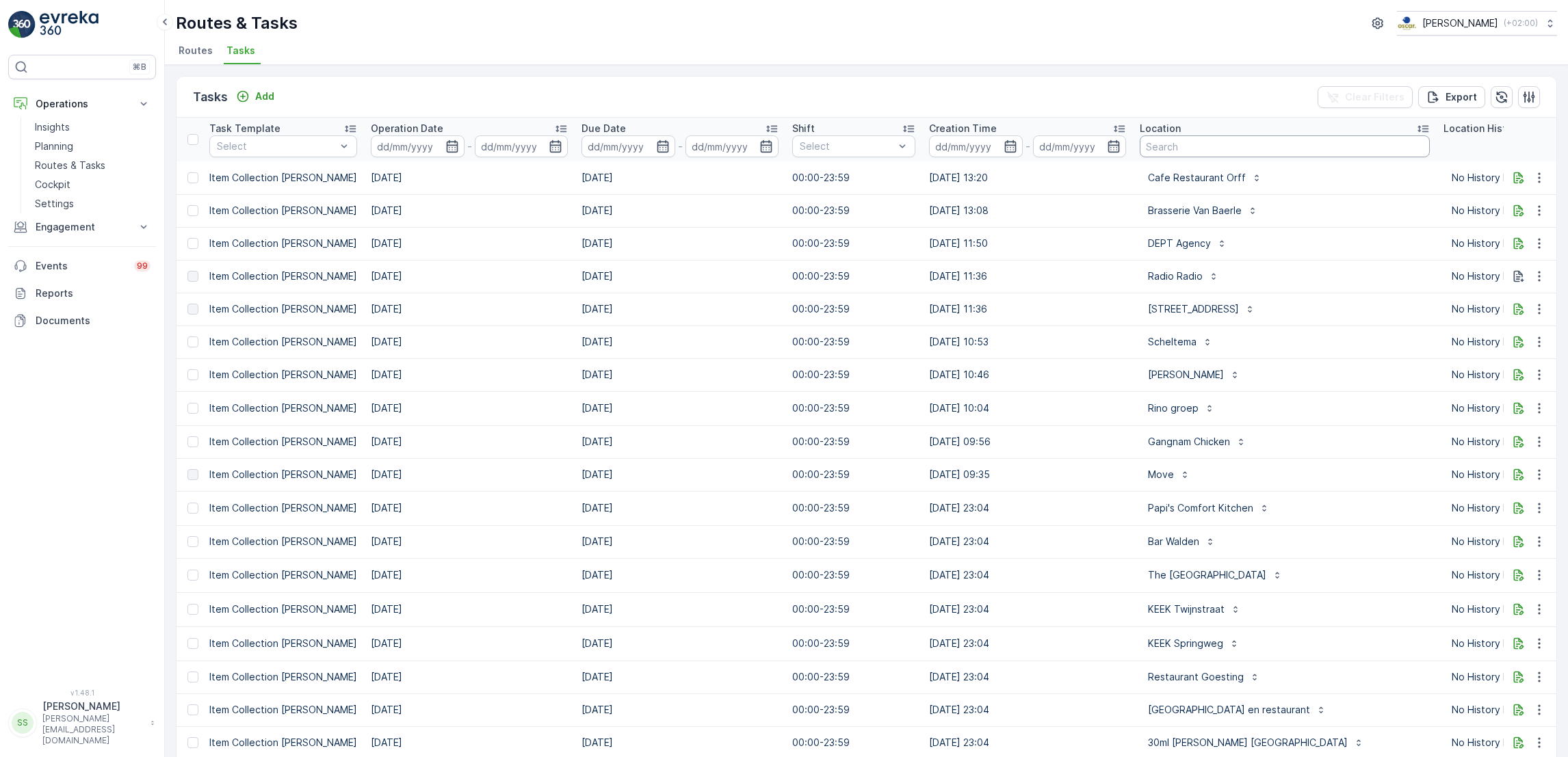
click at [1279, 152] on input "text" at bounding box center [1284, 146] width 290 height 22
click at [196, 59] on li "Routes" at bounding box center [196, 52] width 42 height 24
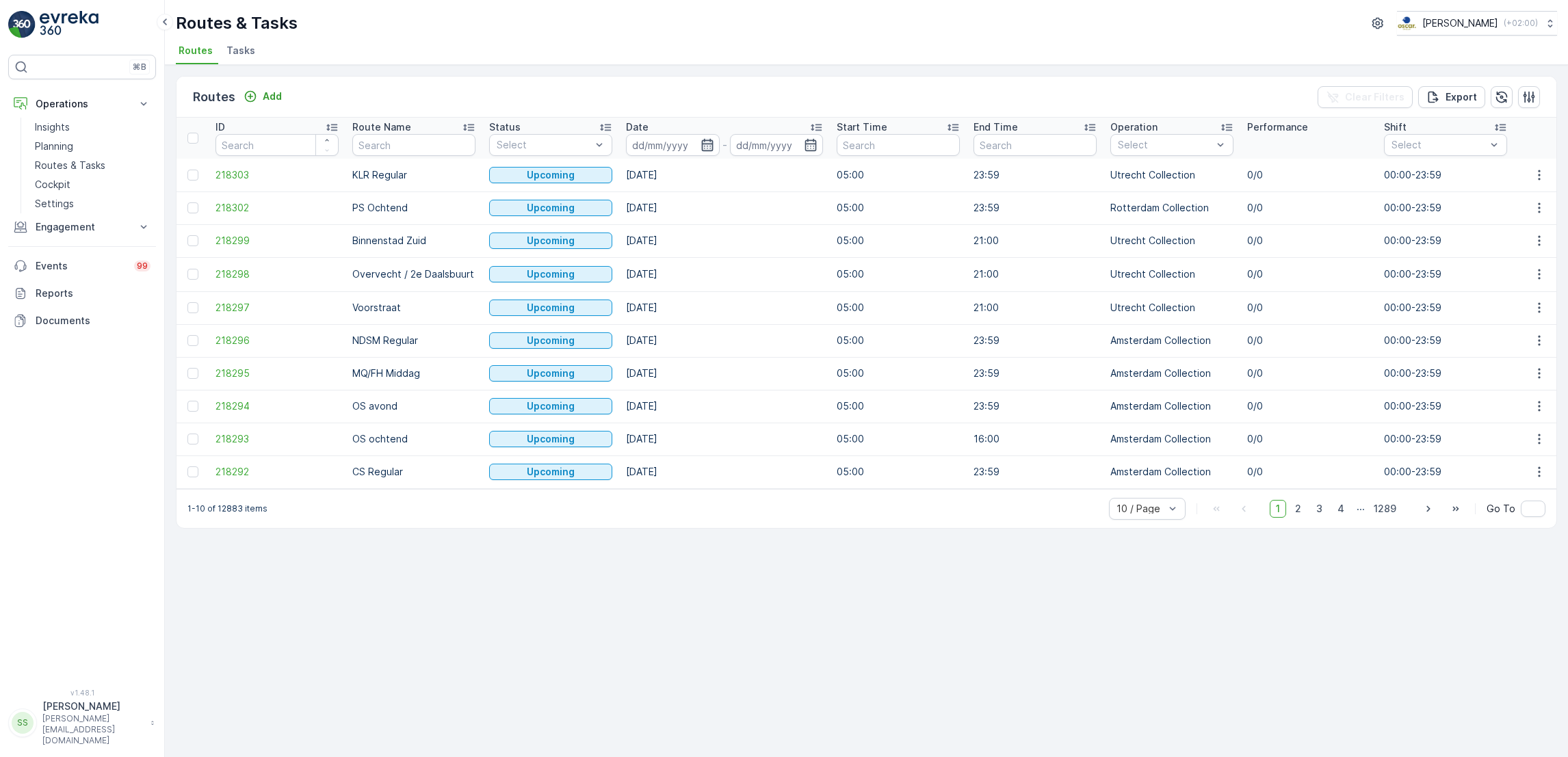
click at [700, 149] on icon "button" at bounding box center [707, 144] width 13 height 13
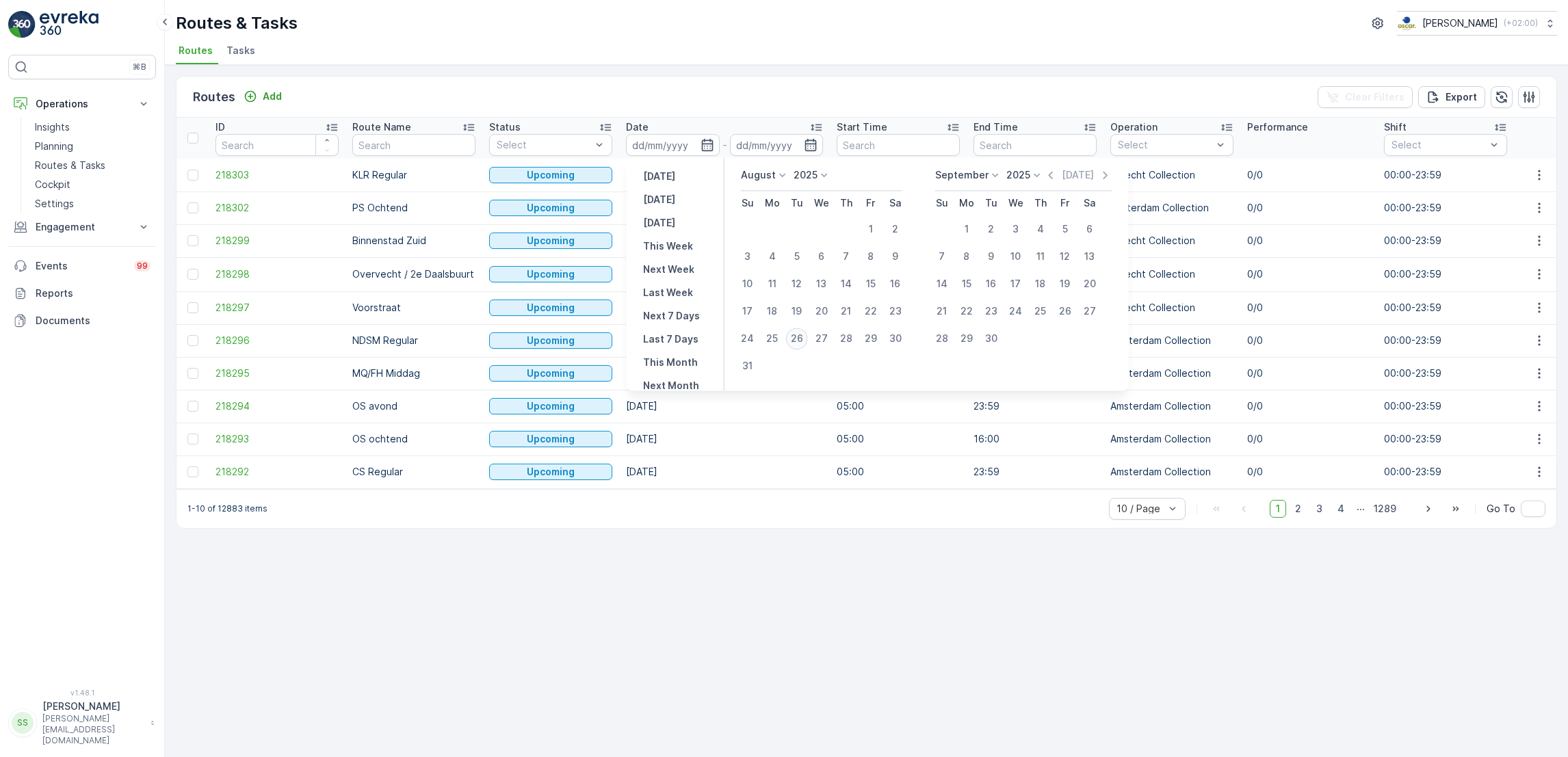
click at [801, 339] on div "26" at bounding box center [797, 338] width 22 height 22
type input "[DATE]"
click at [801, 339] on div "26" at bounding box center [797, 338] width 22 height 22
type input "[DATE]"
click at [801, 339] on div "26" at bounding box center [797, 338] width 22 height 22
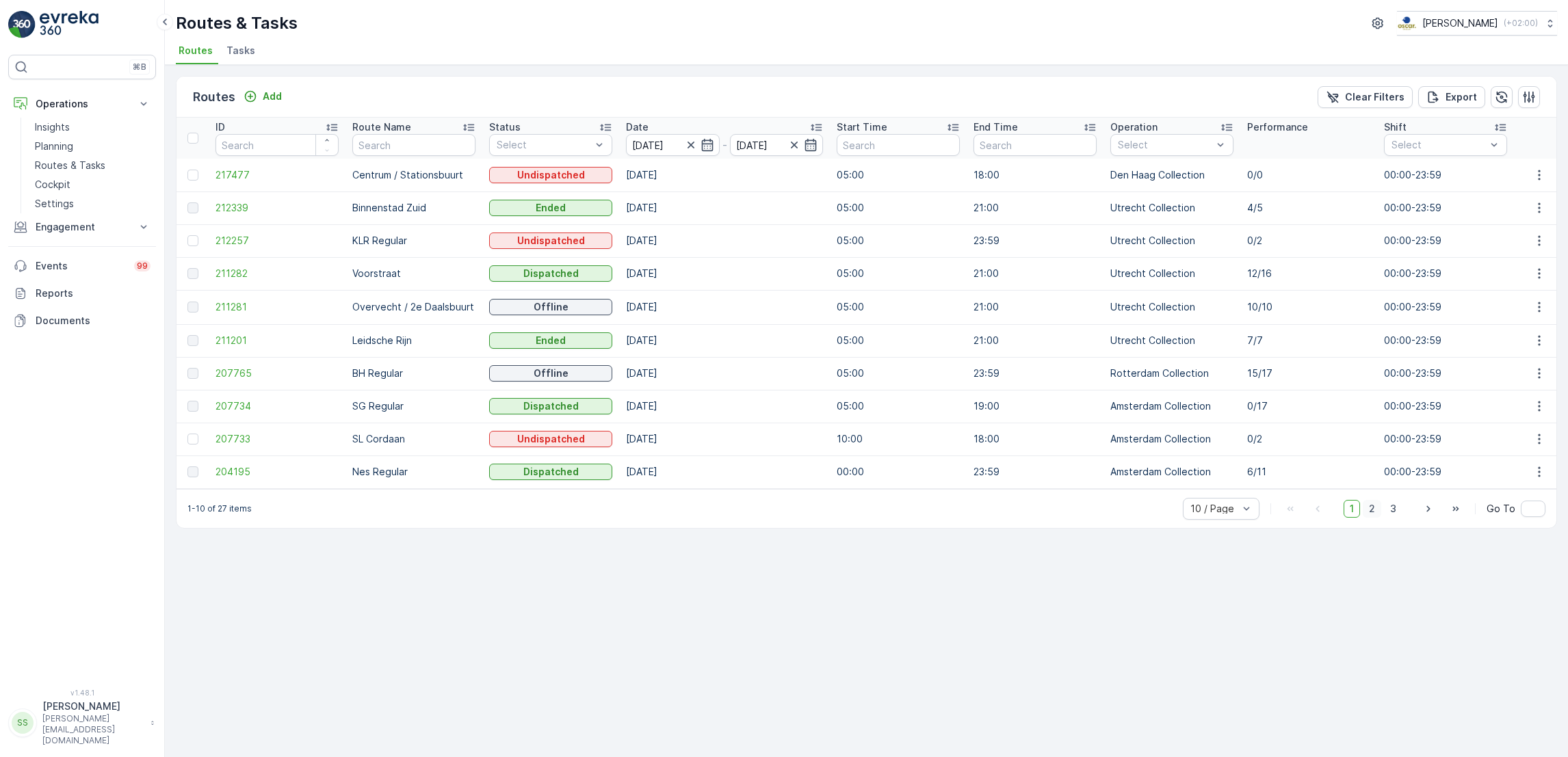
click at [1374, 518] on span "2" at bounding box center [1373, 509] width 19 height 18
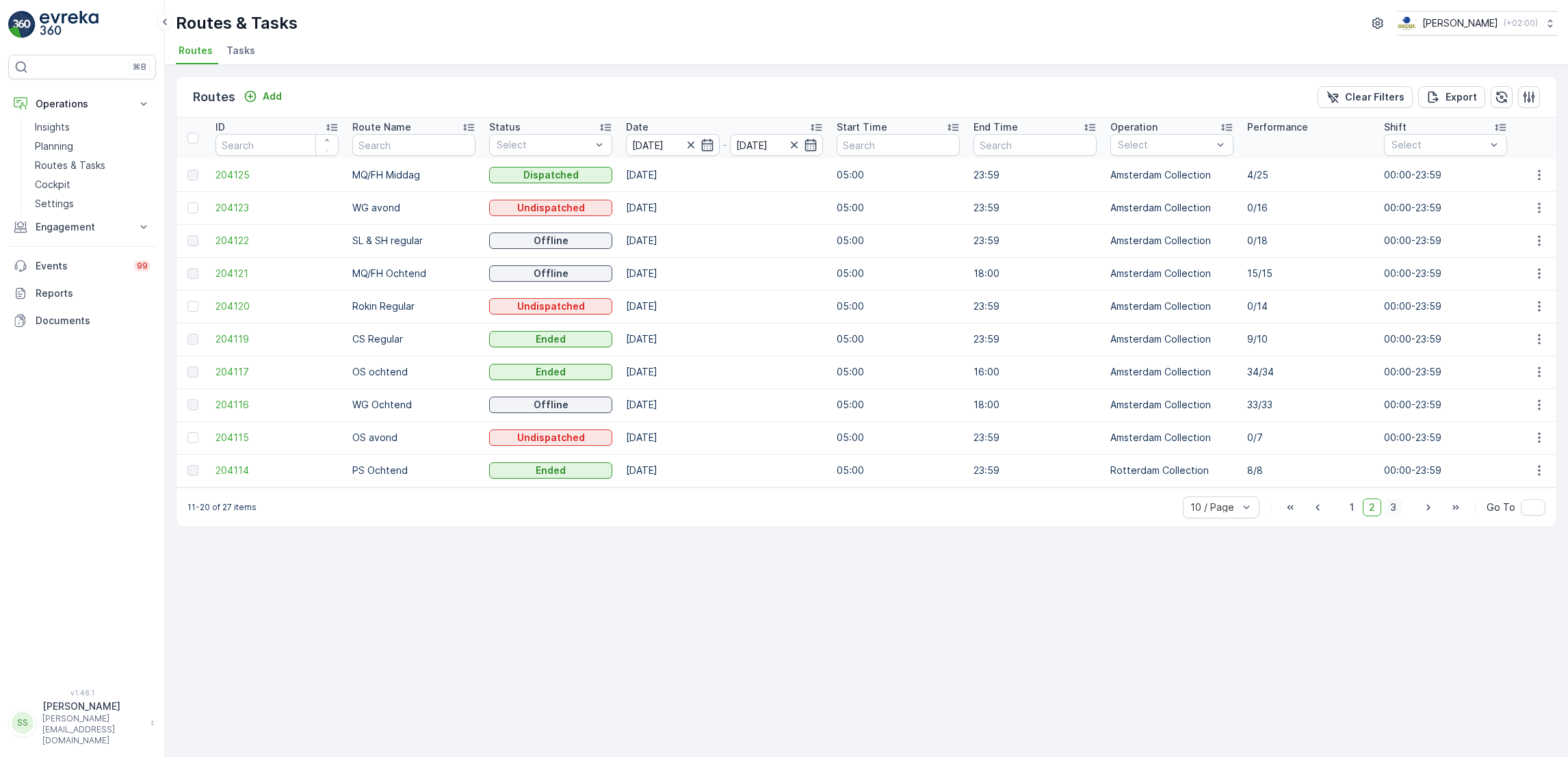
click at [1394, 516] on span "3" at bounding box center [1393, 507] width 19 height 18
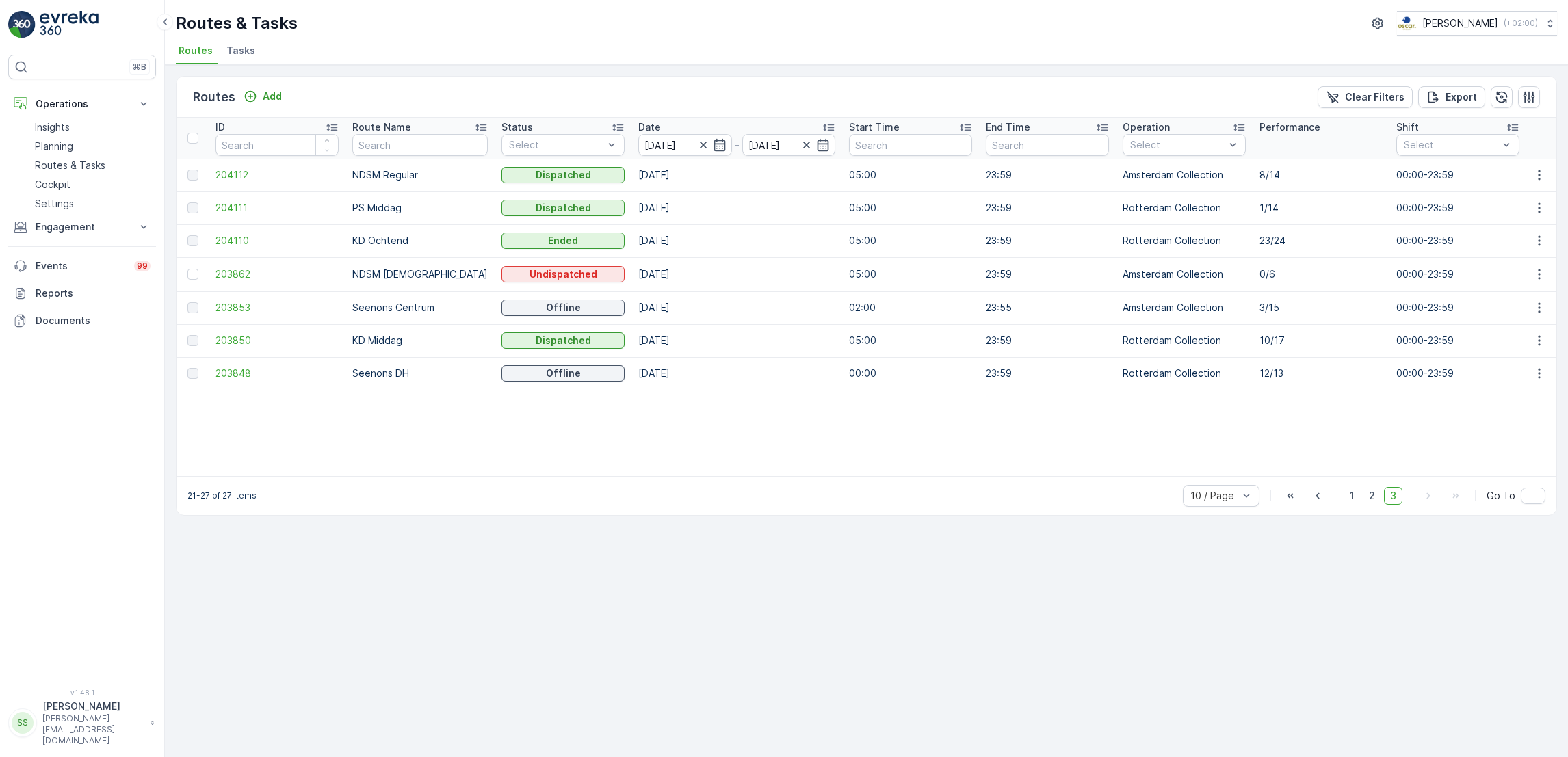
click at [1538, 282] on td at bounding box center [1538, 275] width 37 height 34
click at [1541, 271] on icon "button" at bounding box center [1539, 274] width 13 height 13
click at [1526, 290] on span "See More Details" at bounding box center [1508, 294] width 79 height 13
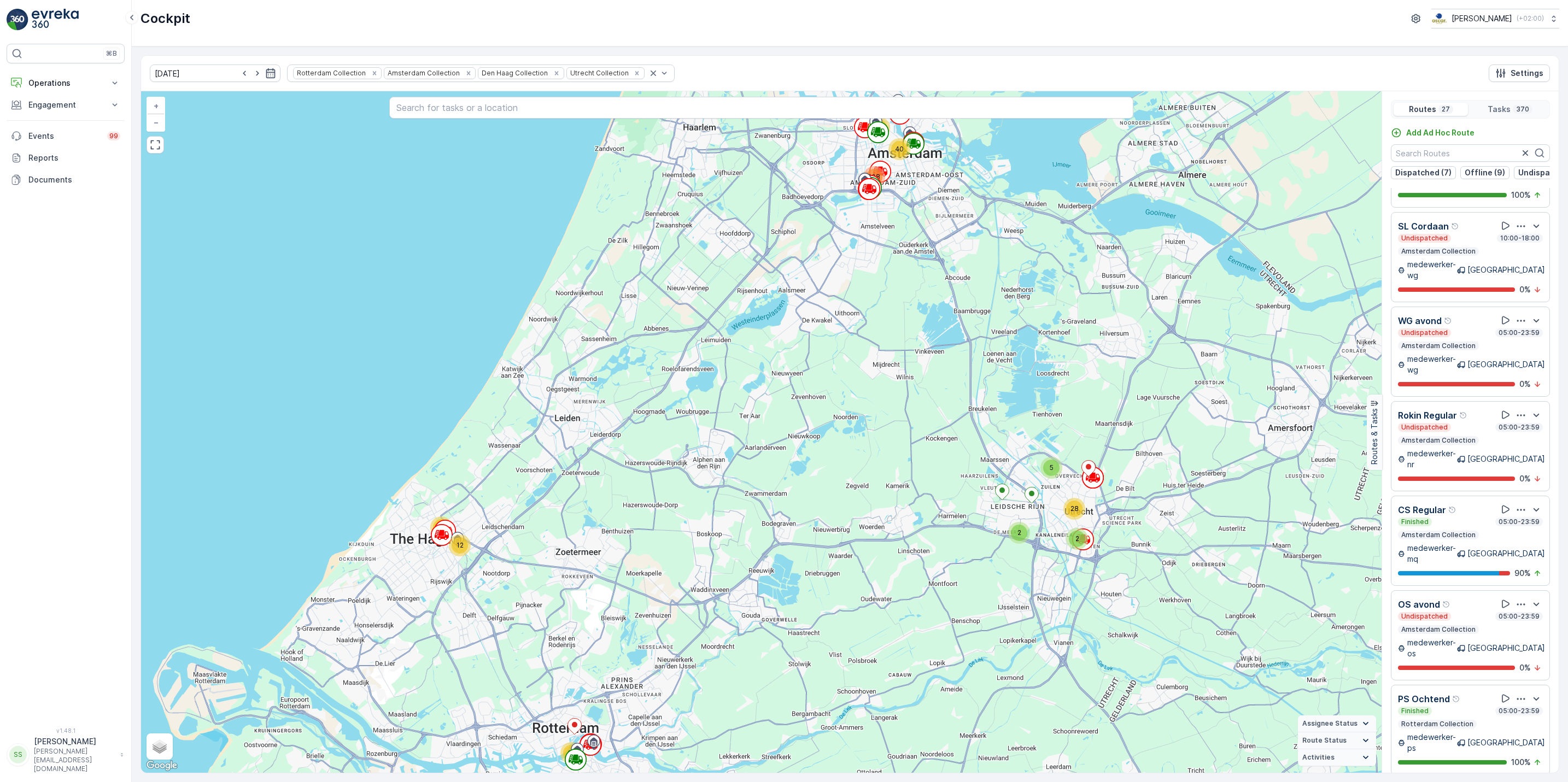
scroll to position [1026, 0]
